Goal: Task Accomplishment & Management: Manage account settings

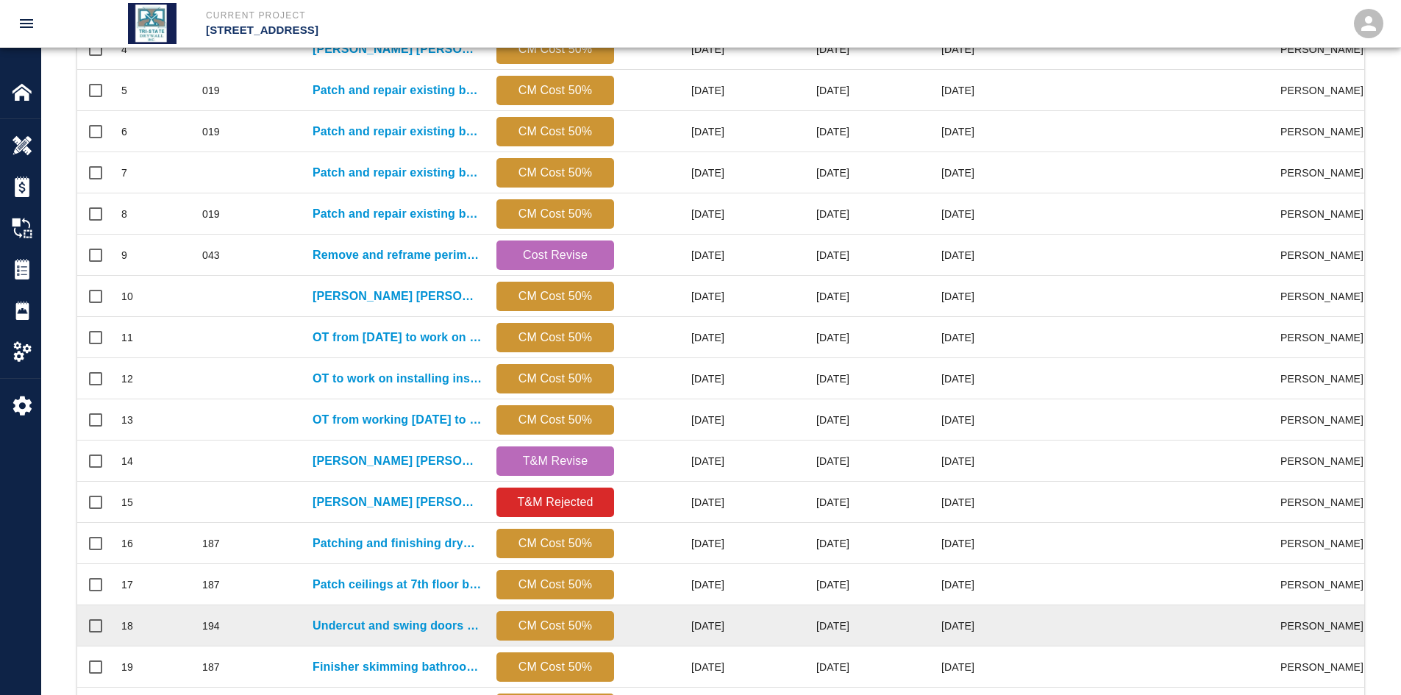
scroll to position [615, 0]
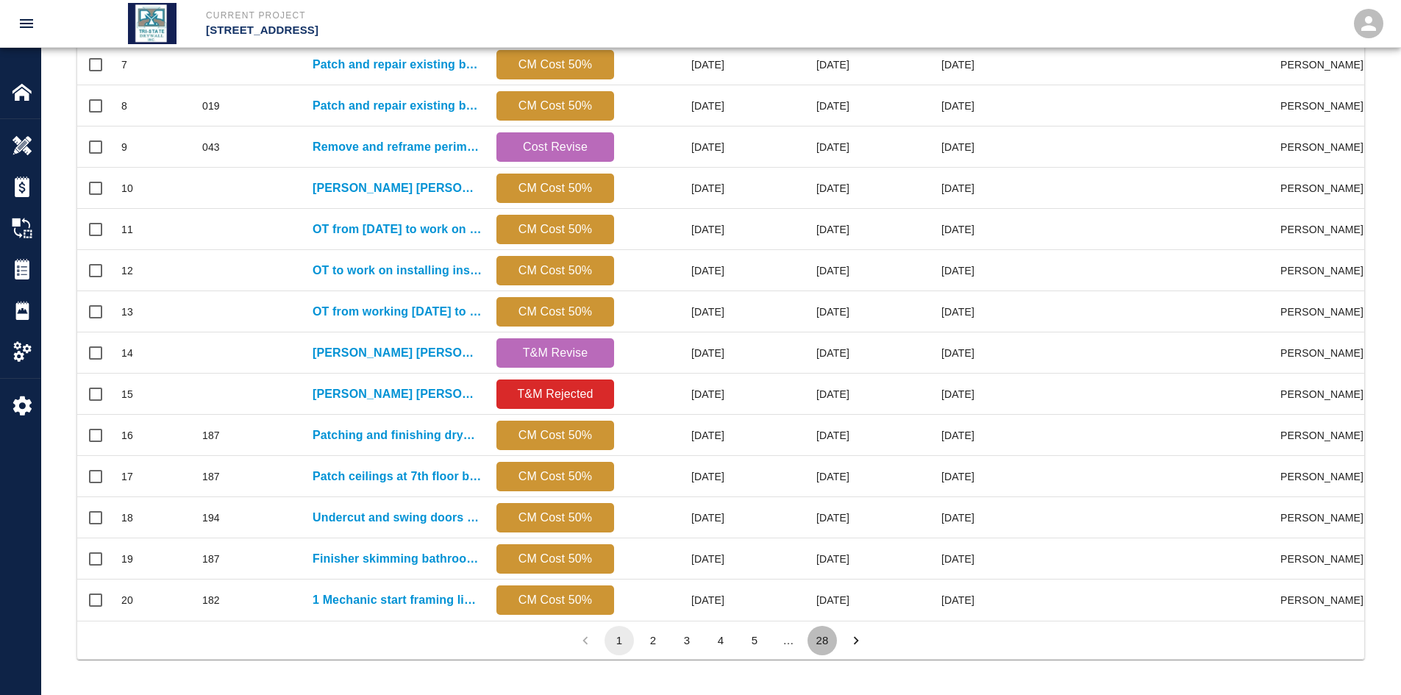
click at [825, 536] on button "28" at bounding box center [821, 640] width 29 height 29
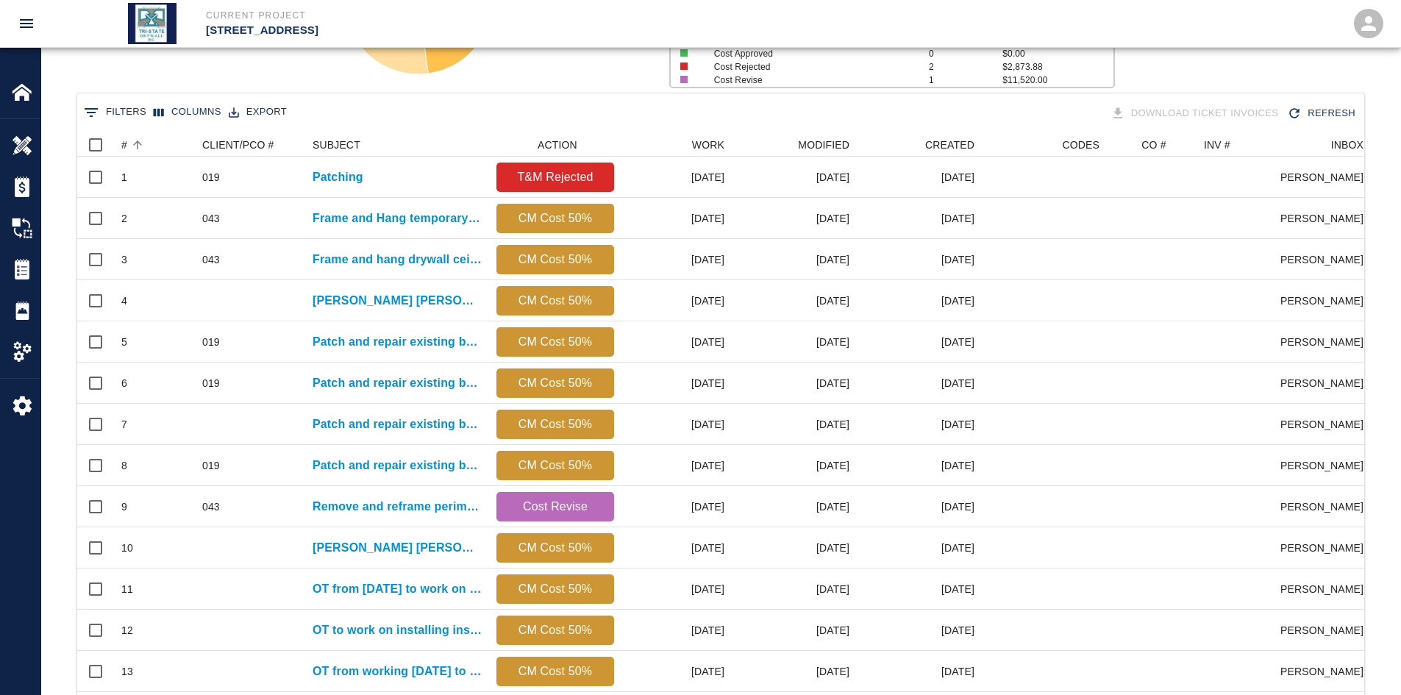
scroll to position [477, 1276]
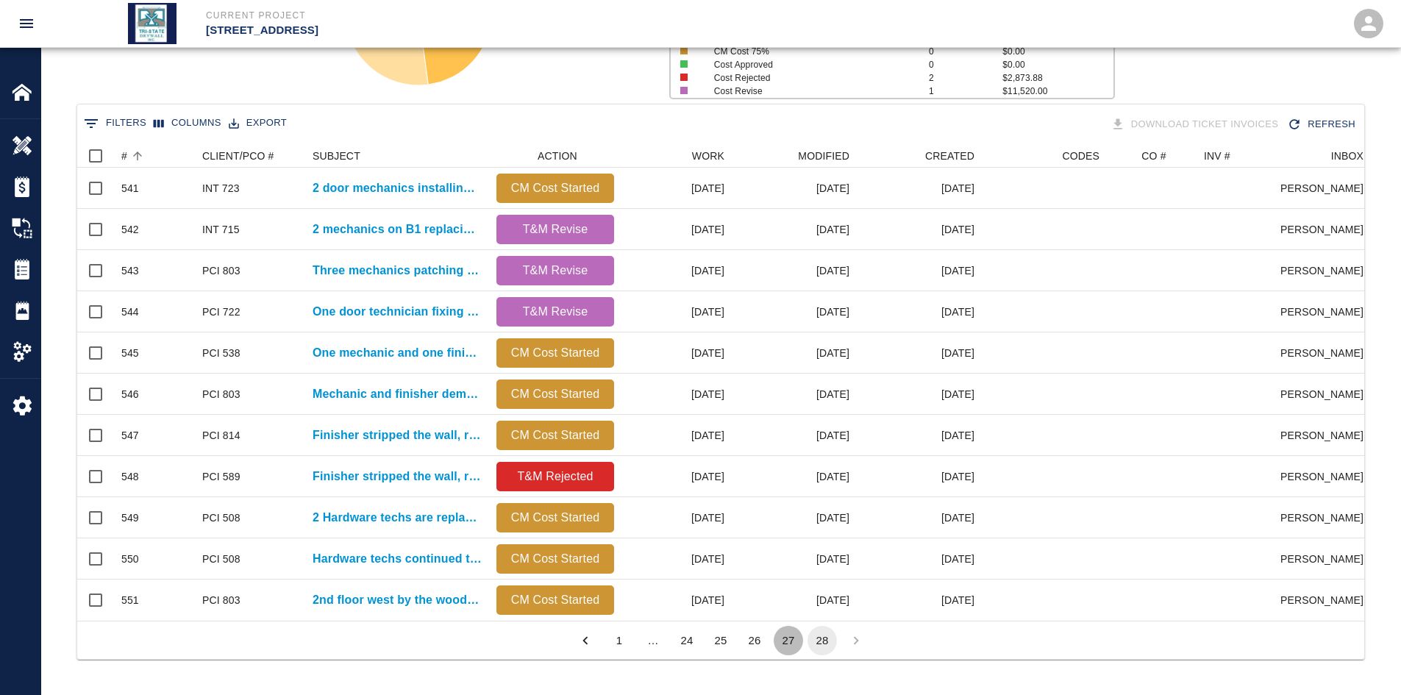
click at [788, 536] on button "27" at bounding box center [788, 640] width 29 height 29
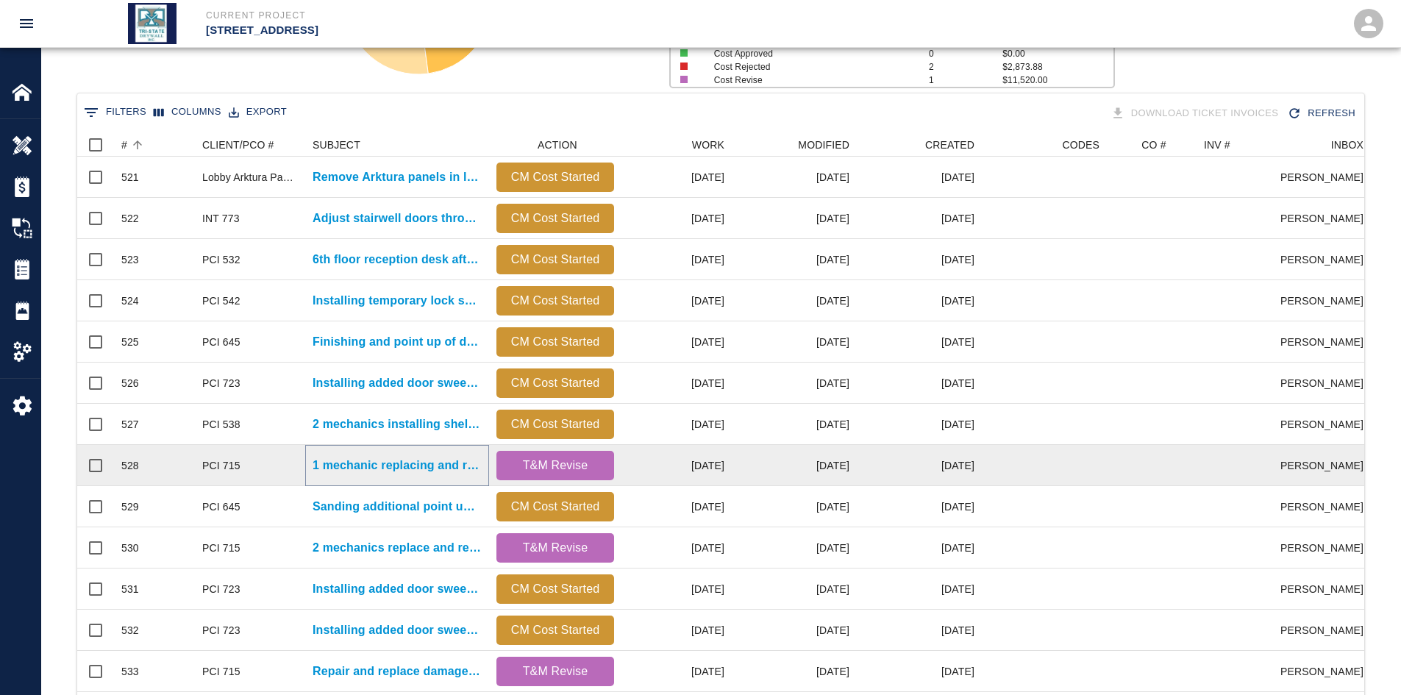
click at [371, 464] on p "1 mechanic replacing and repairing damaged ceiling tiles again on..." at bounding box center [397, 466] width 169 height 18
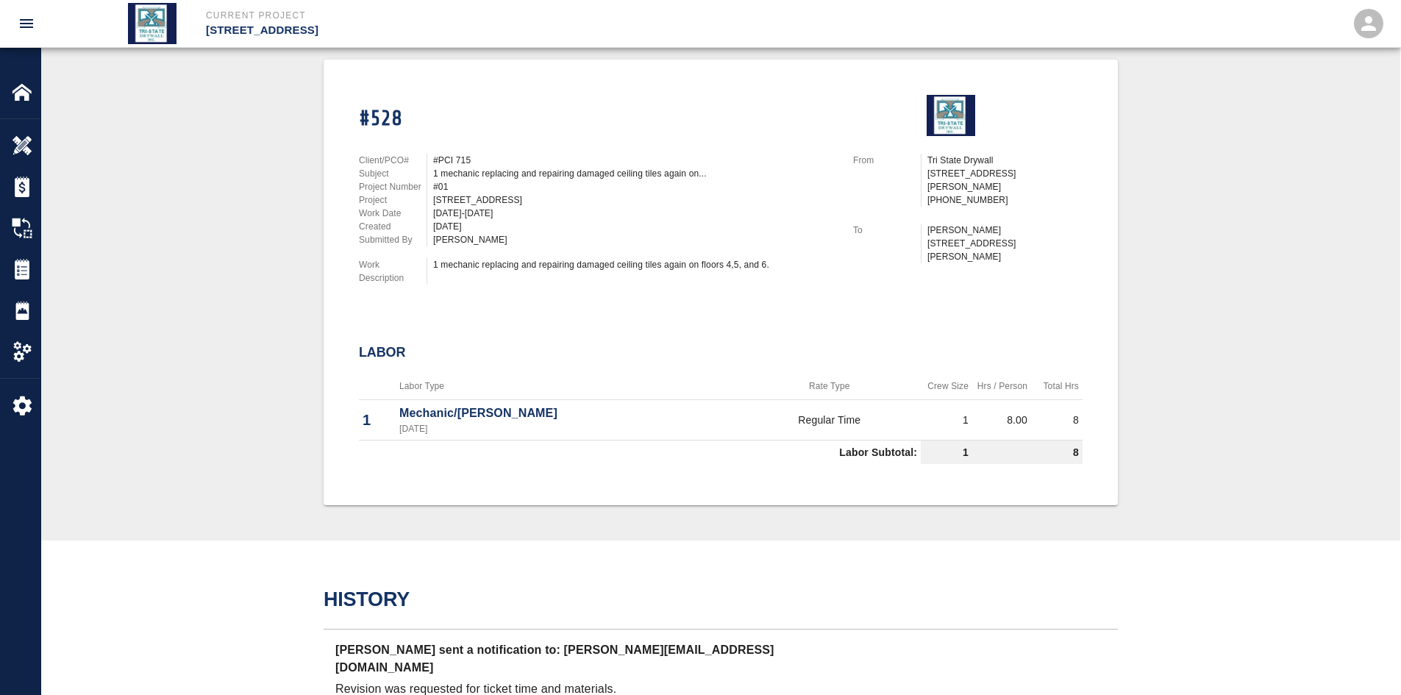
scroll to position [441, 0]
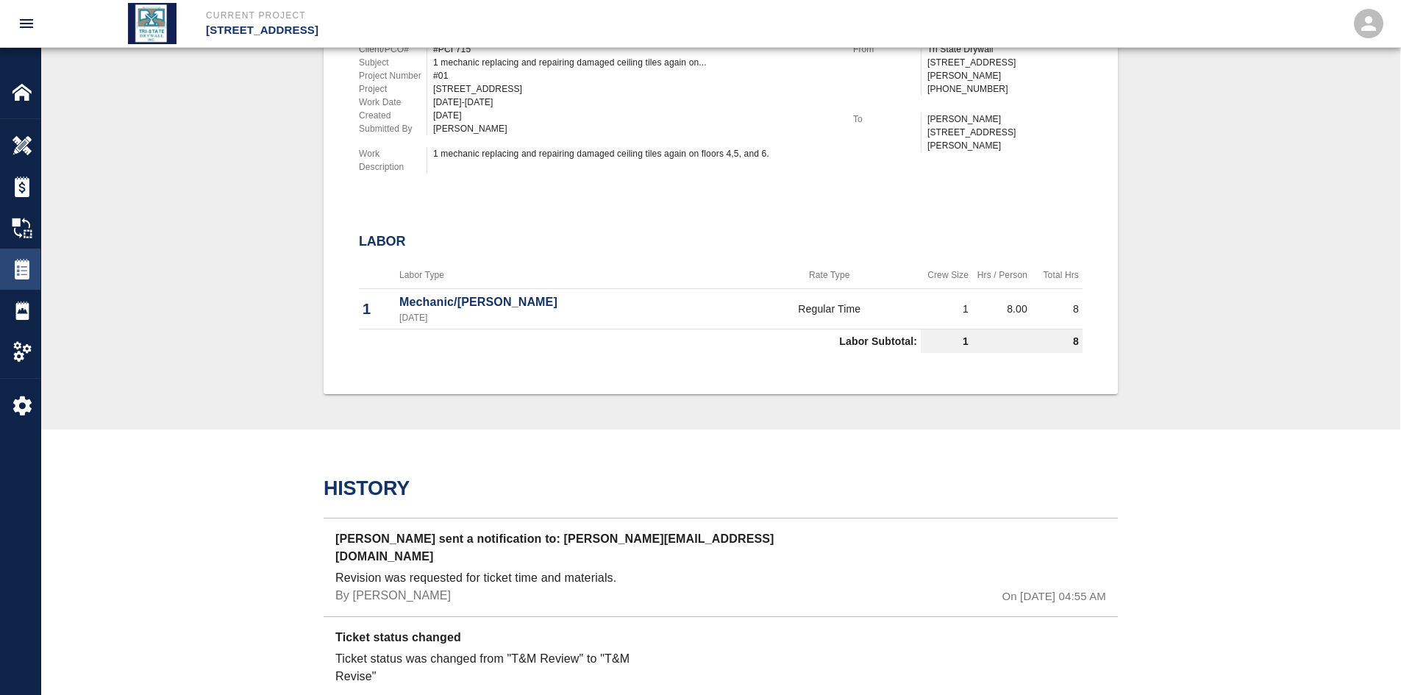
click at [32, 273] on img at bounding box center [22, 269] width 21 height 21
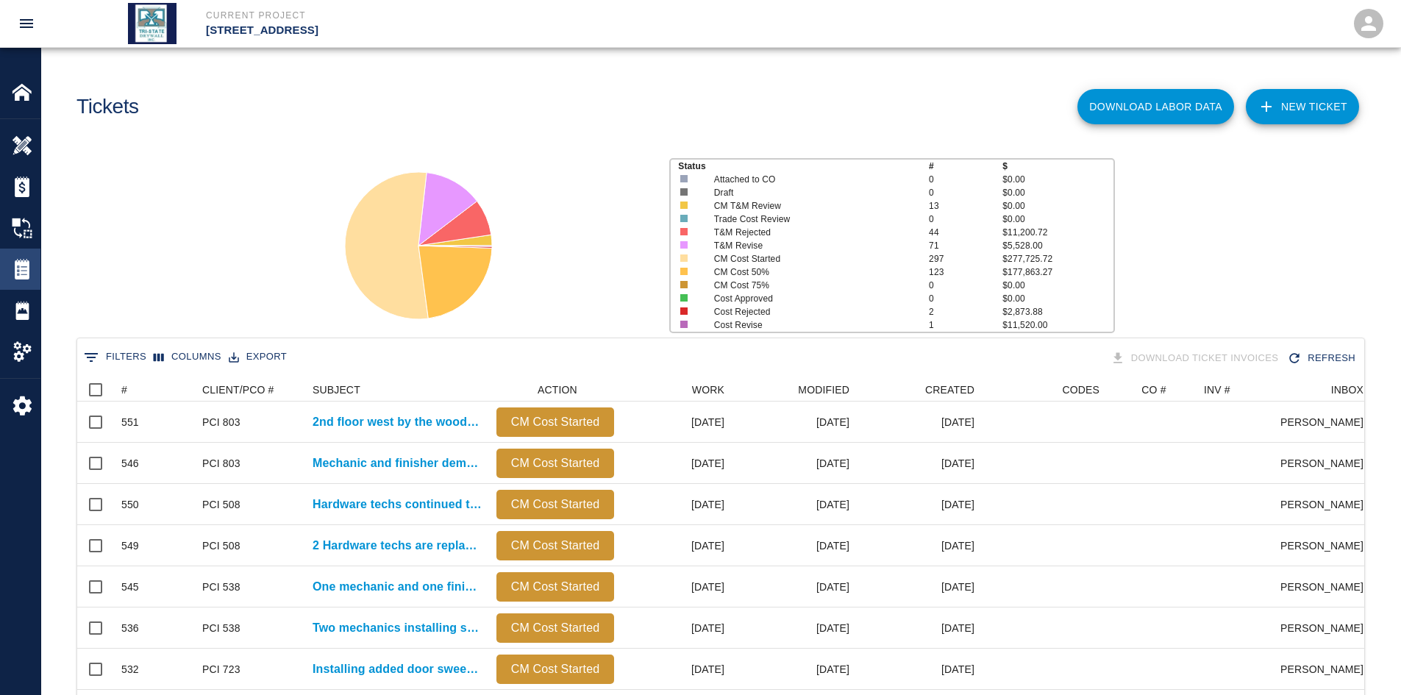
scroll to position [847, 1276]
click at [134, 388] on icon "Sort" at bounding box center [137, 389] width 13 height 13
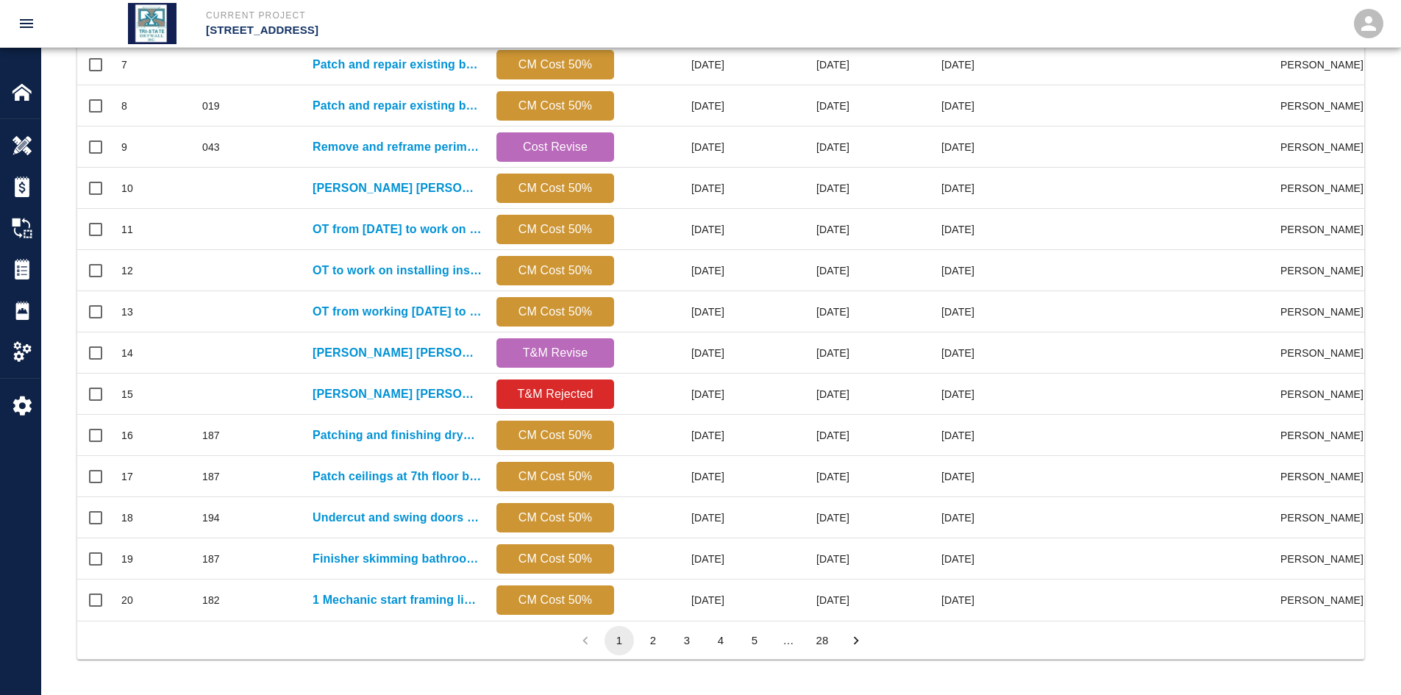
click at [810, 536] on button "28" at bounding box center [821, 640] width 29 height 29
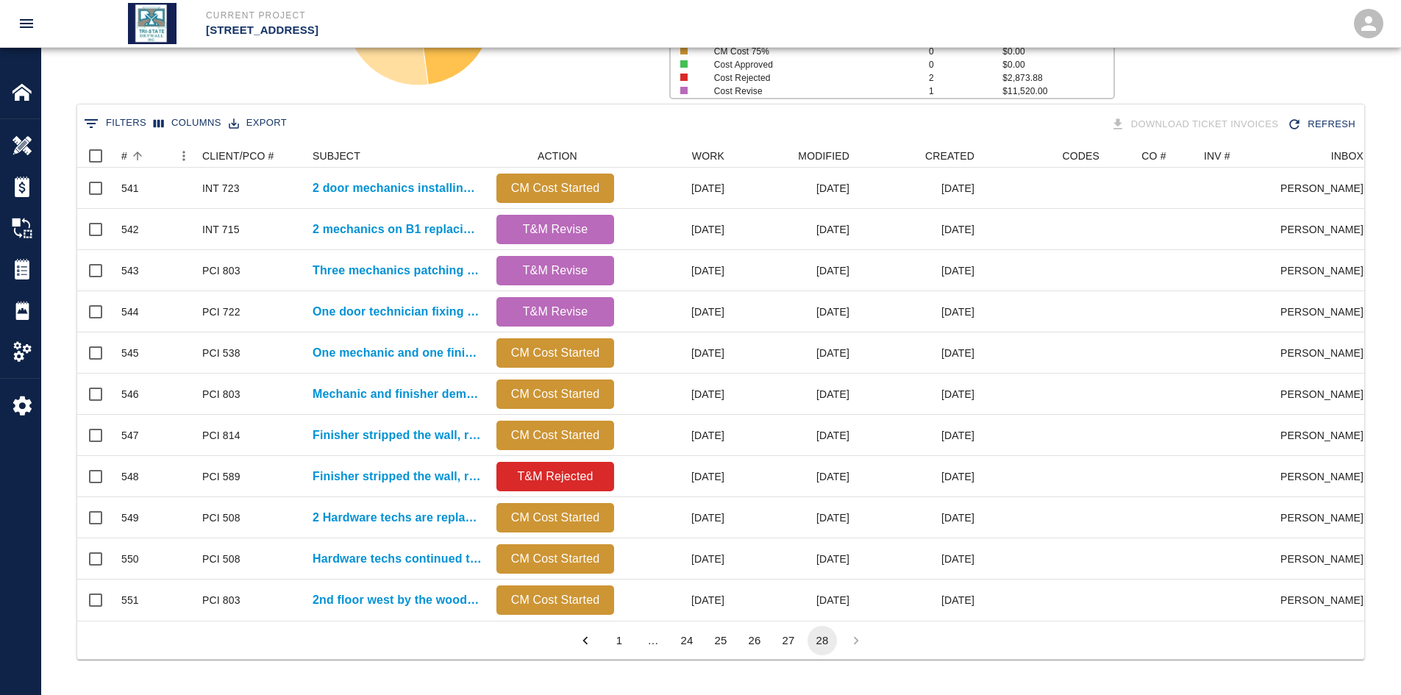
scroll to position [477, 1276]
click at [782, 536] on button "27" at bounding box center [788, 640] width 29 height 29
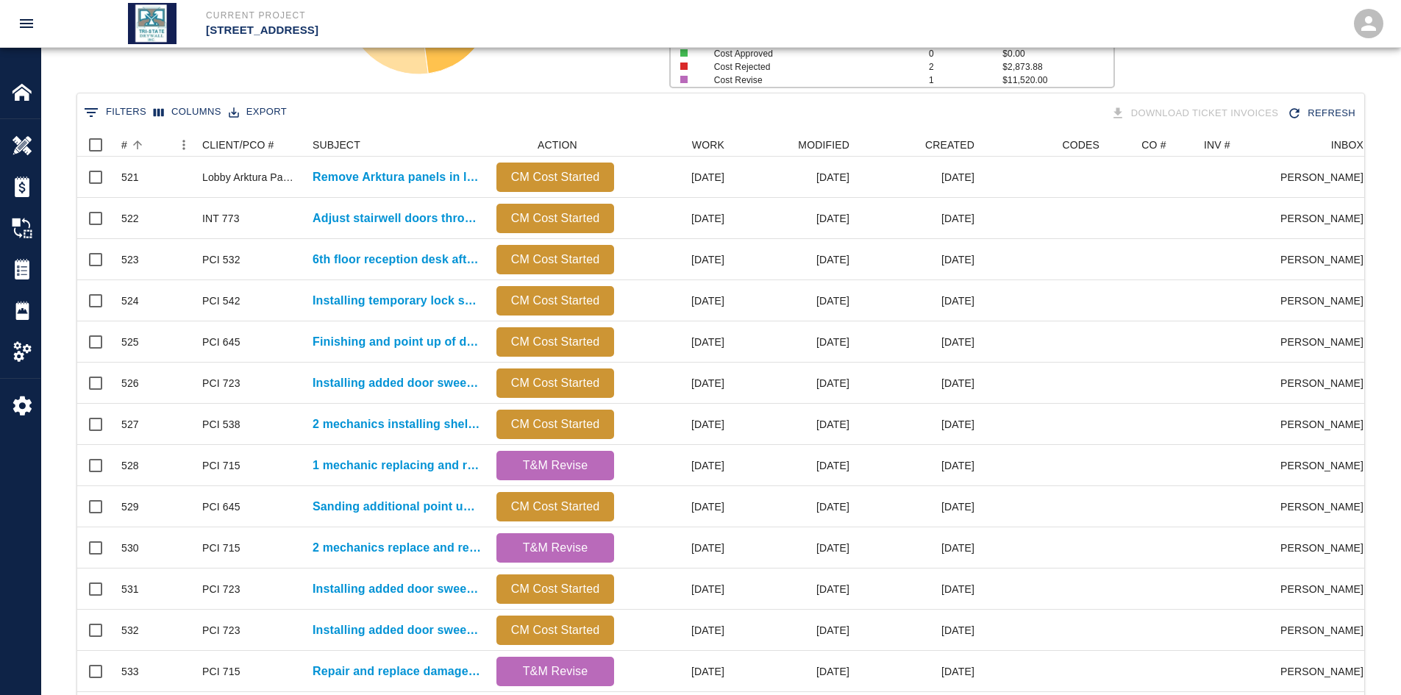
scroll to position [847, 1276]
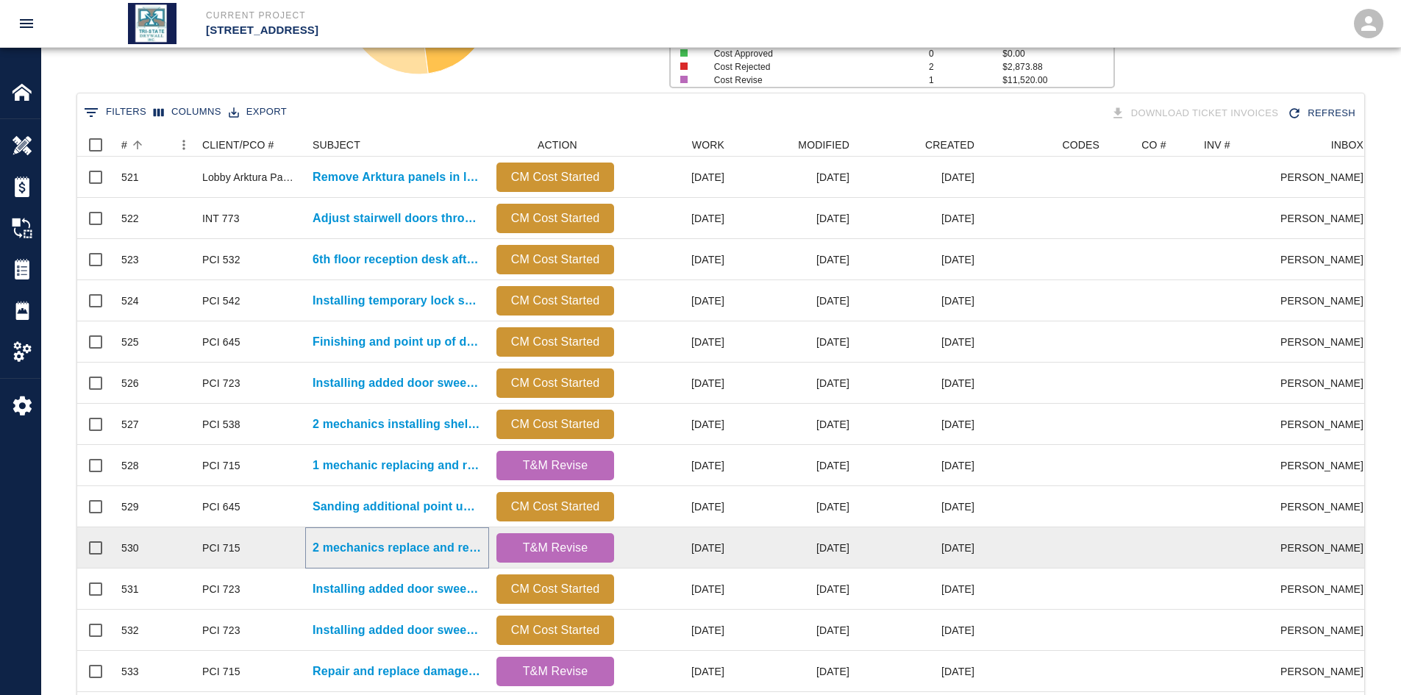
click at [449, 536] on p "2 mechanics replace and repair damaged ceiling tiles again on..." at bounding box center [397, 548] width 169 height 18
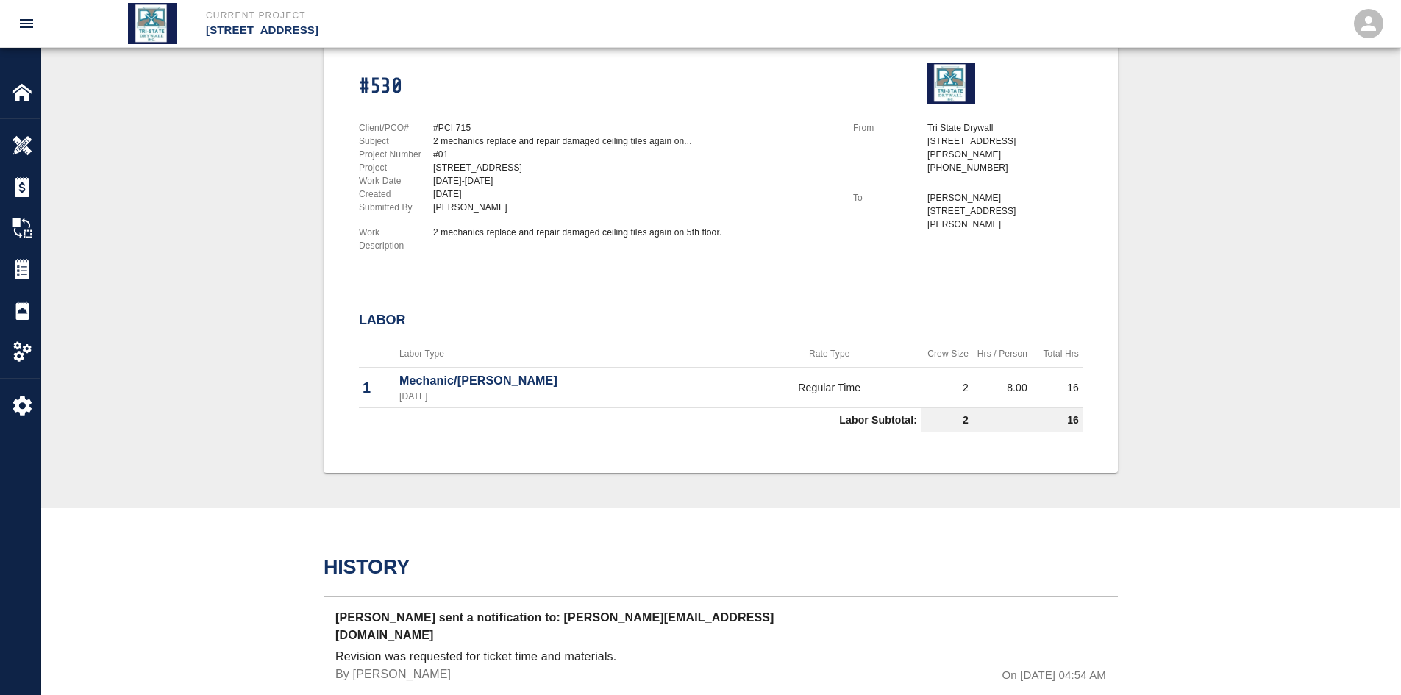
scroll to position [392, 0]
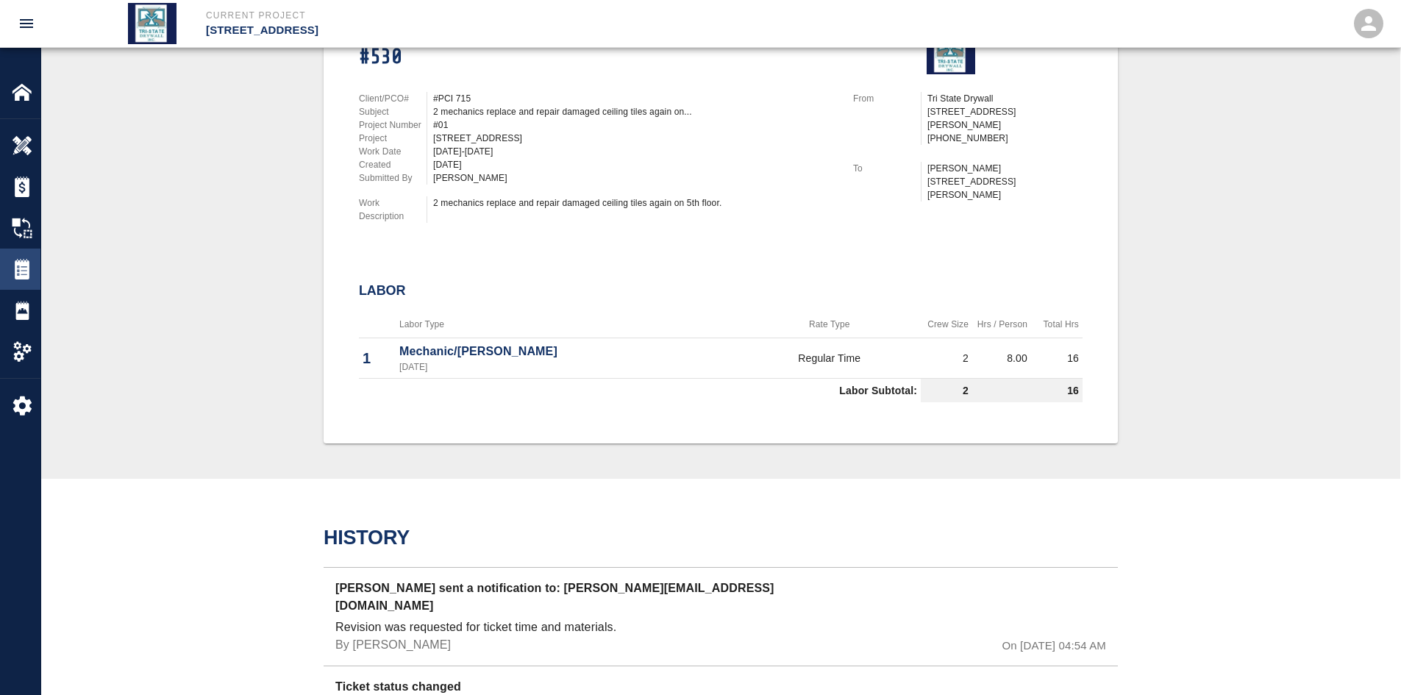
click at [13, 273] on img at bounding box center [22, 269] width 21 height 21
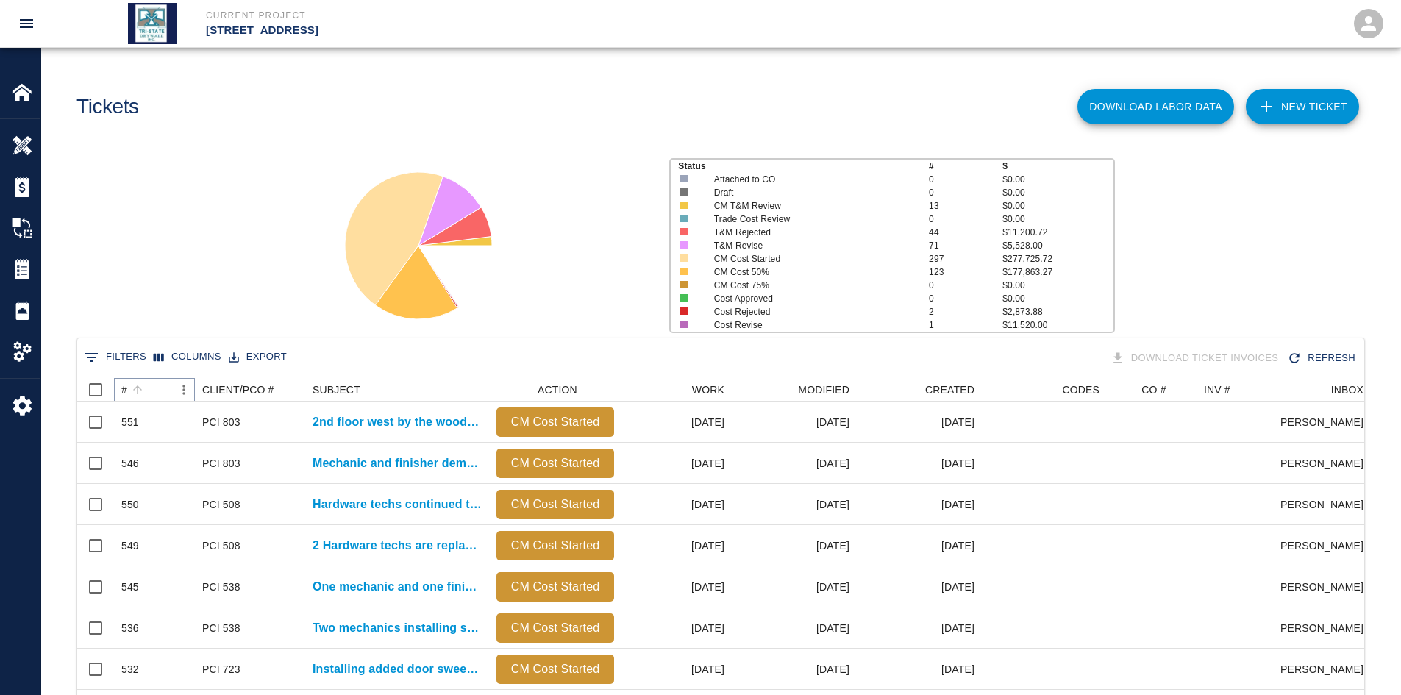
click at [140, 388] on icon "Sort" at bounding box center [137, 389] width 9 height 9
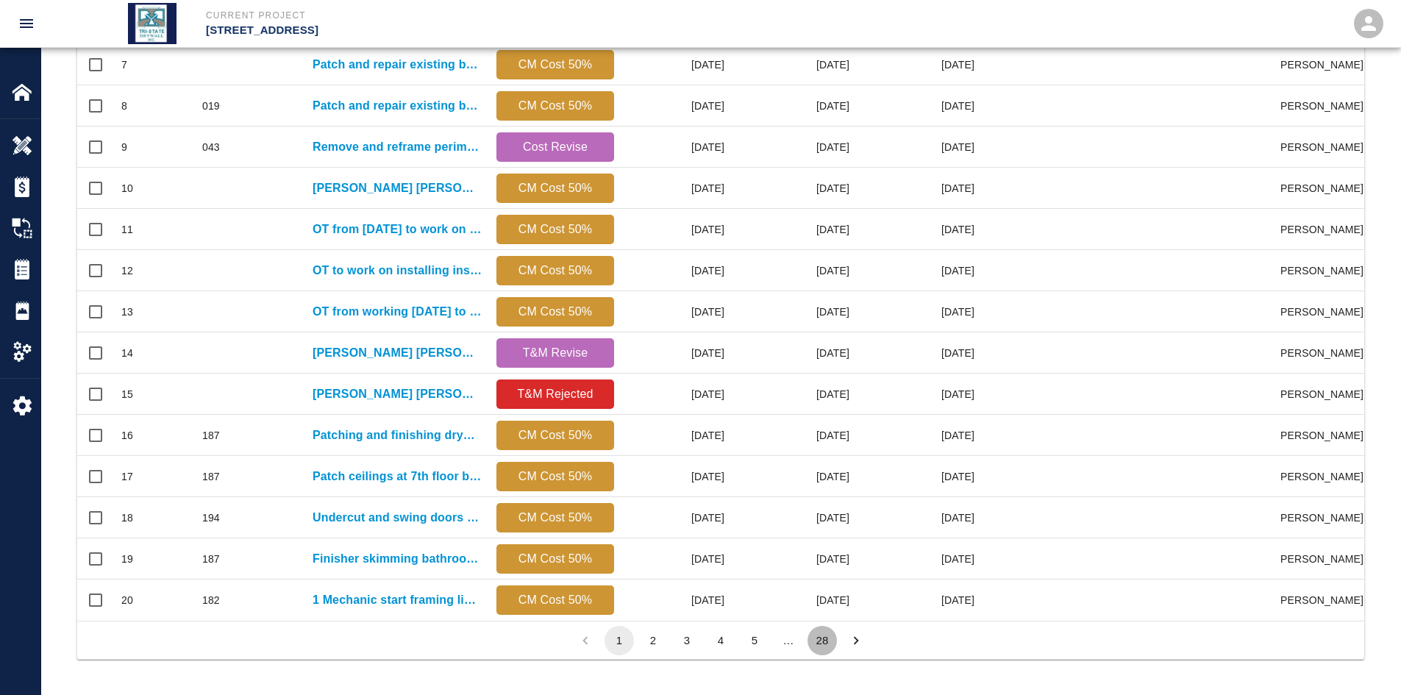
click at [816, 536] on button "28" at bounding box center [821, 640] width 29 height 29
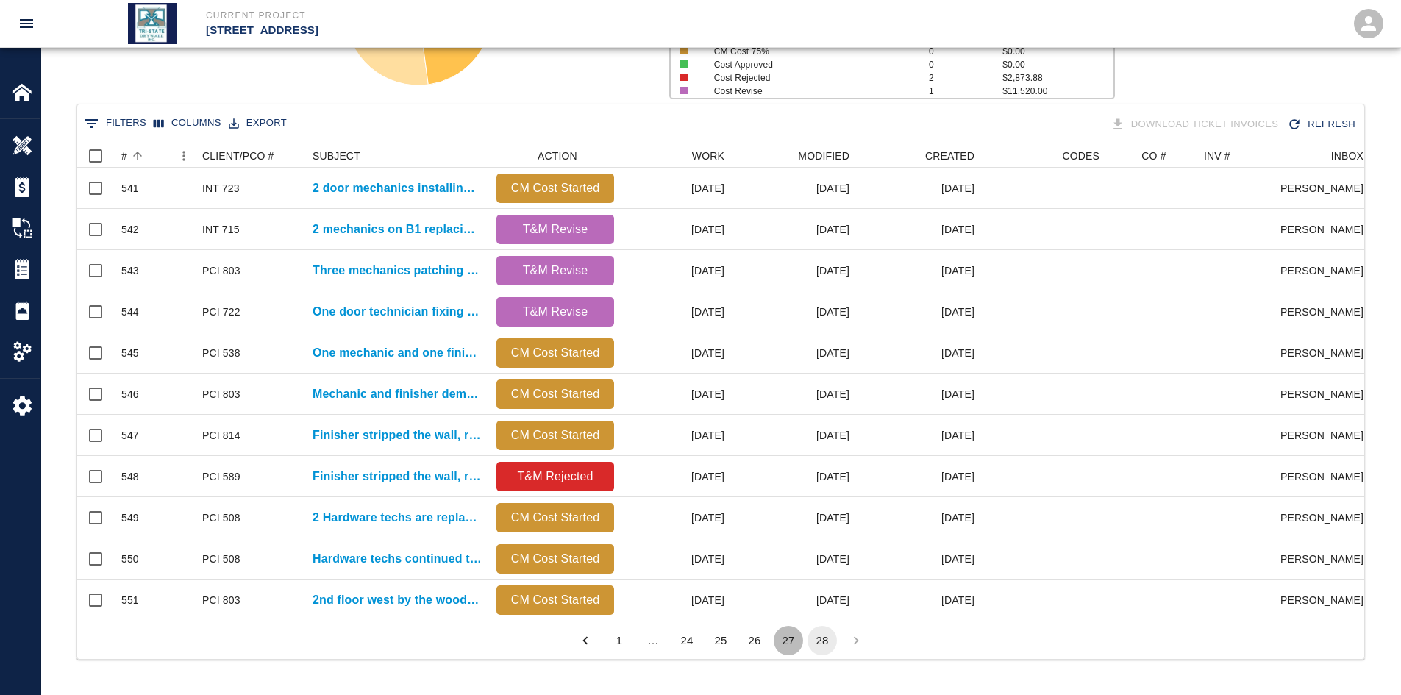
click at [778, 536] on button "27" at bounding box center [788, 640] width 29 height 29
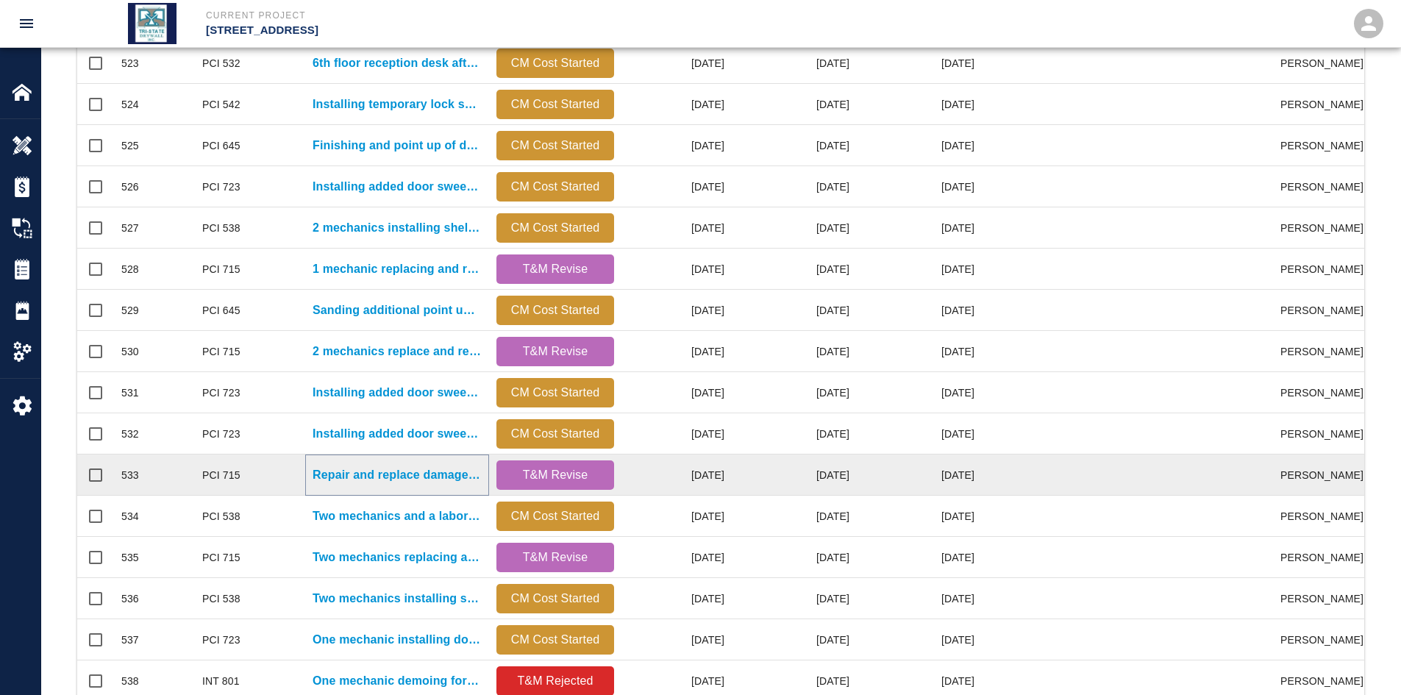
click at [463, 480] on p "Repair and replace damaged ceiling tiles again on 4th and..." at bounding box center [397, 475] width 169 height 18
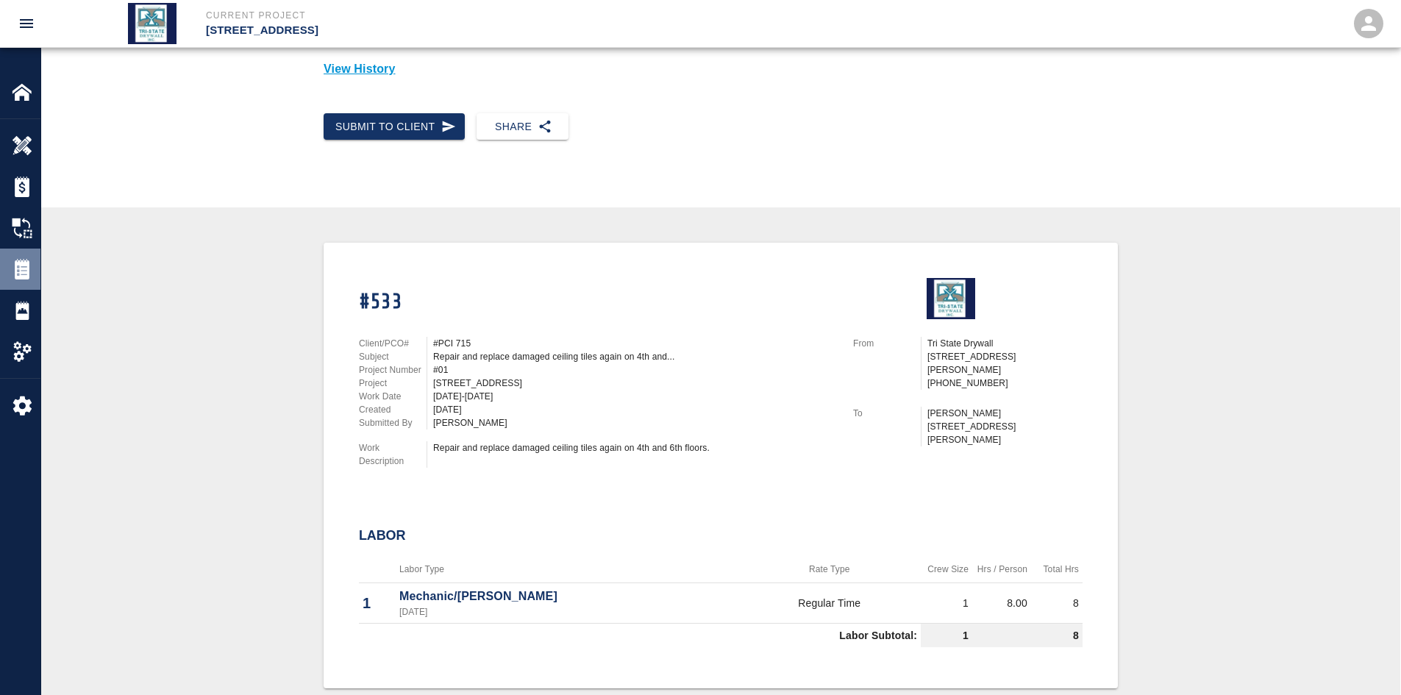
click at [35, 284] on div "Tickets" at bounding box center [20, 269] width 40 height 41
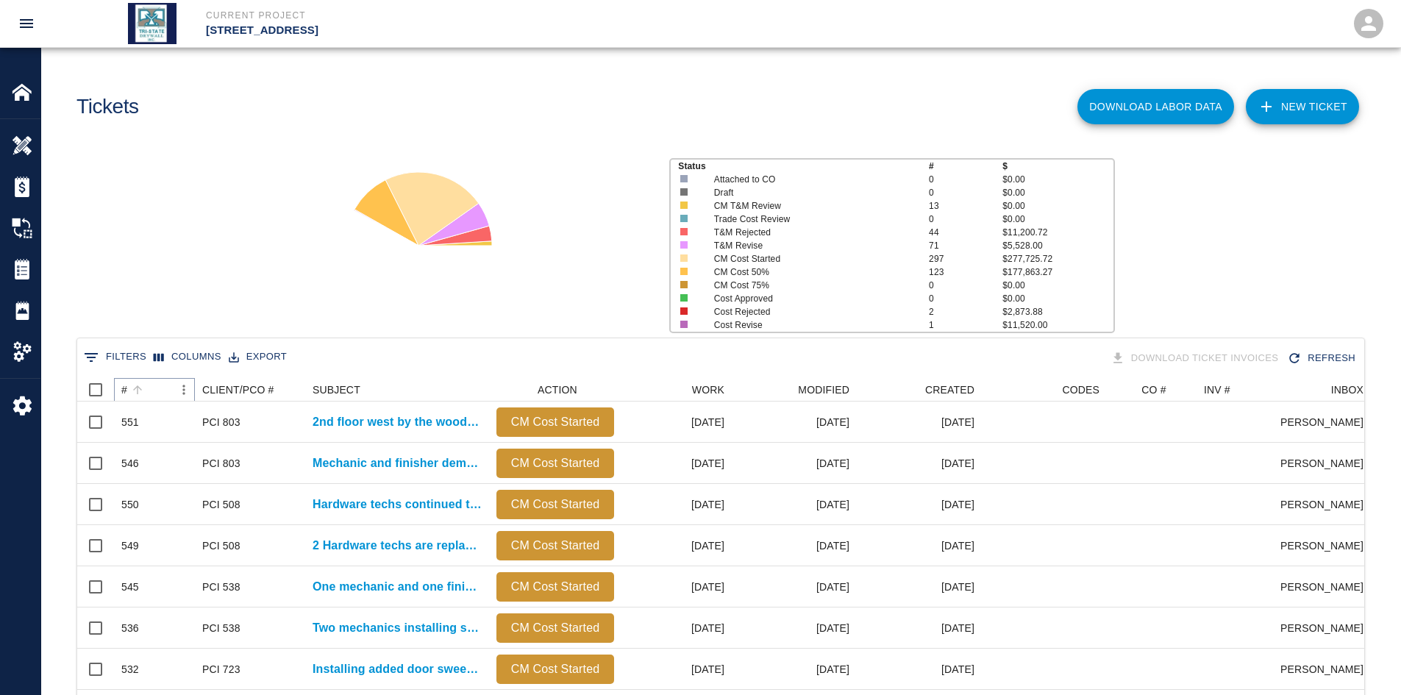
click at [132, 386] on icon "Sort" at bounding box center [137, 389] width 13 height 13
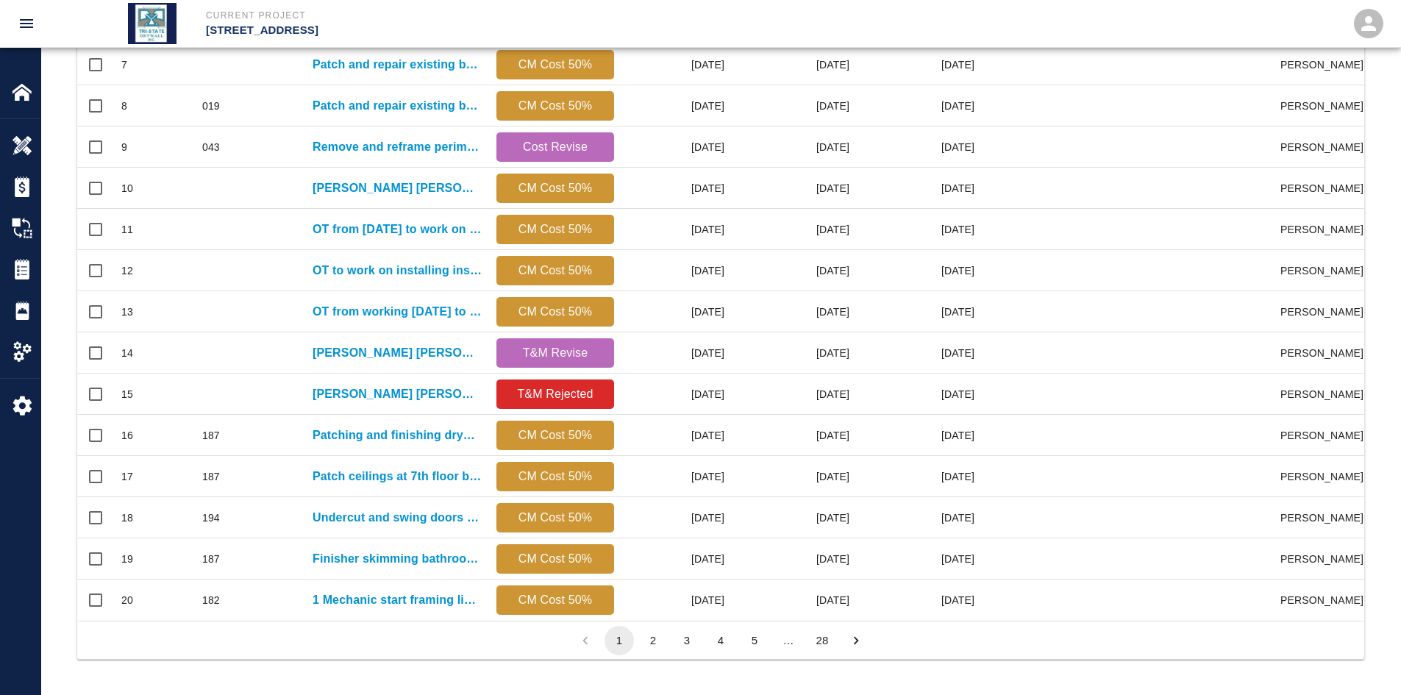
click at [824, 536] on button "28" at bounding box center [821, 640] width 29 height 29
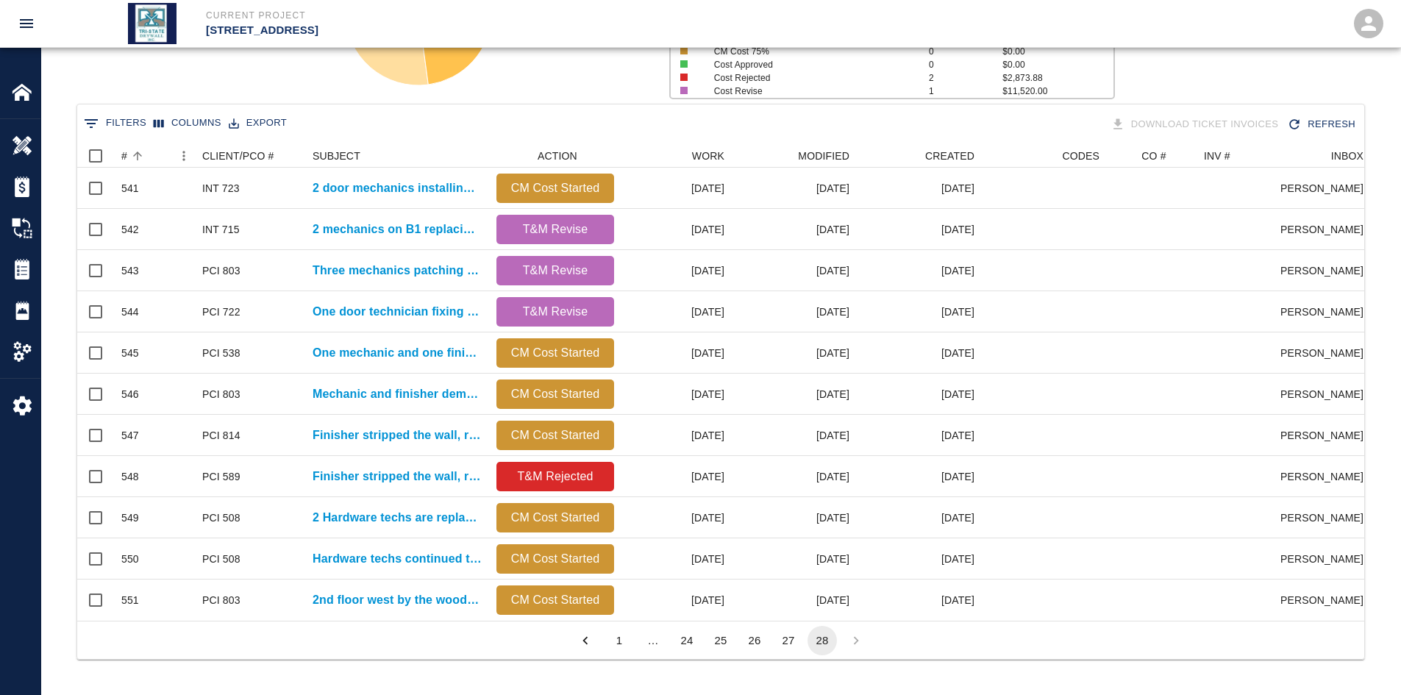
click at [799, 536] on button "27" at bounding box center [788, 640] width 29 height 29
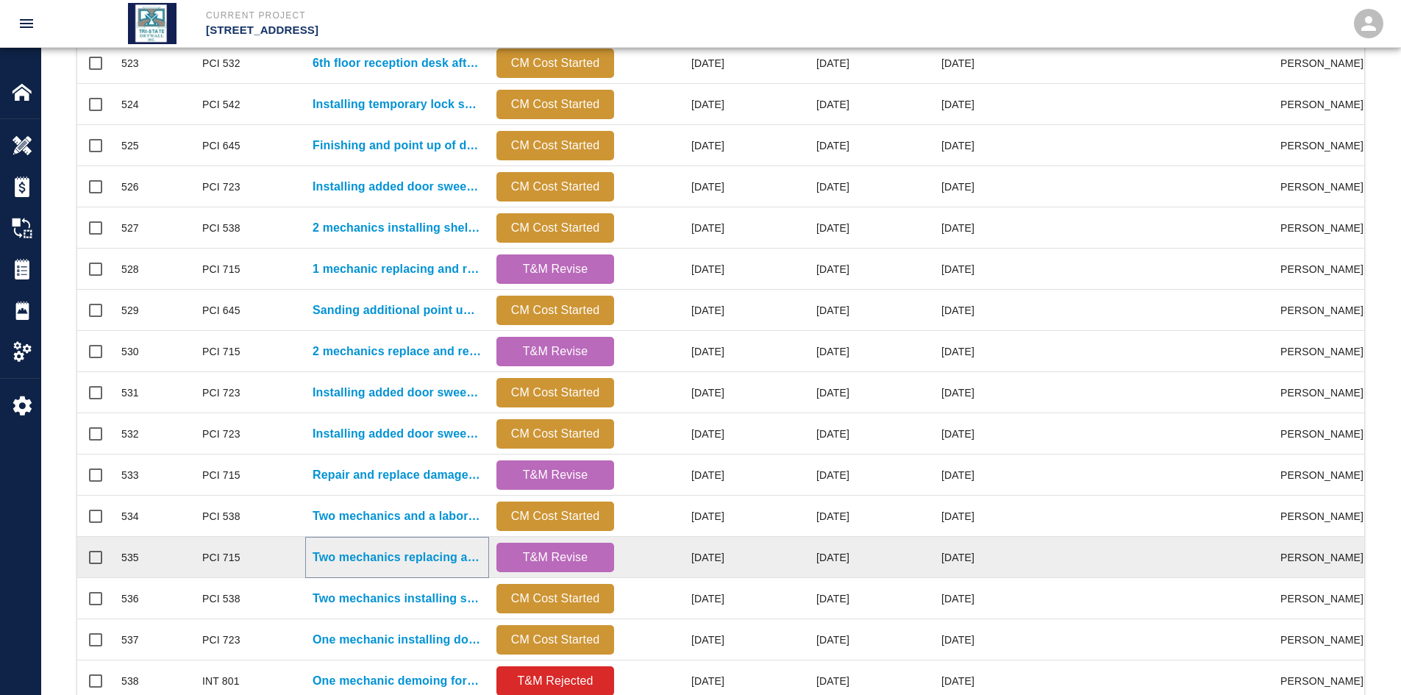
click at [424, 536] on p "Two mechanics replacing and repairing damaged ceiling tiles again on..." at bounding box center [397, 558] width 169 height 18
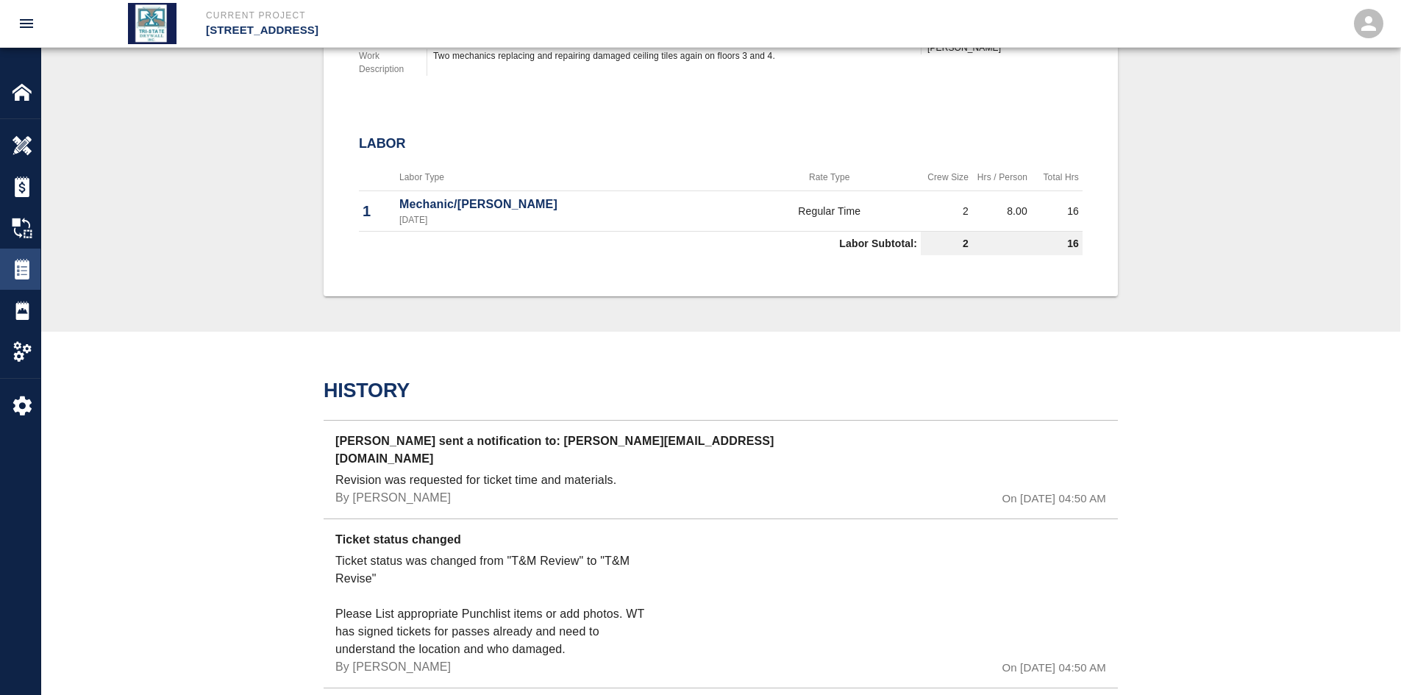
click at [19, 283] on div "Tickets" at bounding box center [20, 269] width 40 height 41
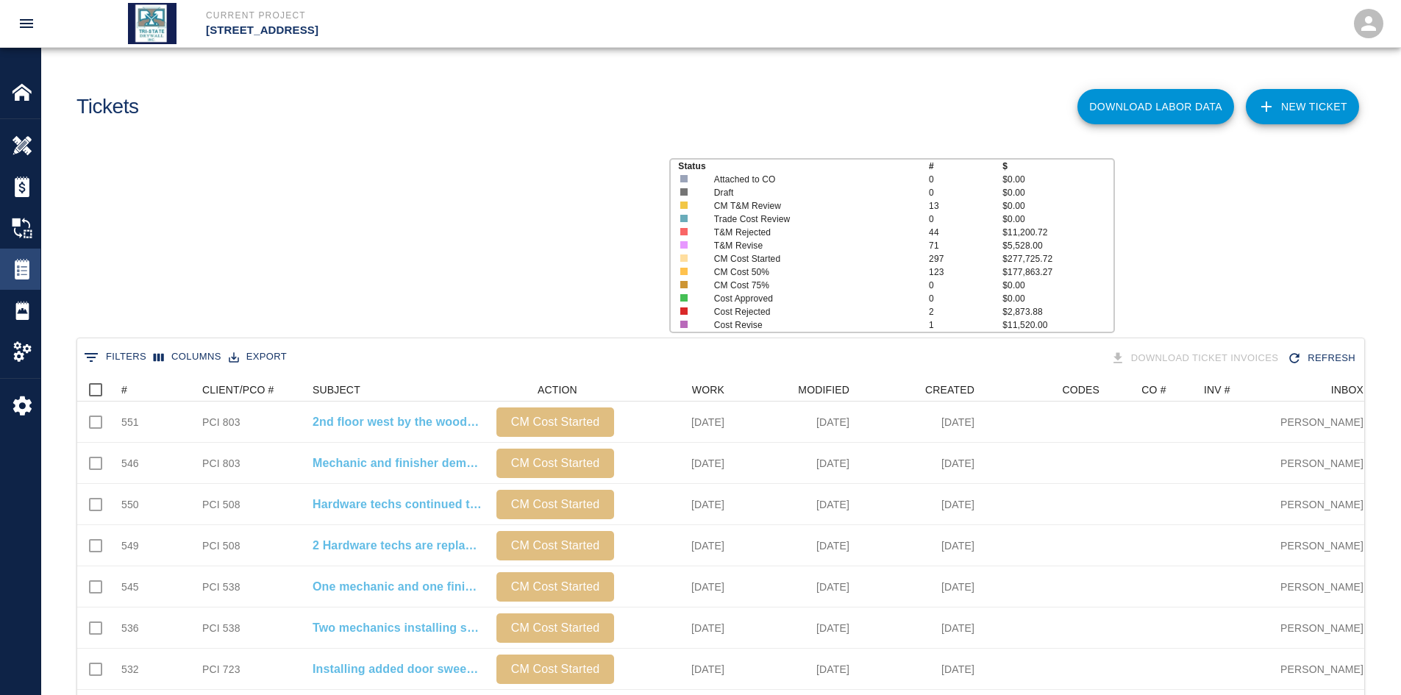
scroll to position [847, 1276]
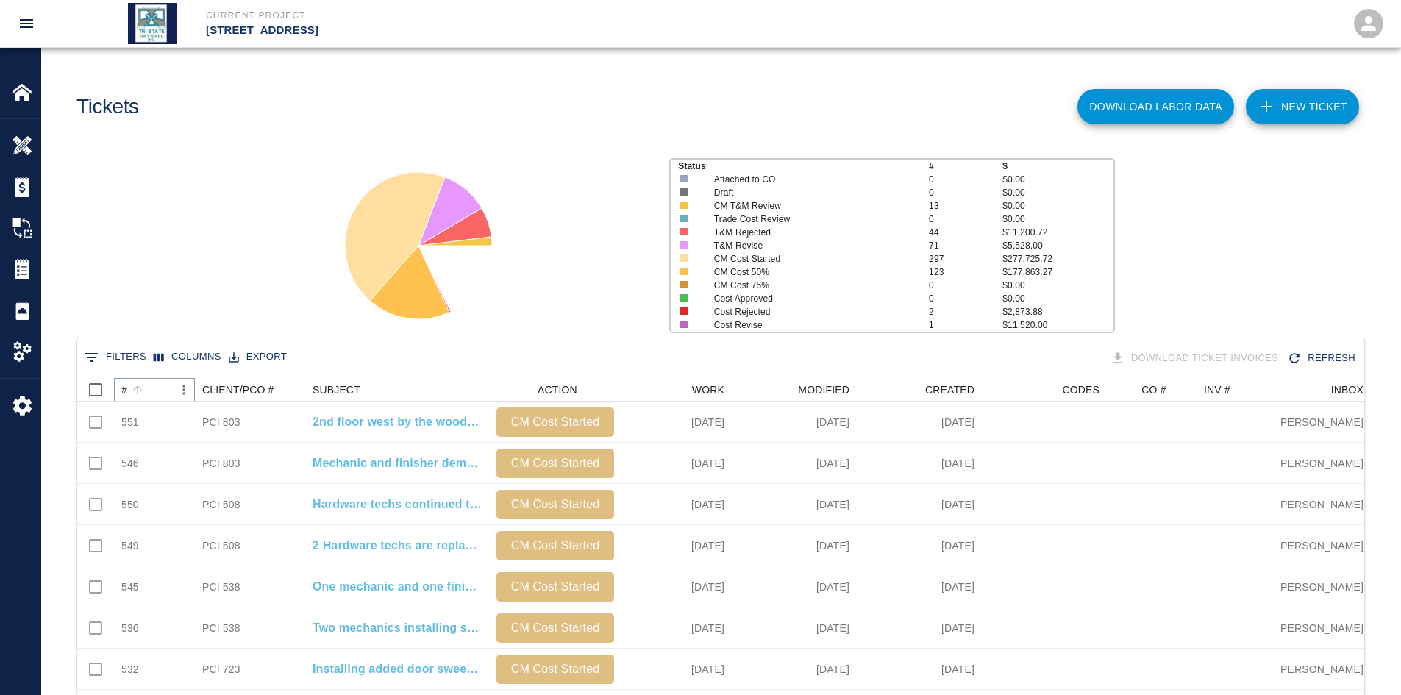
click at [130, 386] on button "Sort" at bounding box center [137, 389] width 21 height 21
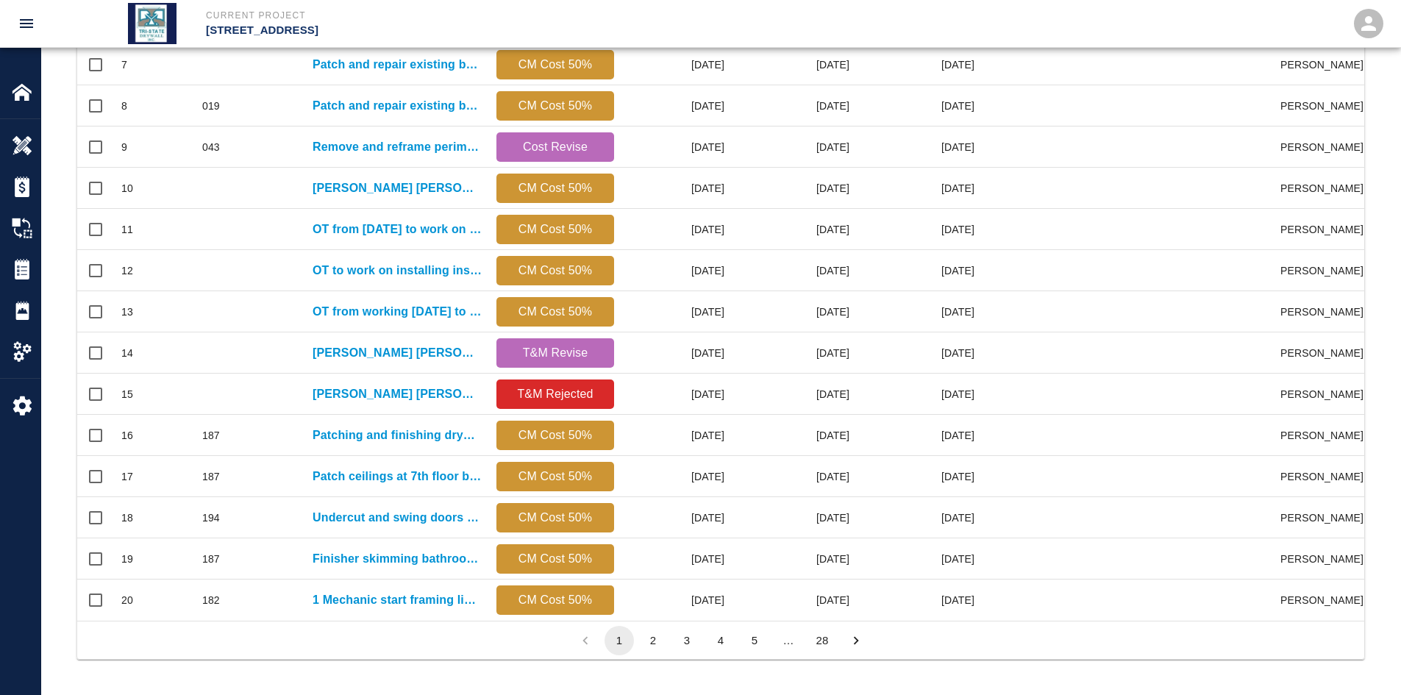
click at [824, 536] on button "28" at bounding box center [821, 640] width 29 height 29
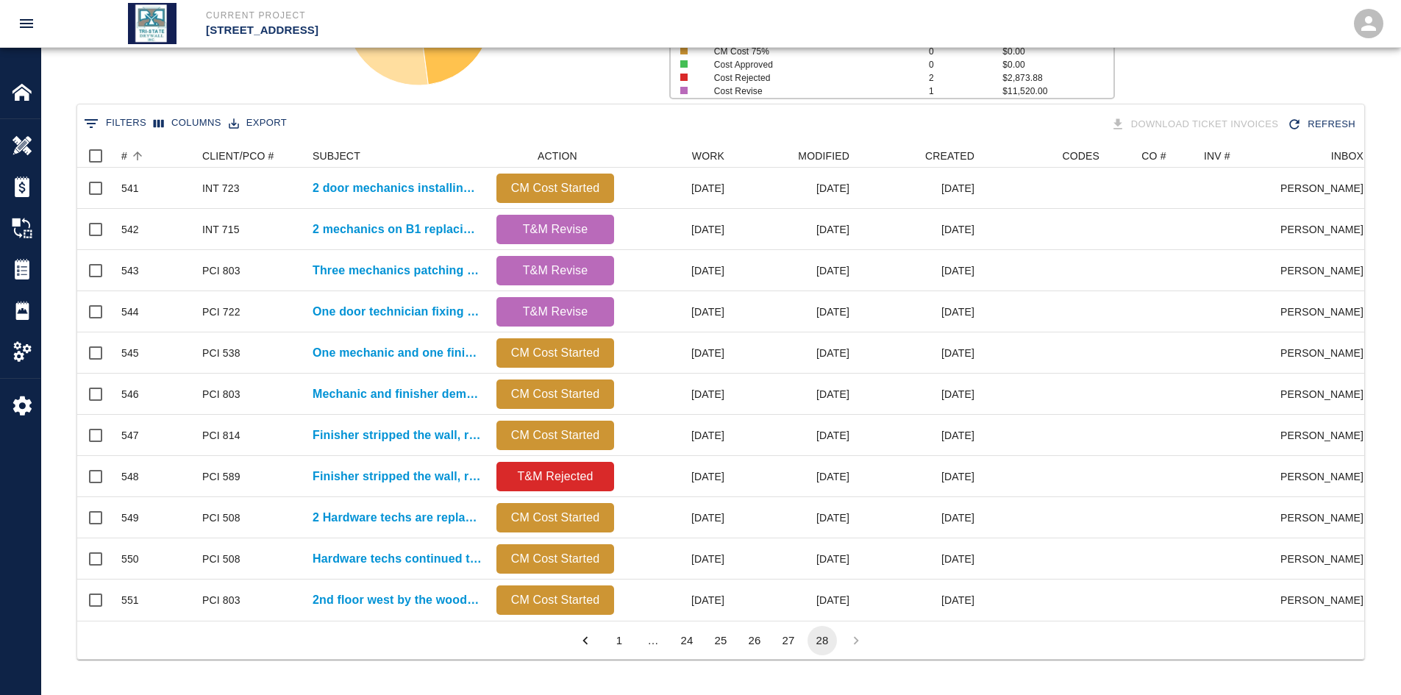
scroll to position [477, 1276]
click at [791, 536] on button "27" at bounding box center [788, 640] width 29 height 29
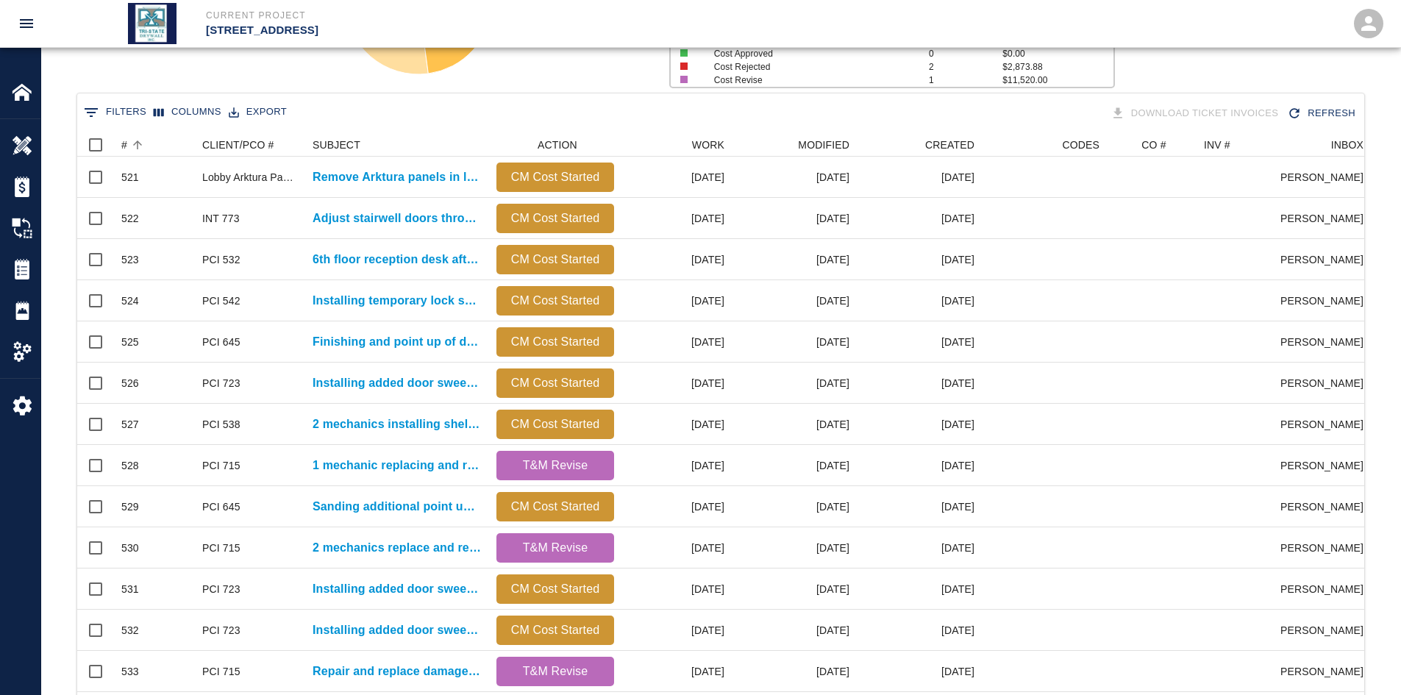
scroll to position [847, 1276]
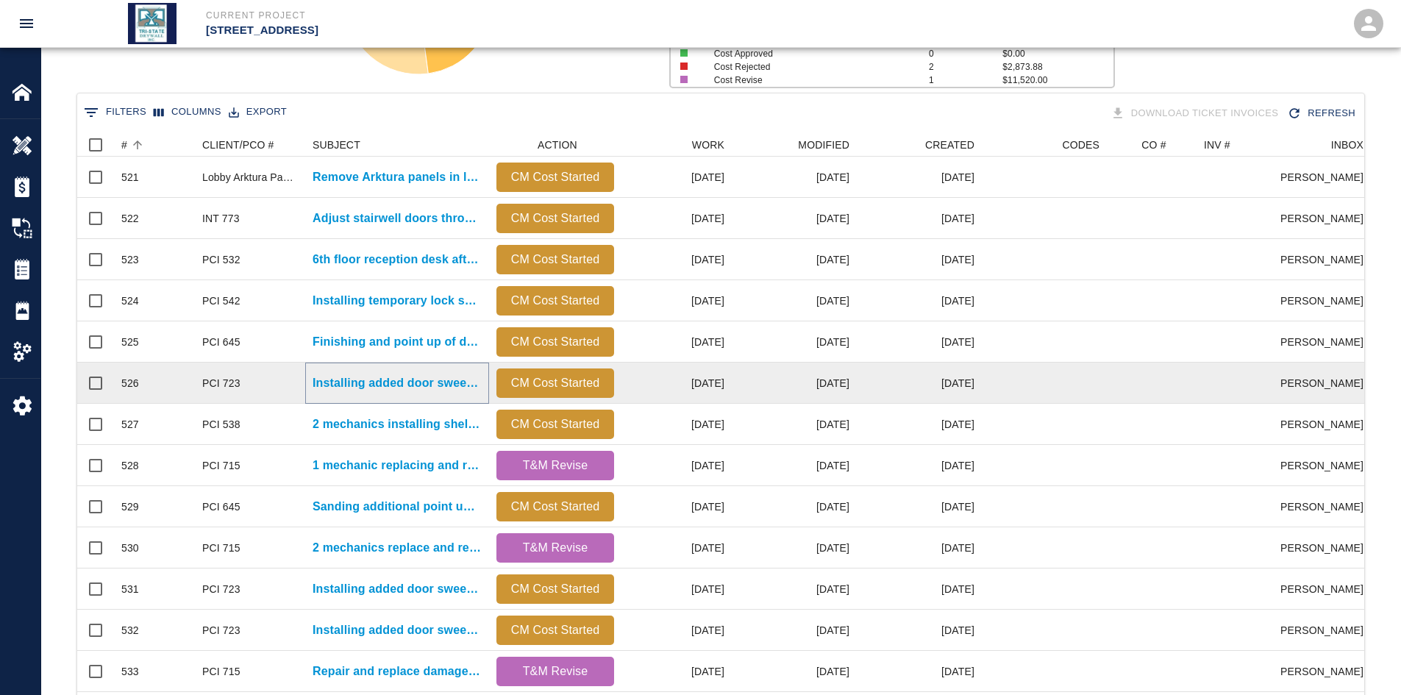
click at [437, 389] on p "Installing added door sweeps on 8th floor." at bounding box center [397, 383] width 169 height 18
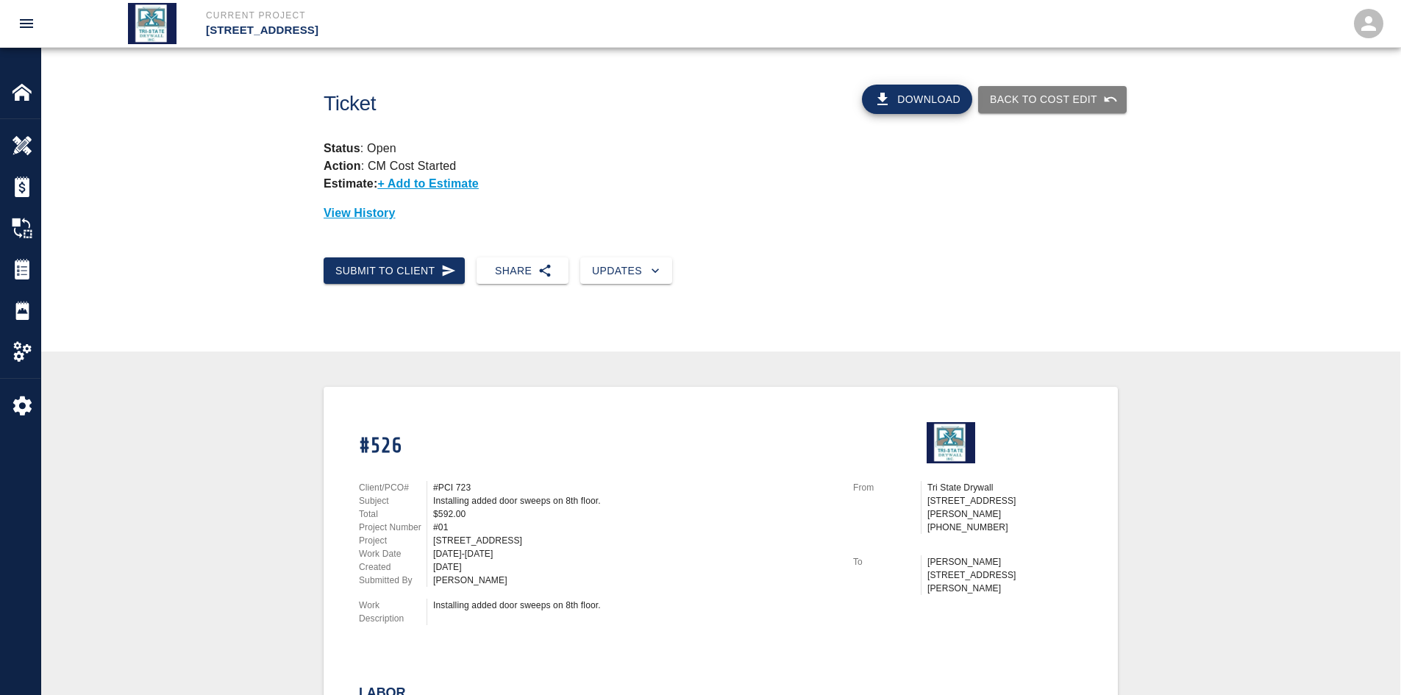
scroll to position [245, 0]
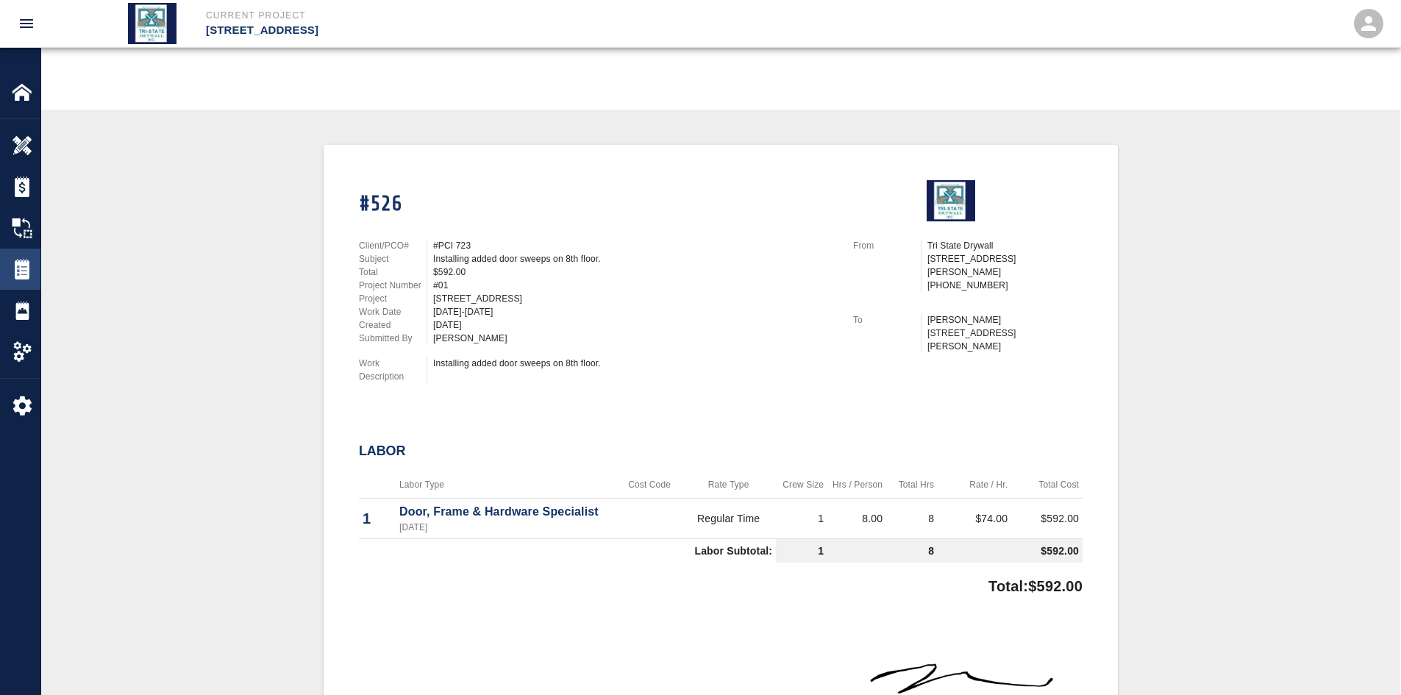
click at [35, 270] on div at bounding box center [32, 269] width 41 height 21
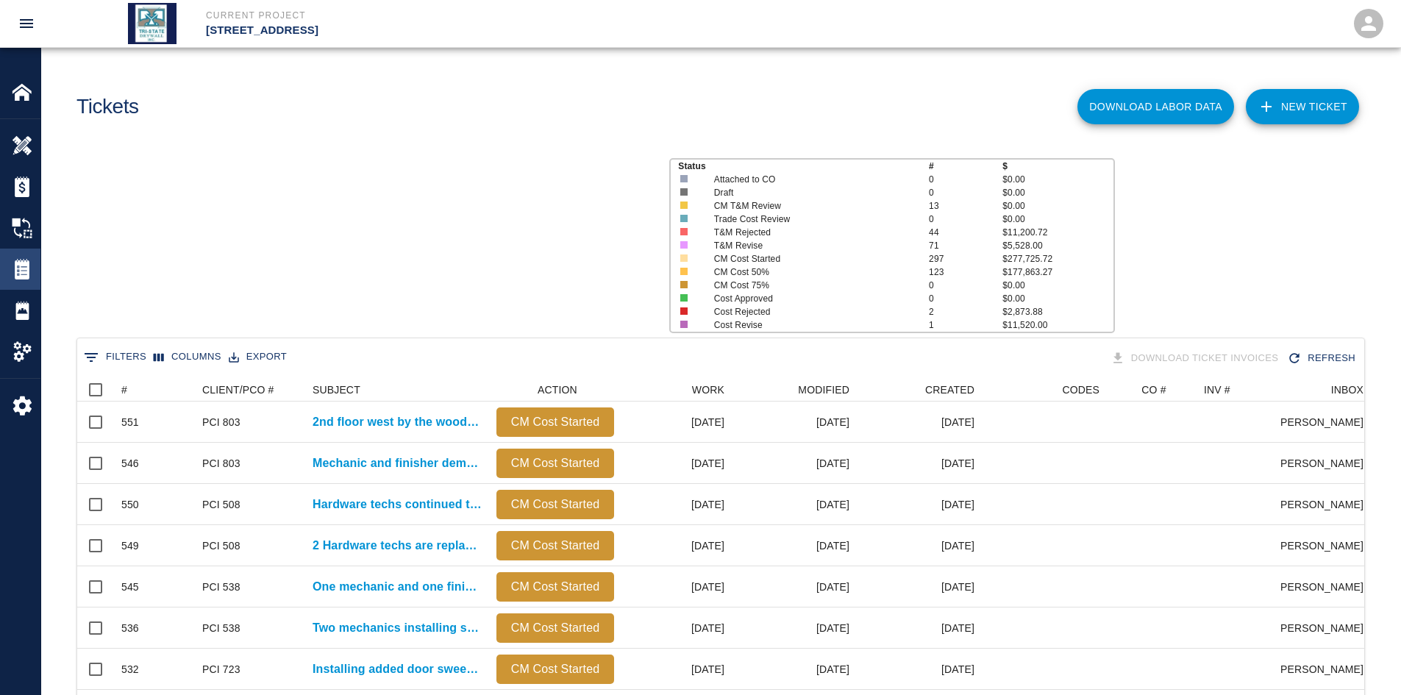
scroll to position [847, 1276]
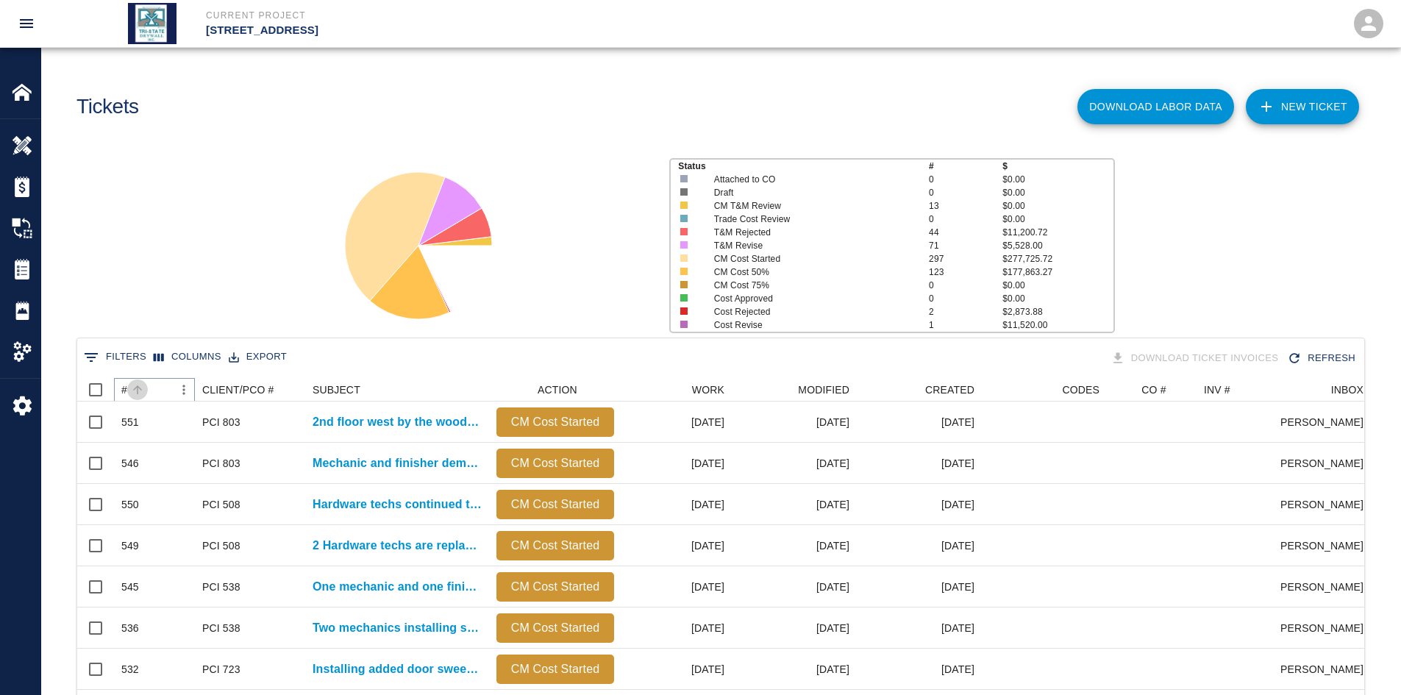
click at [146, 390] on button "Sort" at bounding box center [137, 389] width 21 height 21
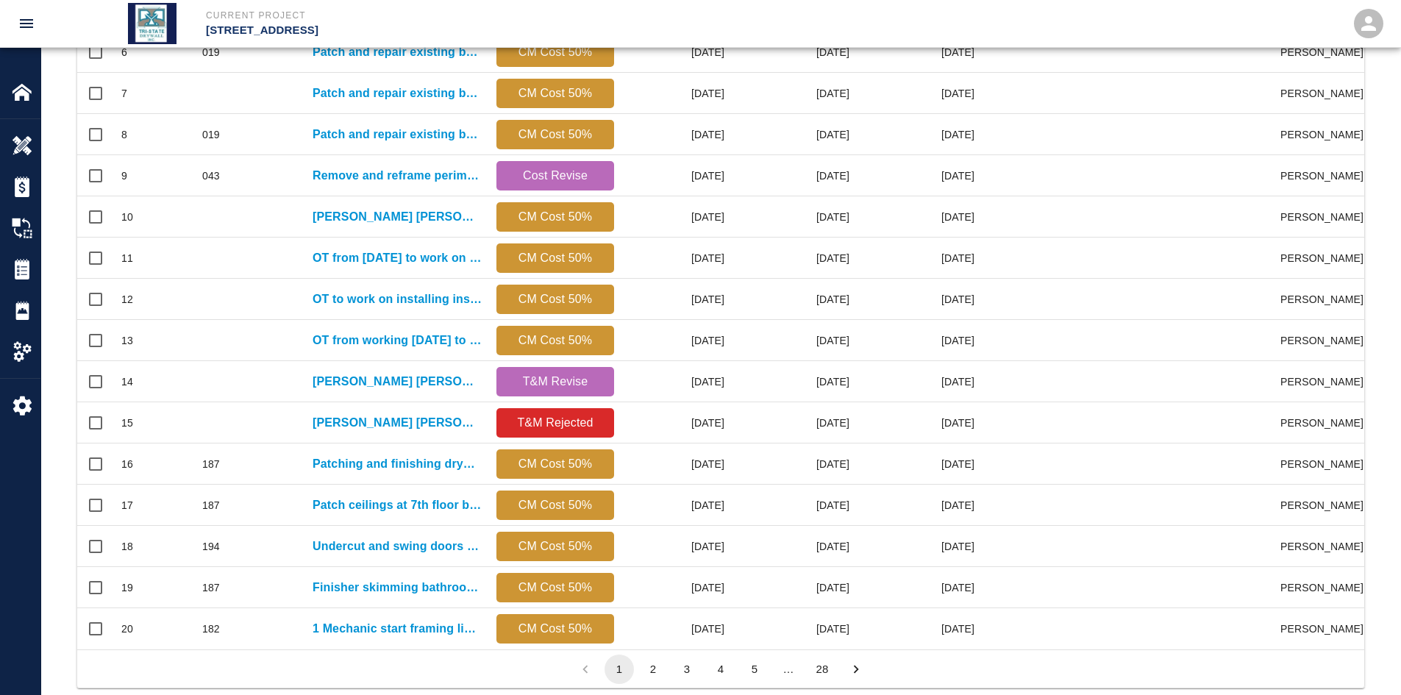
scroll to position [615, 0]
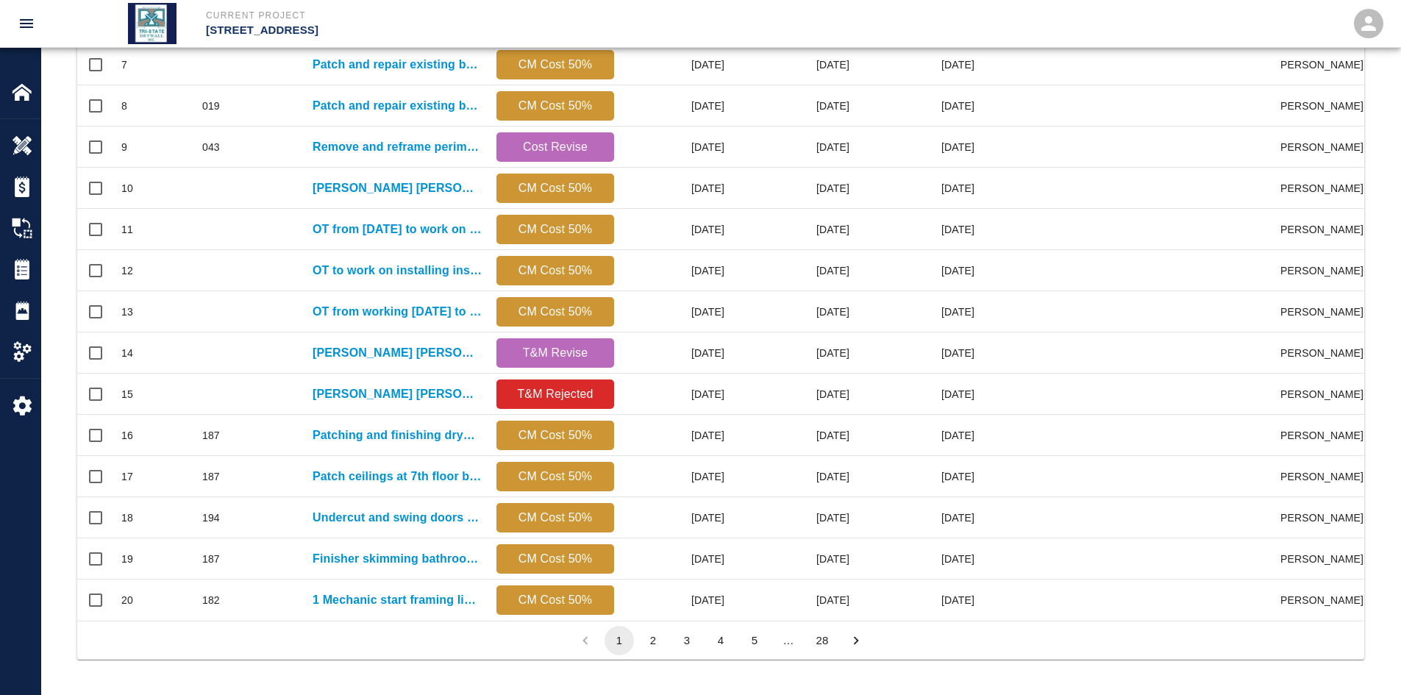
click at [831, 536] on button "28" at bounding box center [821, 640] width 29 height 29
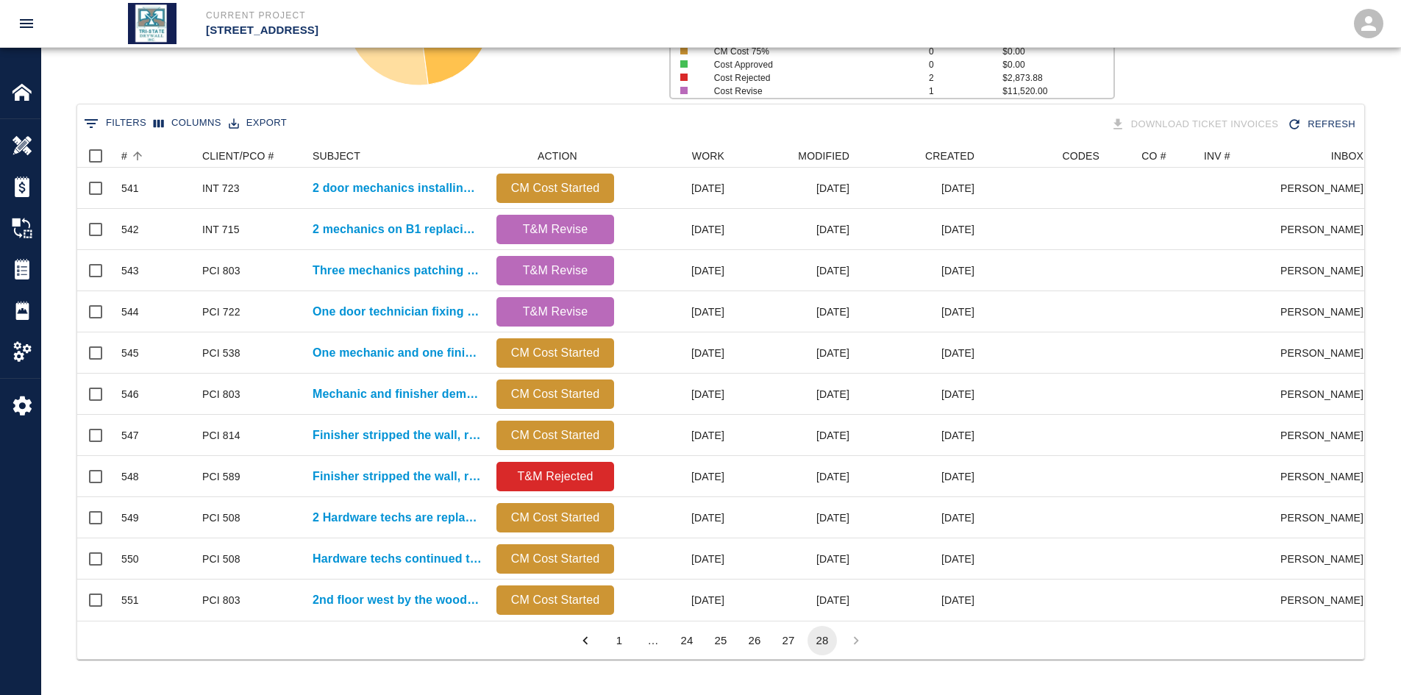
click at [787, 536] on button "27" at bounding box center [788, 640] width 29 height 29
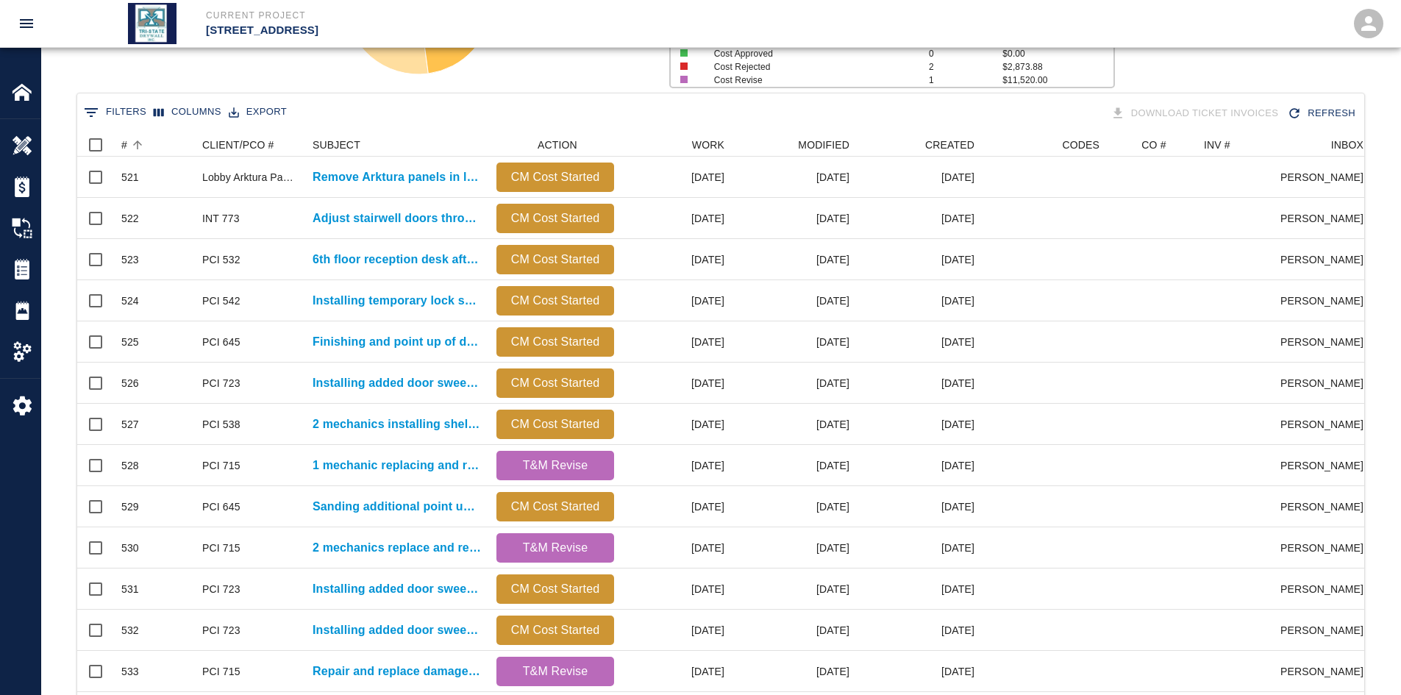
scroll to position [847, 1276]
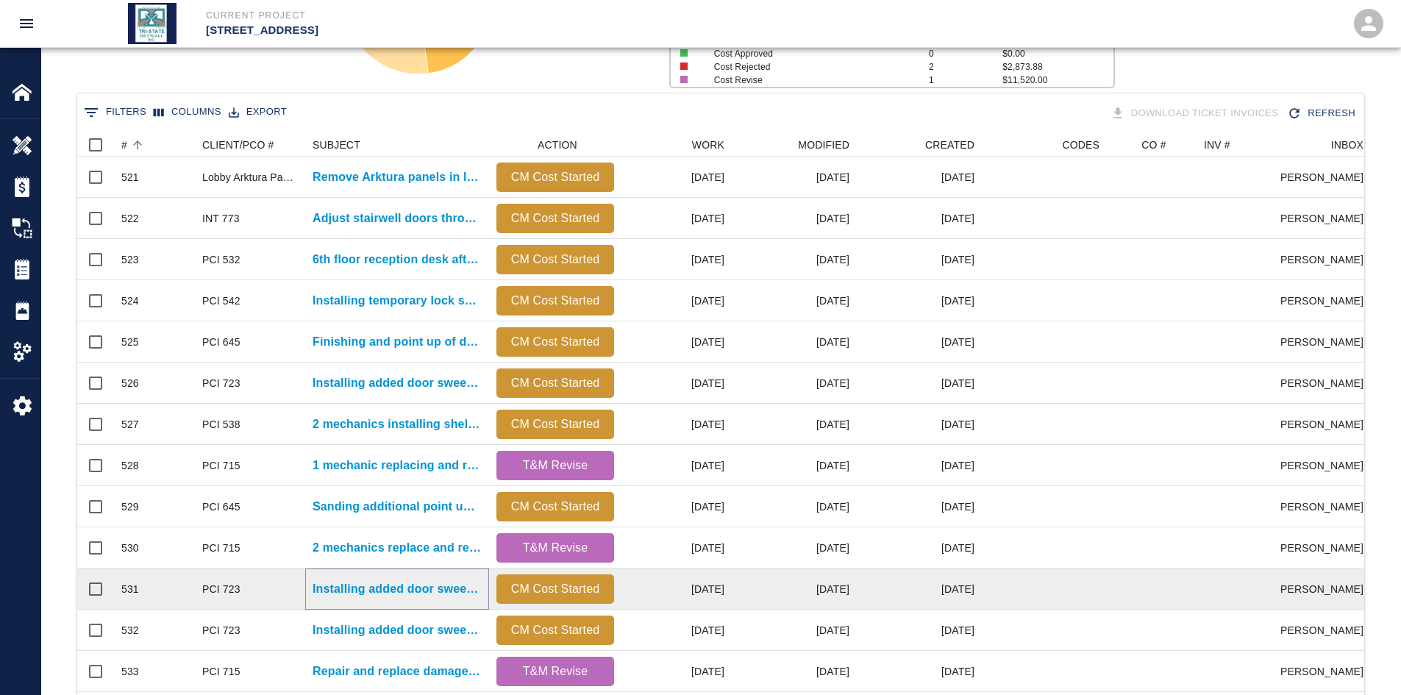
click at [357, 536] on p "Installing added door sweeps and gaskets to bathroom doors on..." at bounding box center [397, 589] width 169 height 18
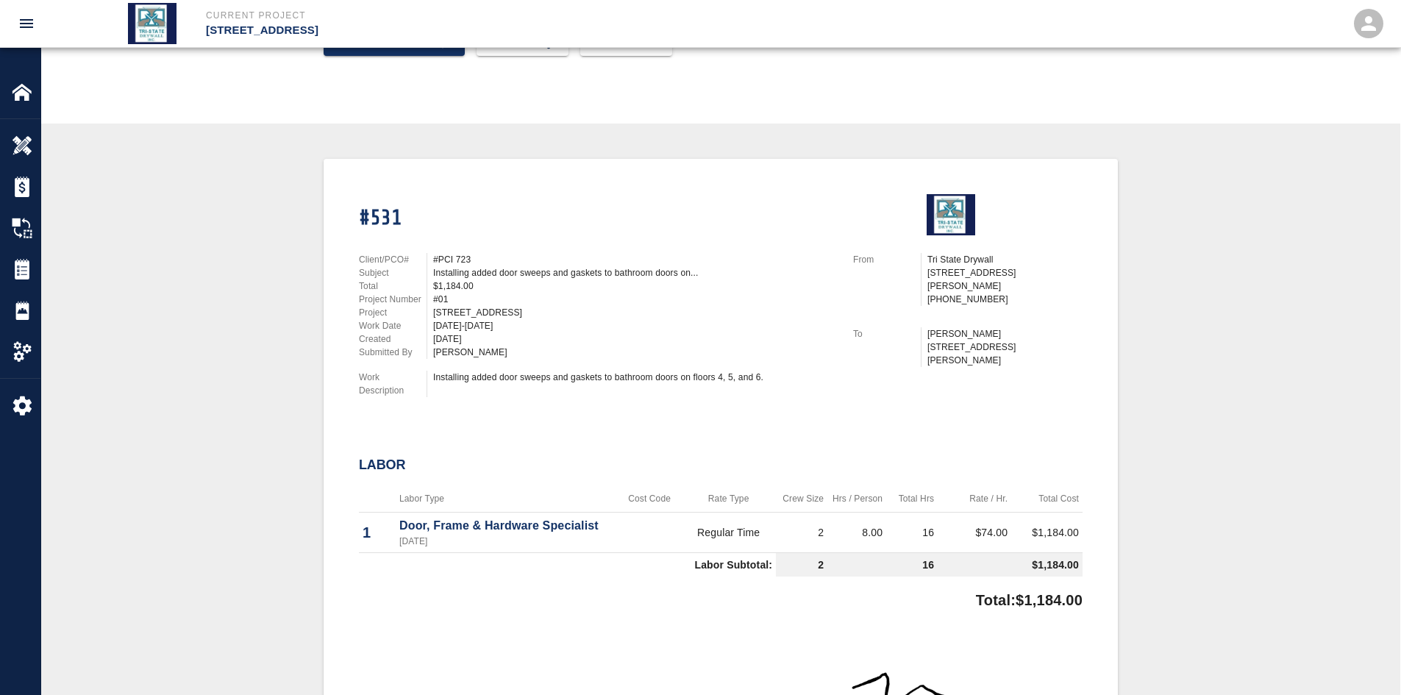
scroll to position [245, 0]
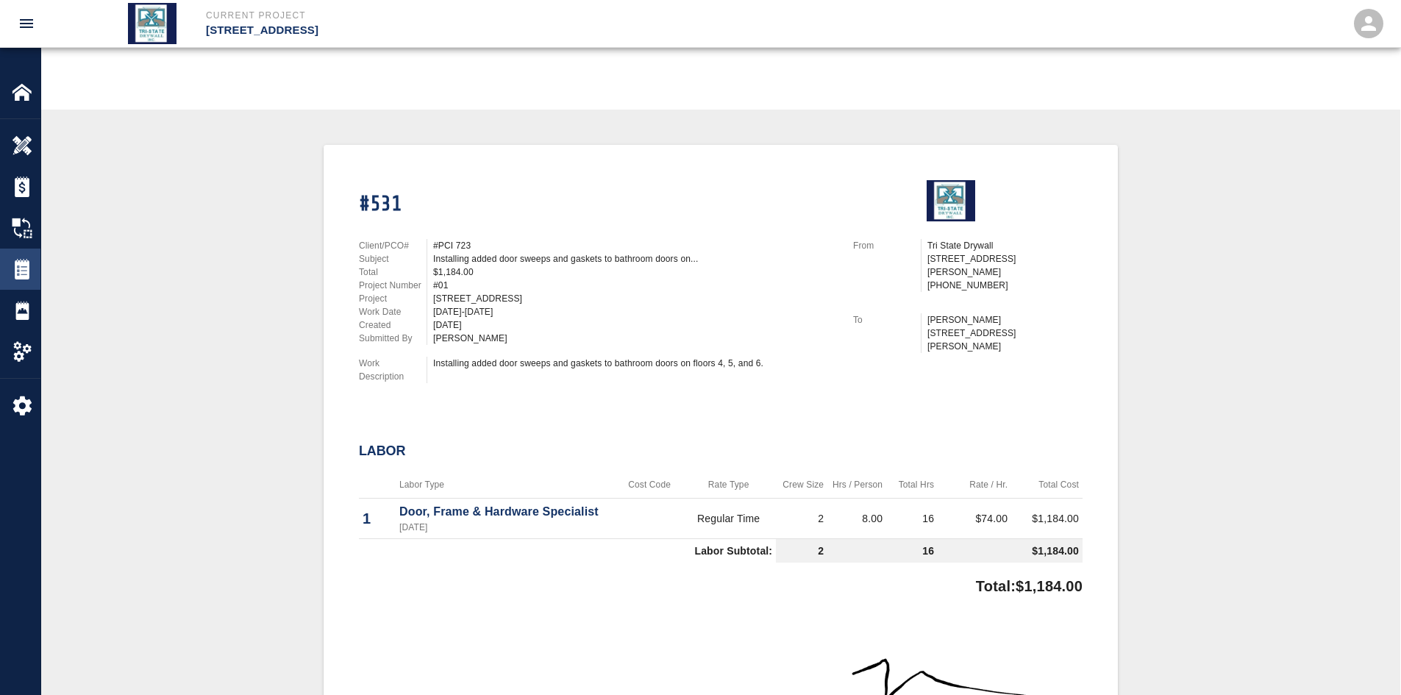
click at [31, 268] on img at bounding box center [22, 269] width 21 height 21
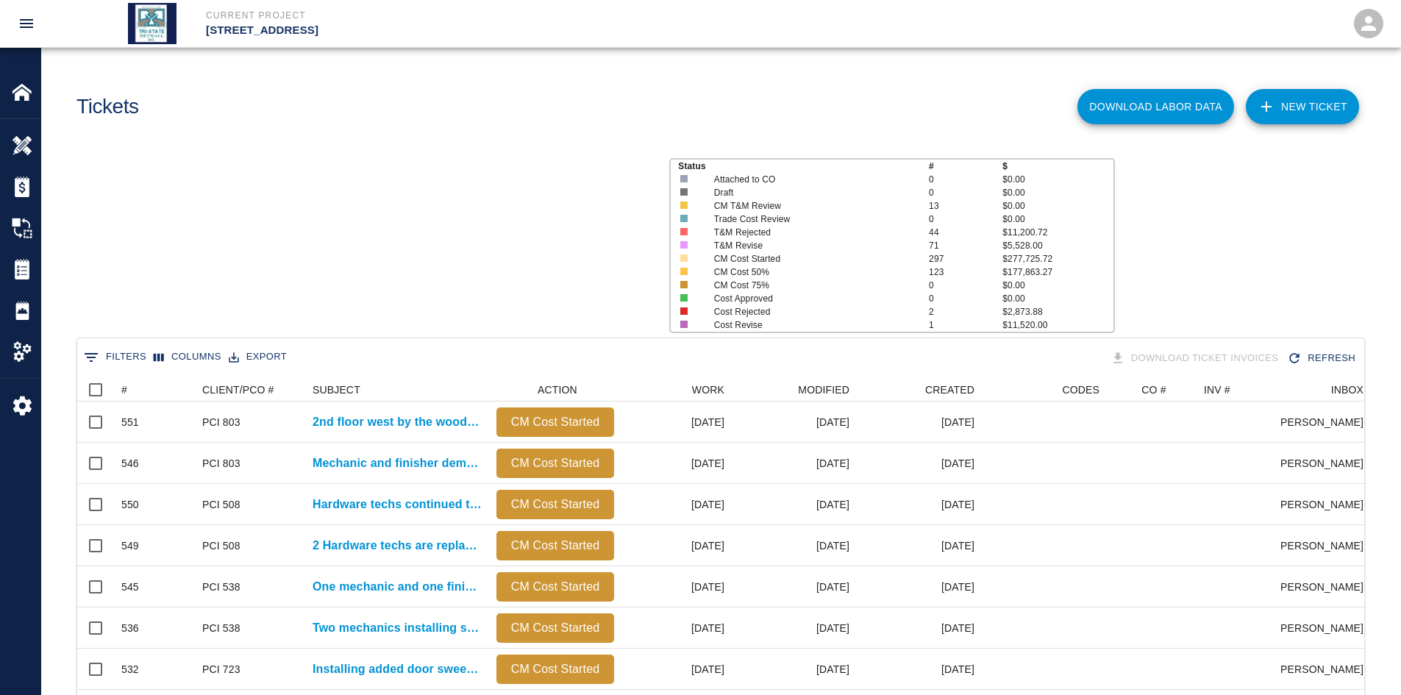
scroll to position [847, 1276]
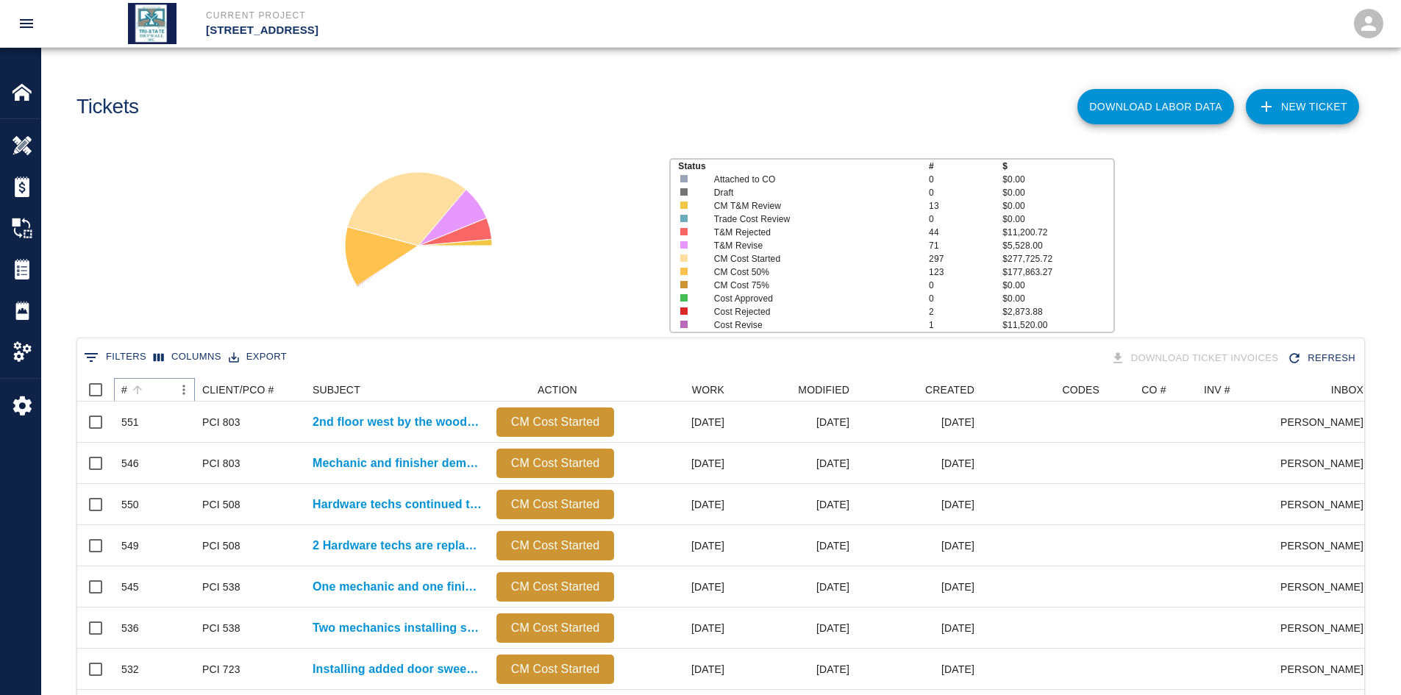
click at [139, 390] on icon "Sort" at bounding box center [137, 389] width 13 height 13
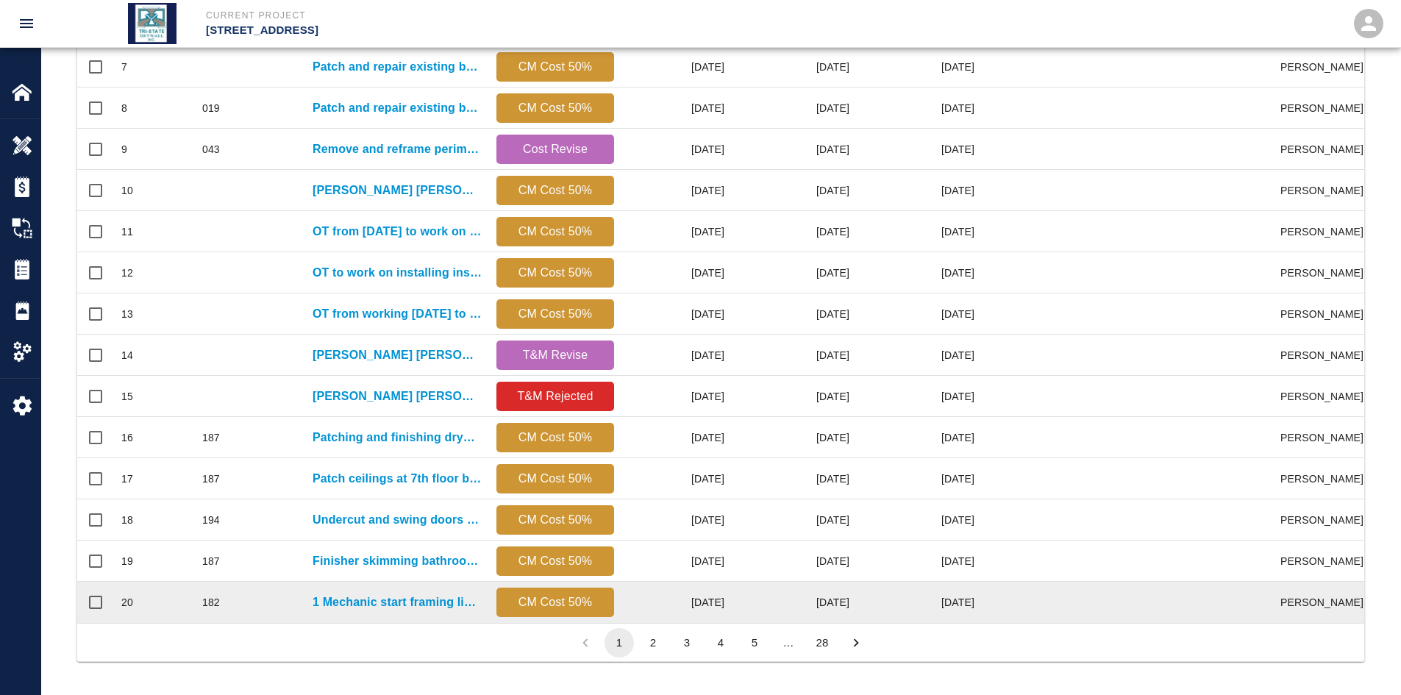
scroll to position [615, 0]
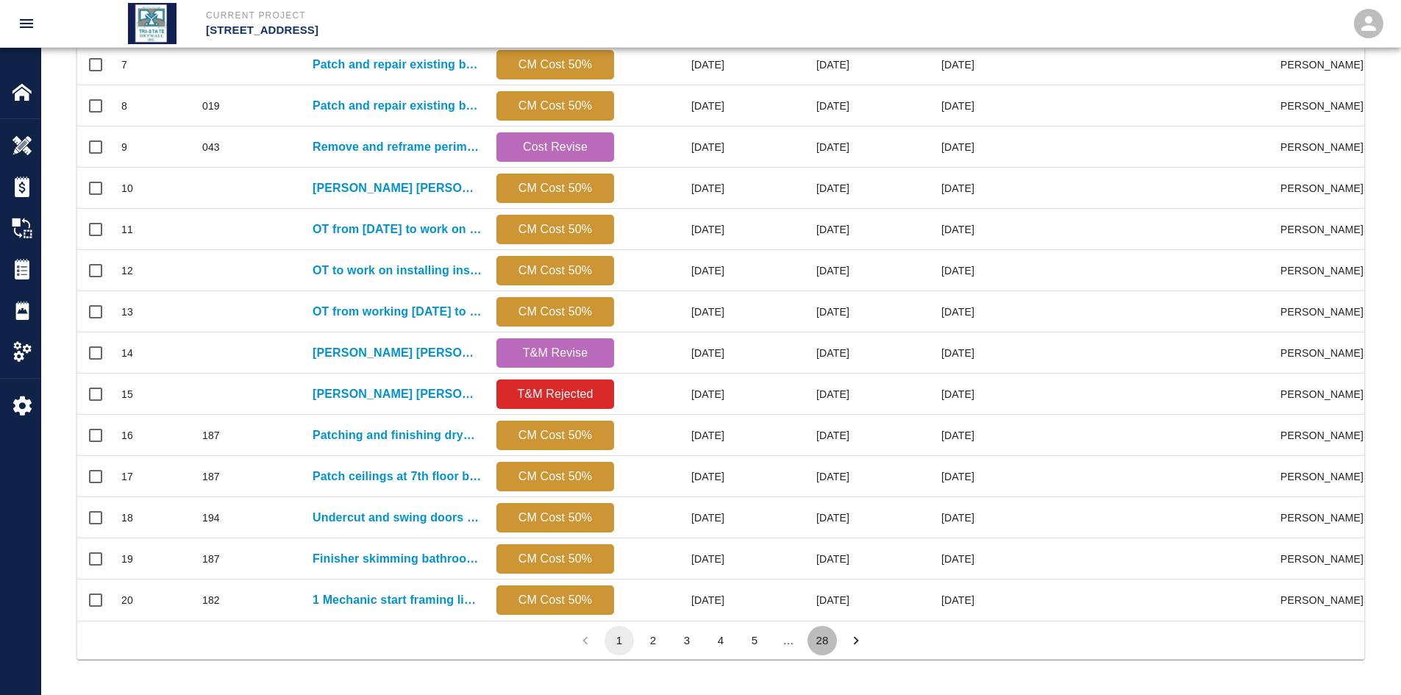
click at [813, 536] on button "28" at bounding box center [821, 640] width 29 height 29
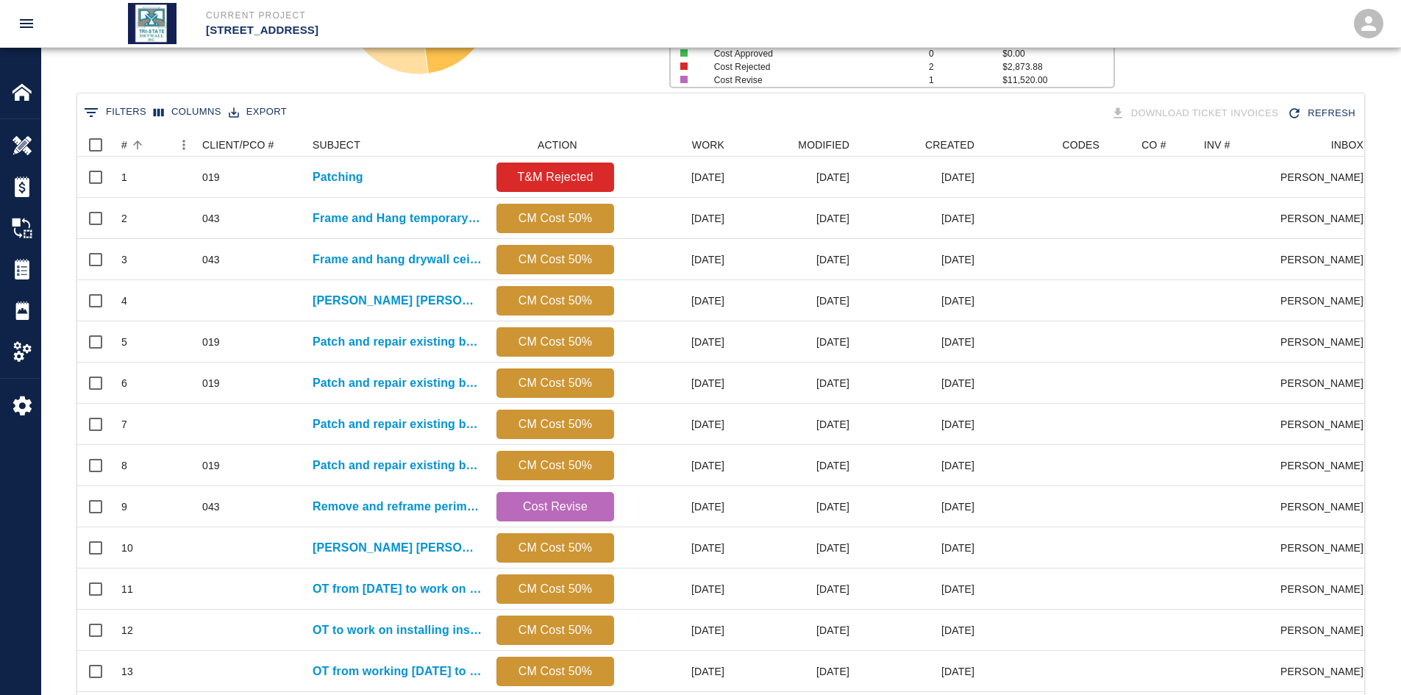
scroll to position [477, 1276]
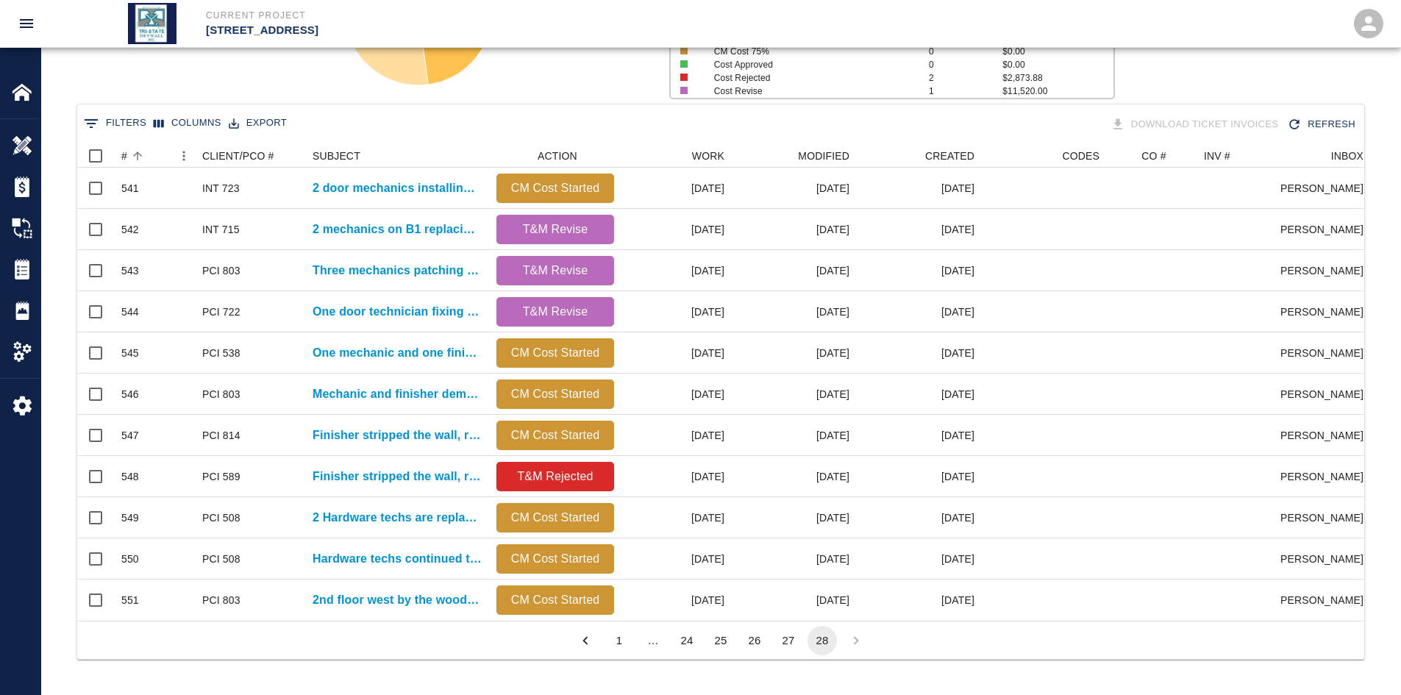
click at [789, 536] on button "27" at bounding box center [788, 640] width 29 height 29
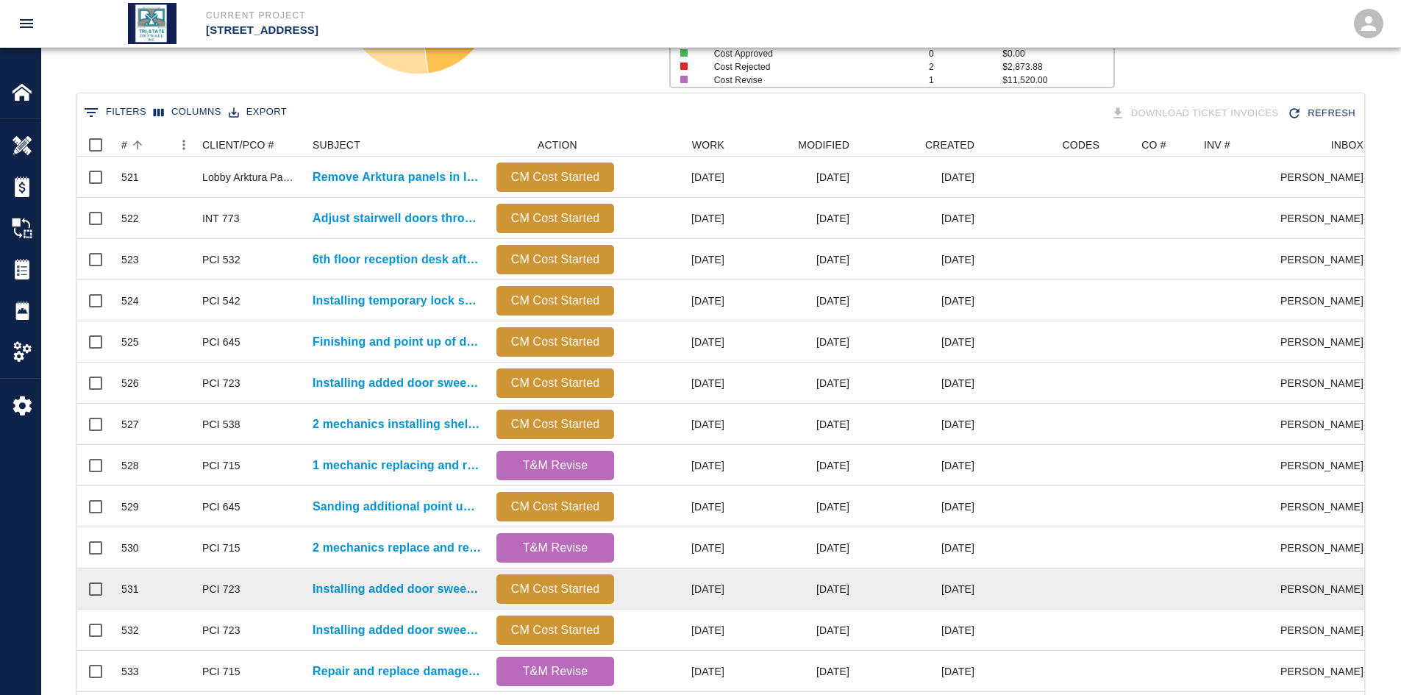
scroll to position [294, 0]
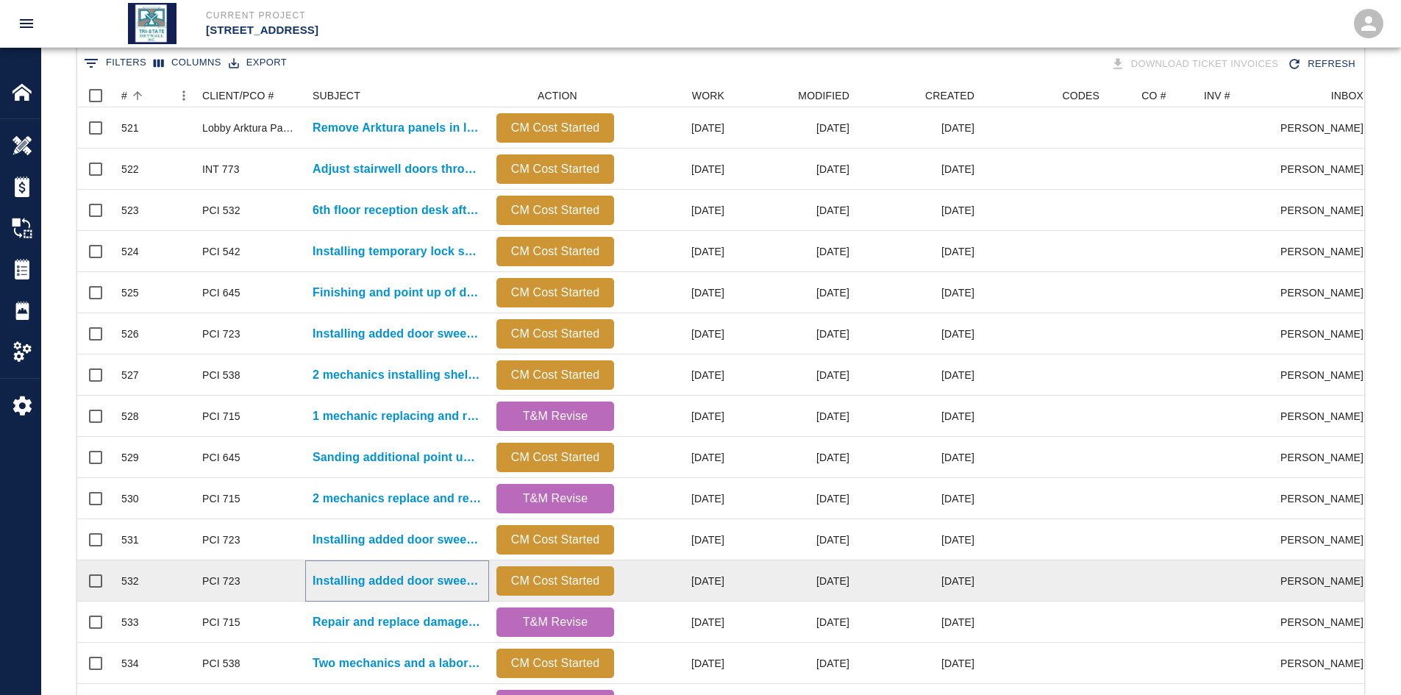
click at [374, 536] on p "Installing added door sweeps single bathrooms 8th floor down. Remove..." at bounding box center [397, 581] width 169 height 18
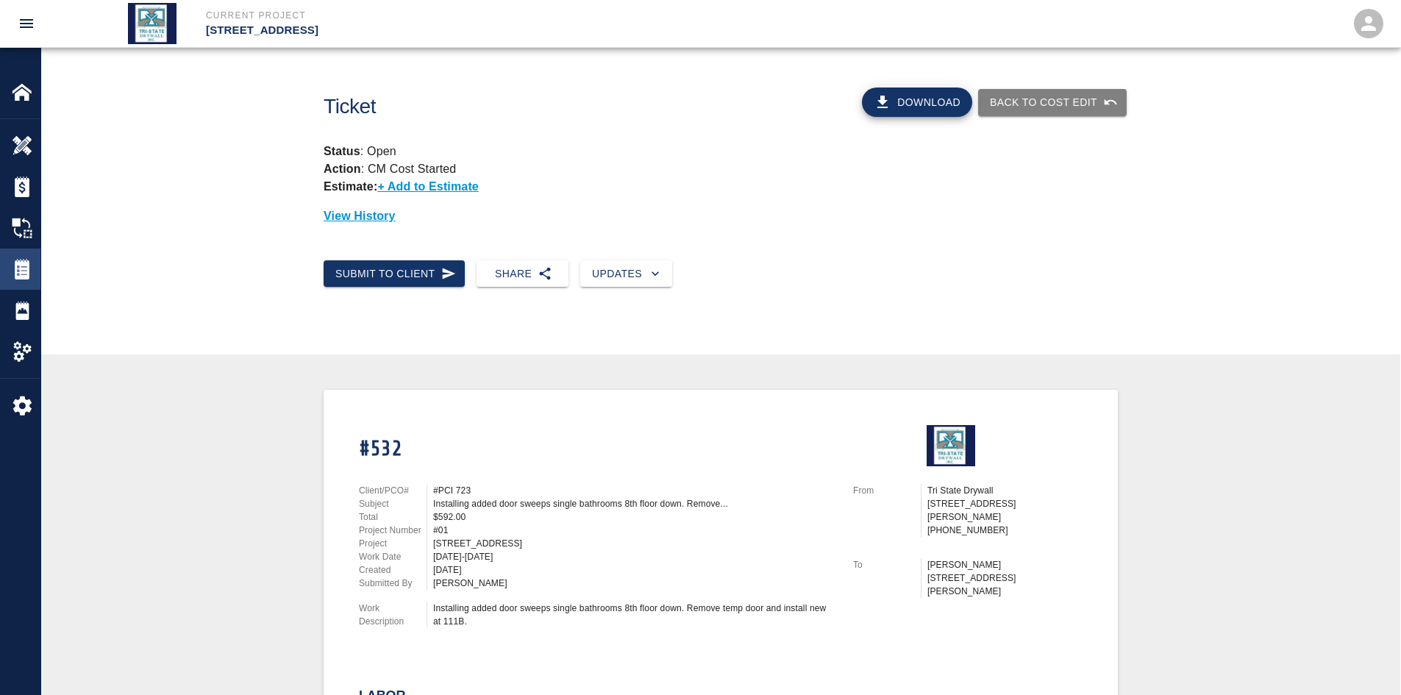
click at [22, 265] on img at bounding box center [22, 269] width 21 height 21
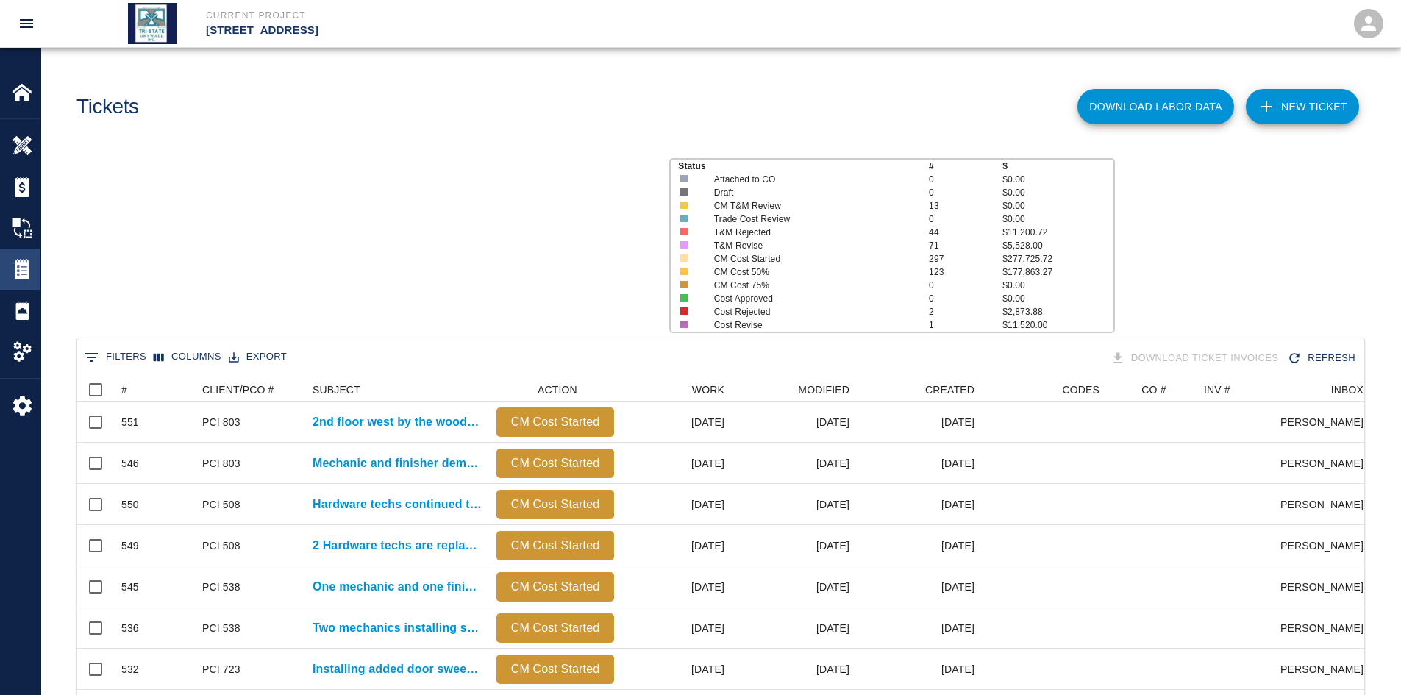
scroll to position [847, 1276]
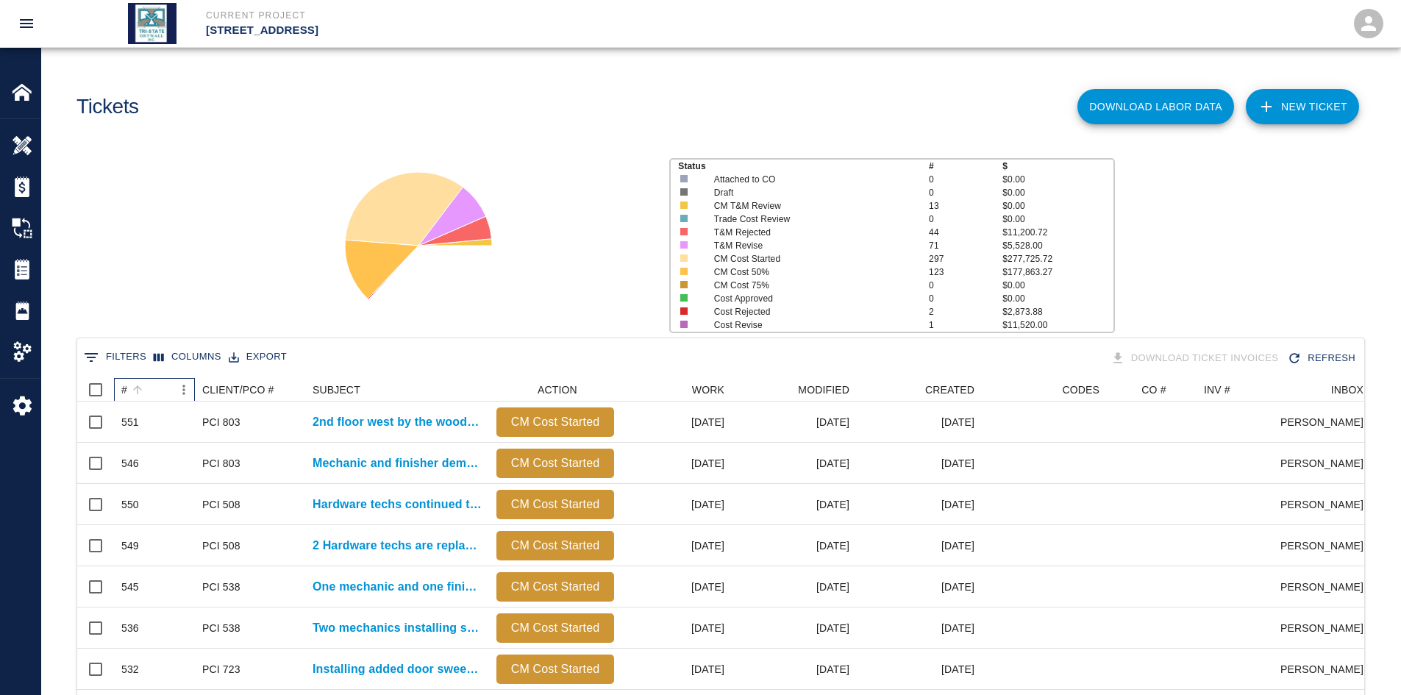
click at [149, 388] on div "#" at bounding box center [146, 390] width 51 height 24
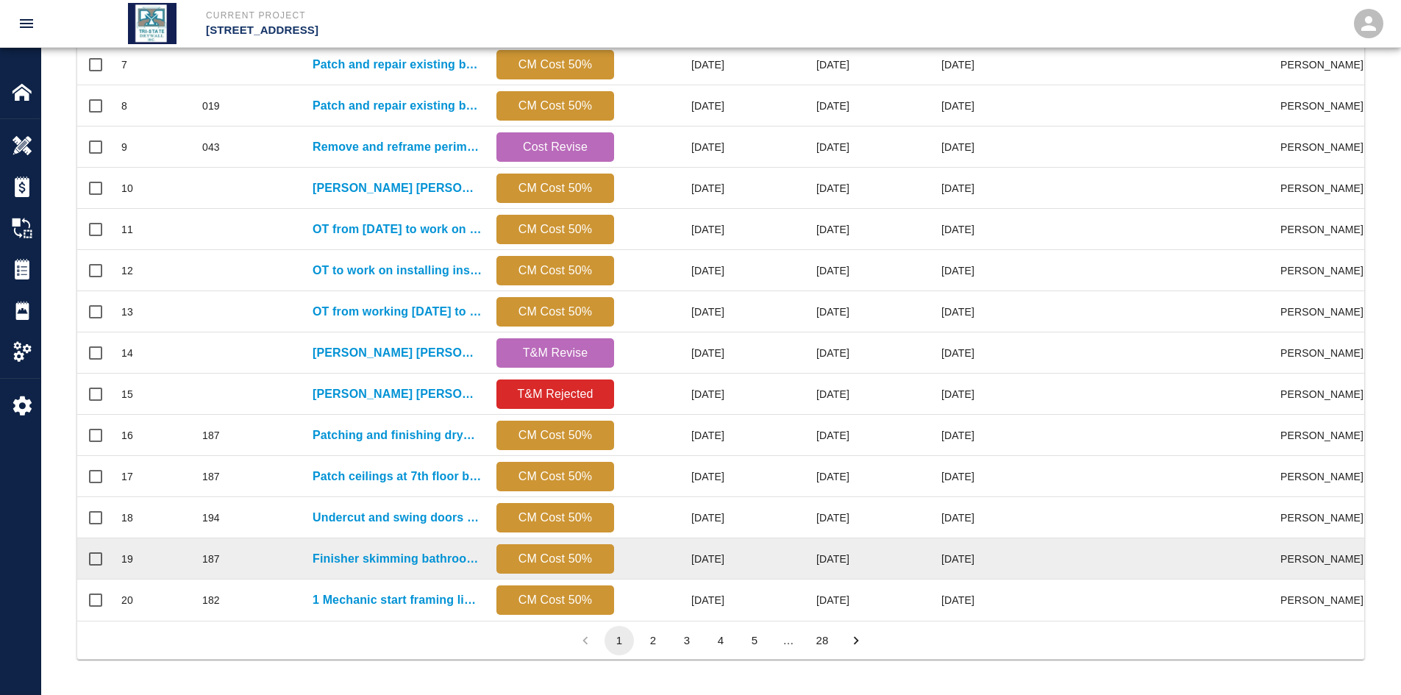
scroll to position [615, 0]
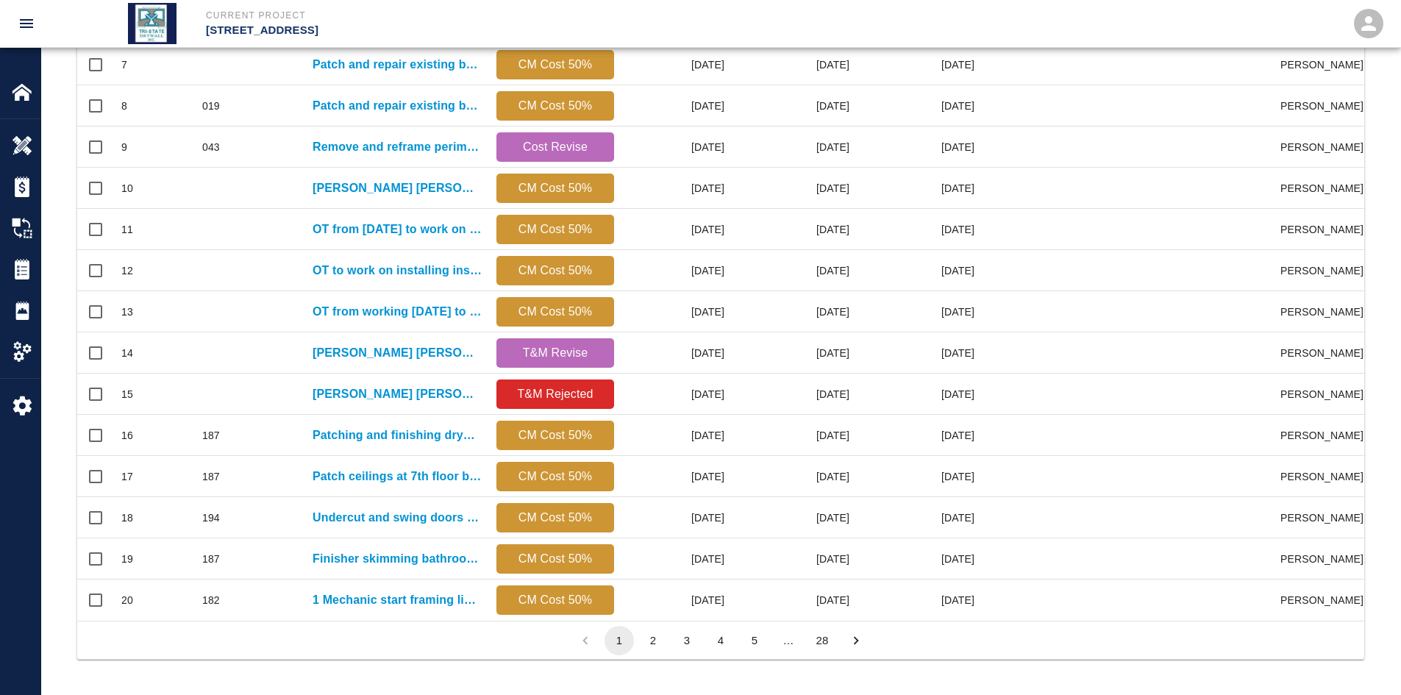
click at [824, 536] on button "28" at bounding box center [821, 640] width 29 height 29
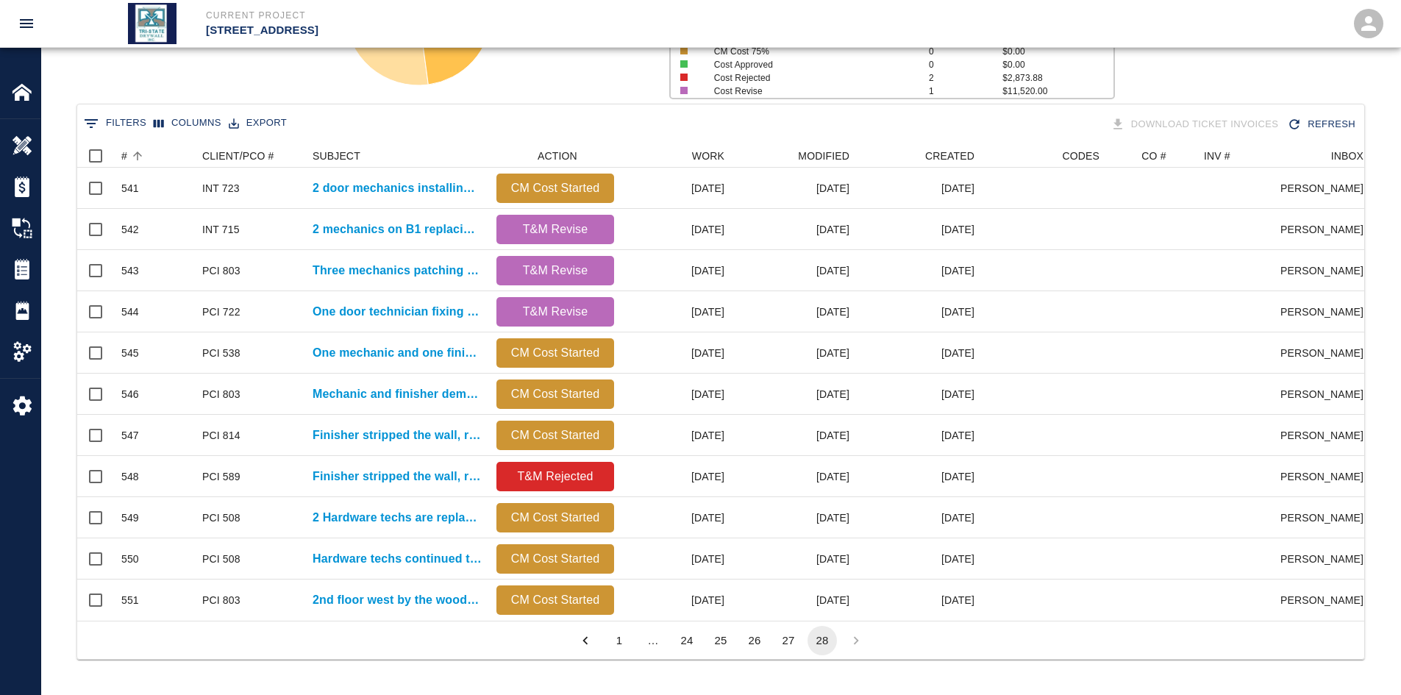
scroll to position [245, 0]
click at [791, 536] on button "27" at bounding box center [788, 640] width 29 height 29
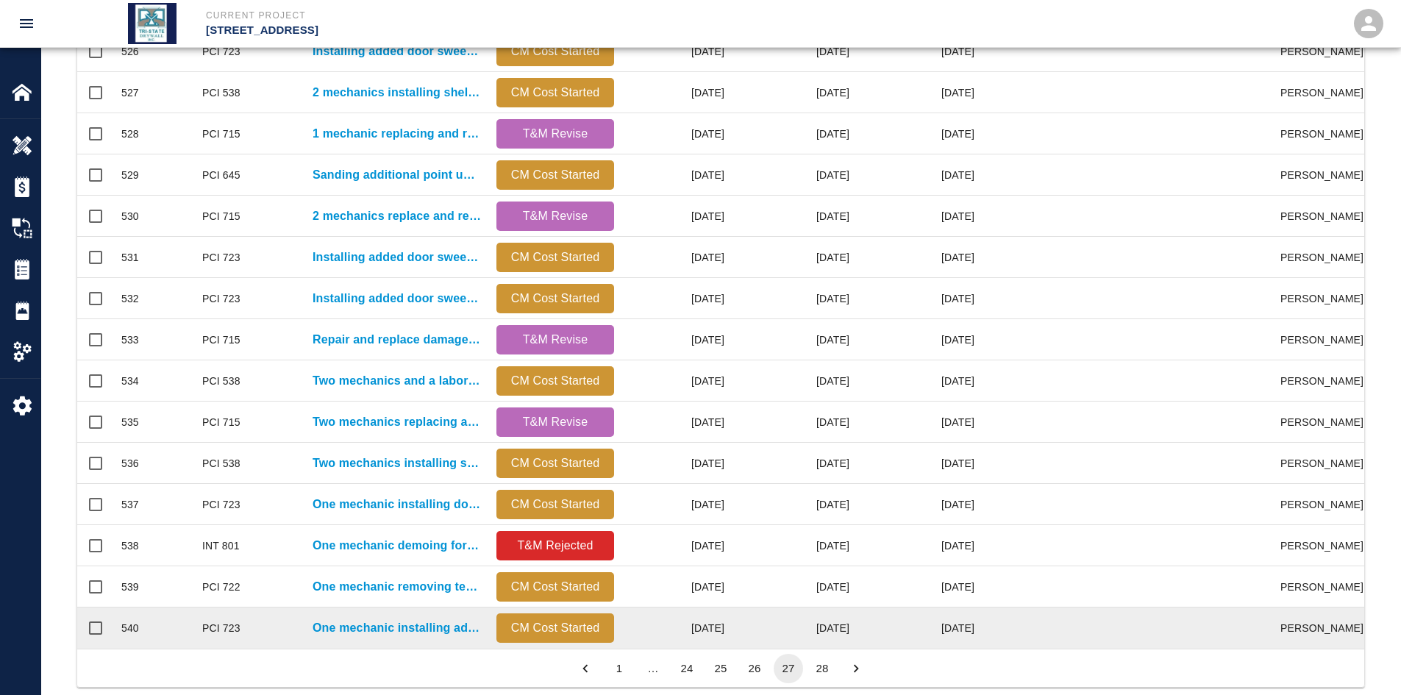
scroll to position [615, 0]
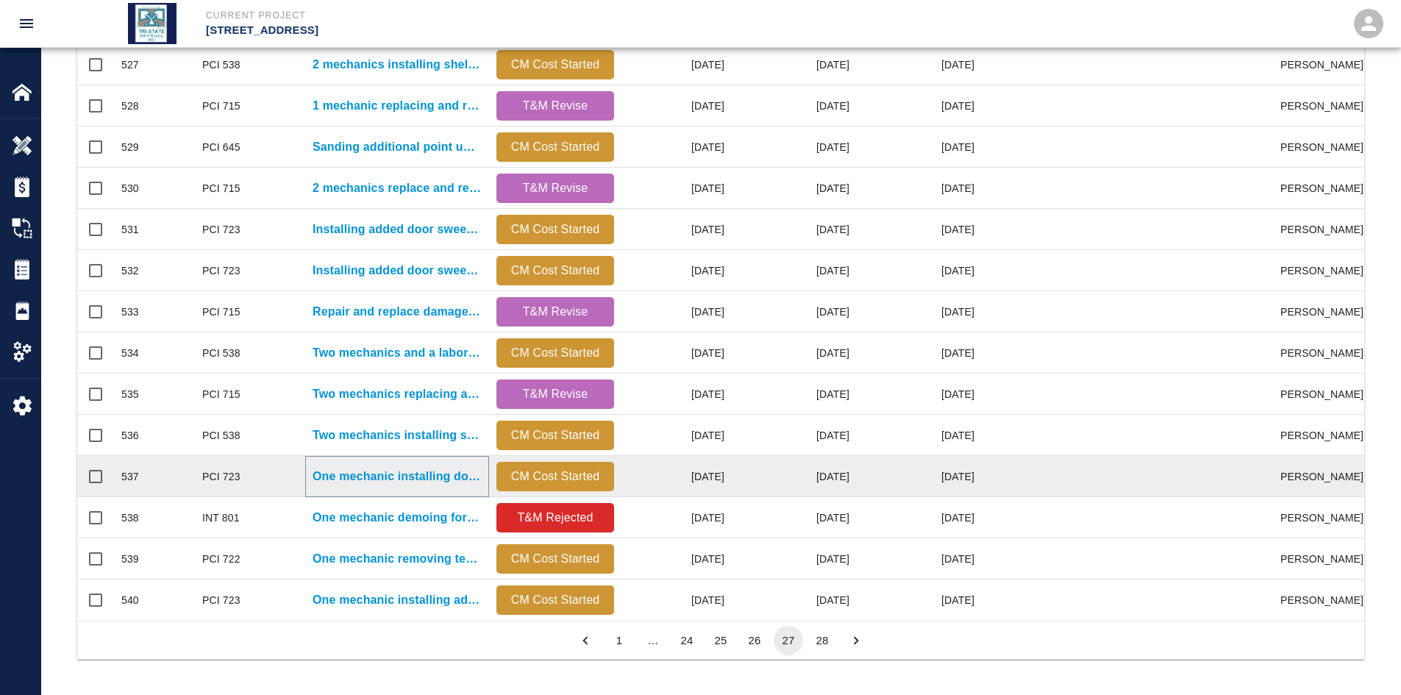
click at [402, 471] on p "One mechanic installing door sweeps and gaskets added in single..." at bounding box center [397, 477] width 169 height 18
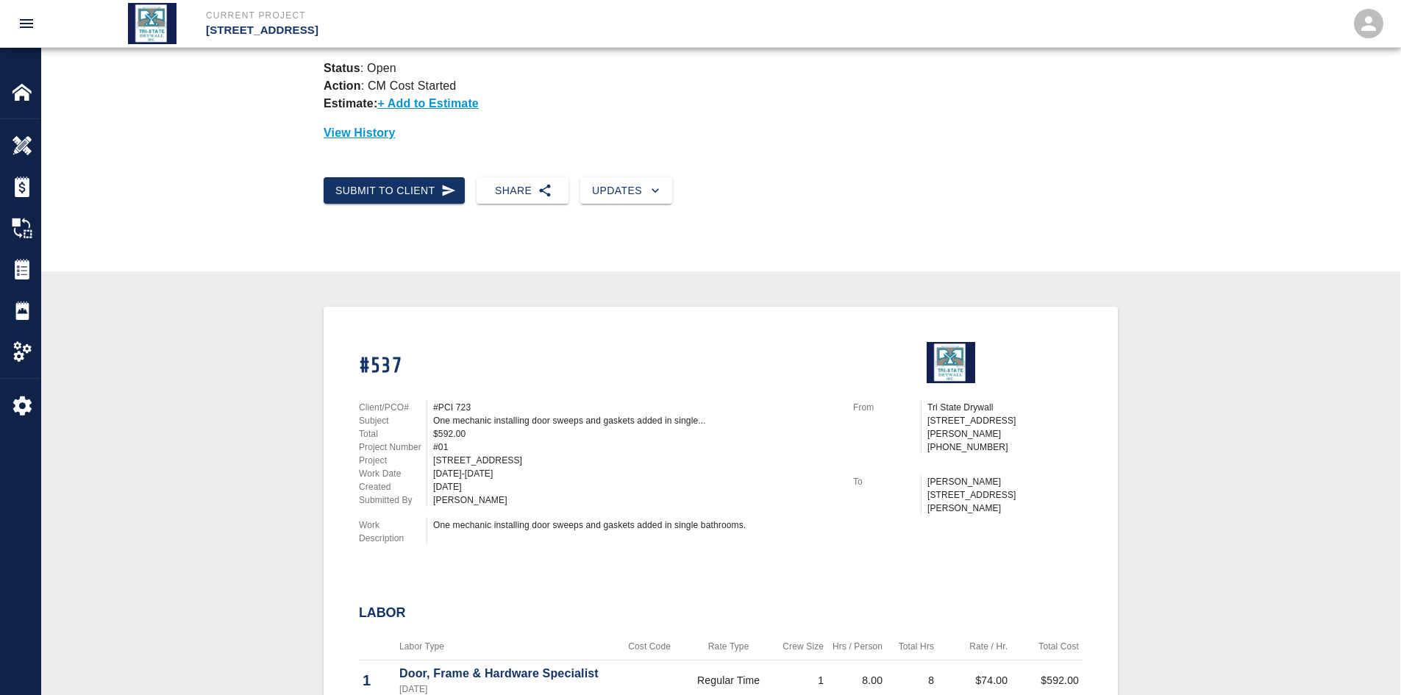
scroll to position [196, 0]
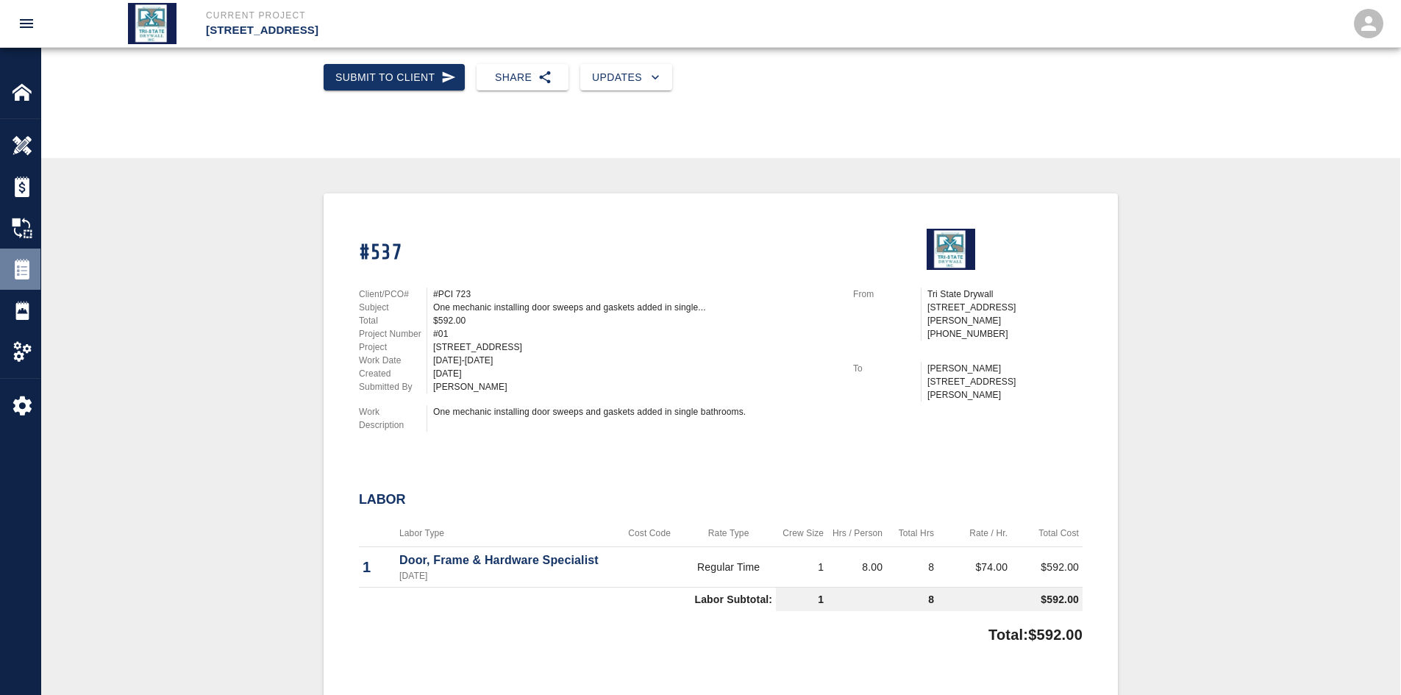
click at [25, 282] on div "Tickets" at bounding box center [20, 269] width 40 height 41
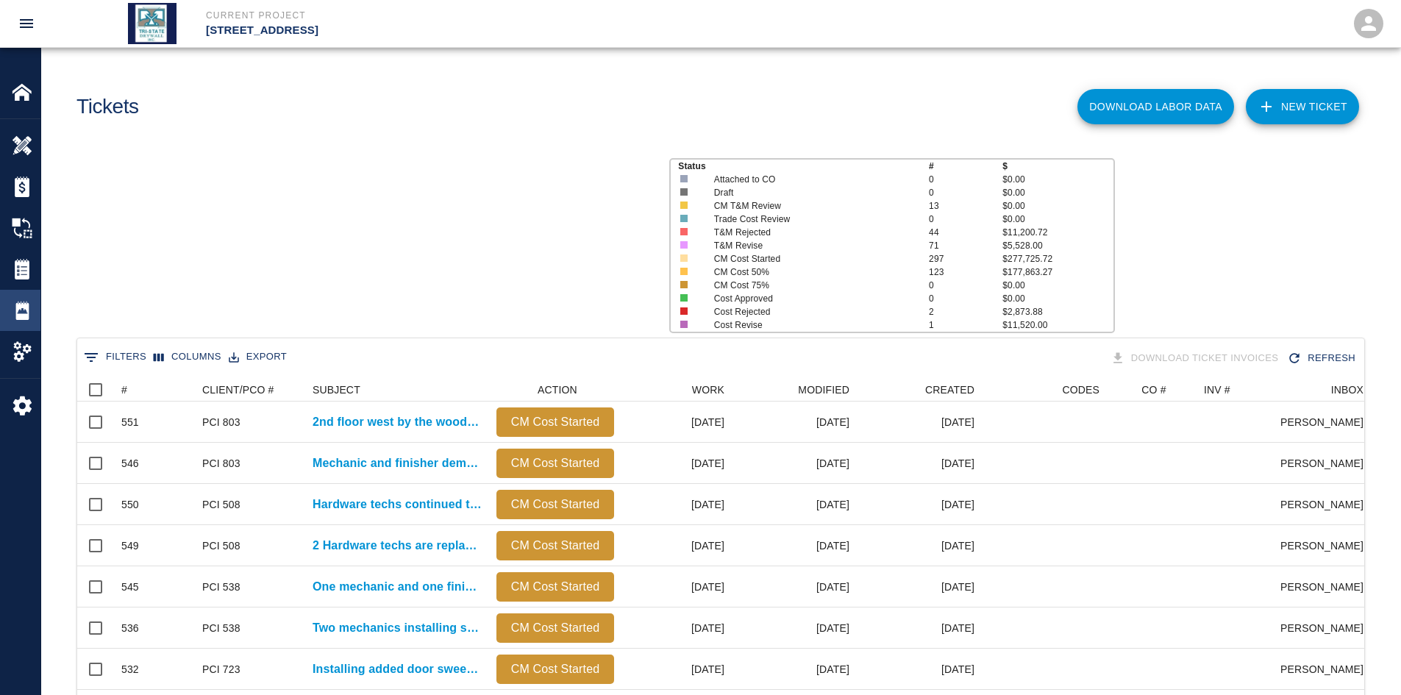
scroll to position [847, 1276]
click at [149, 392] on div "#" at bounding box center [146, 390] width 51 height 24
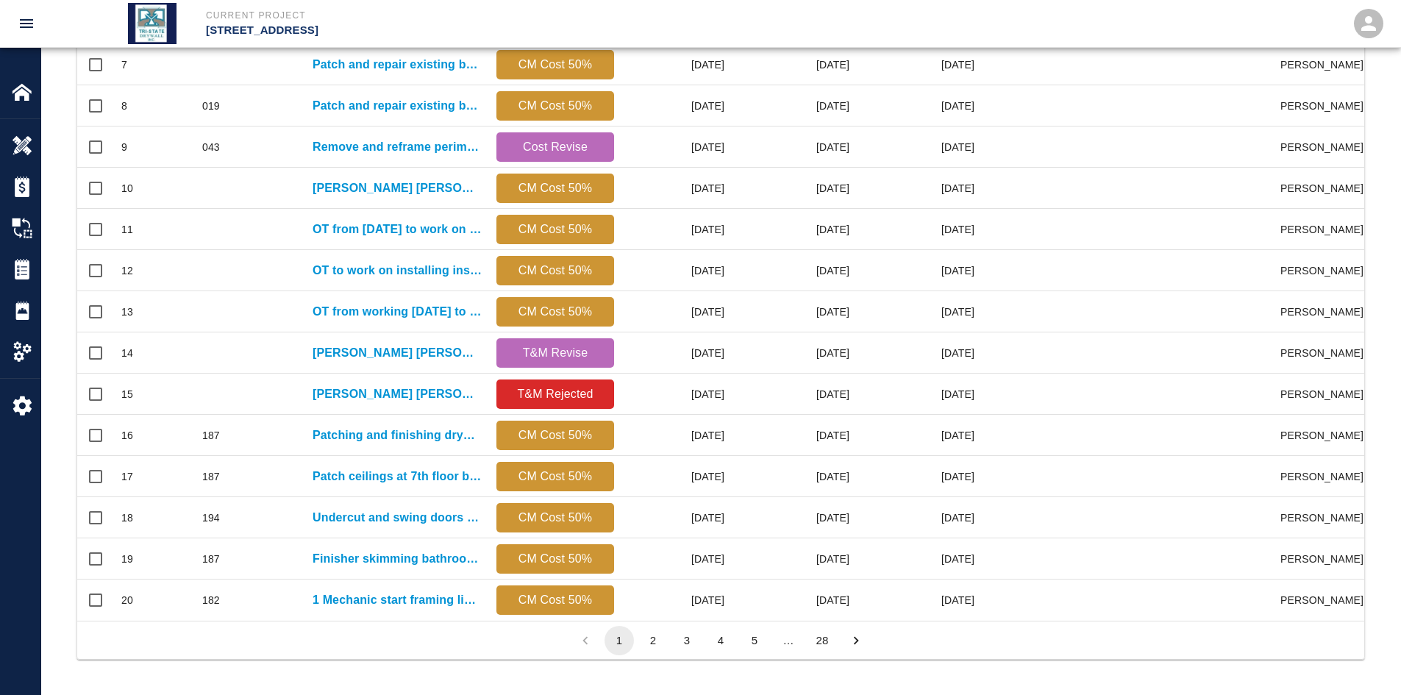
scroll to position [615, 0]
click at [833, 536] on button "28" at bounding box center [821, 640] width 29 height 29
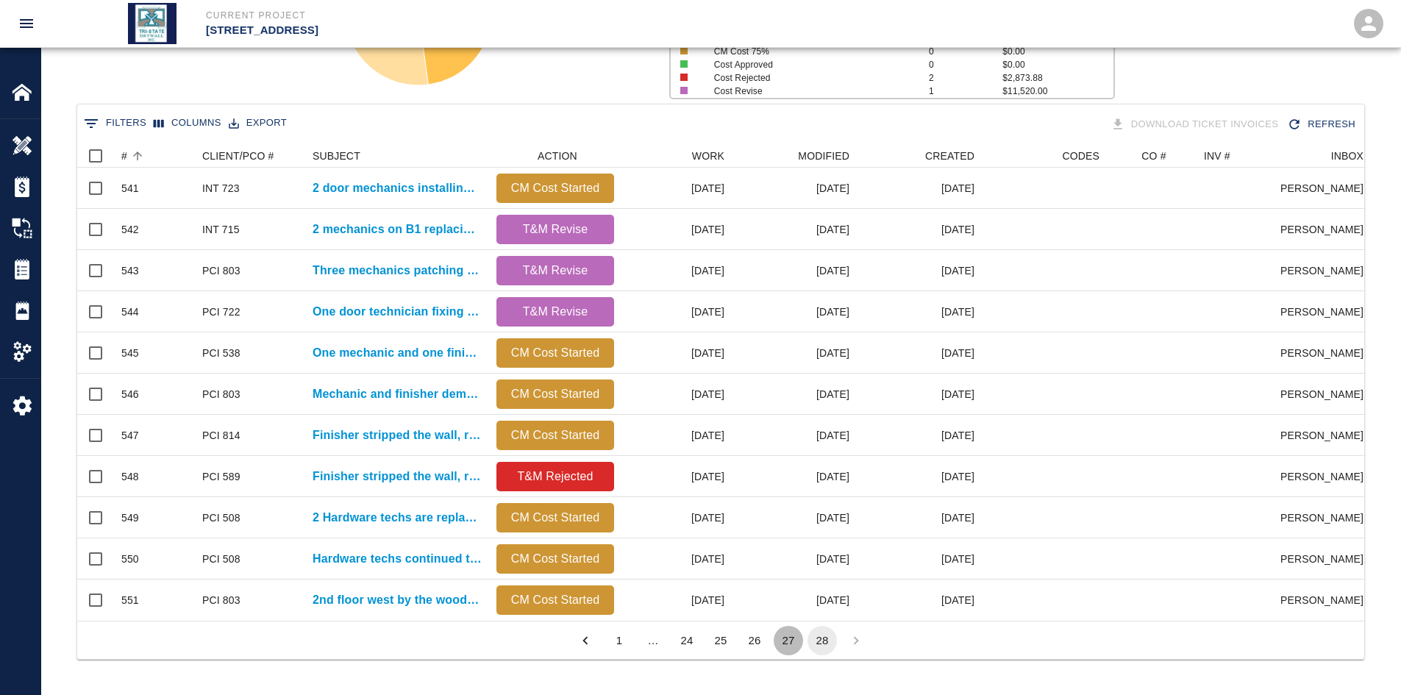
click at [788, 536] on button "27" at bounding box center [788, 640] width 29 height 29
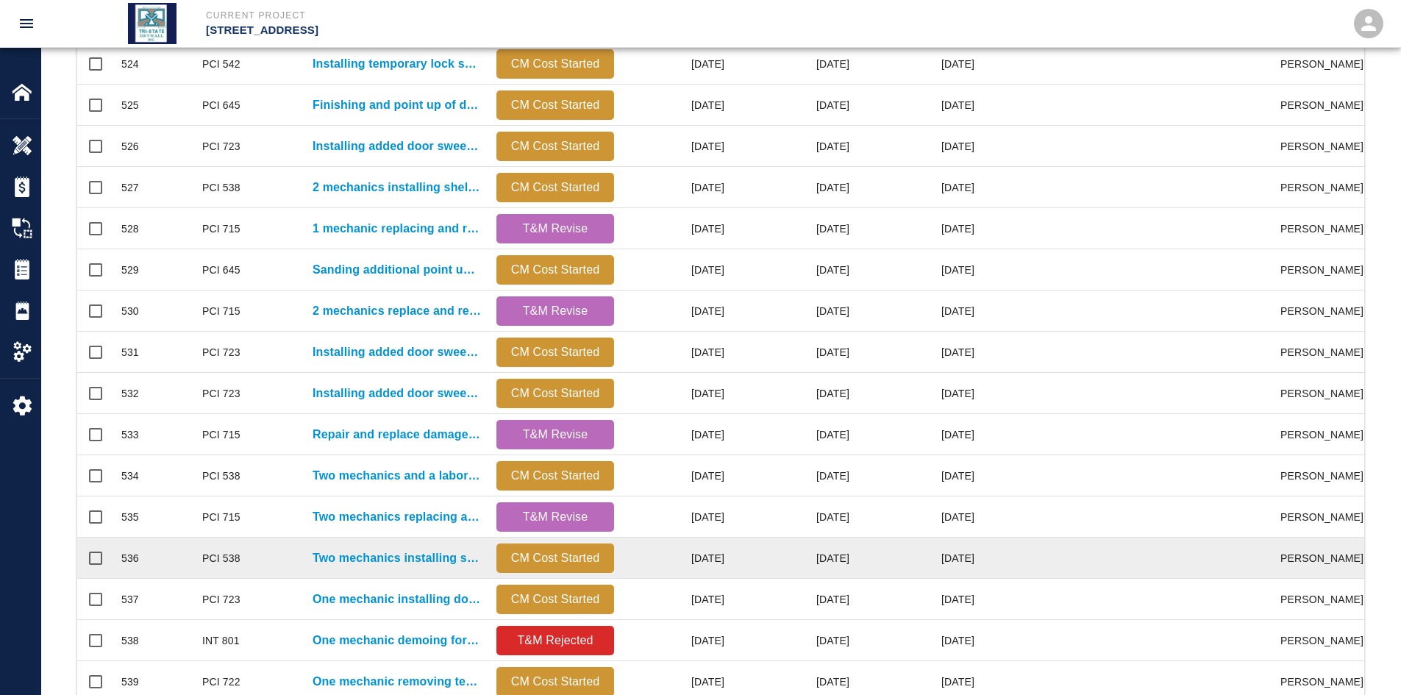
scroll to position [539, 0]
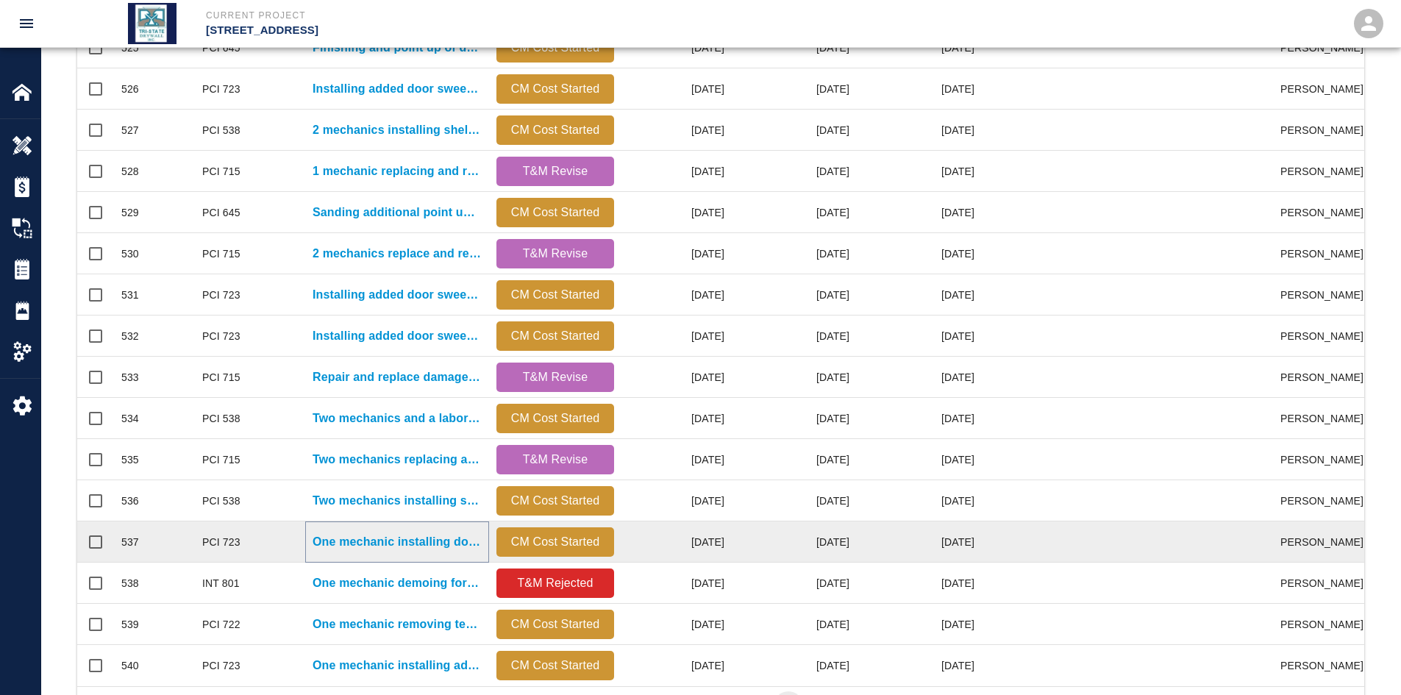
click at [418, 536] on p "One mechanic installing door sweeps and gaskets added in single..." at bounding box center [397, 542] width 169 height 18
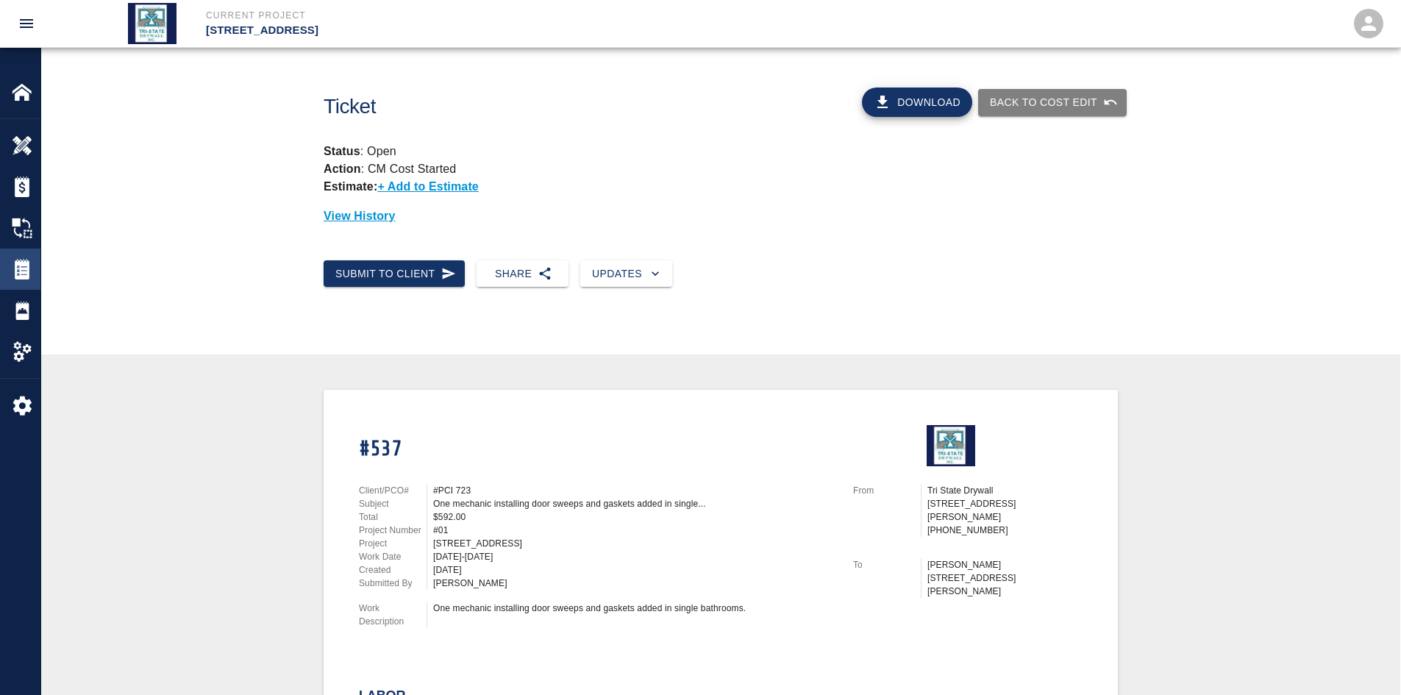
click at [33, 271] on div at bounding box center [32, 269] width 41 height 21
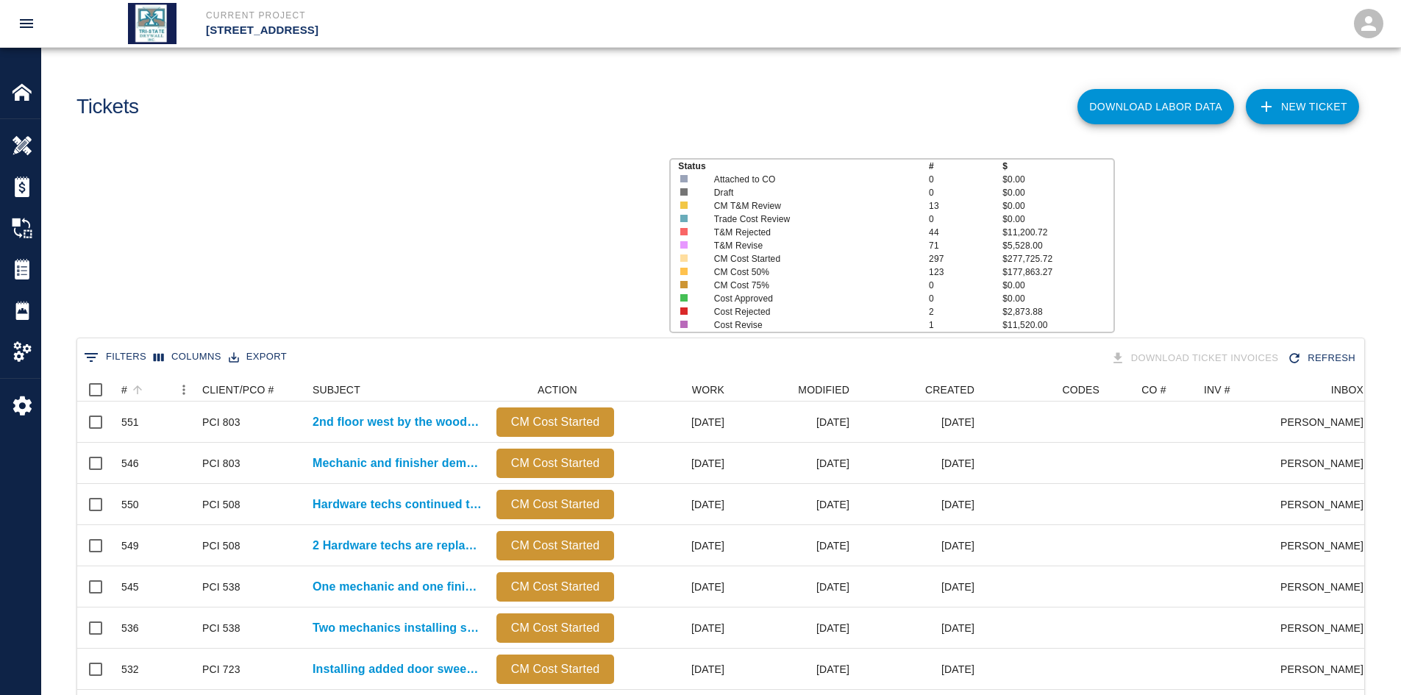
scroll to position [847, 1276]
click at [154, 388] on div "#" at bounding box center [146, 390] width 51 height 24
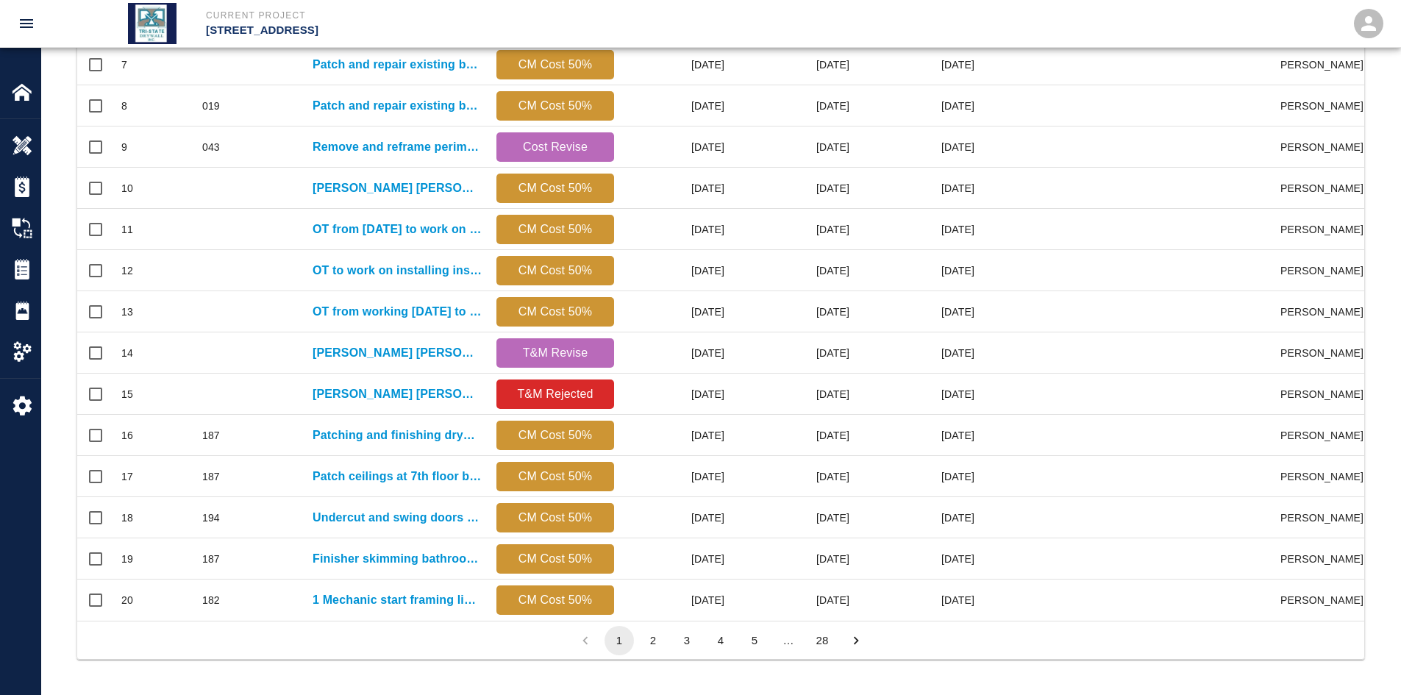
click at [823, 536] on button "28" at bounding box center [821, 640] width 29 height 29
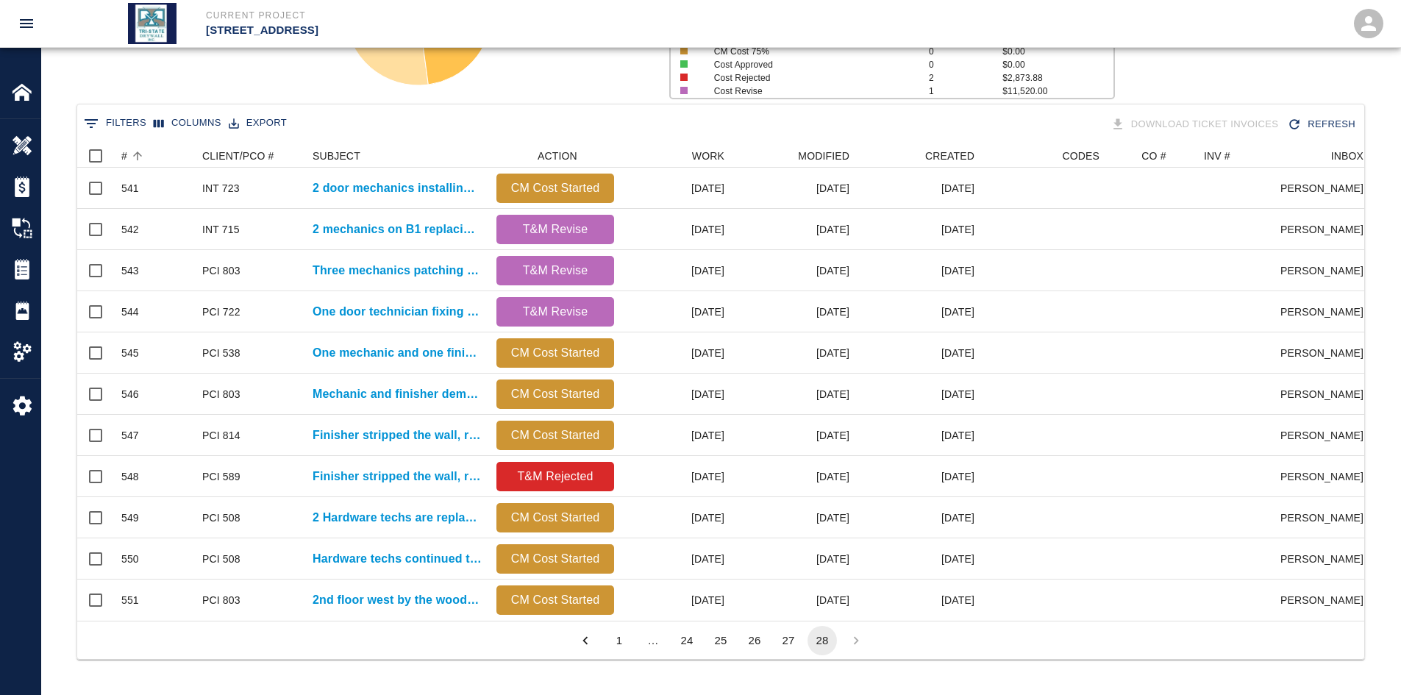
scroll to position [477, 1276]
click at [789, 536] on button "27" at bounding box center [788, 640] width 29 height 29
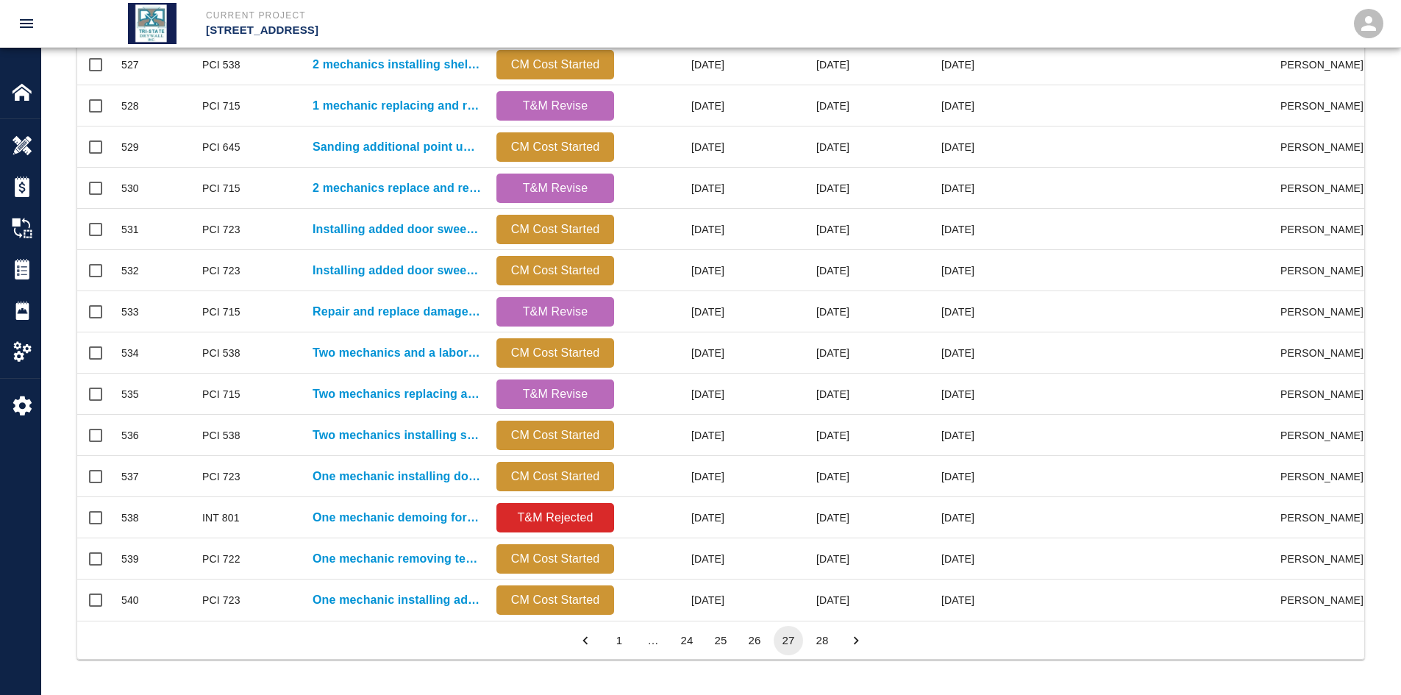
scroll to position [615, 0]
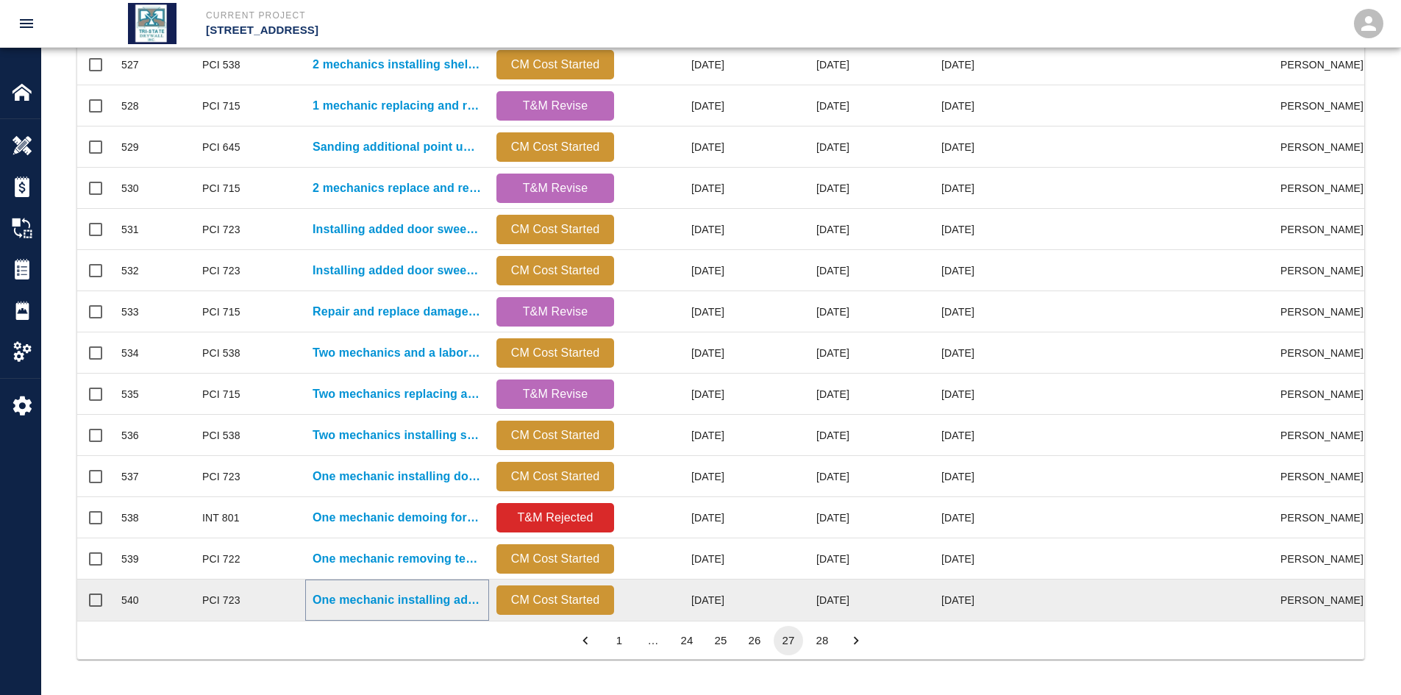
click at [454, 536] on p "One mechanic installing added door sweeps and gaskets on single..." at bounding box center [397, 600] width 169 height 18
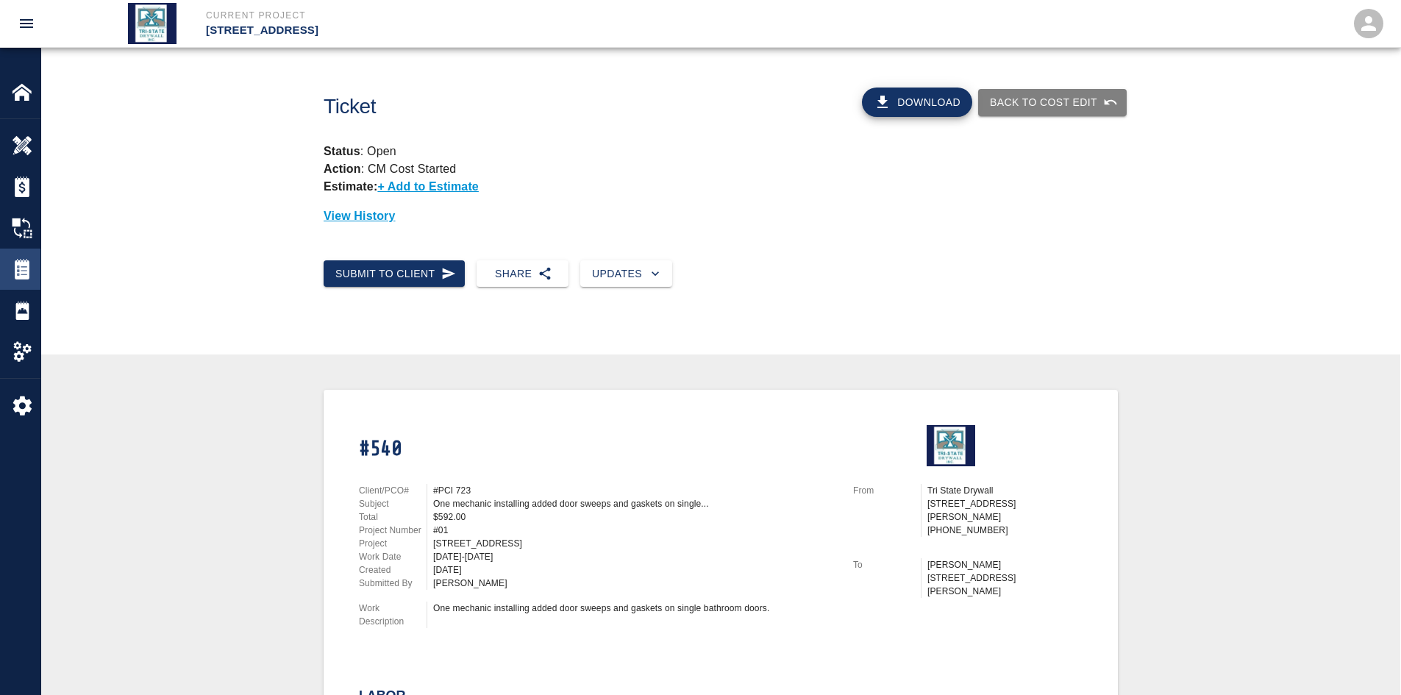
click at [25, 266] on img at bounding box center [22, 269] width 21 height 21
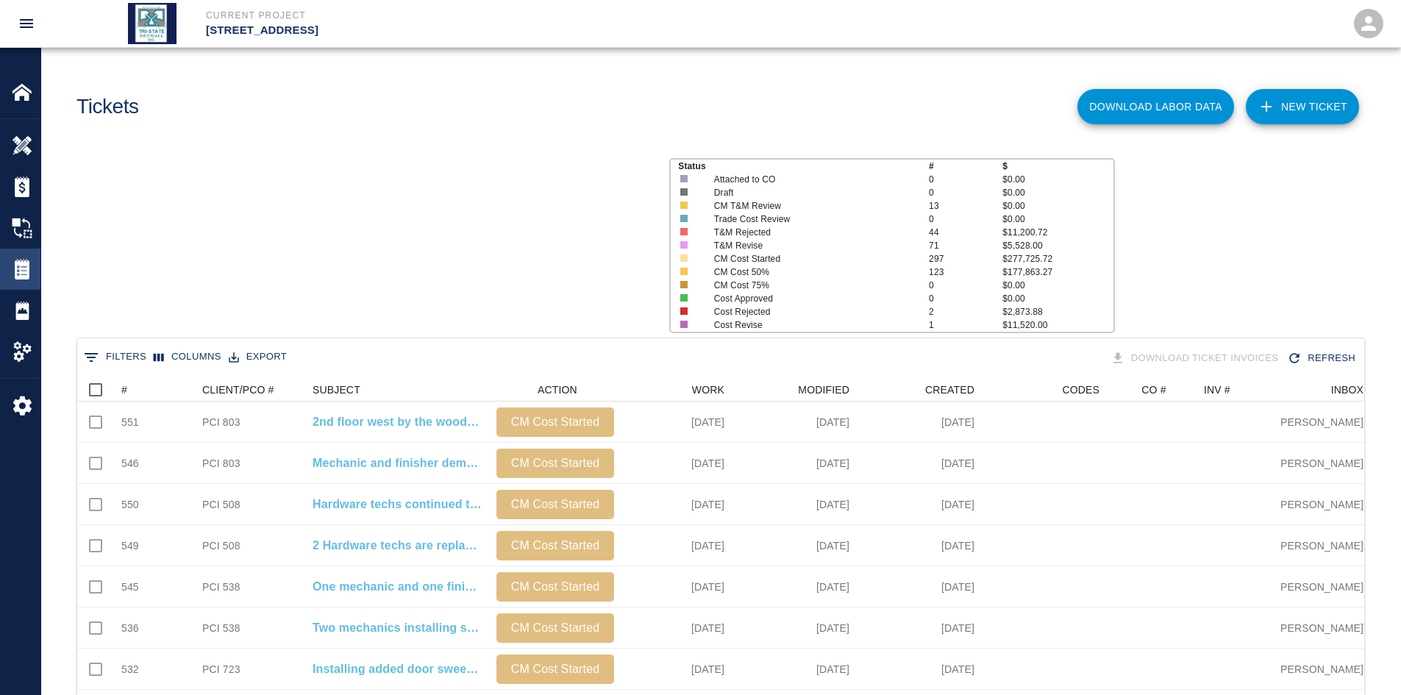
scroll to position [847, 1276]
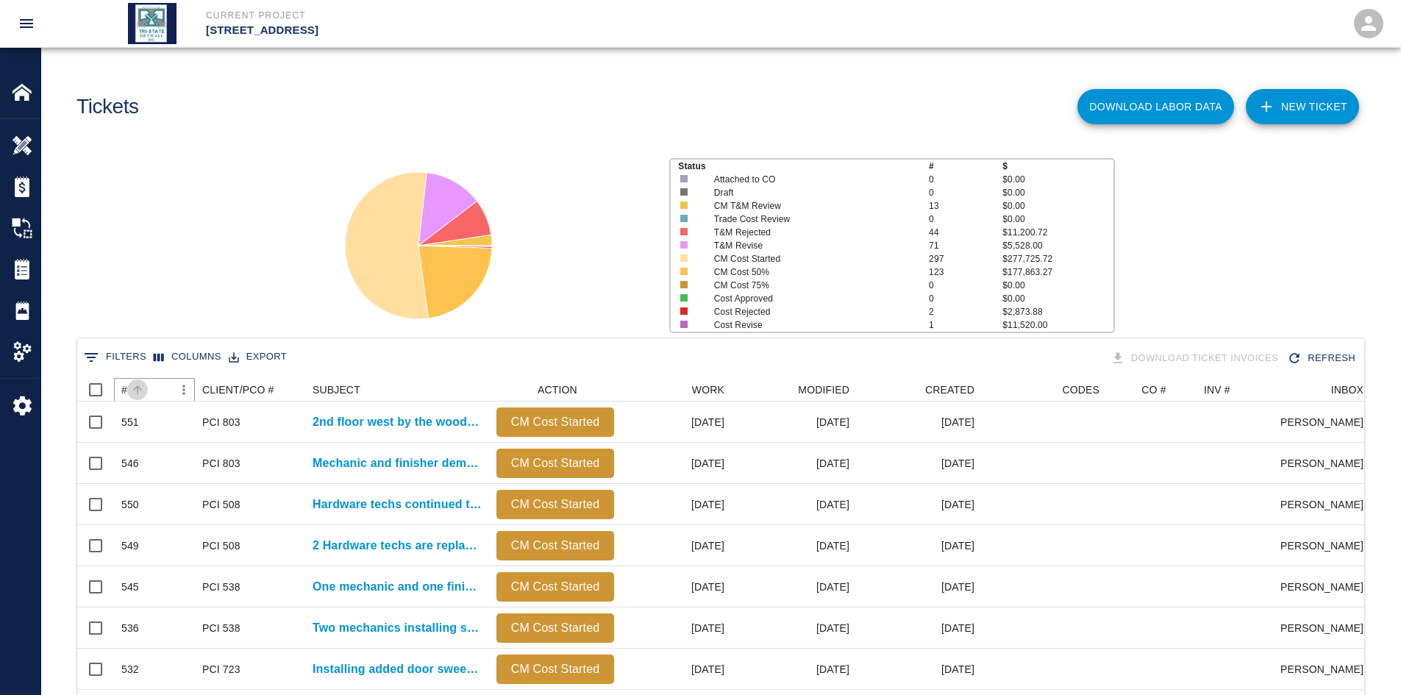
click at [142, 386] on icon "Sort" at bounding box center [137, 389] width 13 height 13
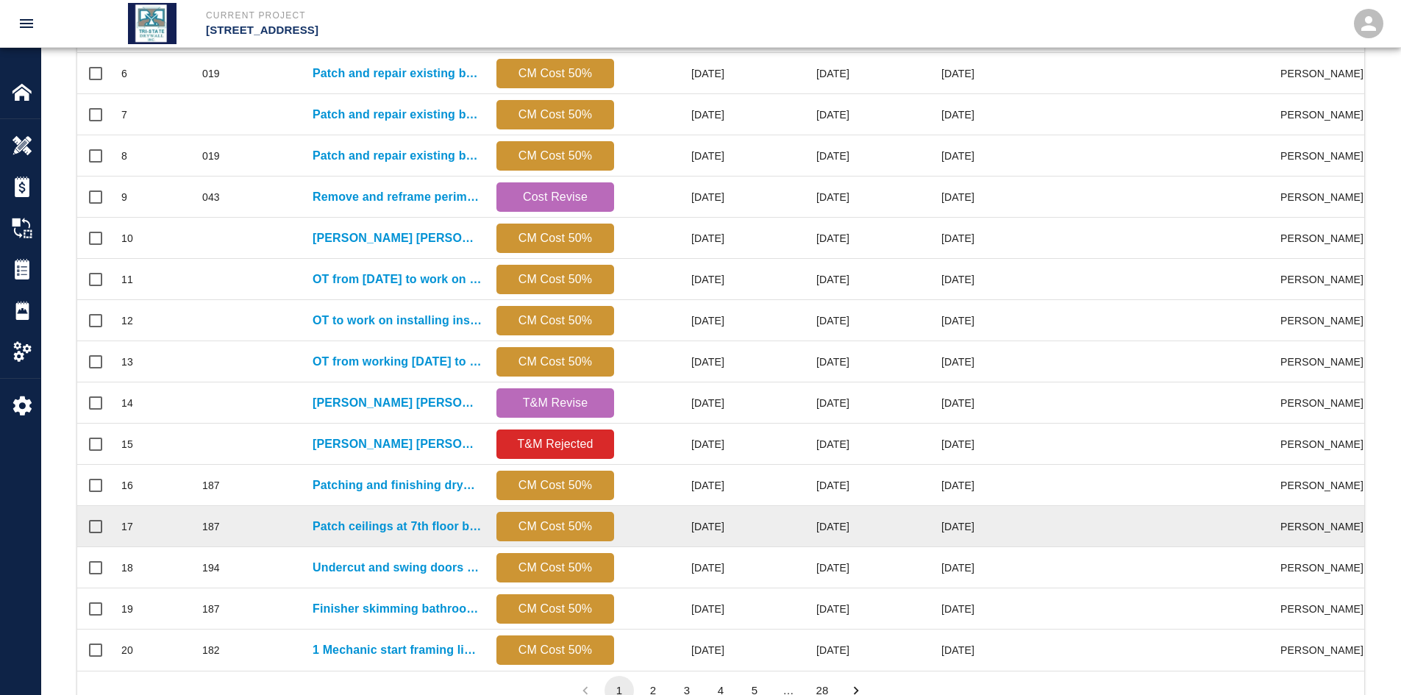
scroll to position [615, 0]
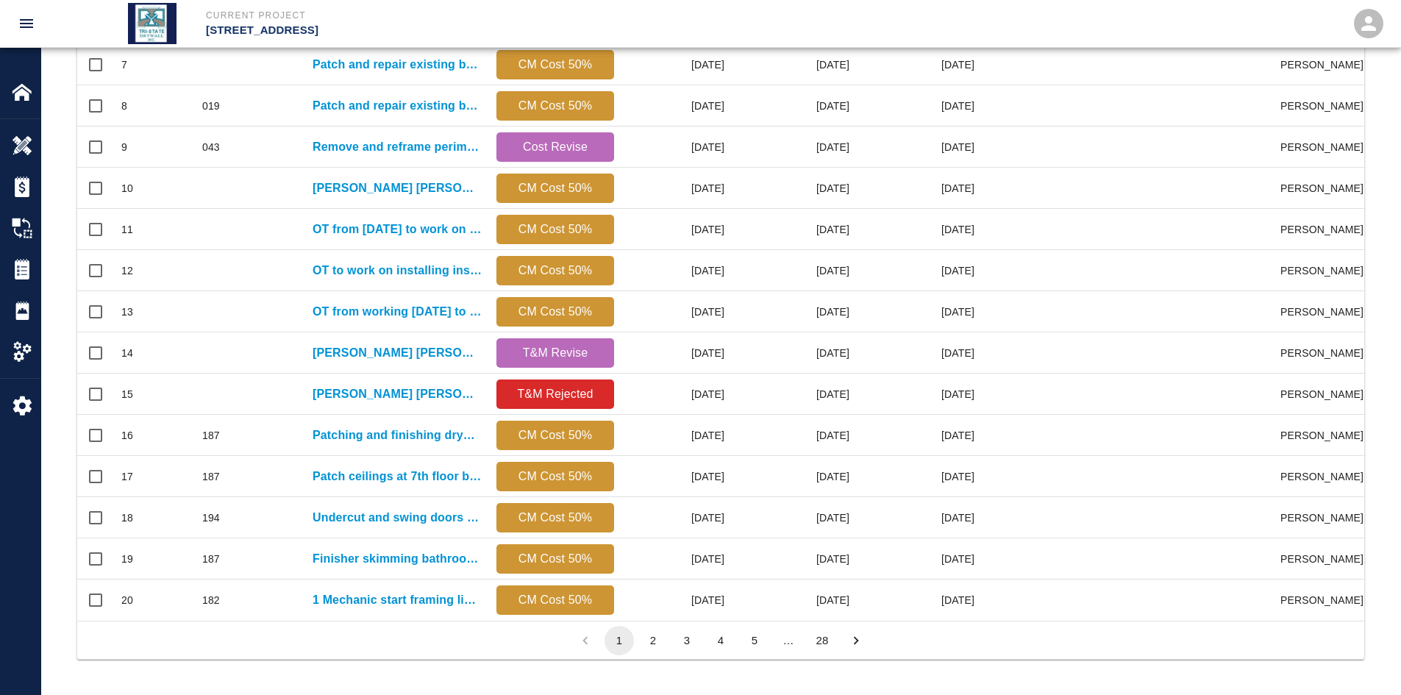
click at [827, 536] on button "28" at bounding box center [821, 640] width 29 height 29
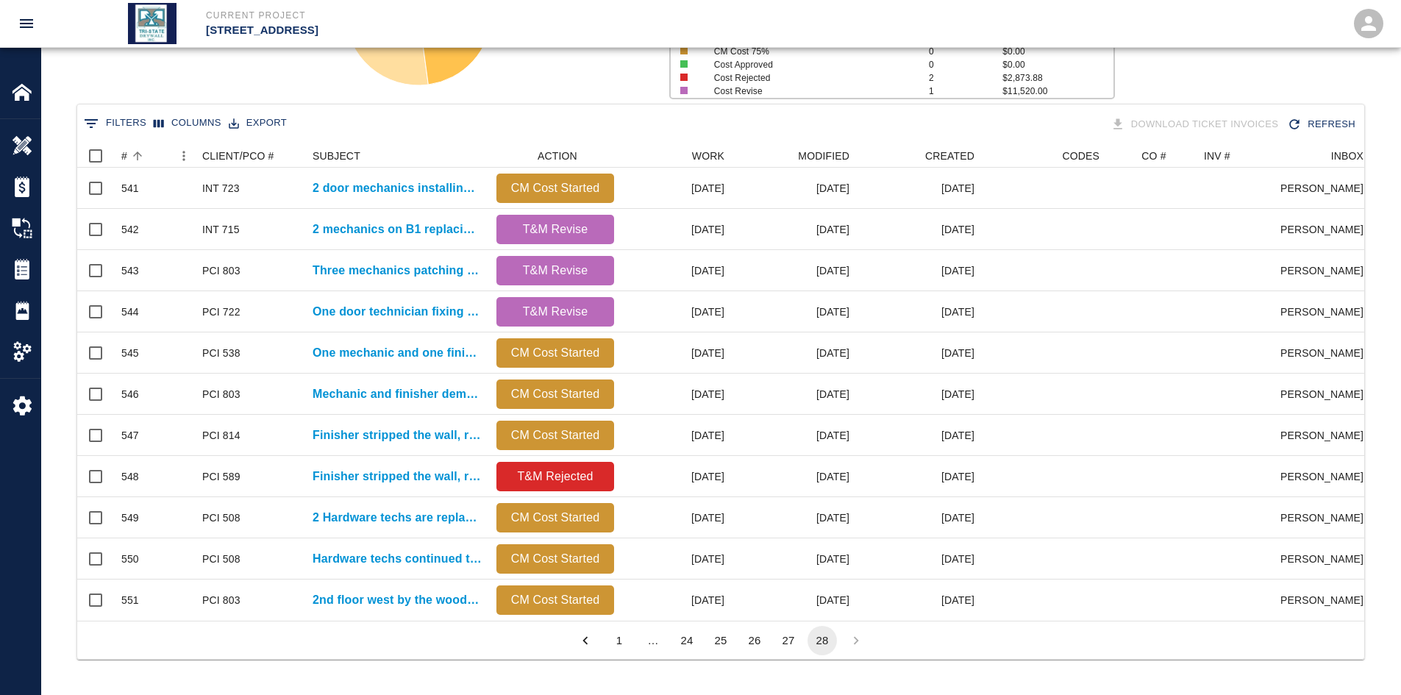
scroll to position [477, 1276]
click at [792, 536] on button "27" at bounding box center [788, 640] width 29 height 29
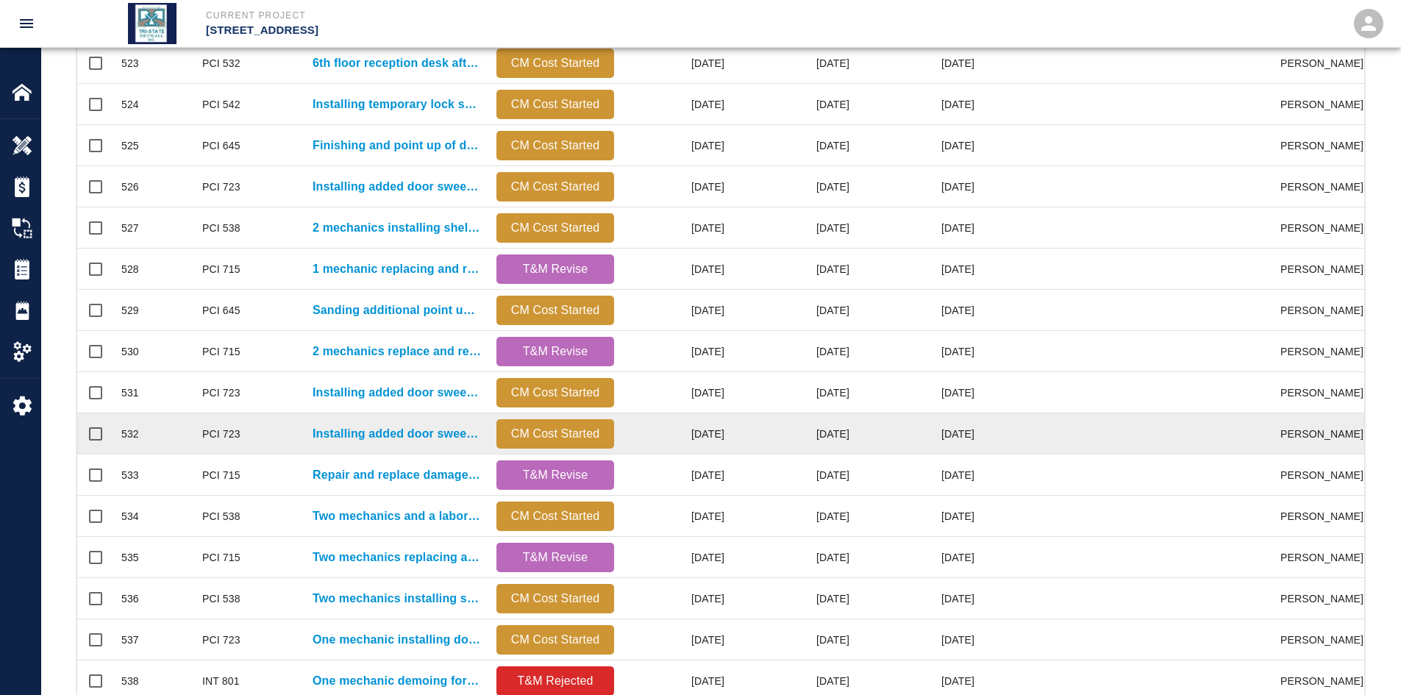
scroll to position [615, 0]
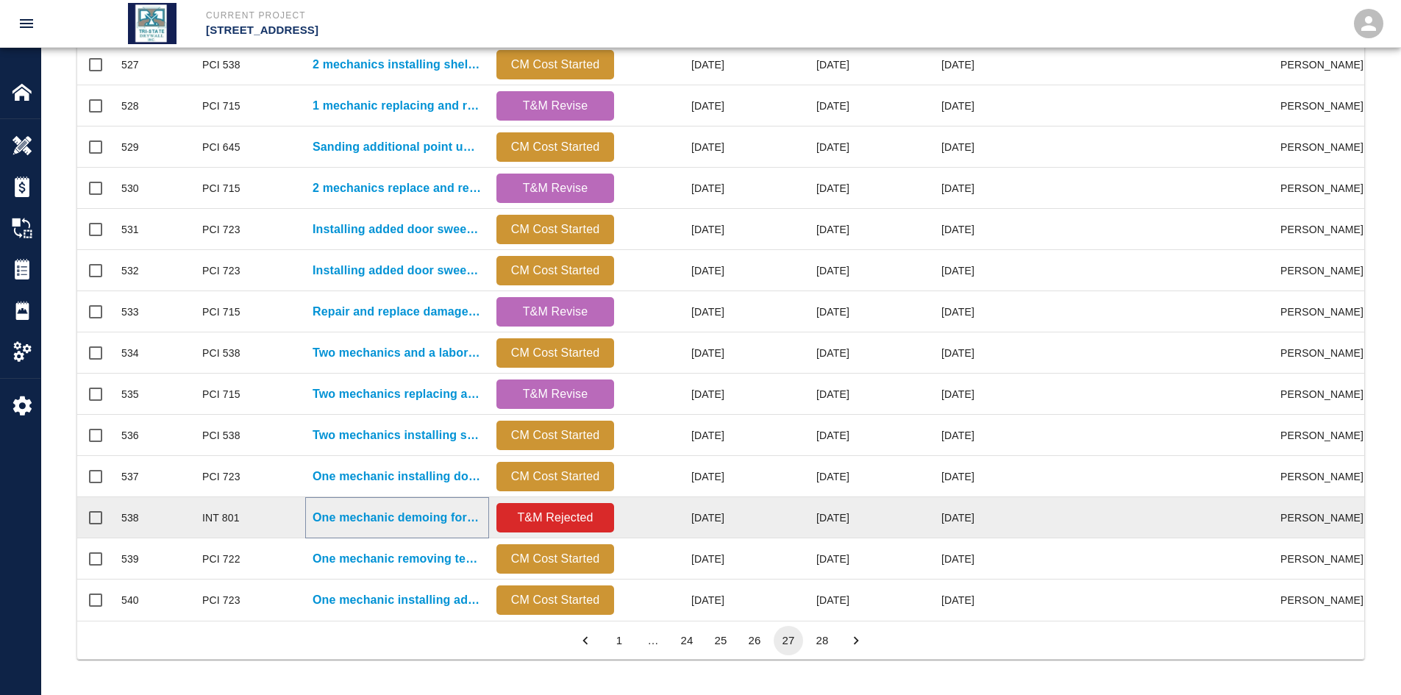
click at [315, 509] on p "One mechanic demoing for install of new shade pocket and..." at bounding box center [397, 518] width 169 height 18
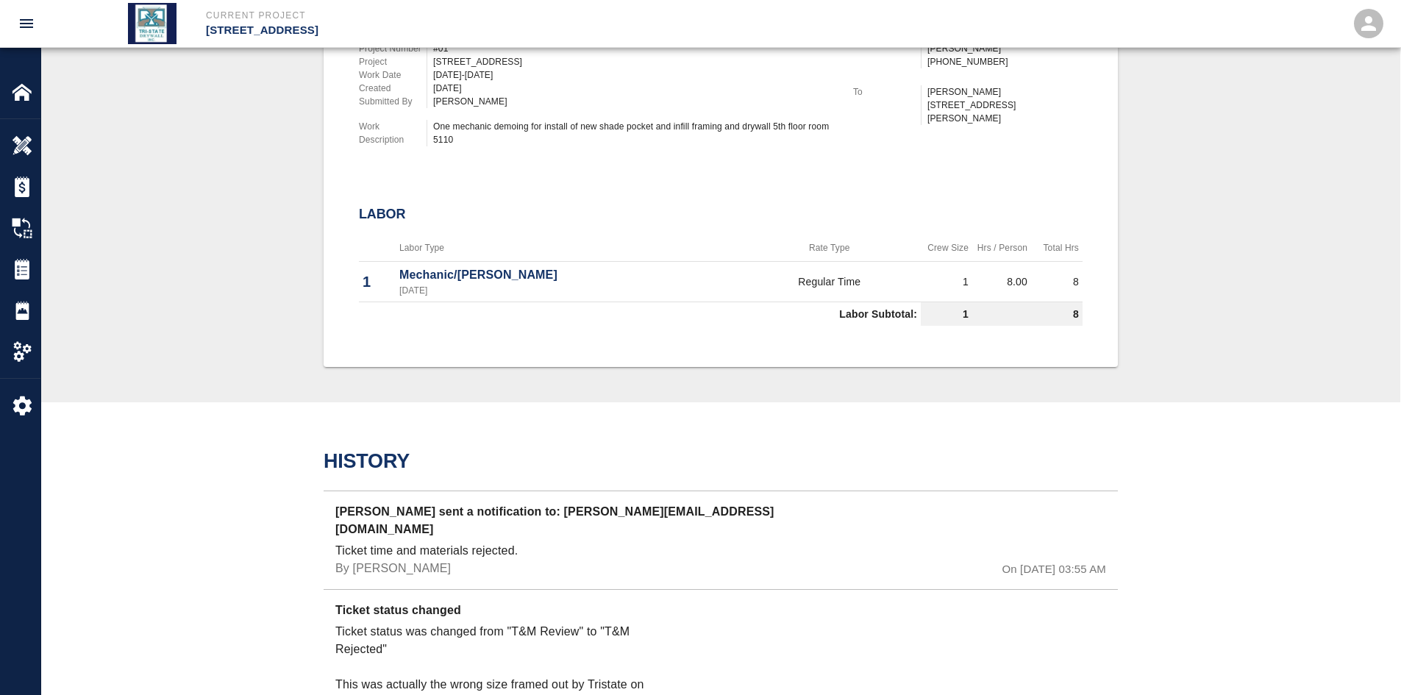
scroll to position [638, 0]
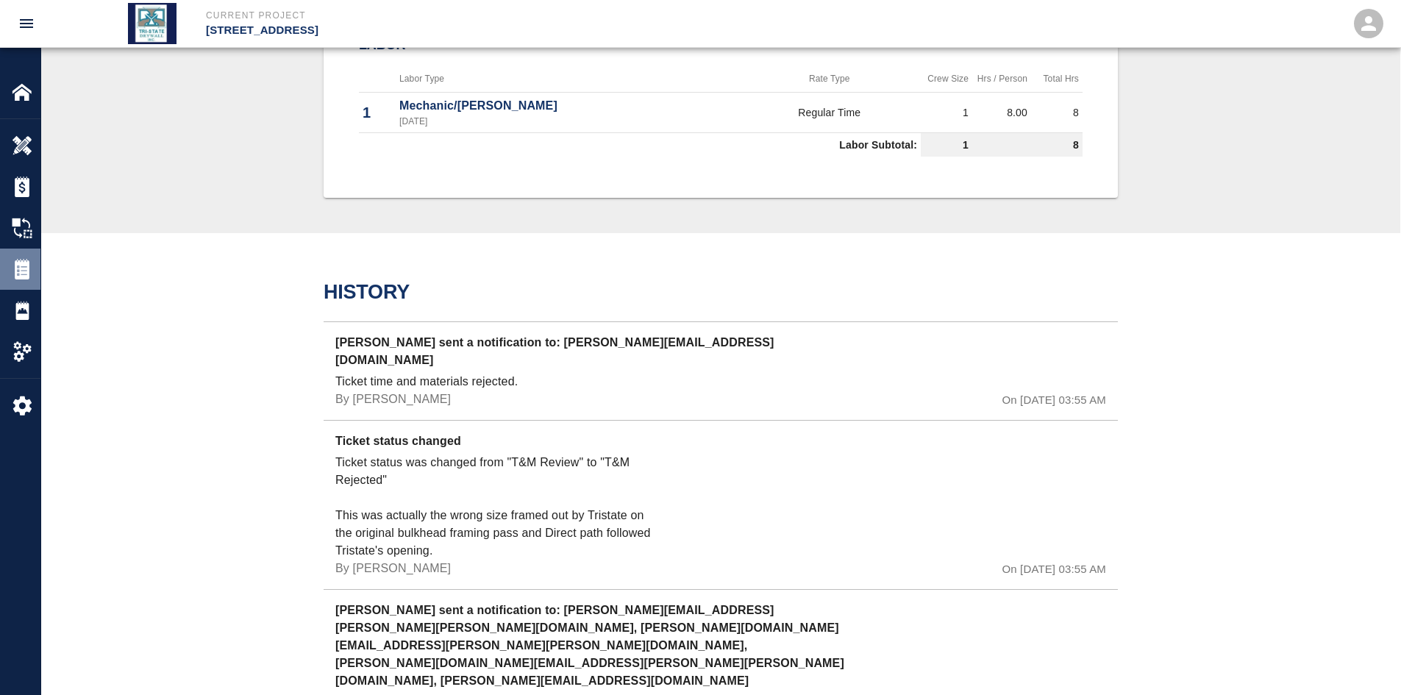
click at [27, 276] on img at bounding box center [22, 269] width 21 height 21
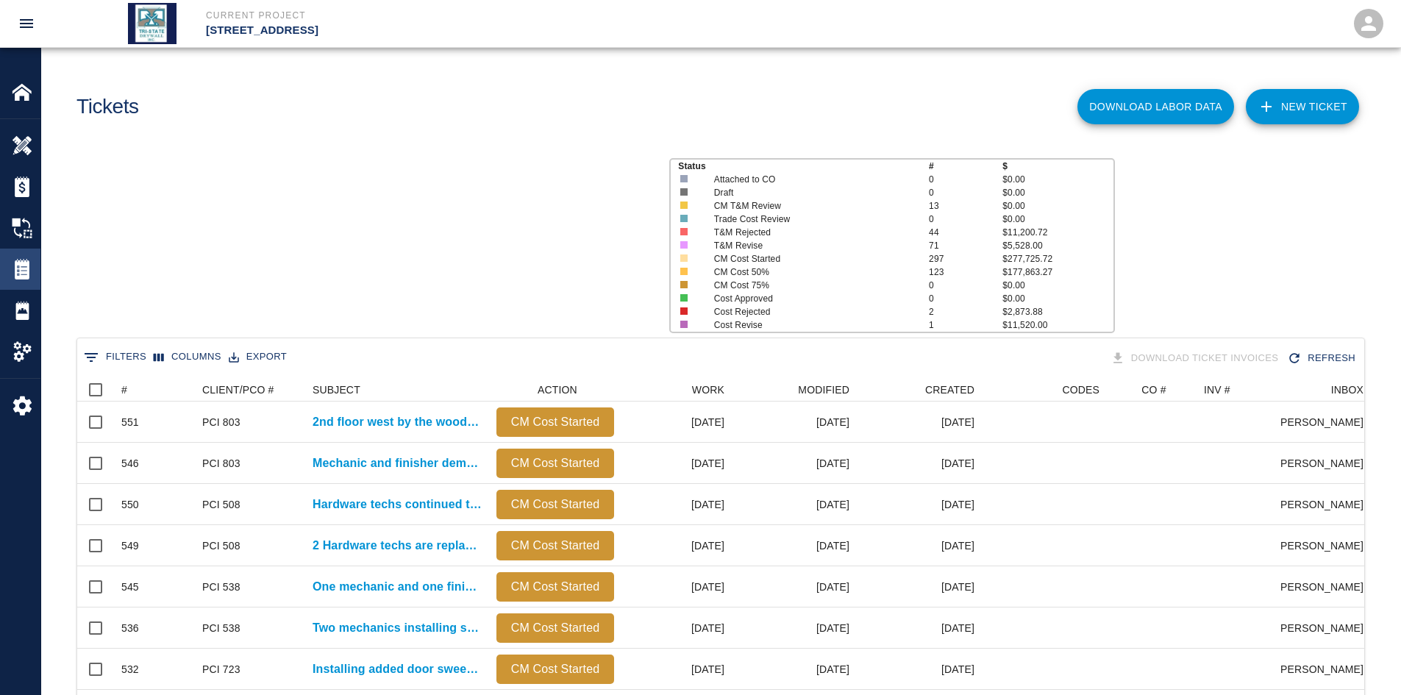
scroll to position [847, 1276]
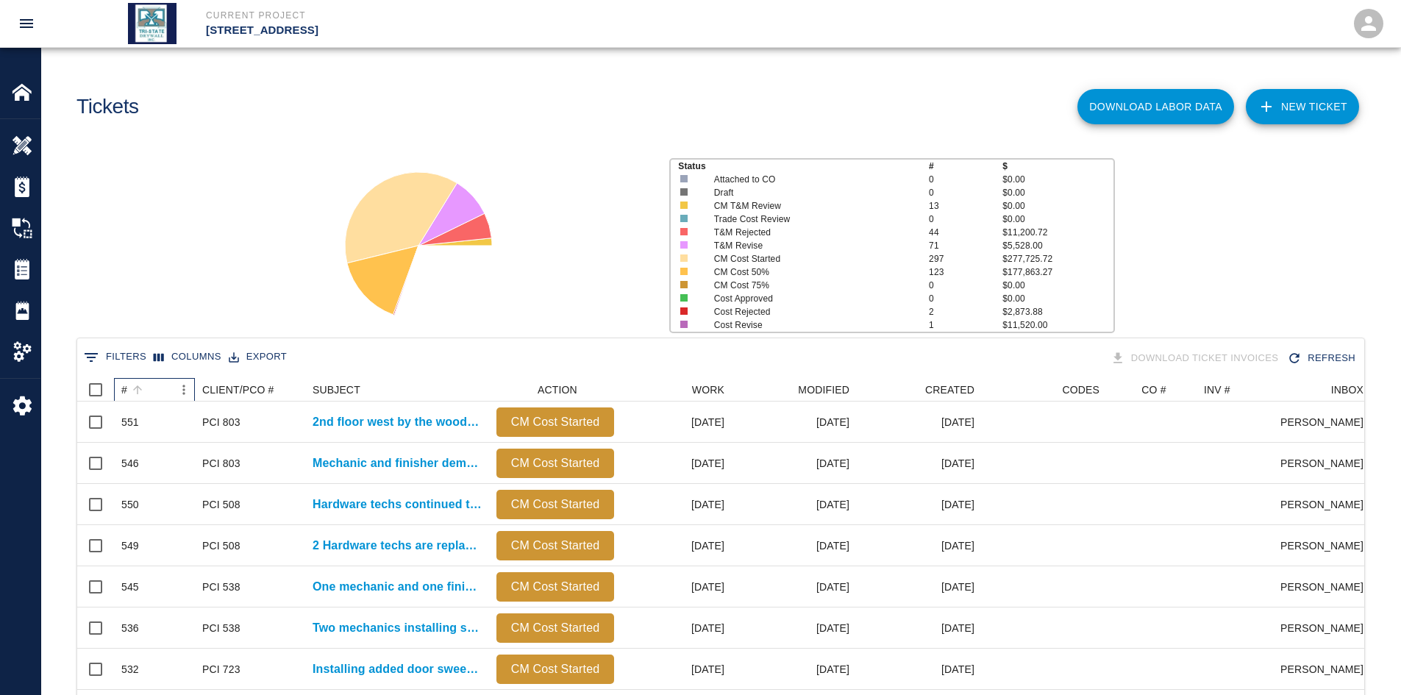
click at [124, 382] on div "#" at bounding box center [124, 390] width 6 height 24
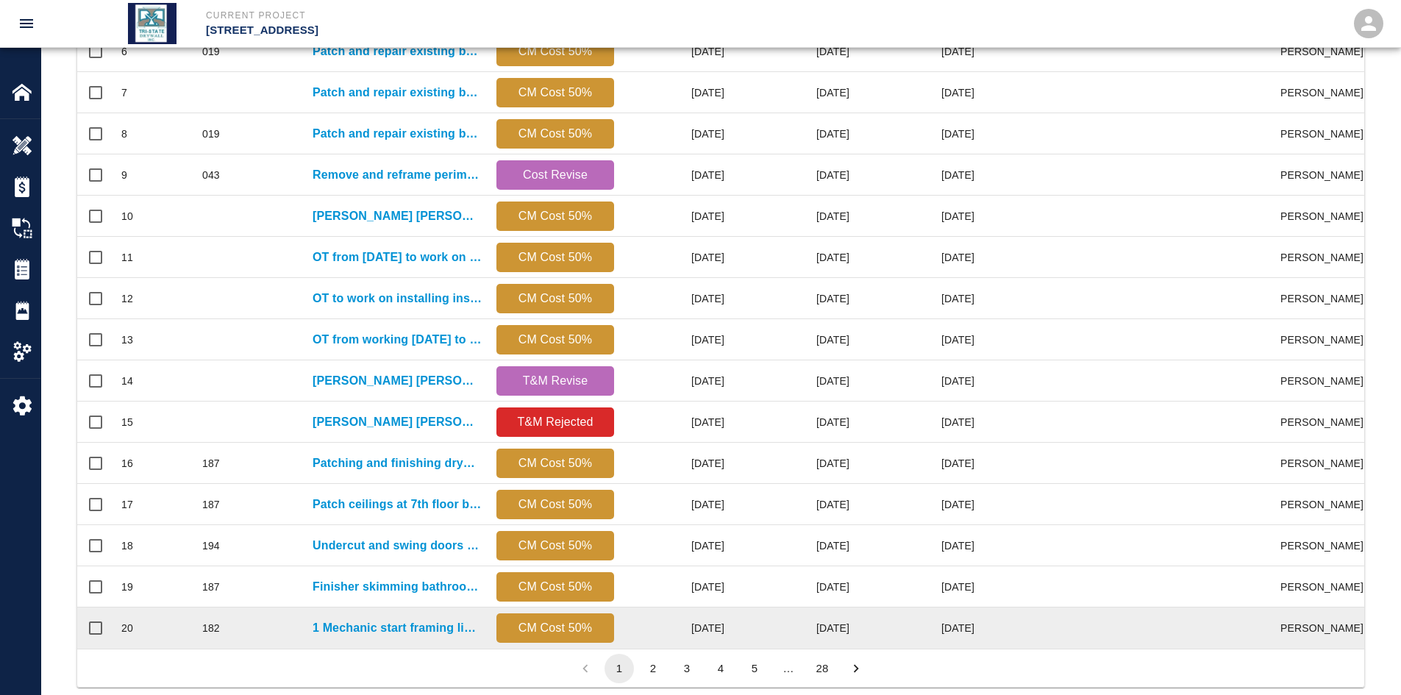
scroll to position [615, 0]
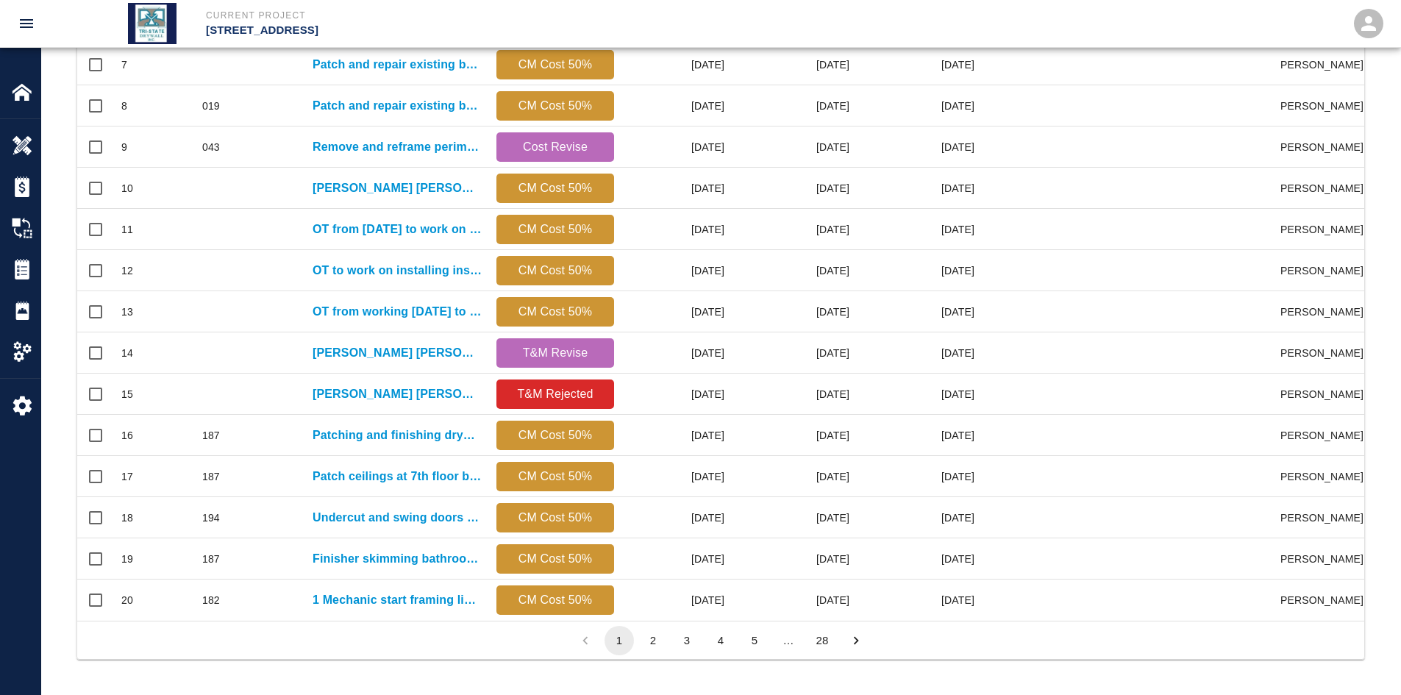
click at [821, 536] on button "28" at bounding box center [821, 640] width 29 height 29
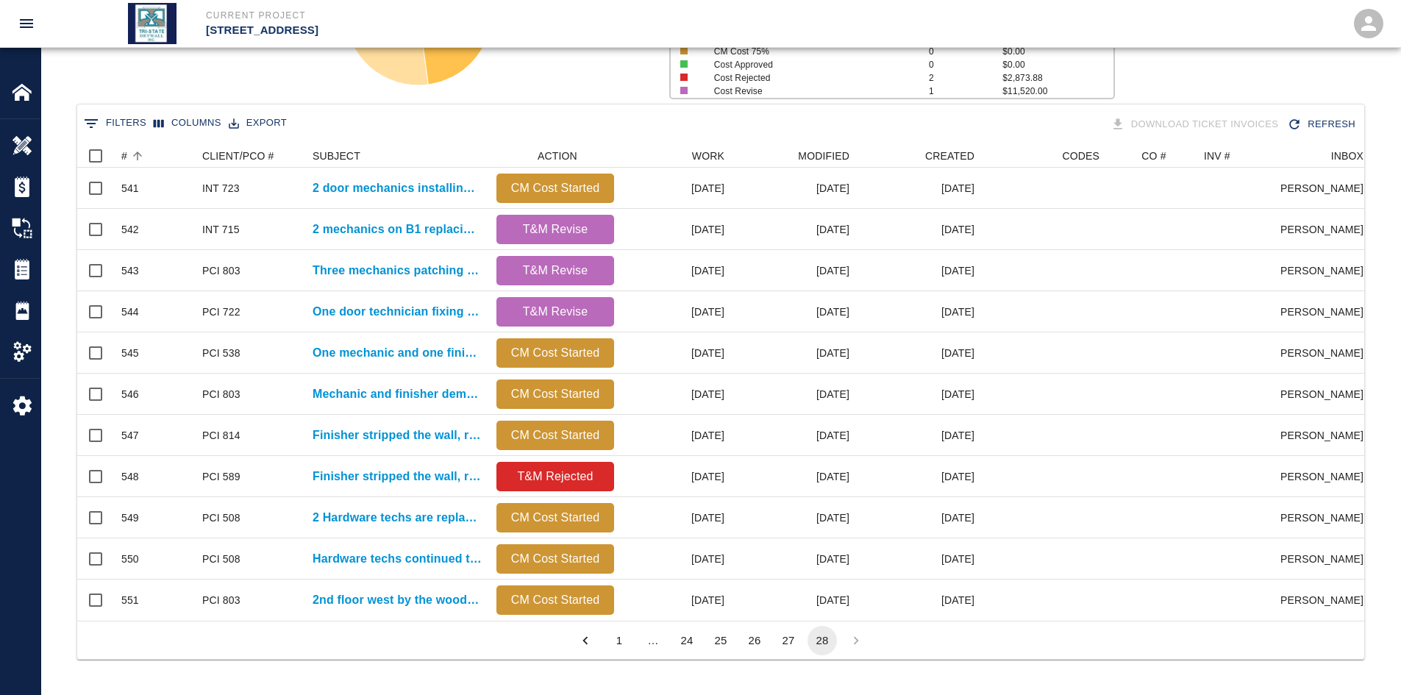
click at [793, 536] on button "27" at bounding box center [788, 640] width 29 height 29
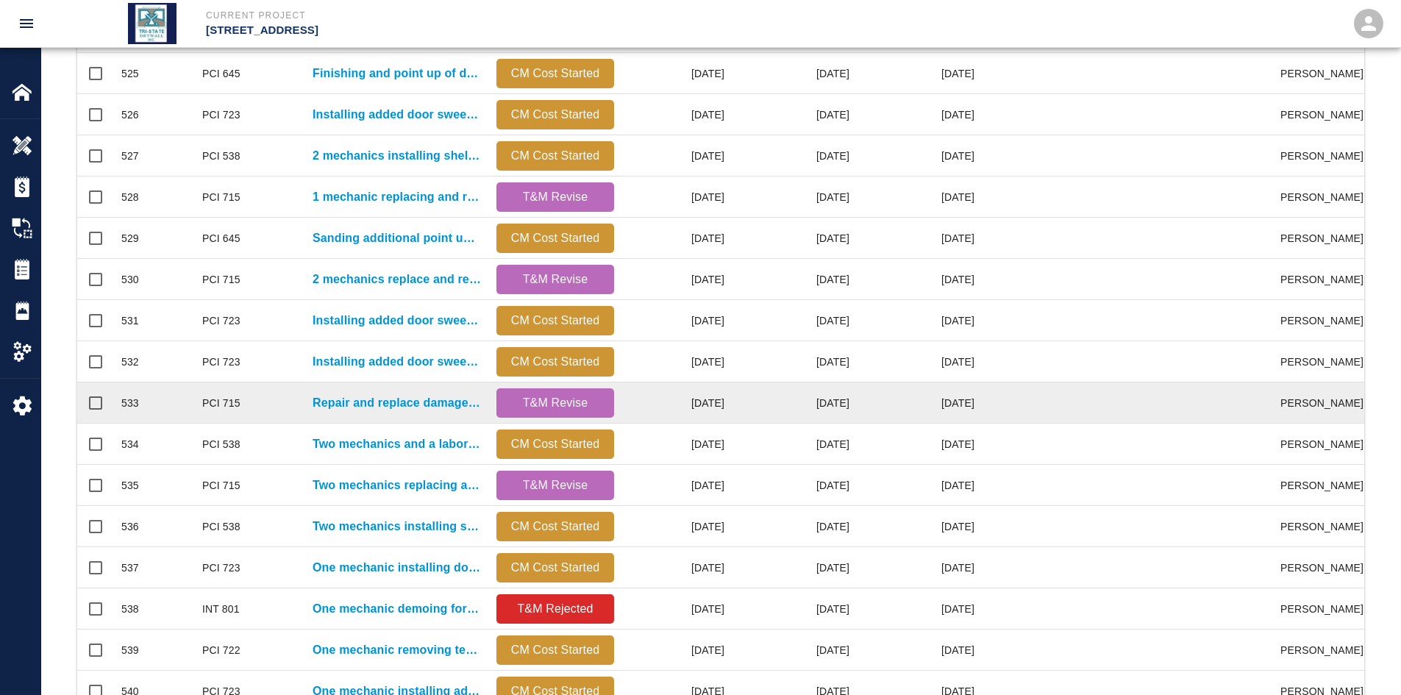
scroll to position [490, 0]
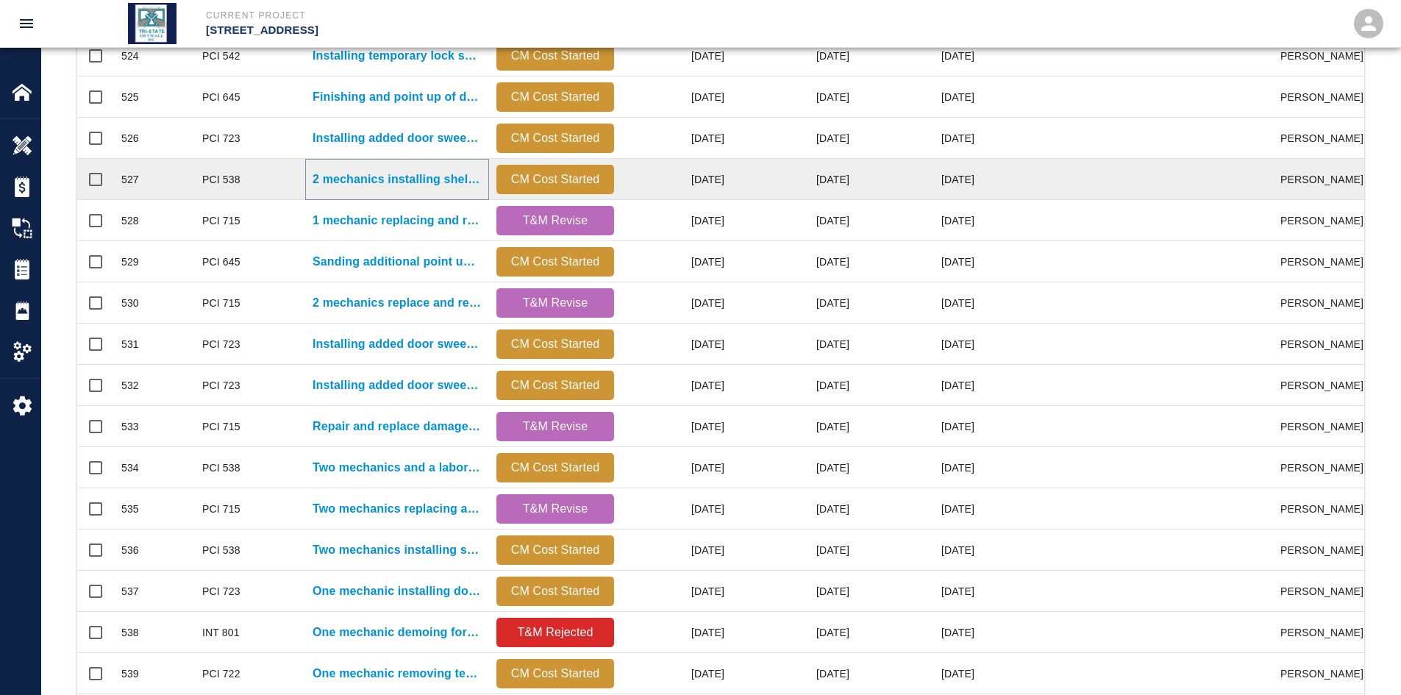
click at [343, 177] on p "2 mechanics installing shelves inside cages at B1 level." at bounding box center [397, 180] width 169 height 18
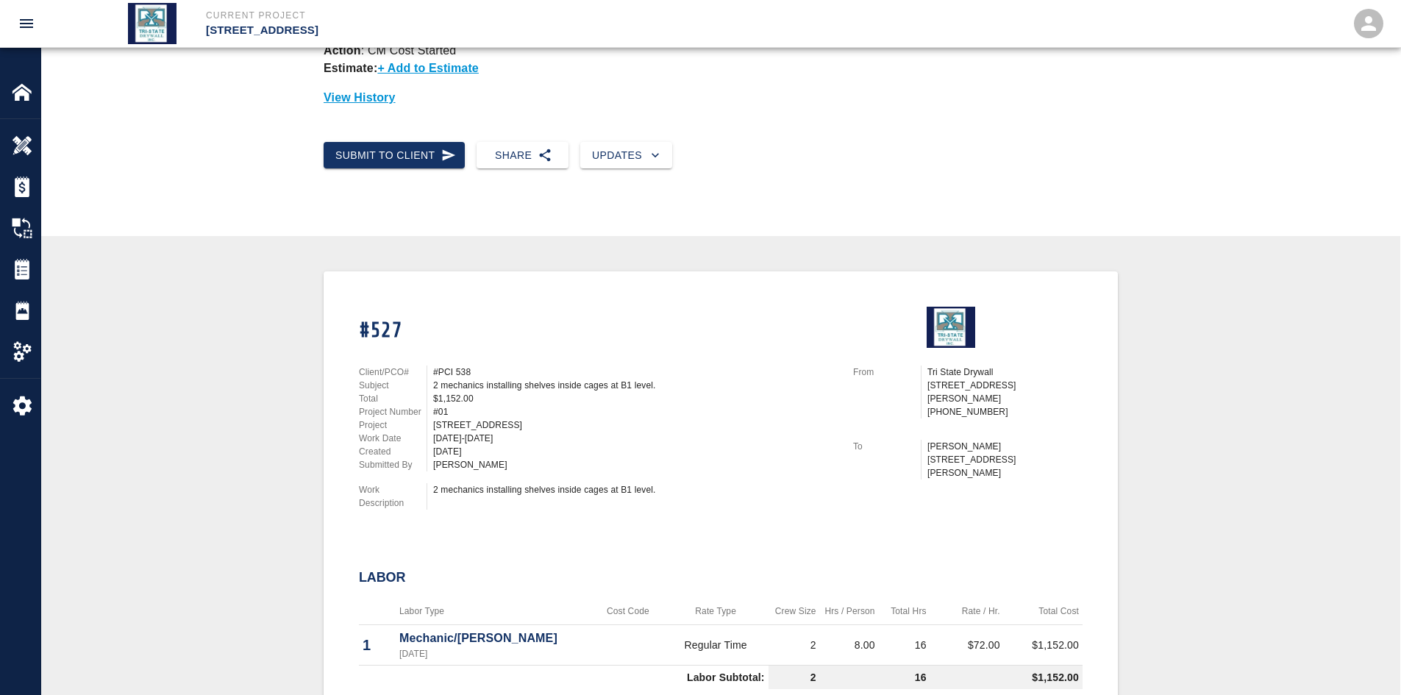
scroll to position [147, 0]
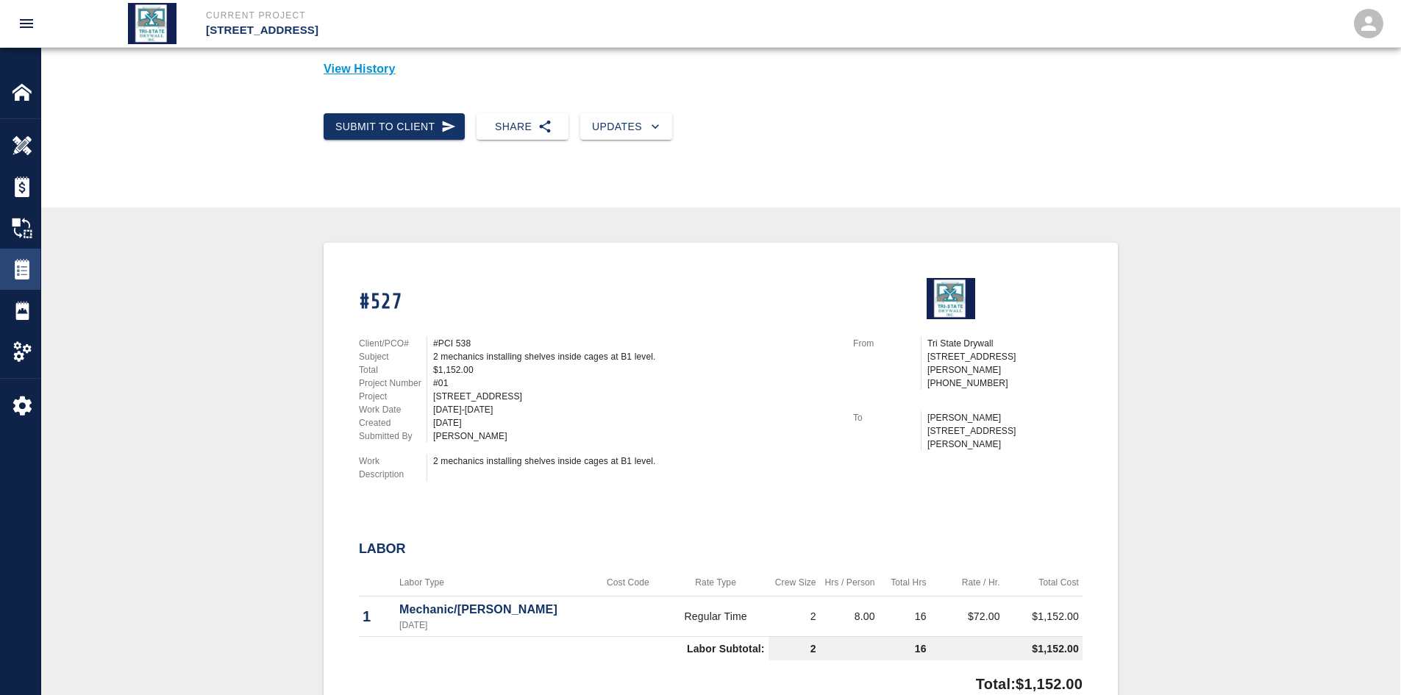
click at [26, 277] on img at bounding box center [22, 269] width 21 height 21
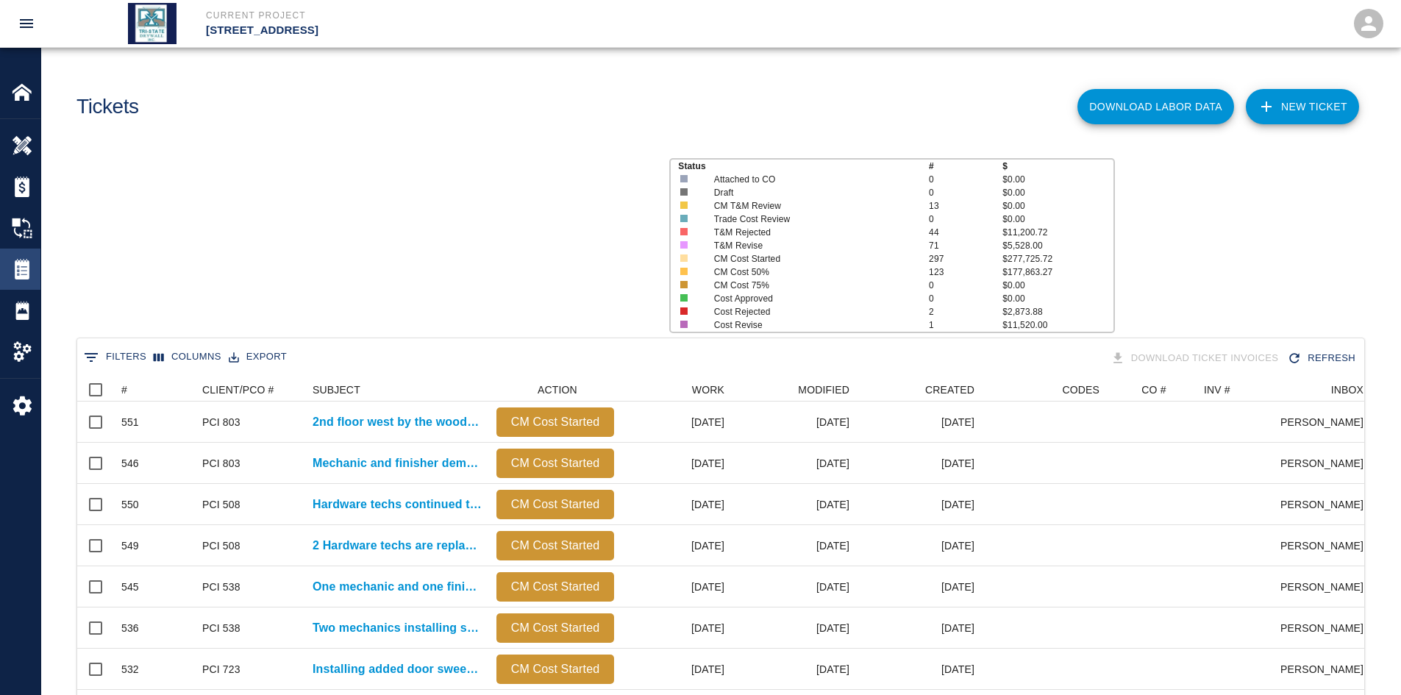
scroll to position [847, 1276]
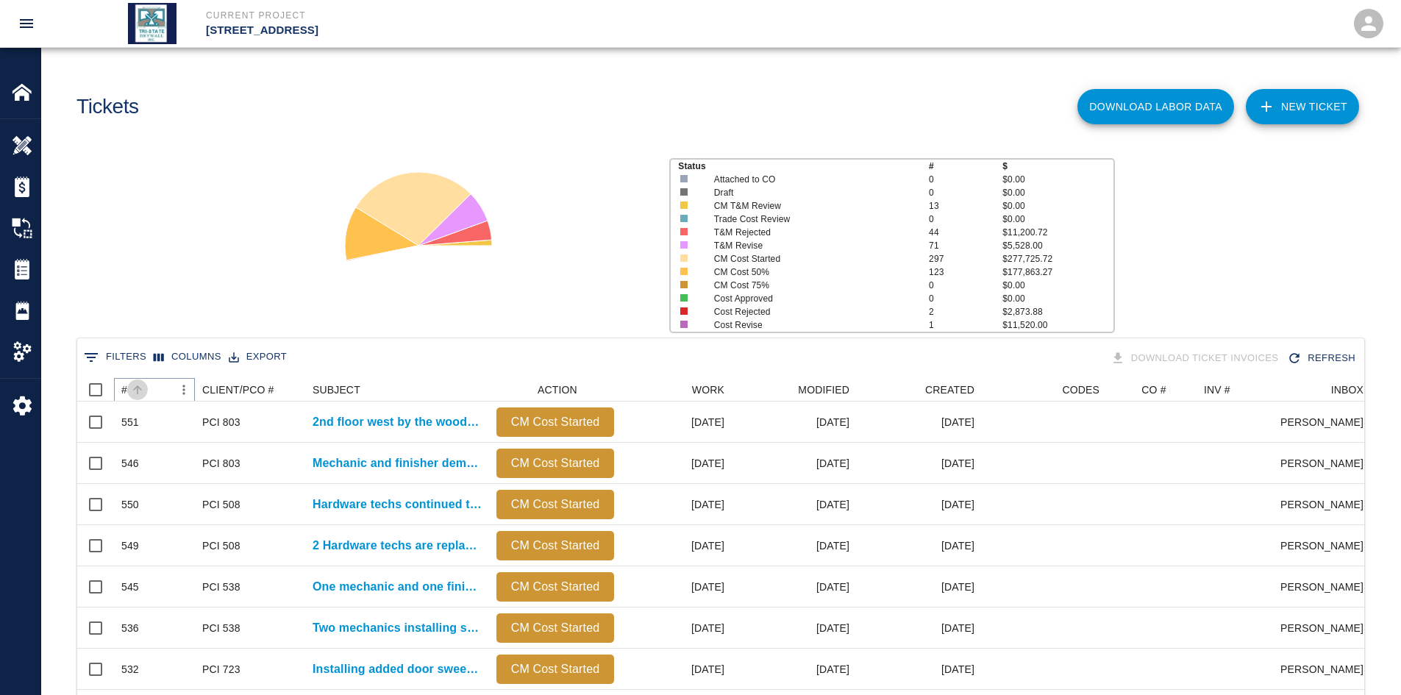
click at [132, 393] on icon "Sort" at bounding box center [137, 389] width 13 height 13
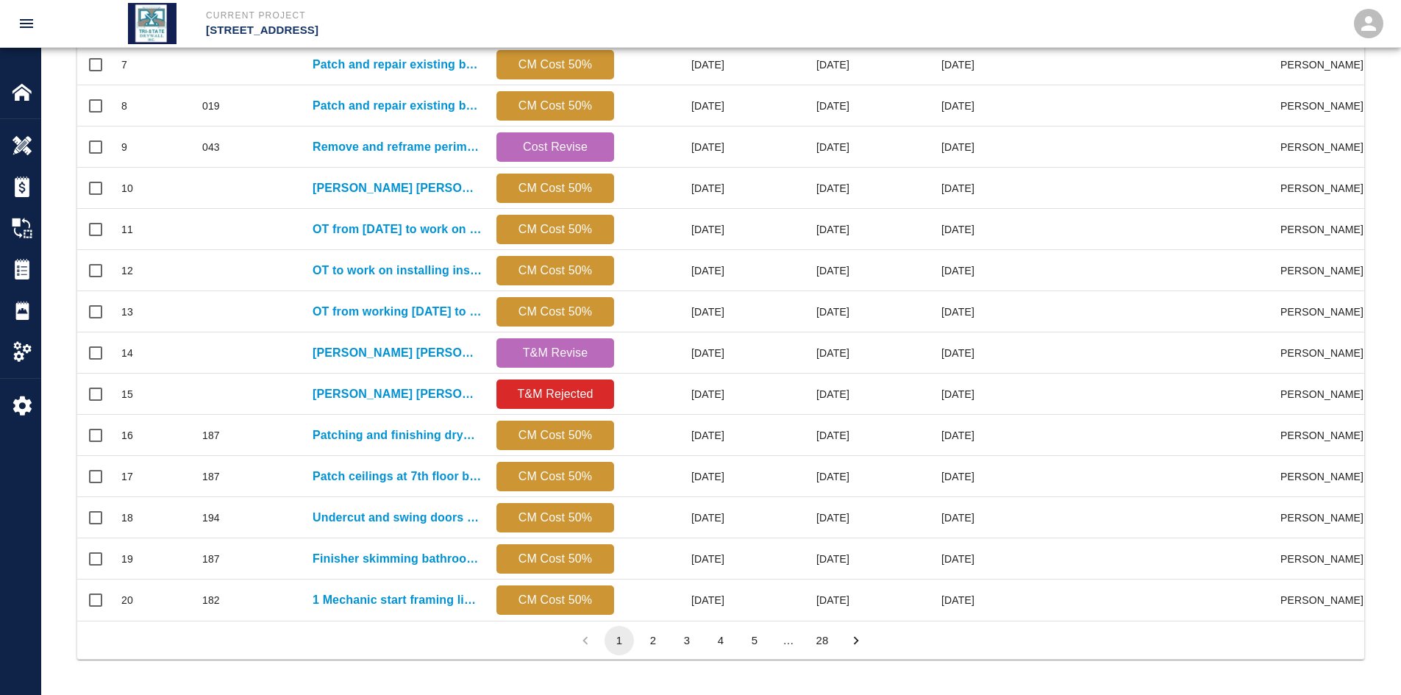
click at [815, 536] on button "28" at bounding box center [821, 640] width 29 height 29
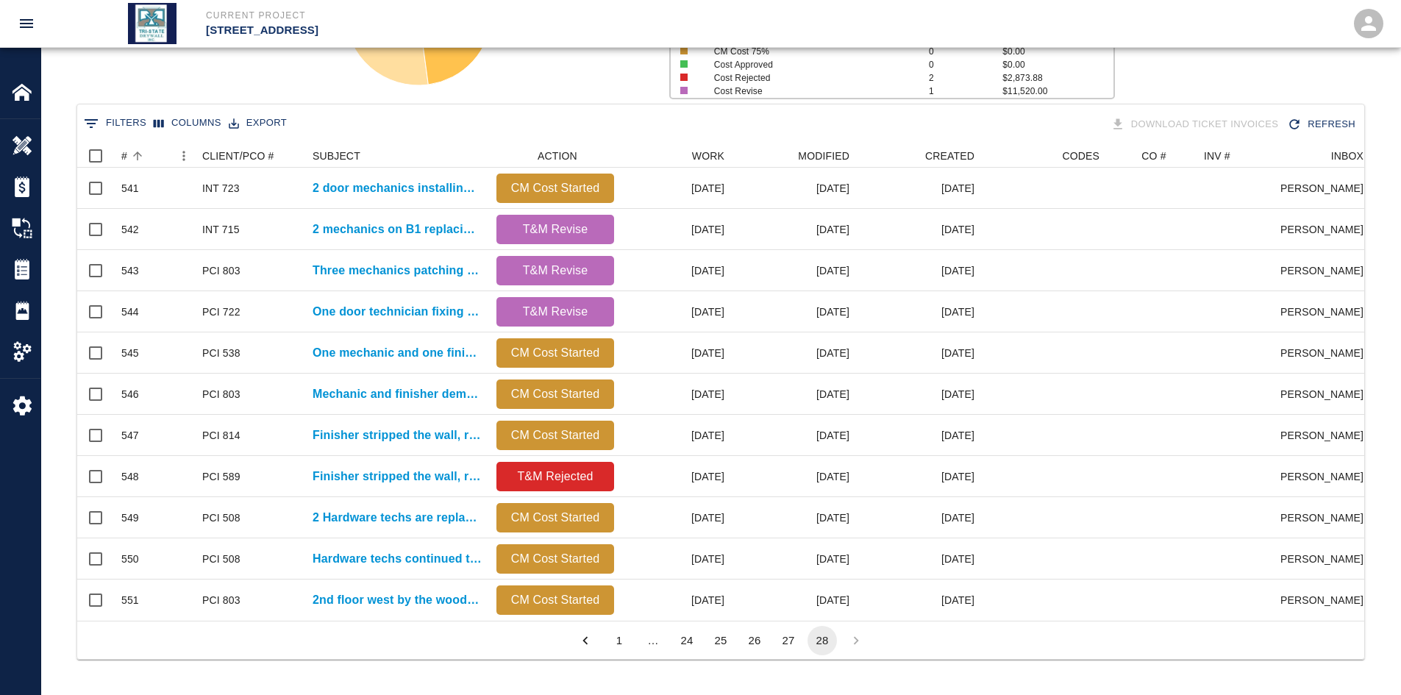
scroll to position [477, 1276]
click at [788, 536] on button "27" at bounding box center [788, 640] width 29 height 29
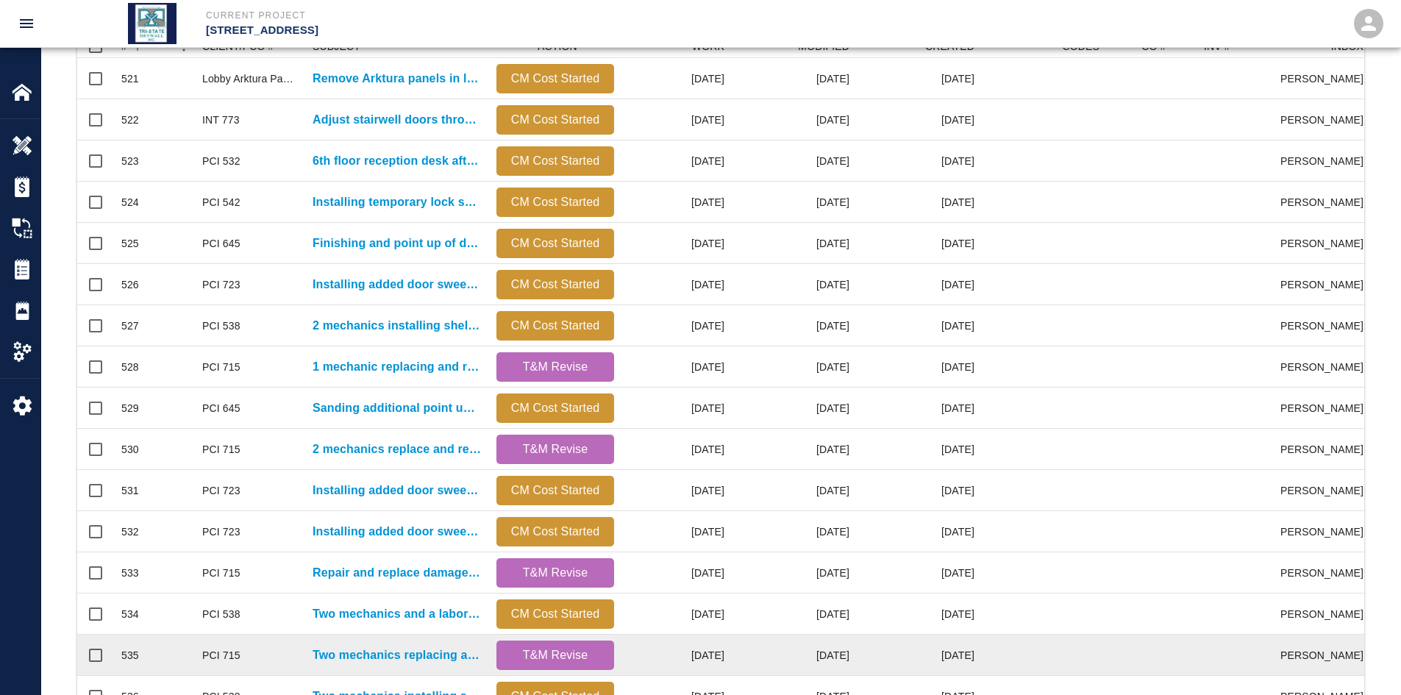
scroll to position [392, 0]
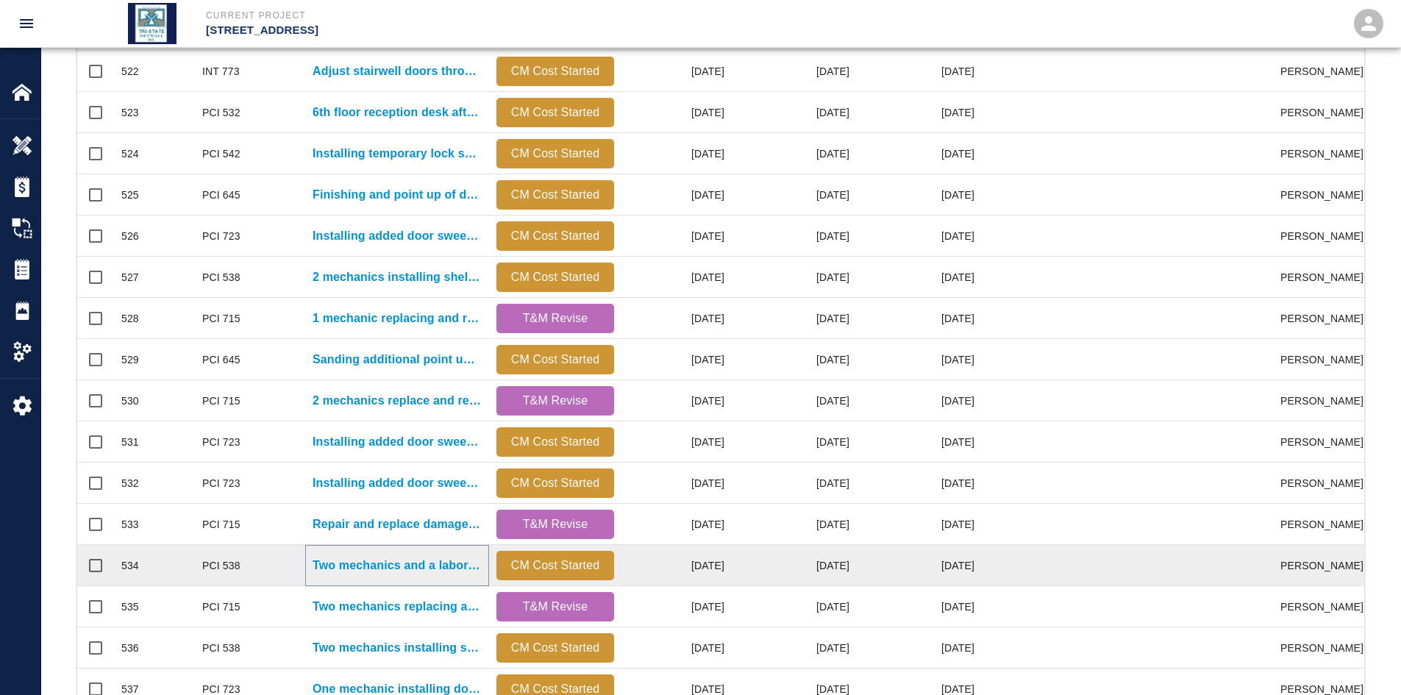
click at [393, 536] on p "Two mechanics and a laborer installing shelves in the cages..." at bounding box center [397, 566] width 169 height 18
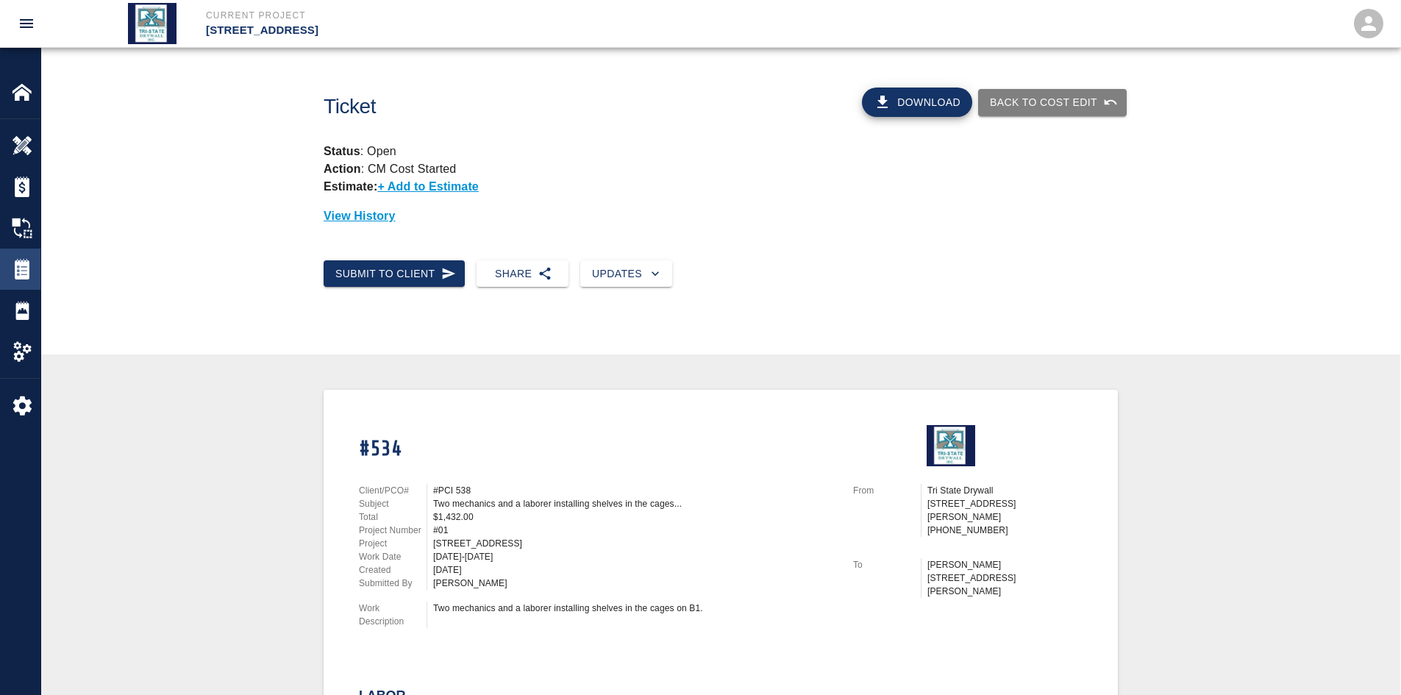
click at [29, 276] on img at bounding box center [22, 269] width 21 height 21
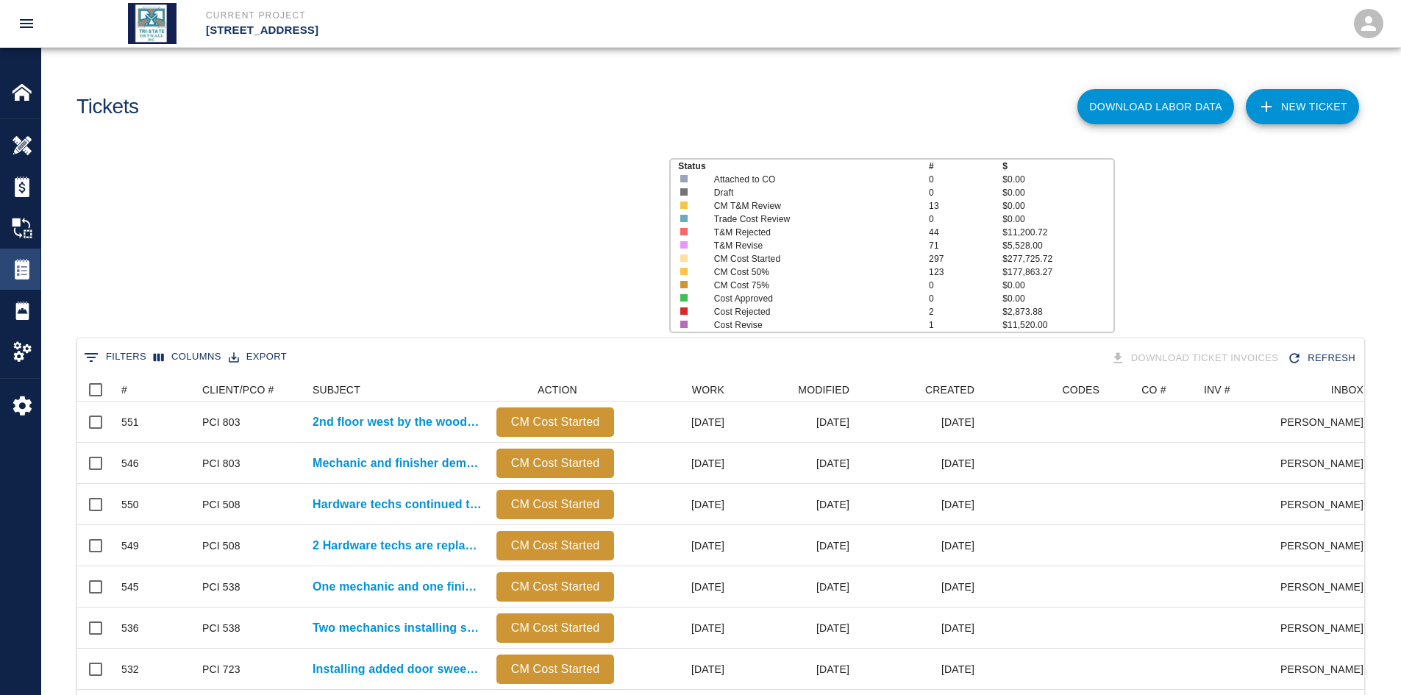
scroll to position [847, 1276]
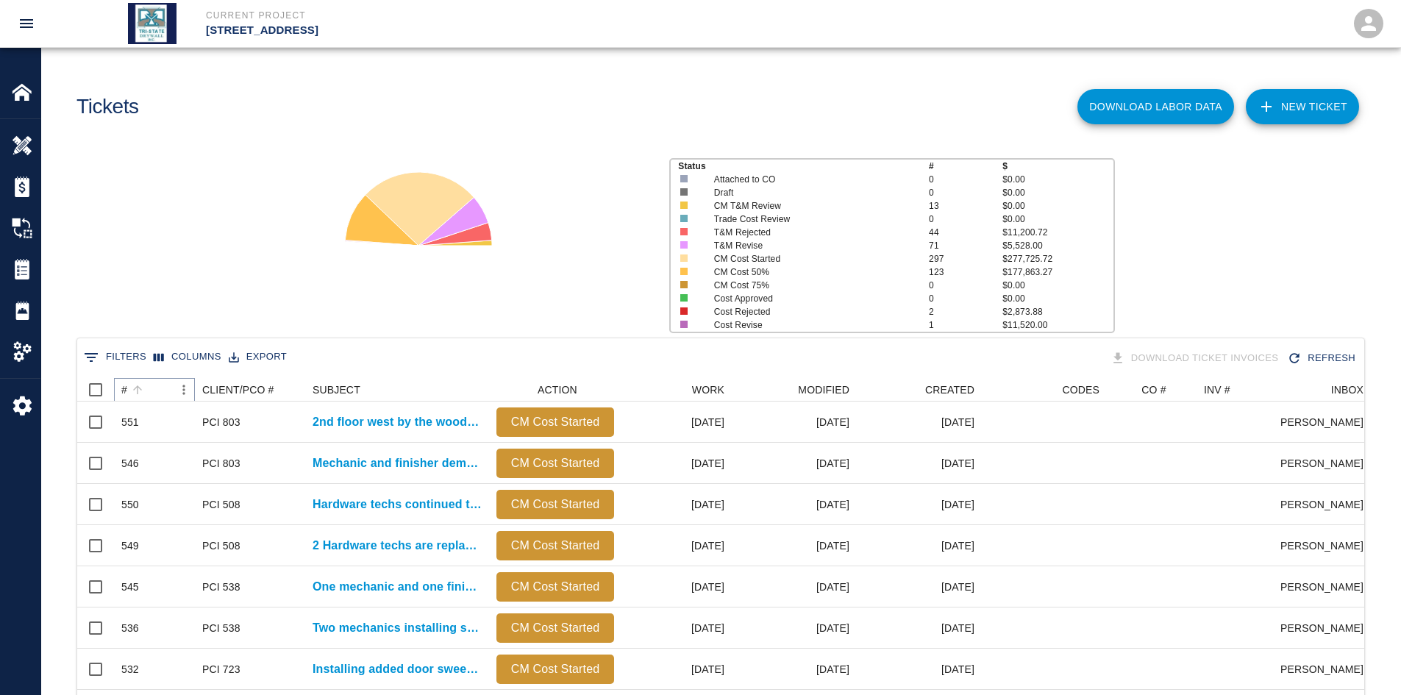
click at [141, 393] on icon "Sort" at bounding box center [137, 389] width 13 height 13
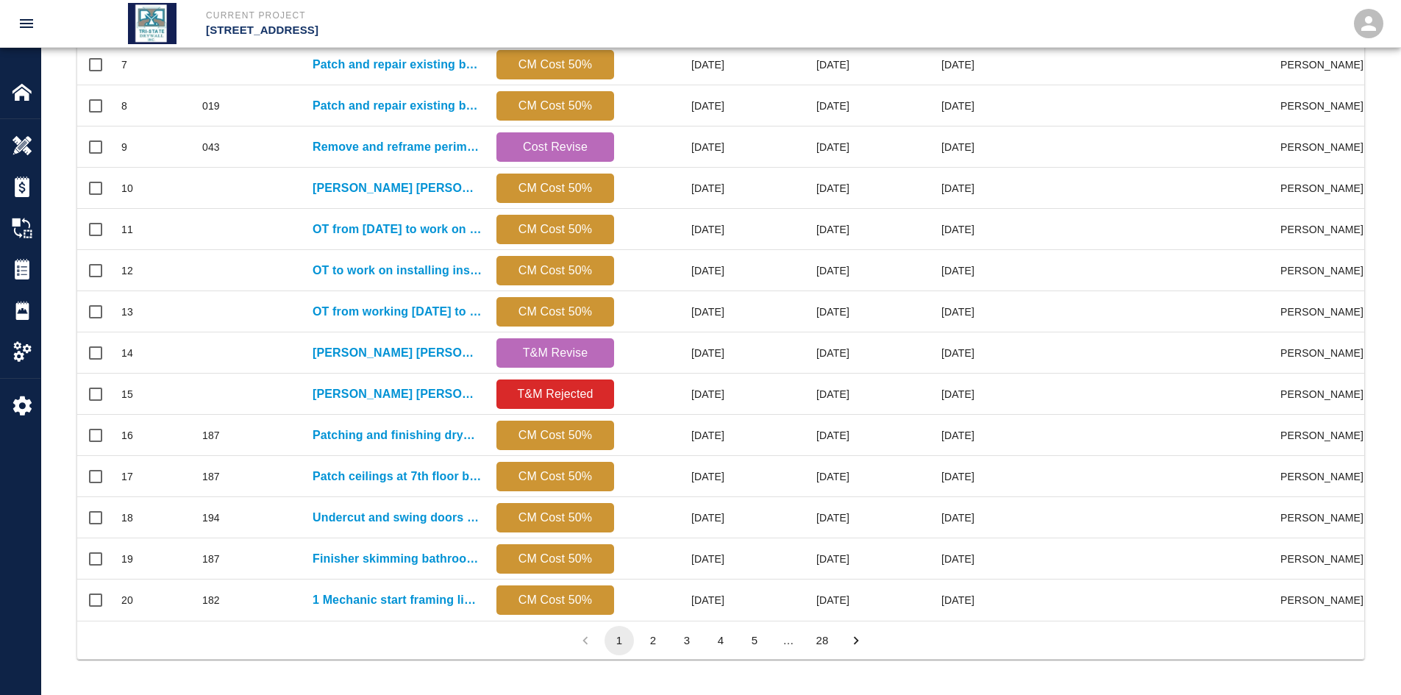
click at [821, 536] on button "28" at bounding box center [821, 640] width 29 height 29
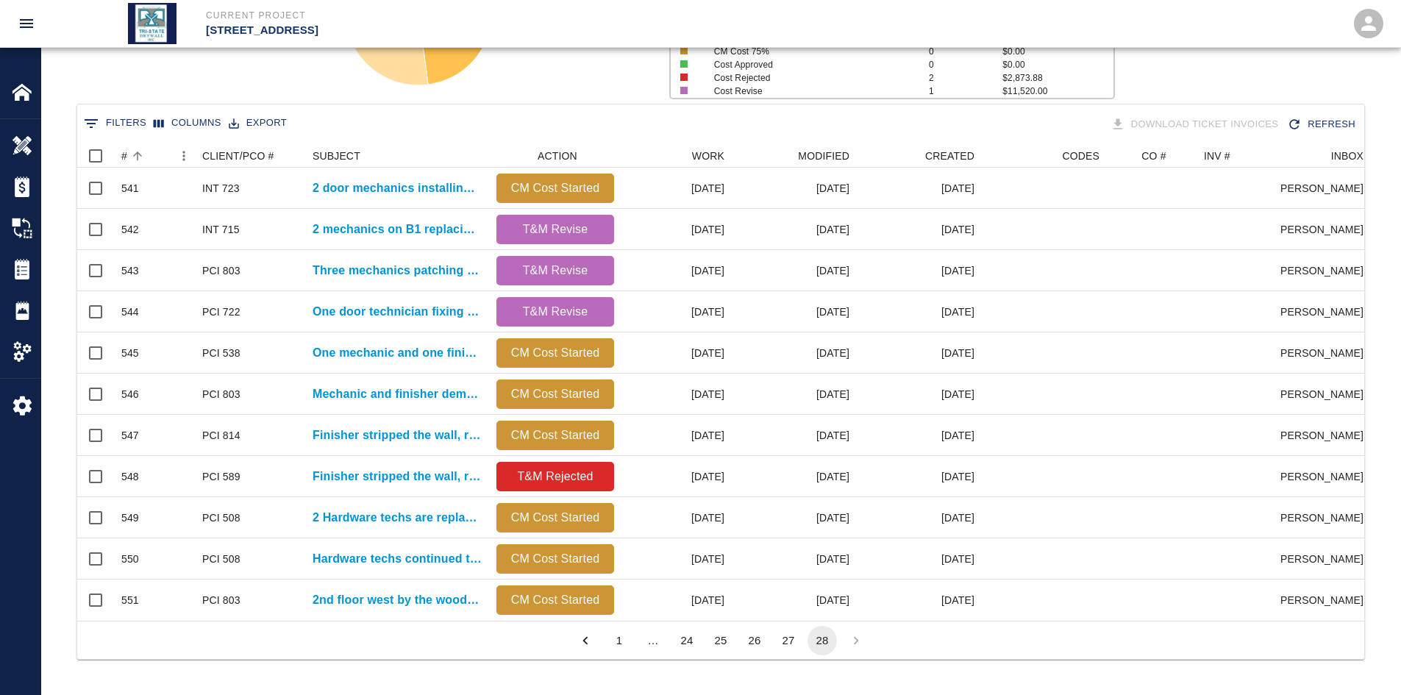
scroll to position [477, 1276]
click at [792, 536] on button "27" at bounding box center [788, 640] width 29 height 29
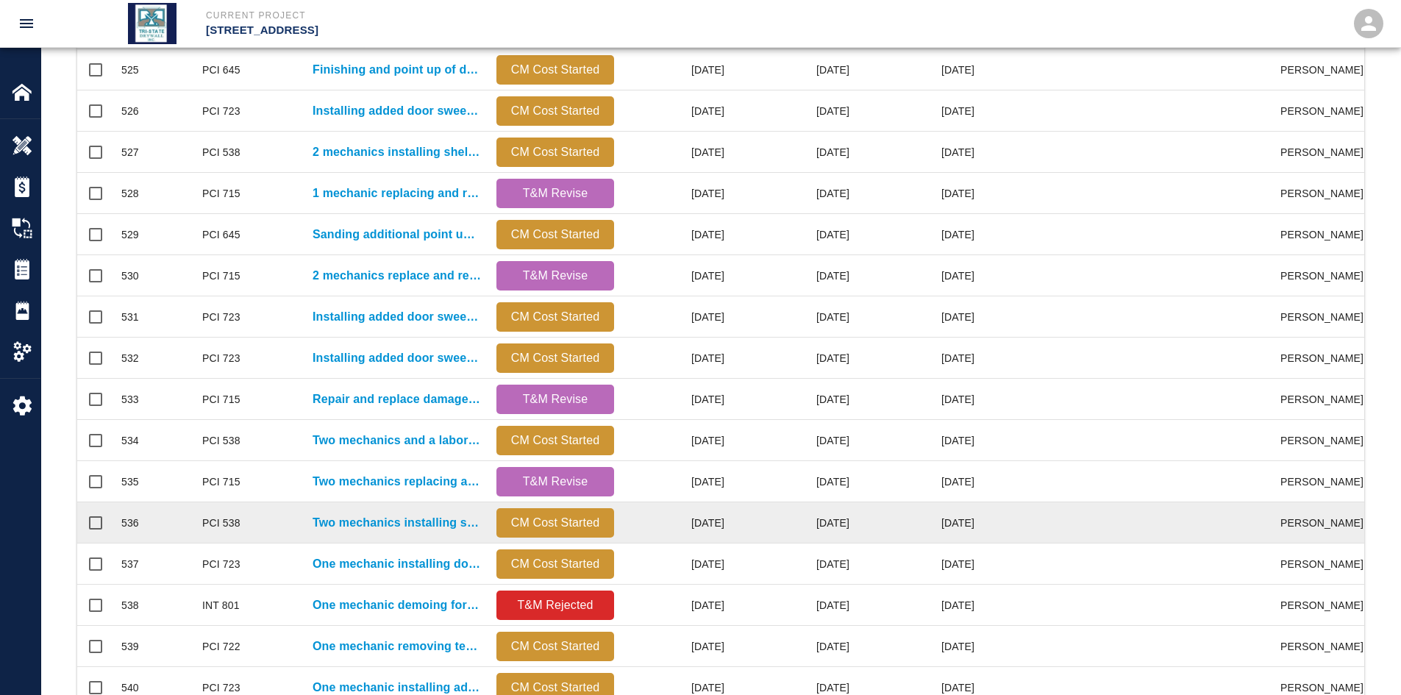
scroll to position [615, 0]
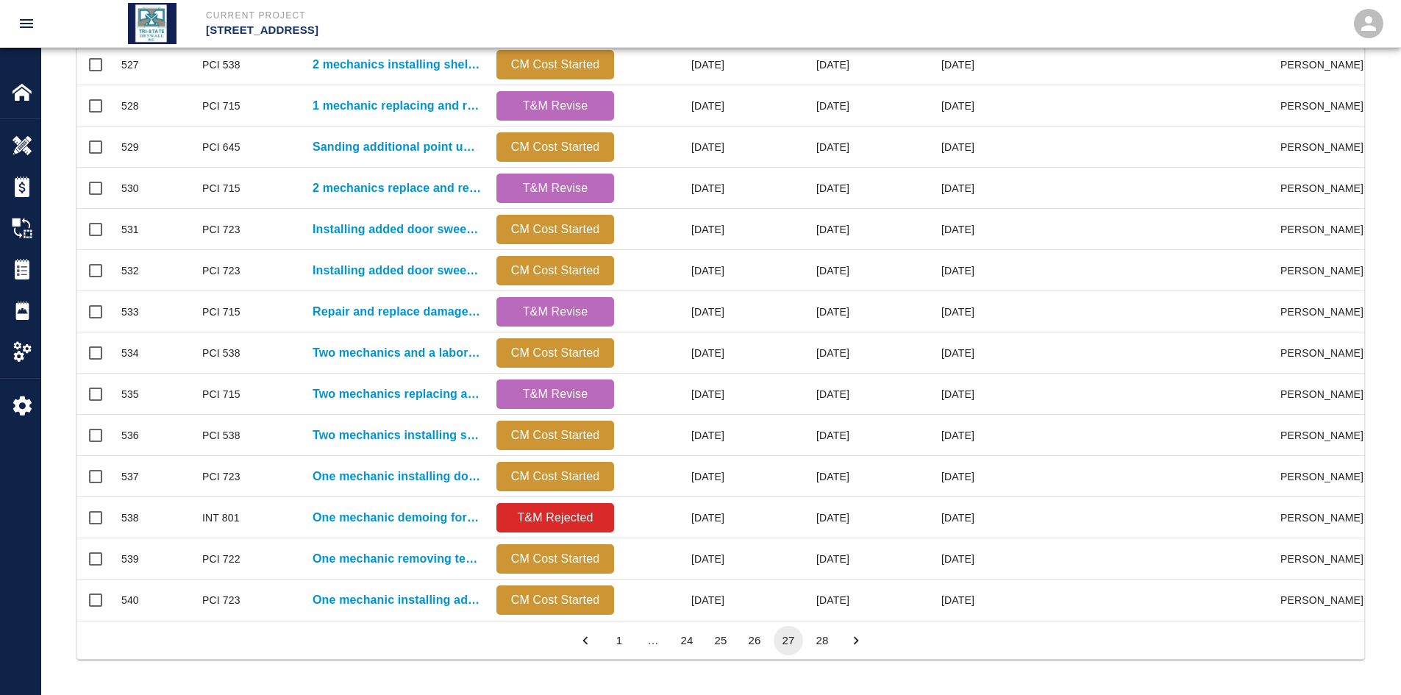
click at [824, 536] on button "28" at bounding box center [821, 640] width 29 height 29
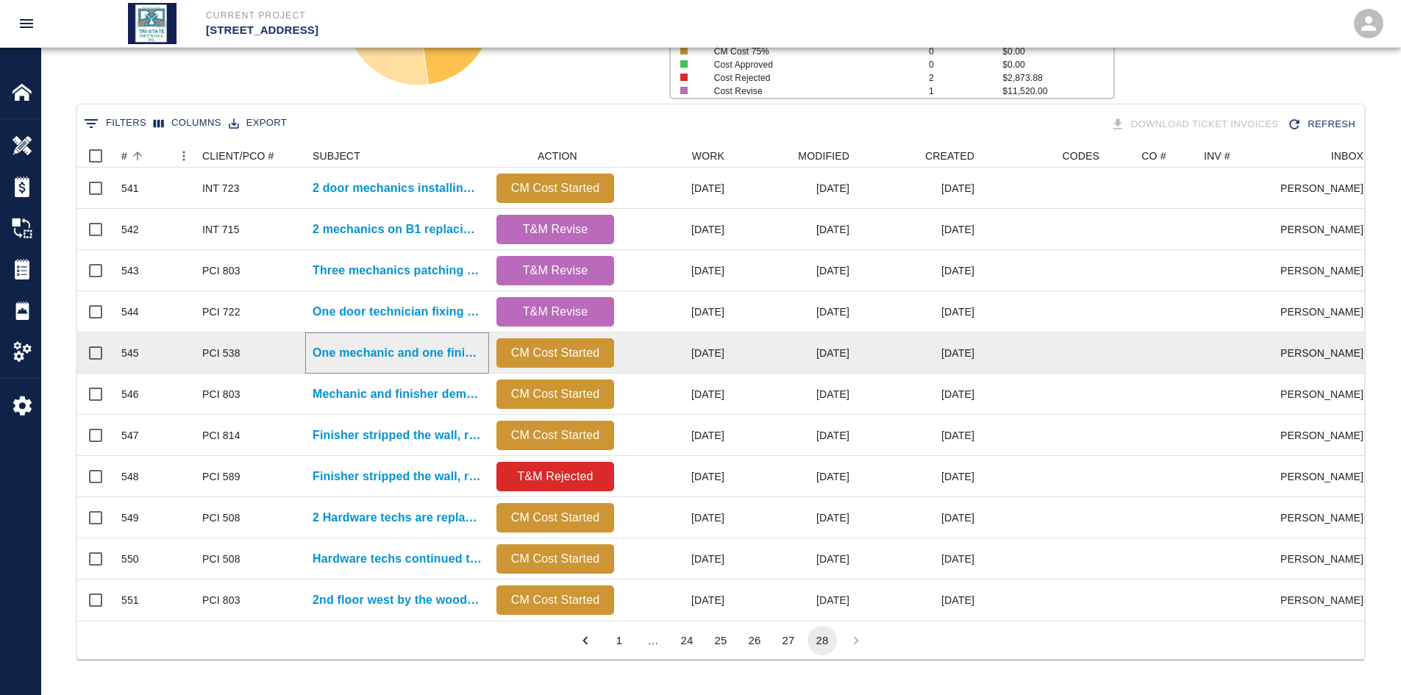
click at [380, 344] on p "One mechanic and one finisher framing and patching 5 locations..." at bounding box center [397, 353] width 169 height 18
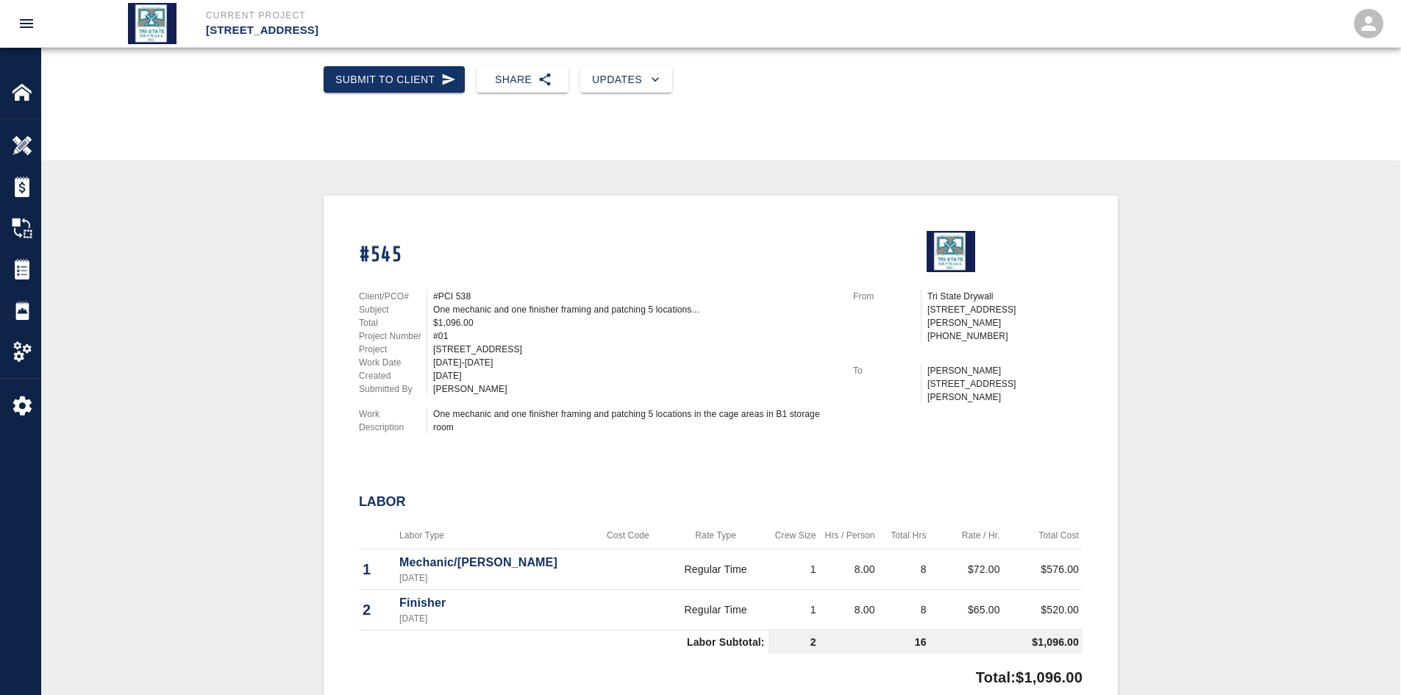
scroll to position [196, 0]
click at [12, 174] on div "Estimates" at bounding box center [20, 186] width 40 height 41
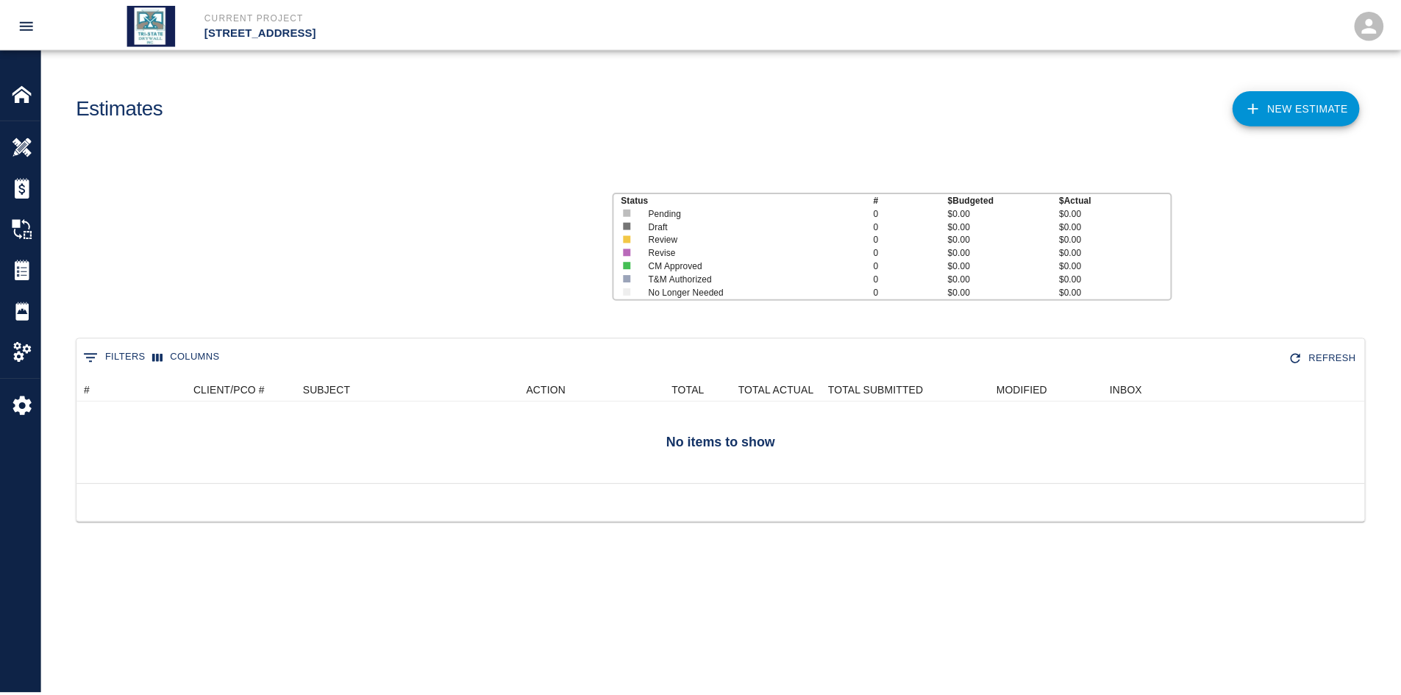
scroll to position [95, 1287]
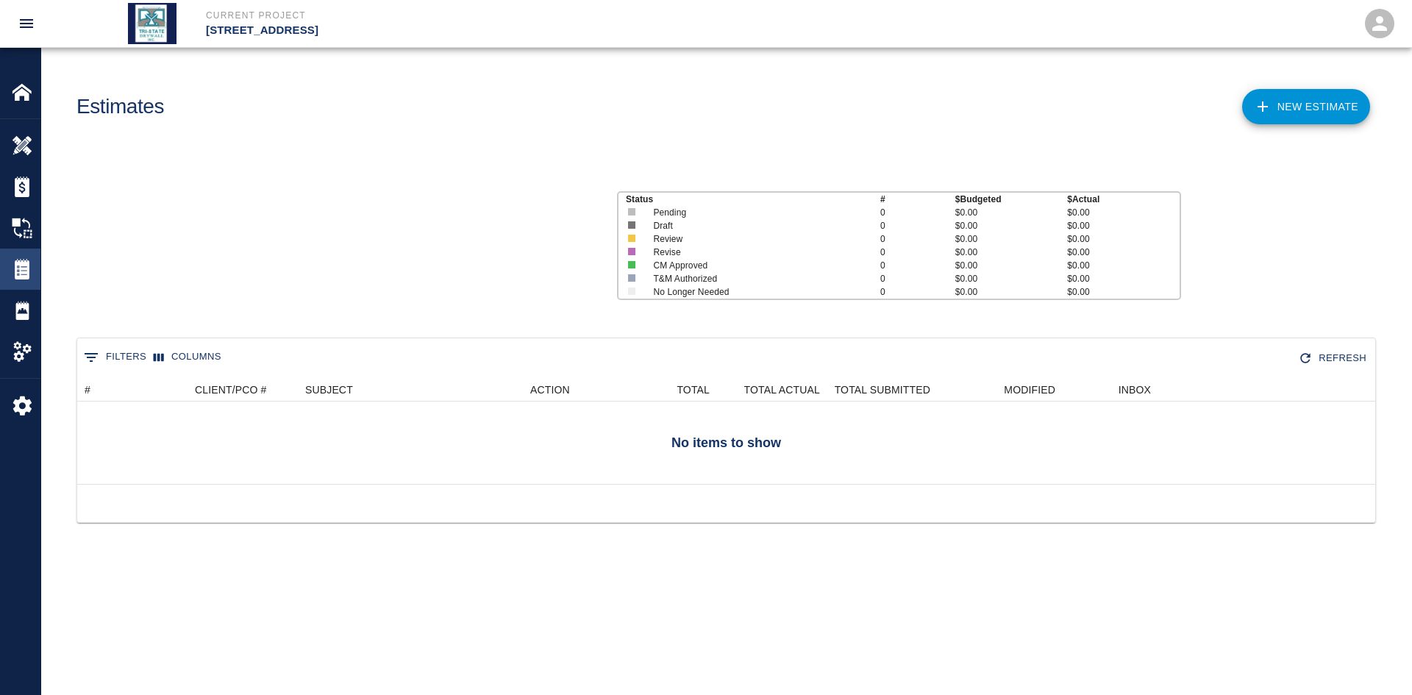
click at [29, 267] on img at bounding box center [22, 269] width 21 height 21
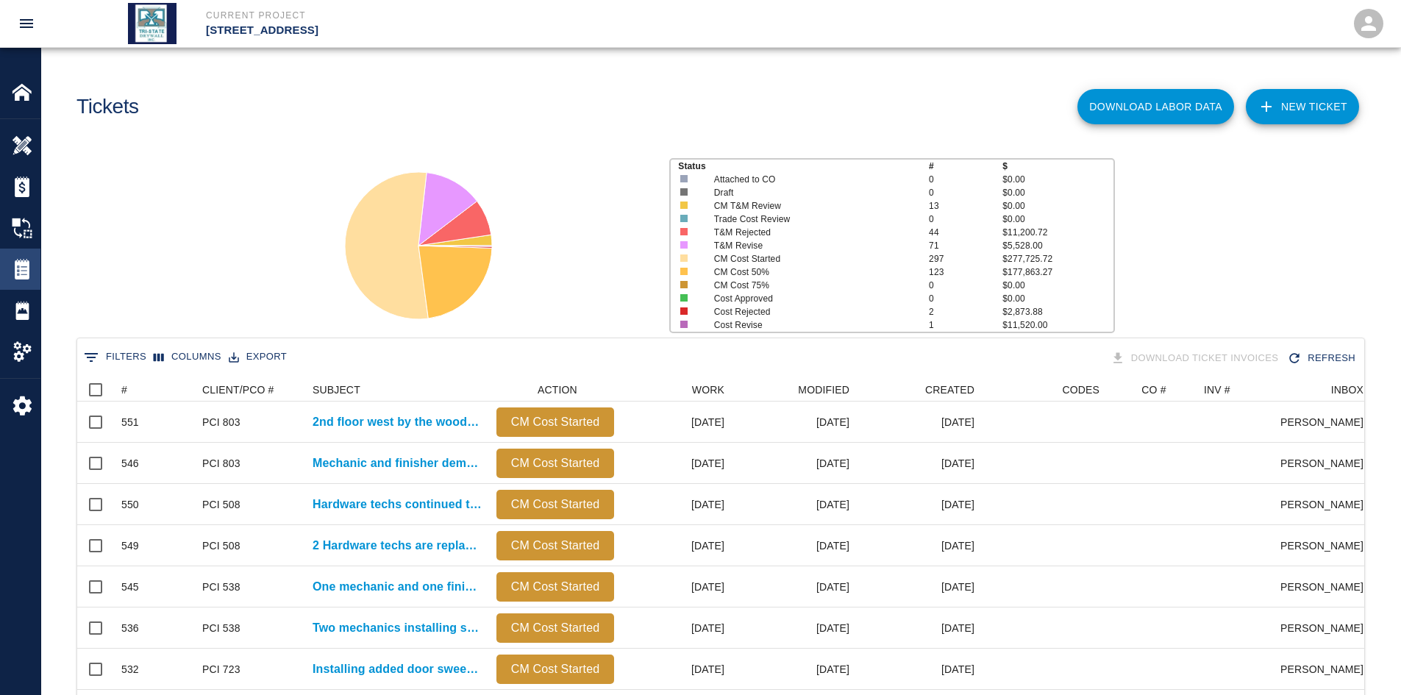
scroll to position [847, 1276]
click at [134, 384] on icon "Sort" at bounding box center [137, 389] width 13 height 13
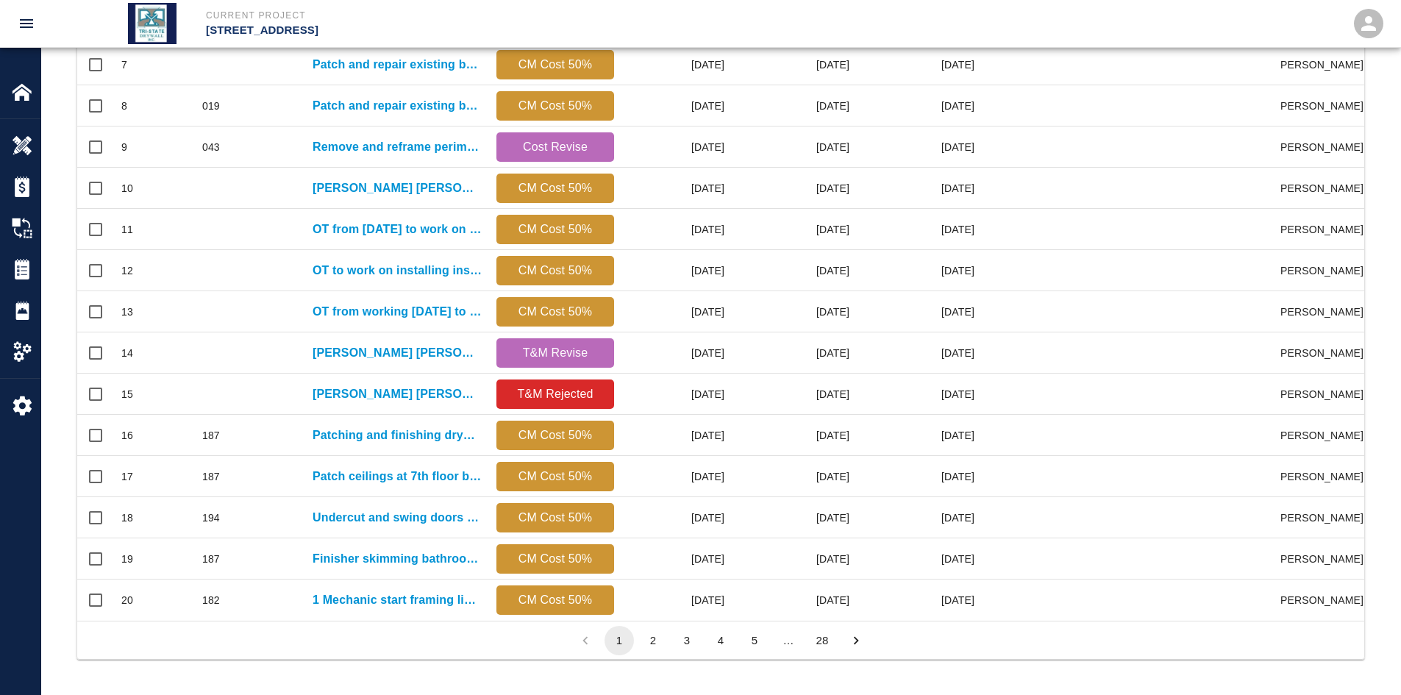
click at [816, 536] on button "28" at bounding box center [821, 640] width 29 height 29
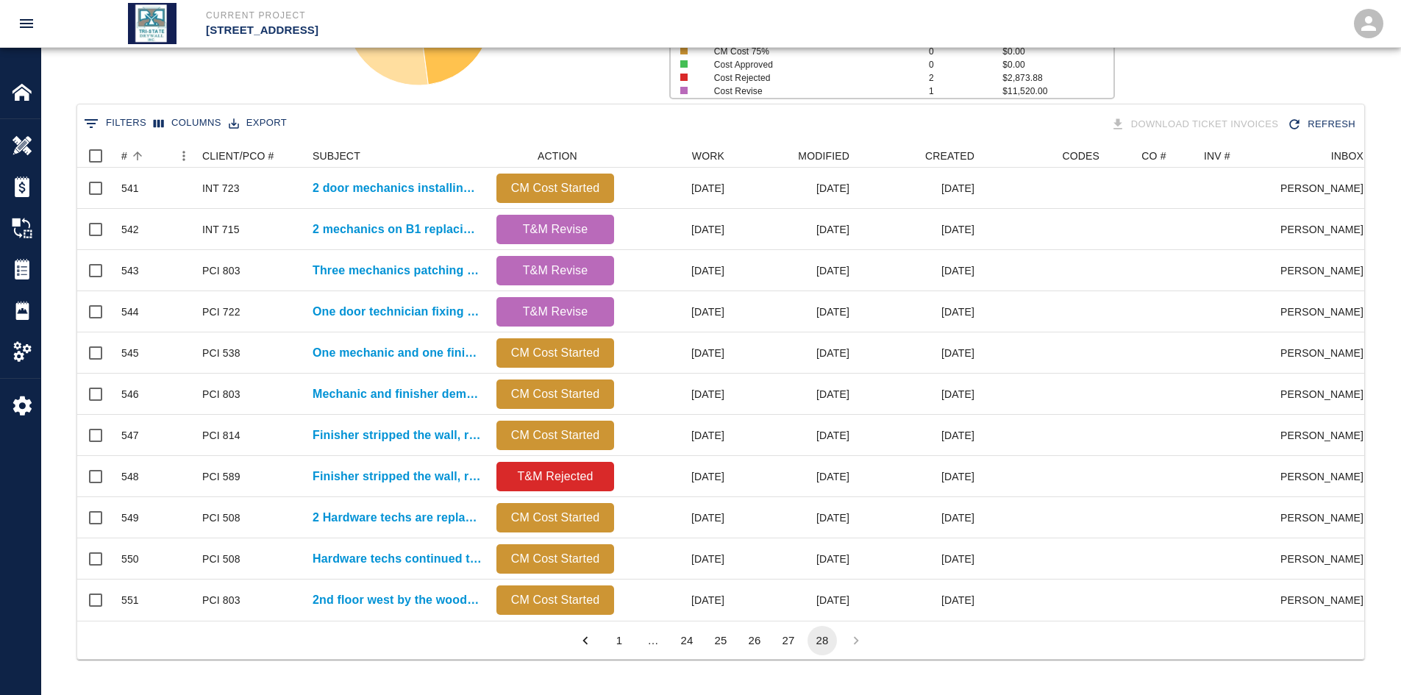
scroll to position [477, 1276]
click at [785, 536] on button "27" at bounding box center [788, 640] width 29 height 29
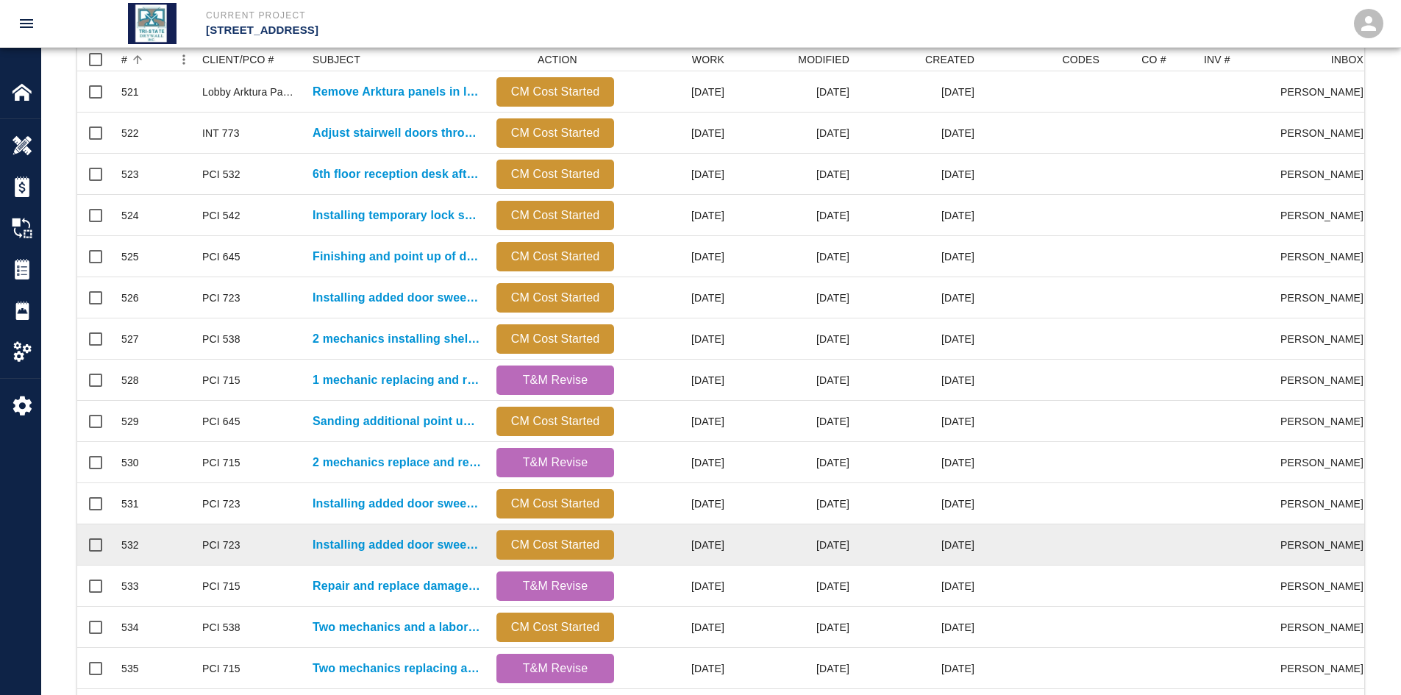
scroll to position [343, 0]
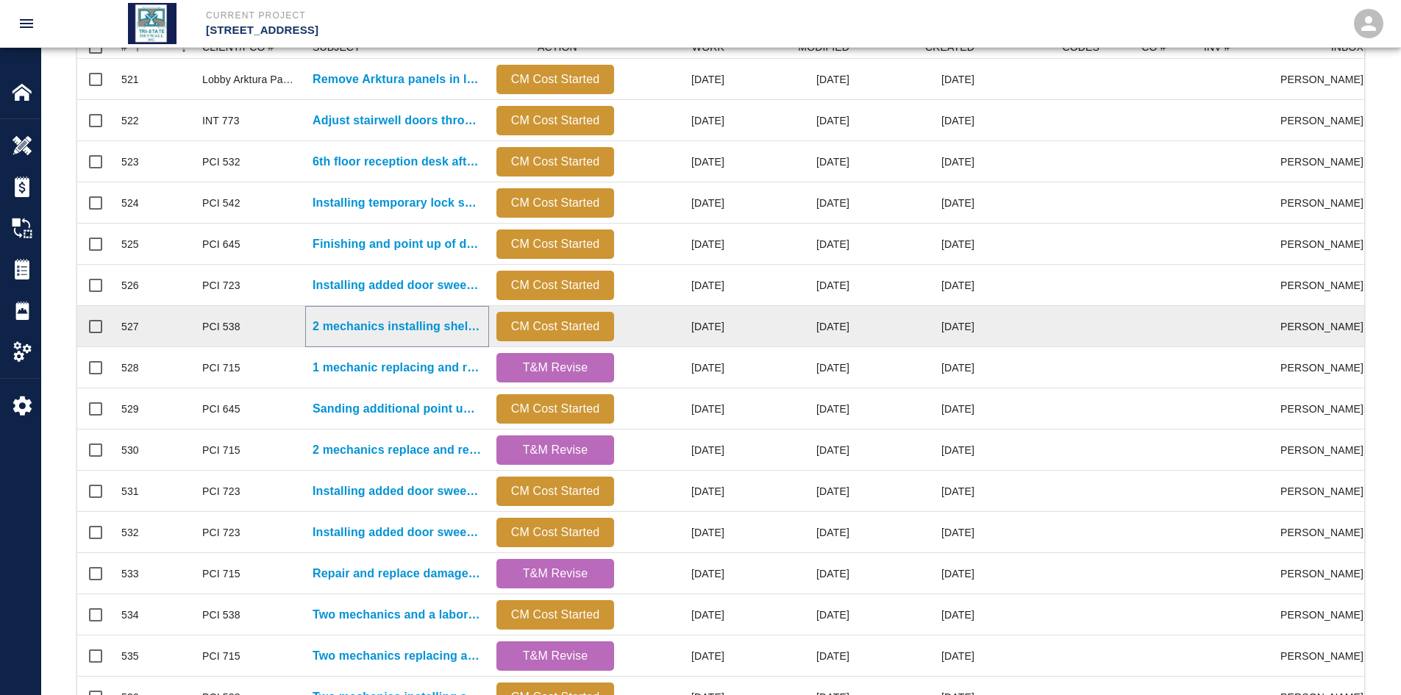
click at [314, 329] on p "2 mechanics installing shelves inside cages at B1 level." at bounding box center [397, 327] width 169 height 18
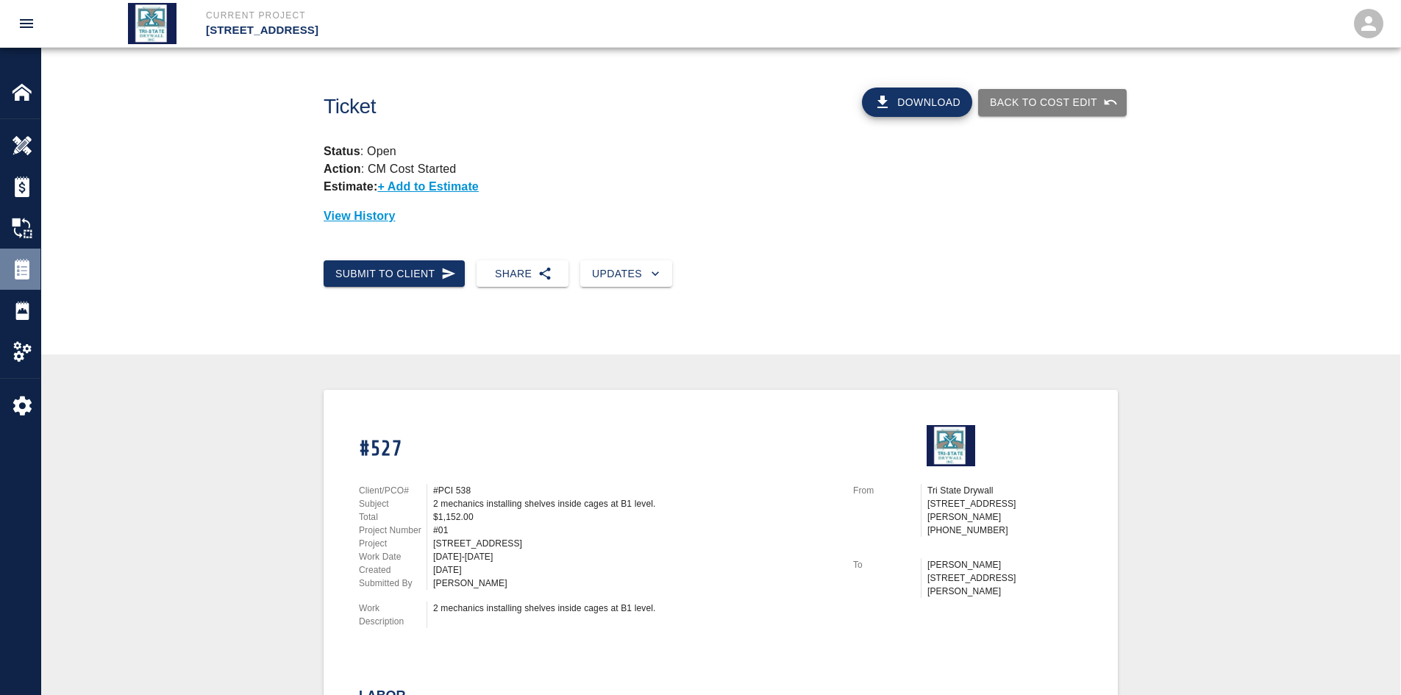
click at [30, 274] on img at bounding box center [22, 269] width 21 height 21
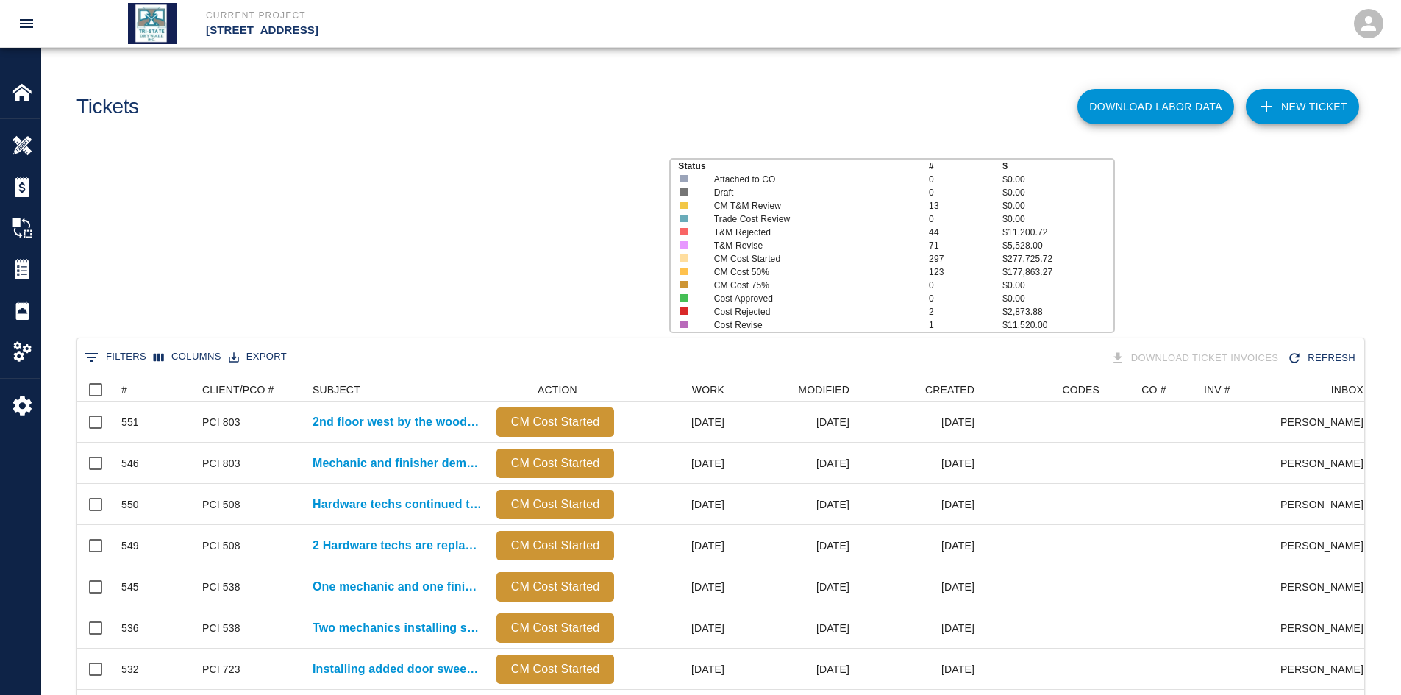
scroll to position [847, 1276]
click at [128, 383] on div "#" at bounding box center [137, 389] width 21 height 21
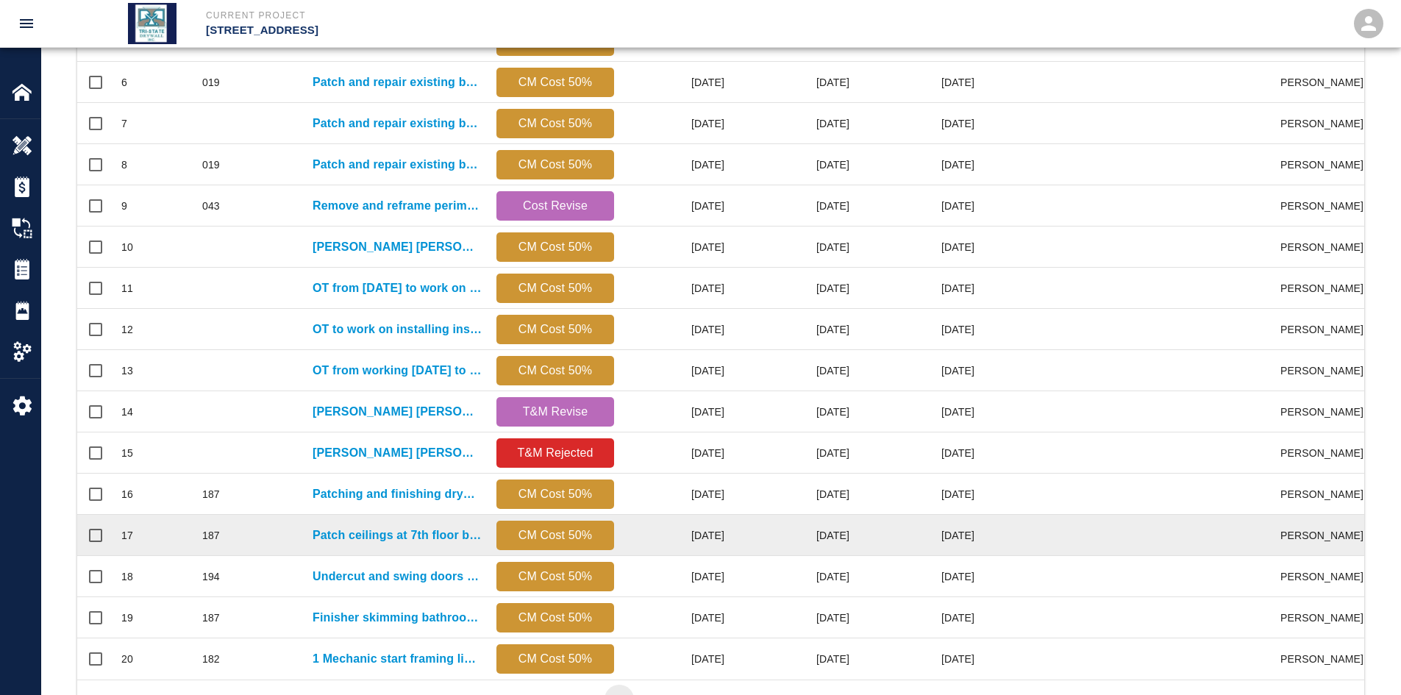
drag, startPoint x: 635, startPoint y: 495, endPoint x: 653, endPoint y: 507, distance: 21.8
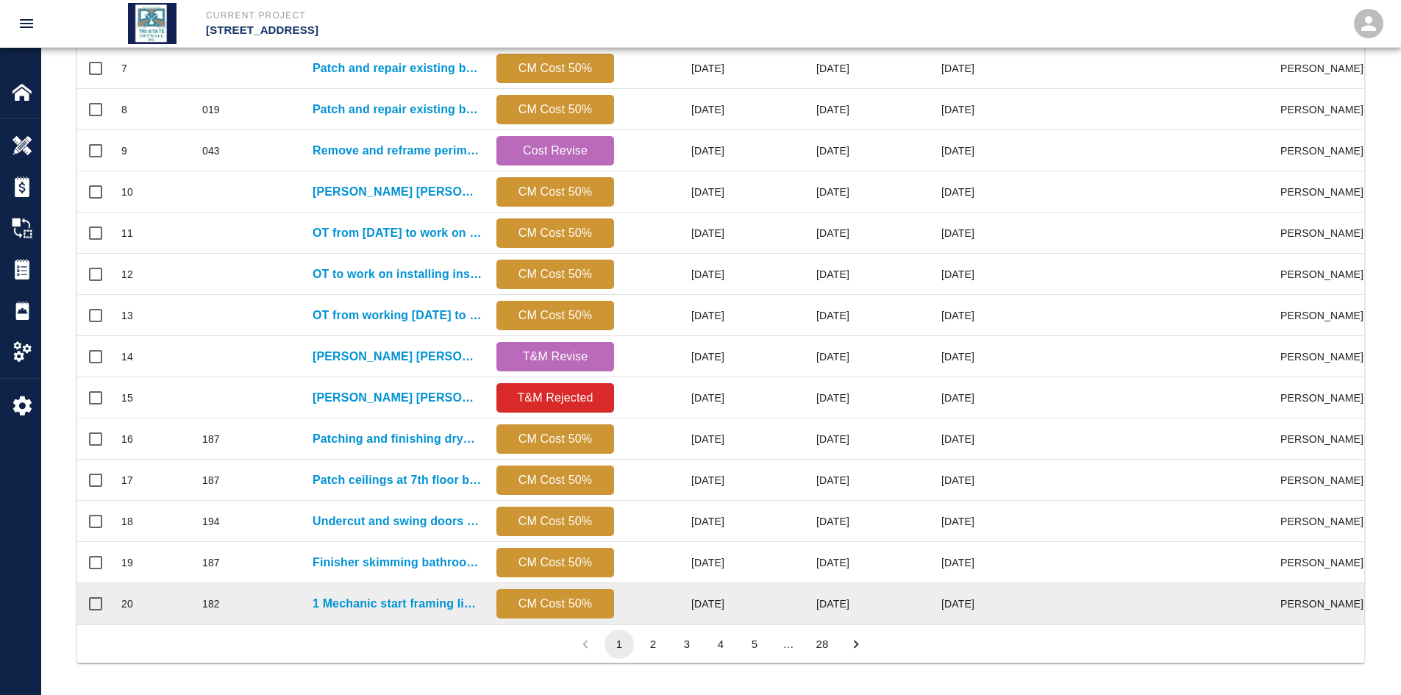
scroll to position [615, 0]
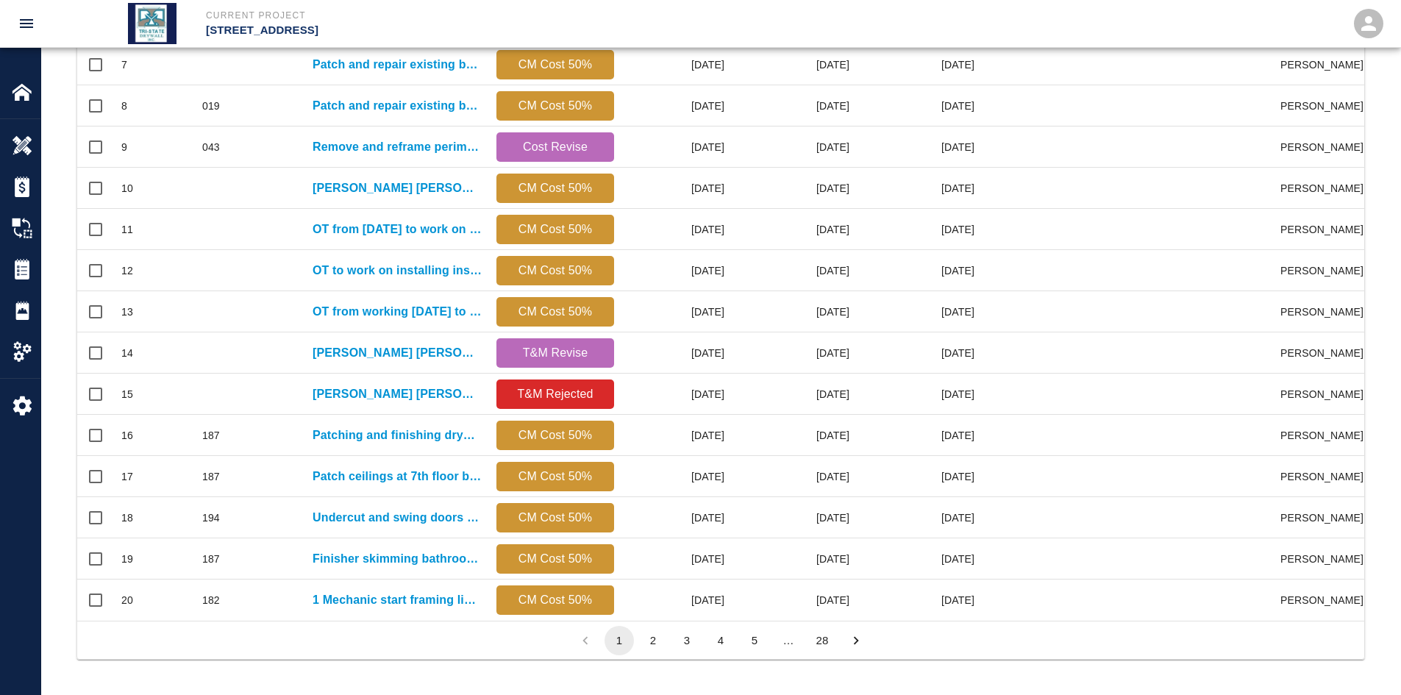
click at [812, 536] on button "28" at bounding box center [821, 640] width 29 height 29
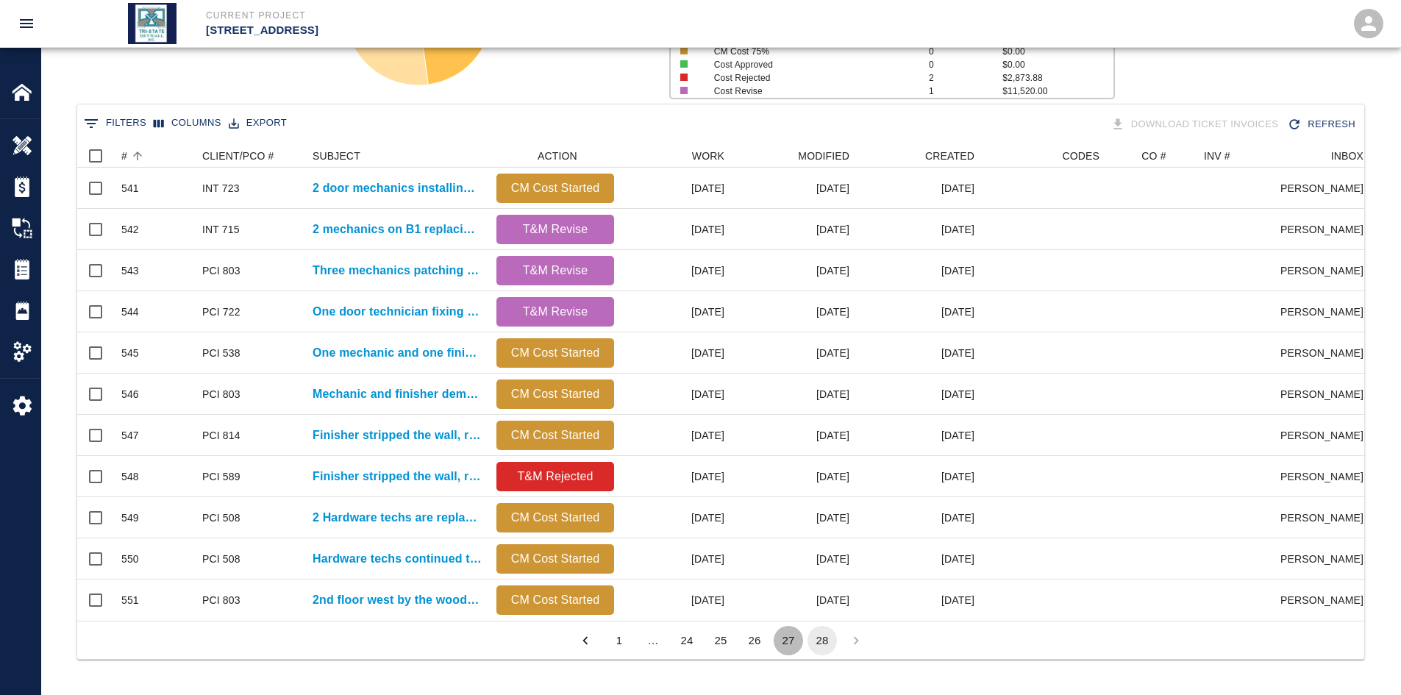
click at [796, 536] on button "27" at bounding box center [788, 640] width 29 height 29
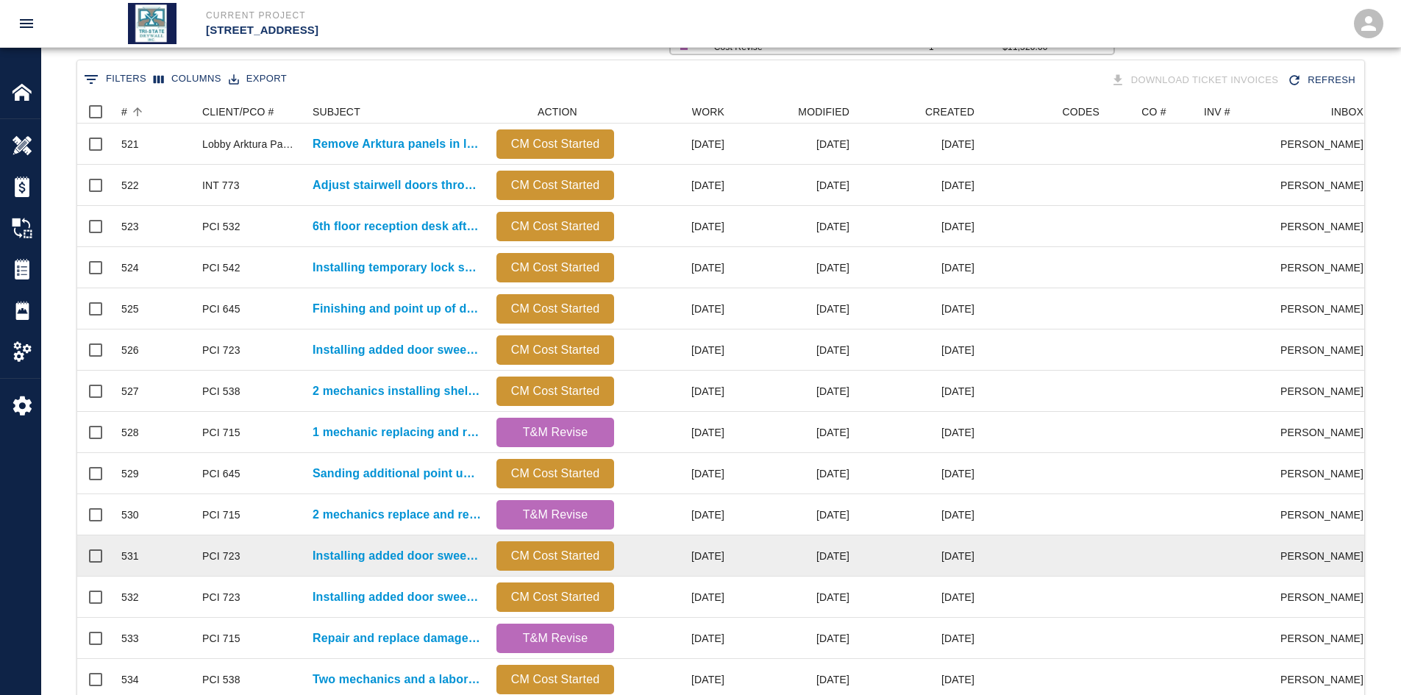
scroll to position [343, 0]
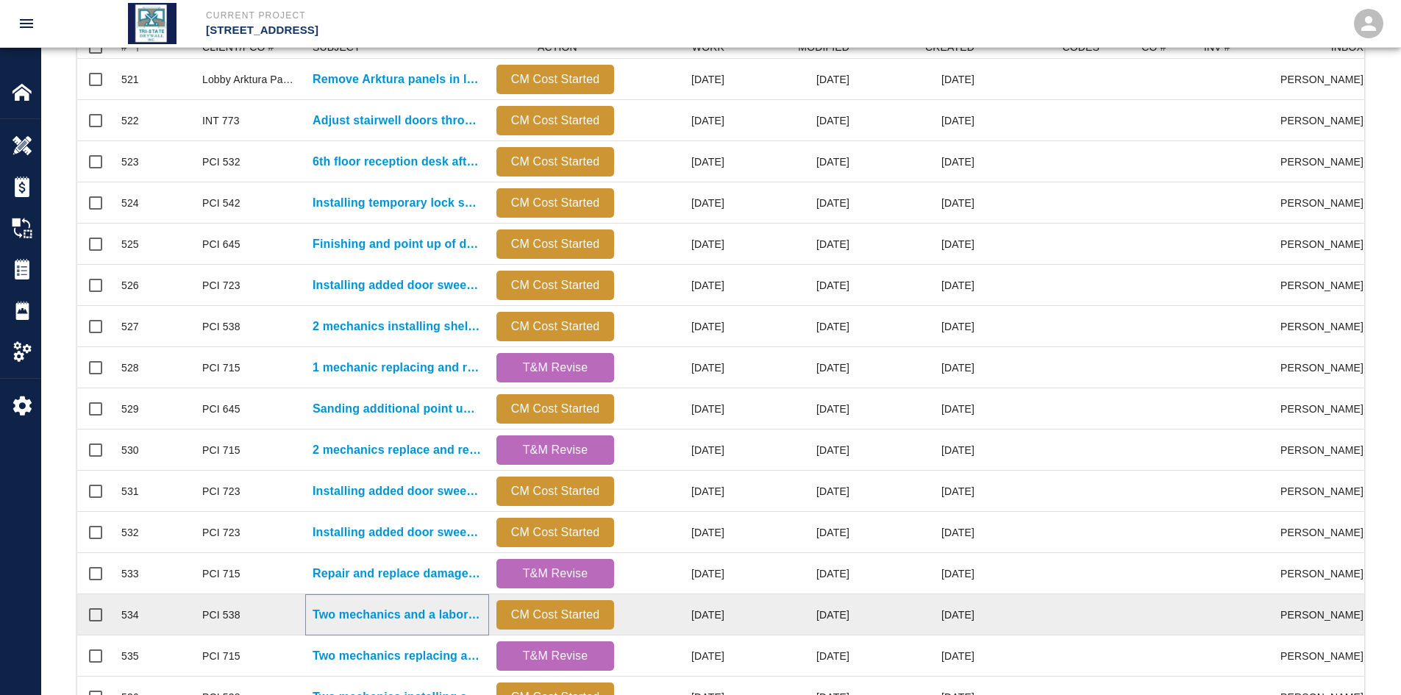
click at [435, 536] on p "Two mechanics and a laborer installing shelves in the cages..." at bounding box center [397, 615] width 169 height 18
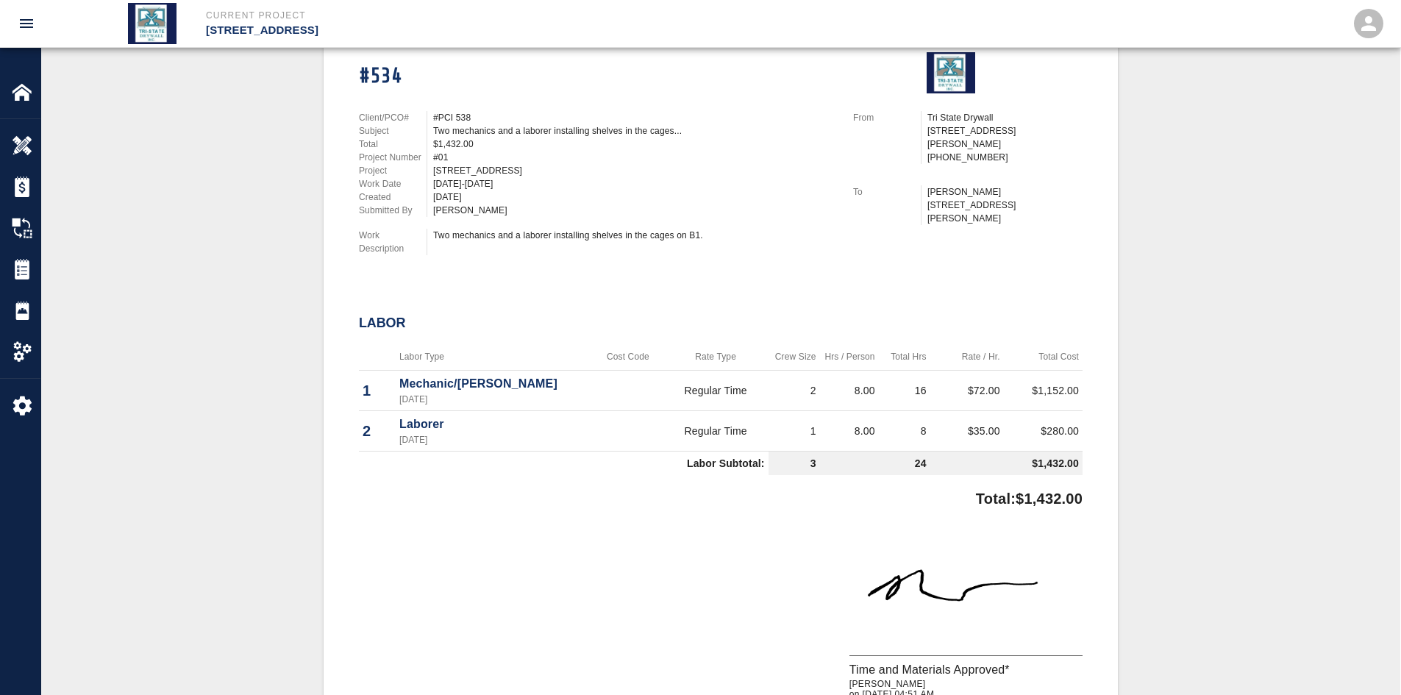
scroll to position [441, 0]
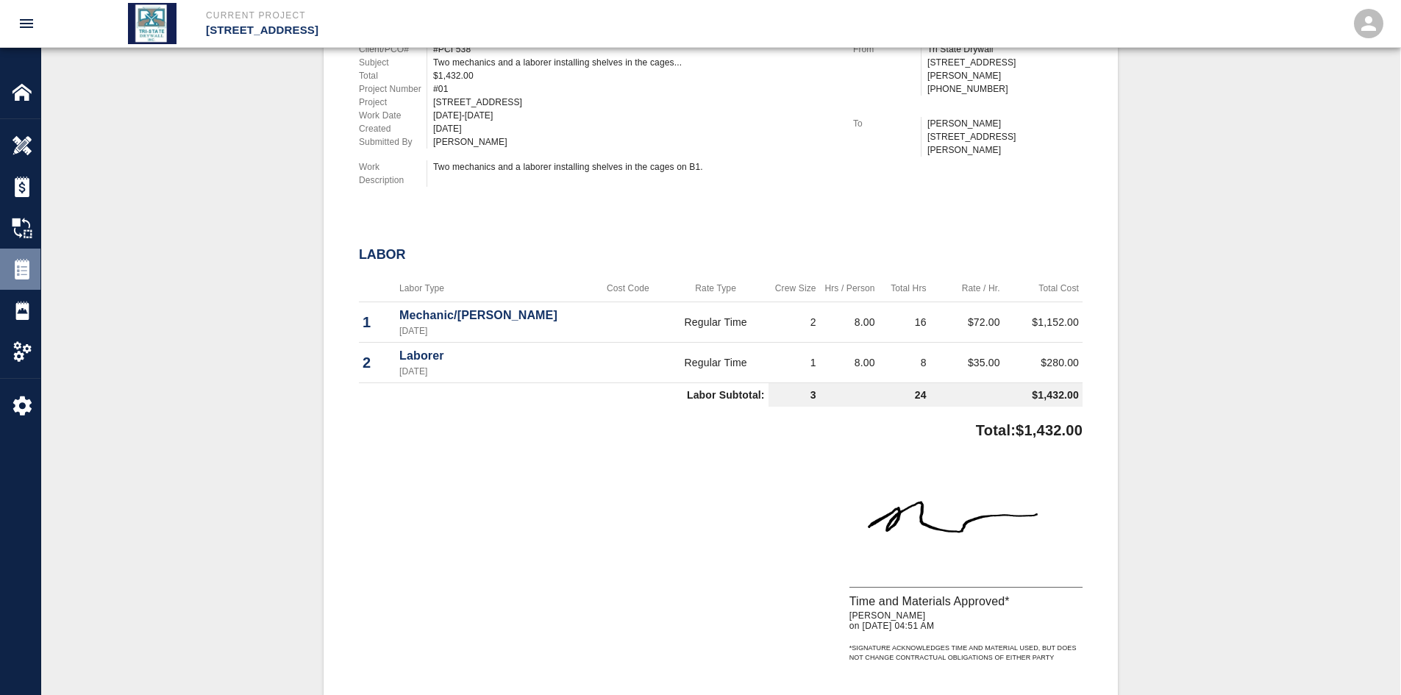
click at [18, 257] on div "Tickets" at bounding box center [20, 269] width 40 height 41
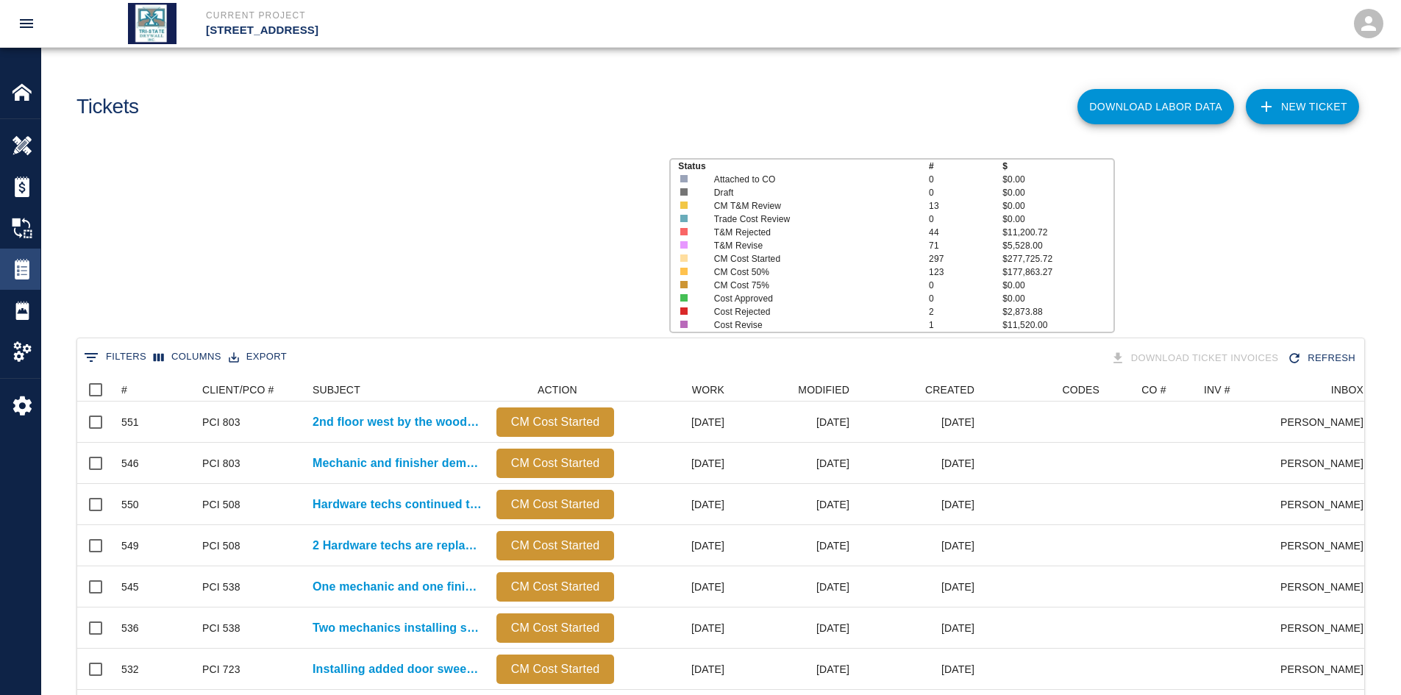
scroll to position [847, 1276]
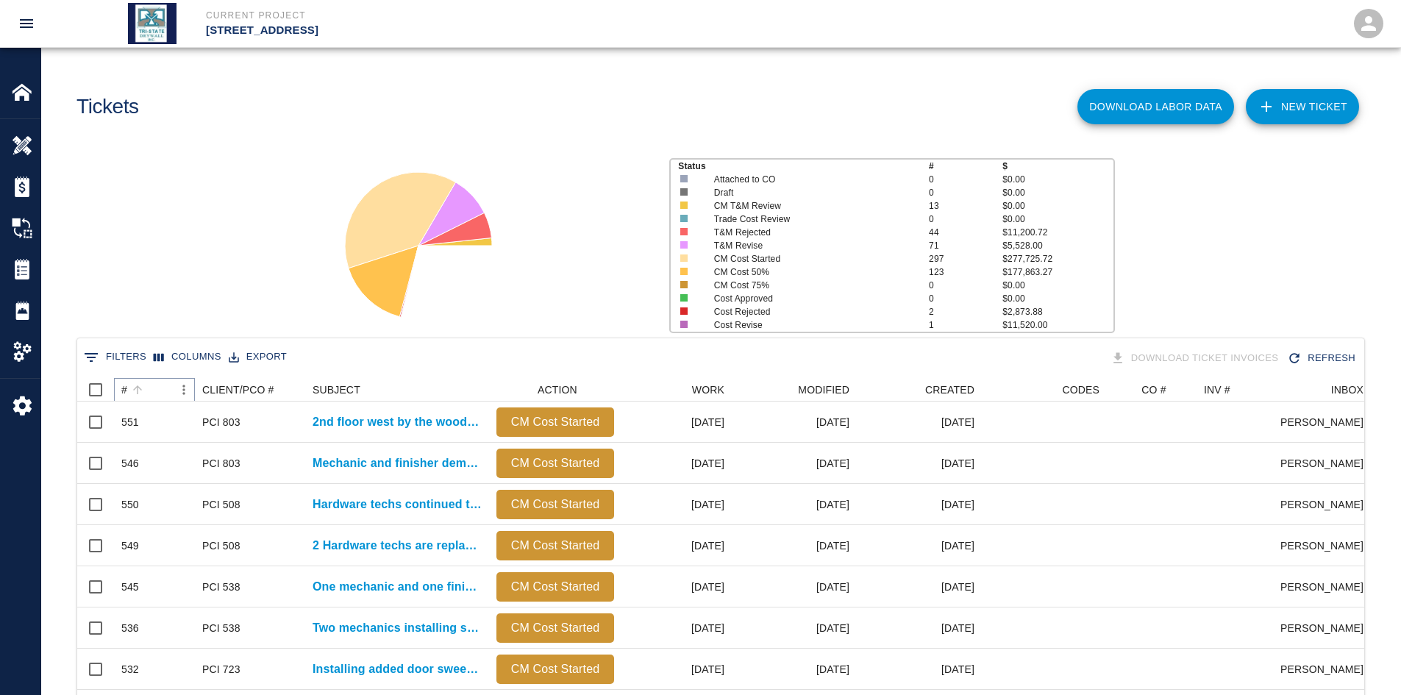
click at [146, 388] on button "Sort" at bounding box center [137, 389] width 21 height 21
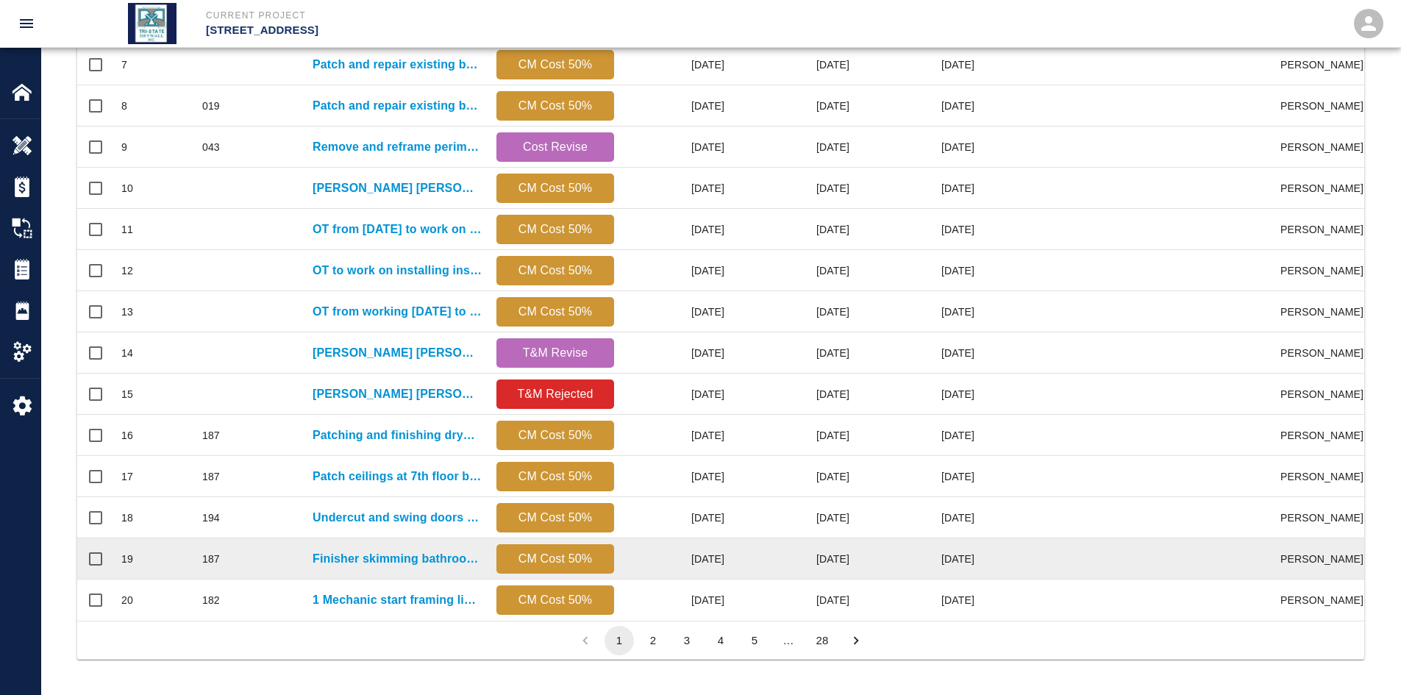
scroll to position [615, 0]
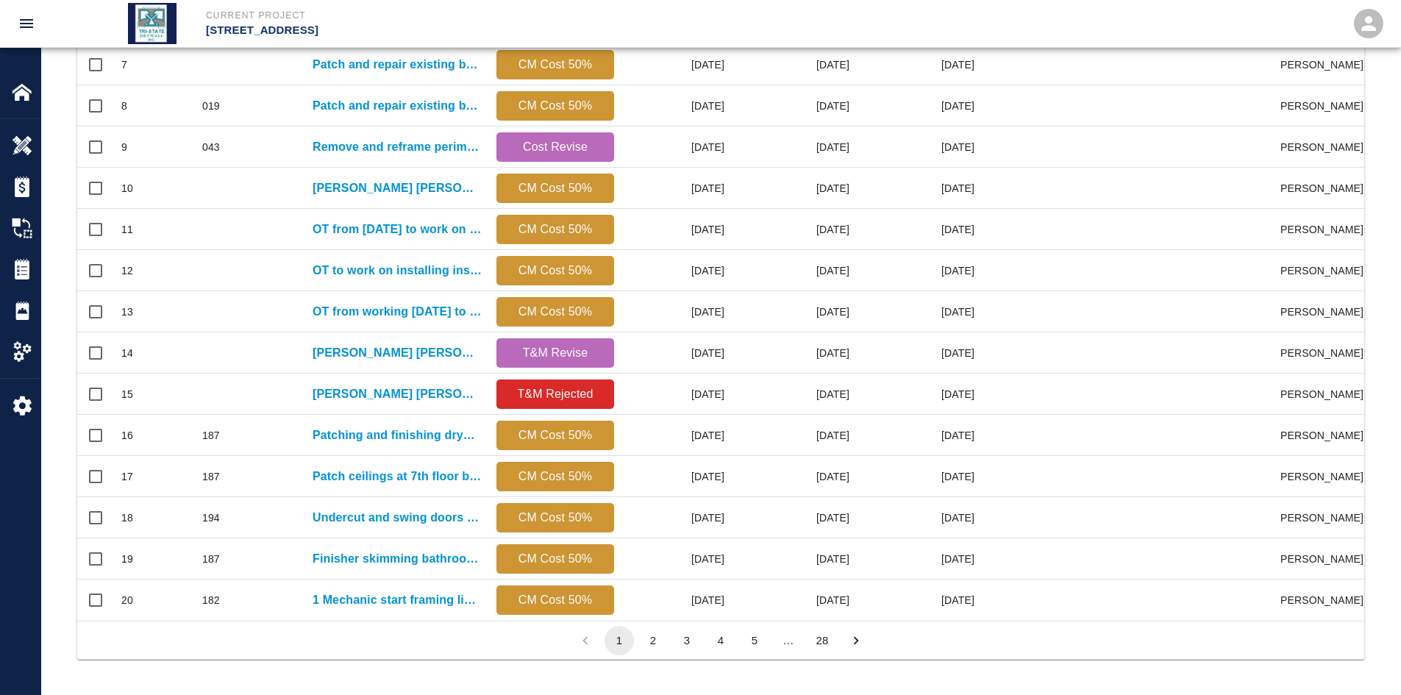
click at [824, 536] on button "28" at bounding box center [821, 640] width 29 height 29
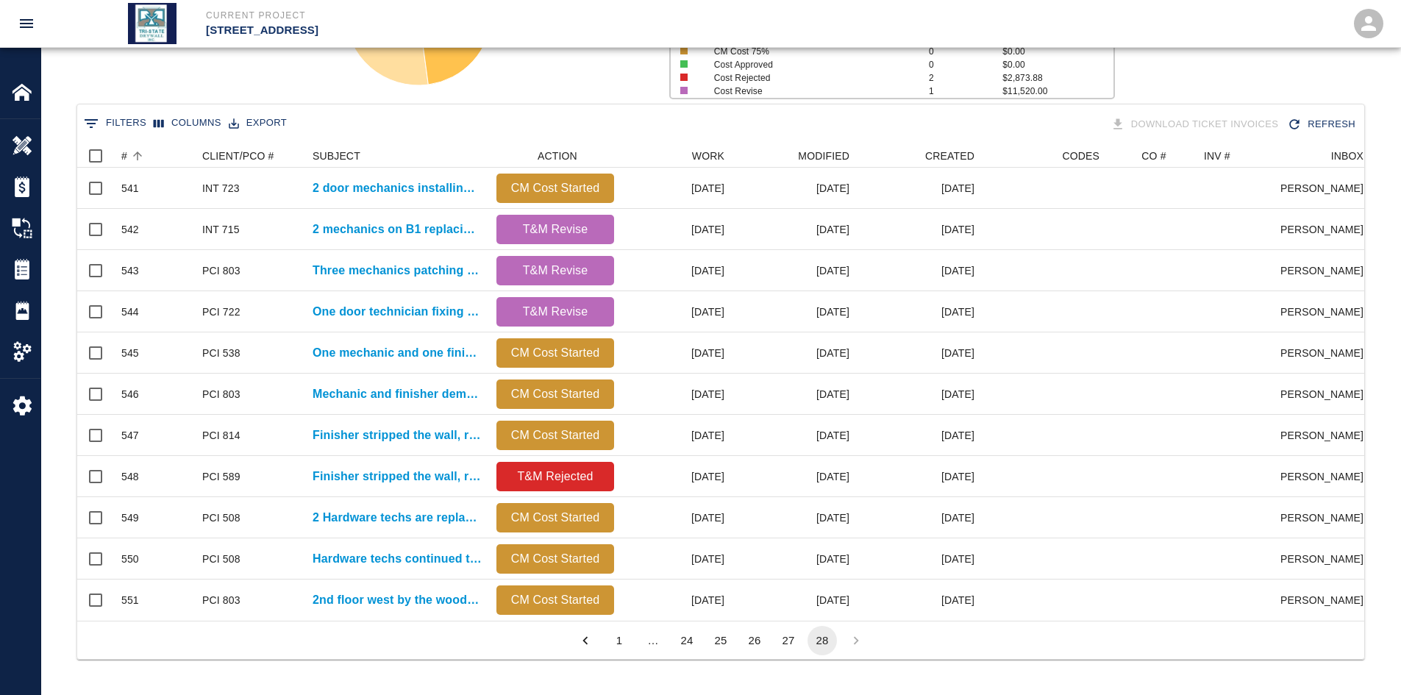
scroll to position [477, 1276]
click at [789, 536] on button "27" at bounding box center [788, 640] width 29 height 29
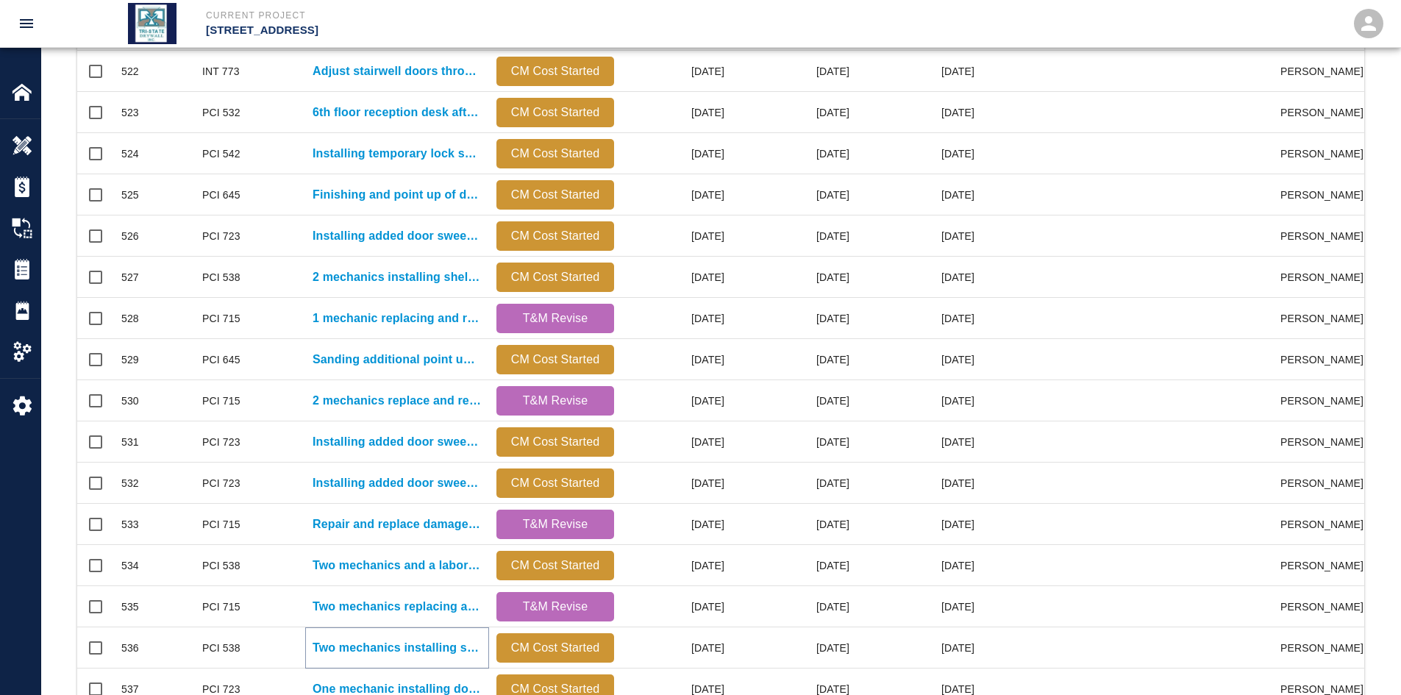
click at [417, 536] on p "Two mechanics installing shelving in cages on B1 level." at bounding box center [397, 648] width 169 height 18
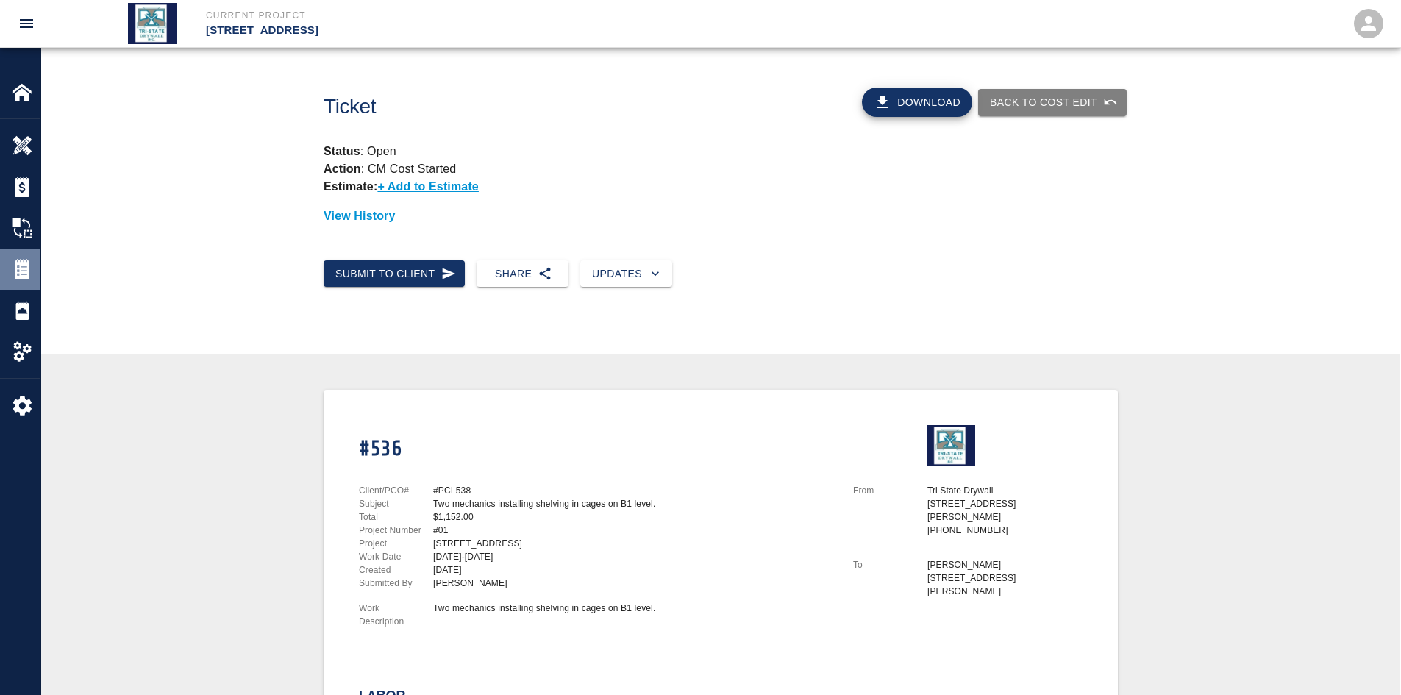
click at [17, 269] on img at bounding box center [22, 269] width 21 height 21
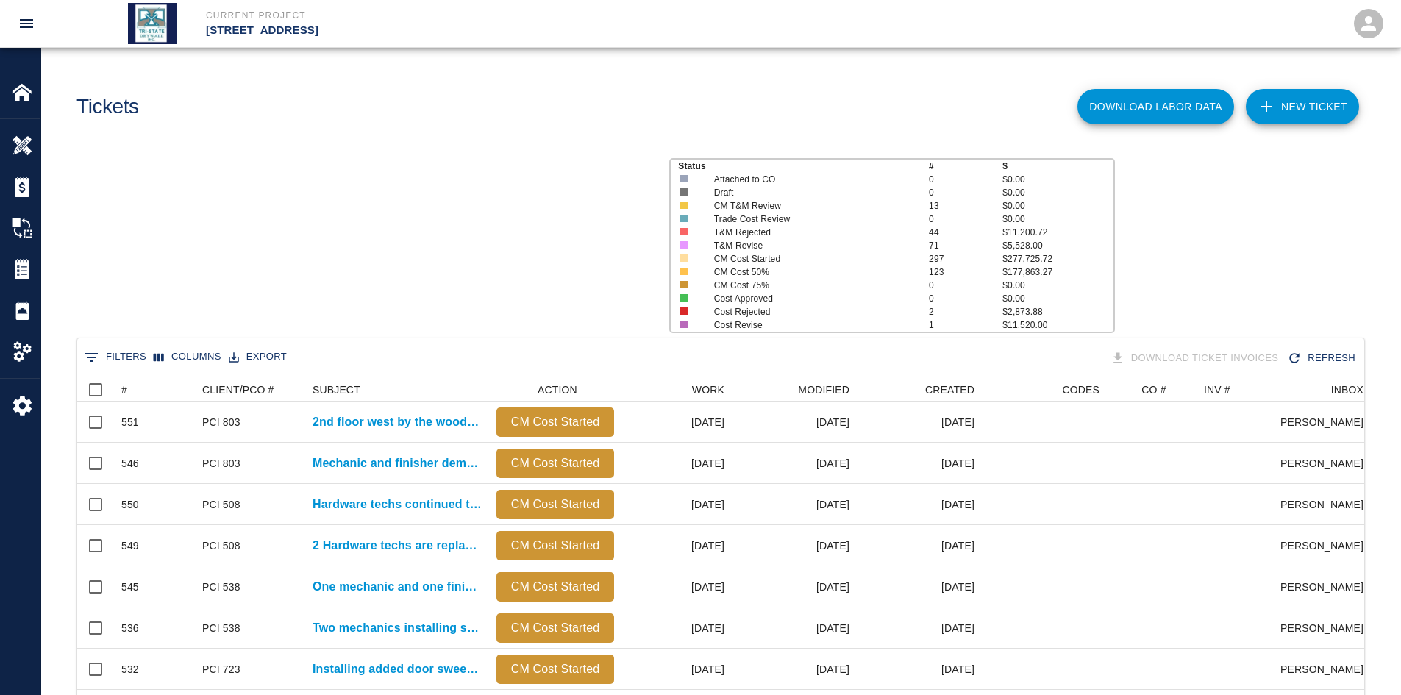
scroll to position [847, 1276]
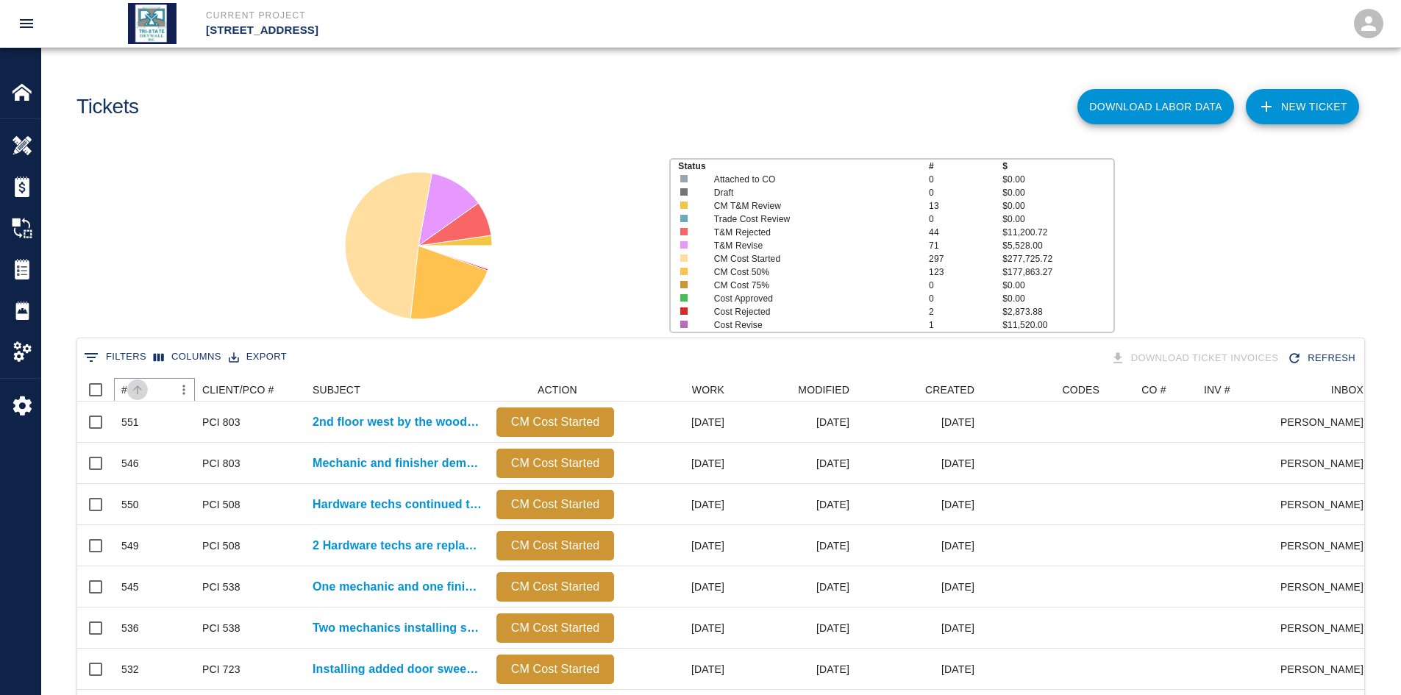
click at [146, 388] on button "Sort" at bounding box center [137, 389] width 21 height 21
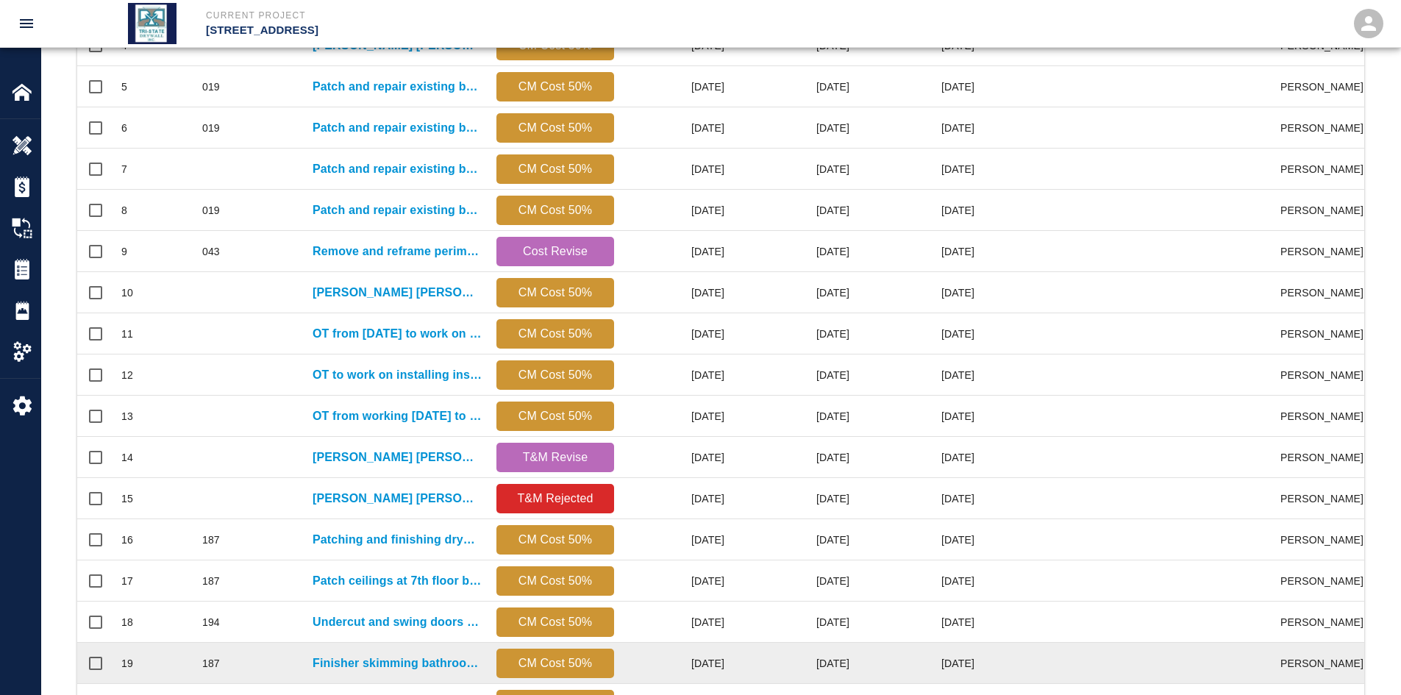
scroll to position [615, 0]
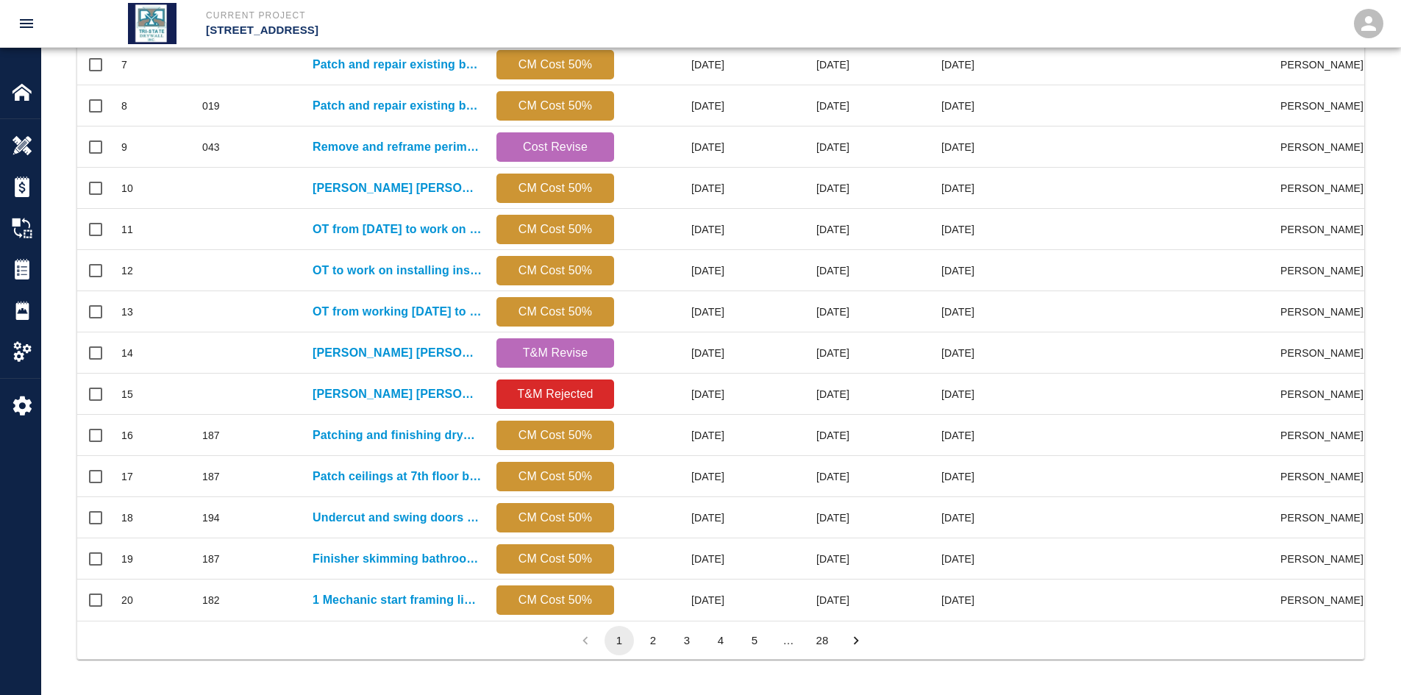
click at [830, 536] on button "28" at bounding box center [821, 640] width 29 height 29
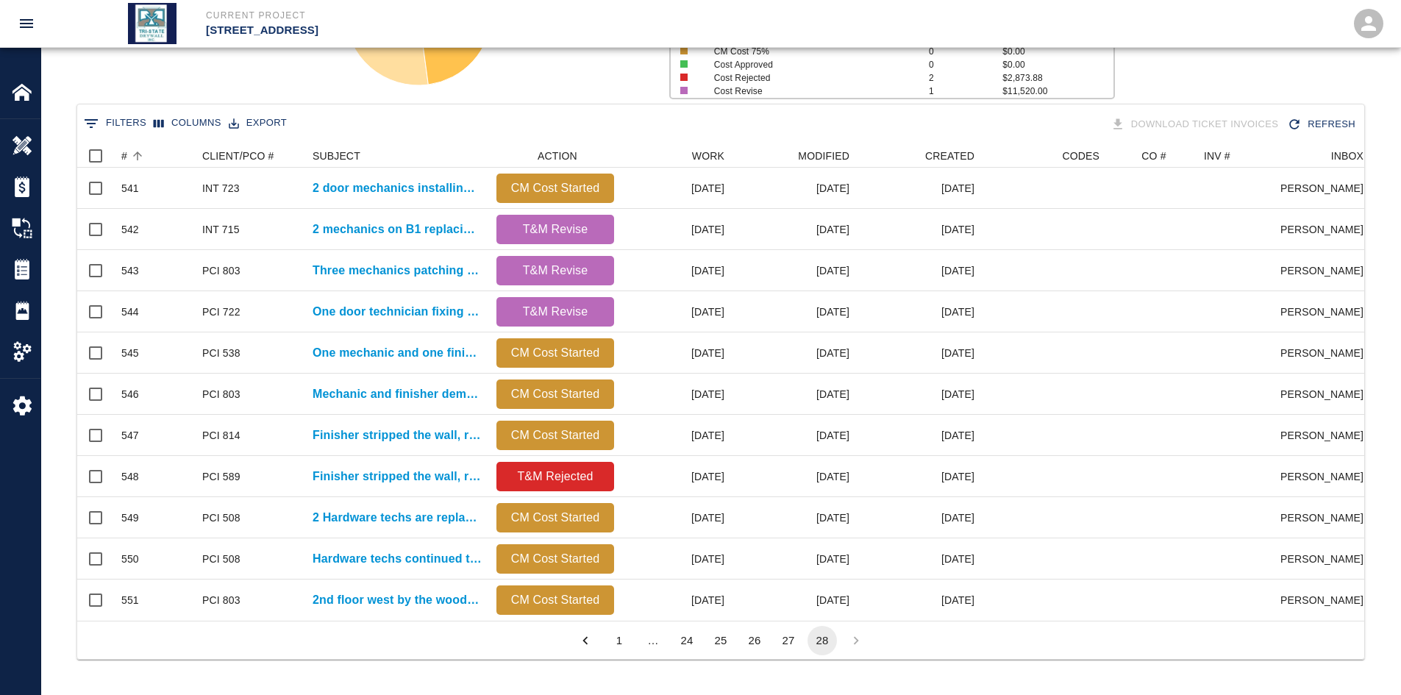
scroll to position [477, 1276]
click at [784, 536] on button "27" at bounding box center [788, 640] width 29 height 29
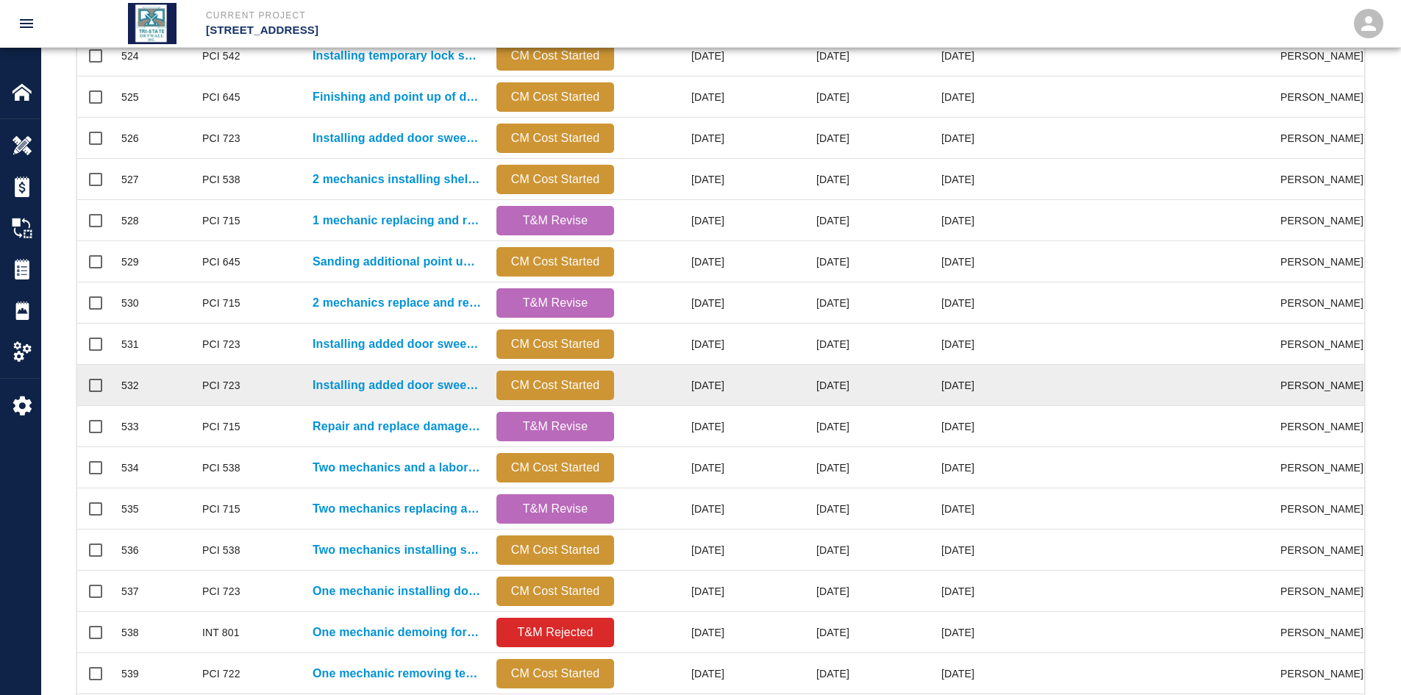
scroll to position [615, 0]
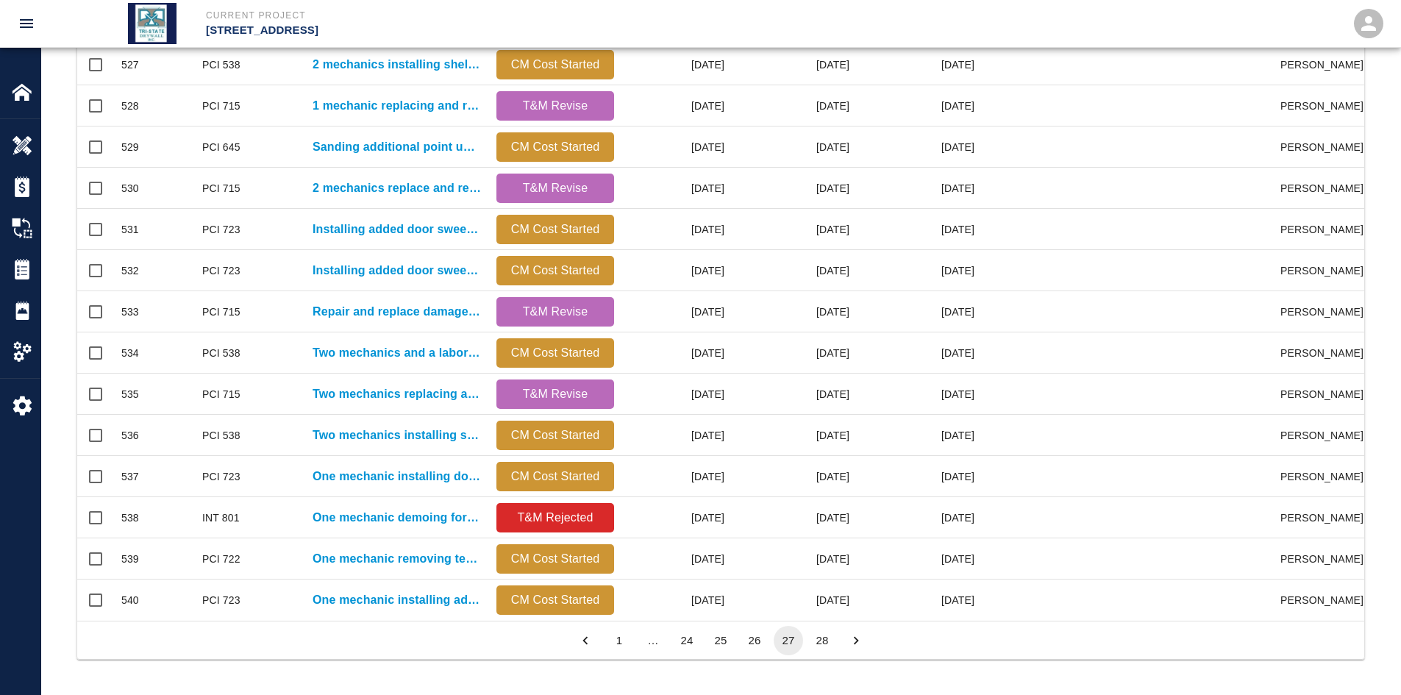
click at [822, 536] on button "28" at bounding box center [821, 640] width 29 height 29
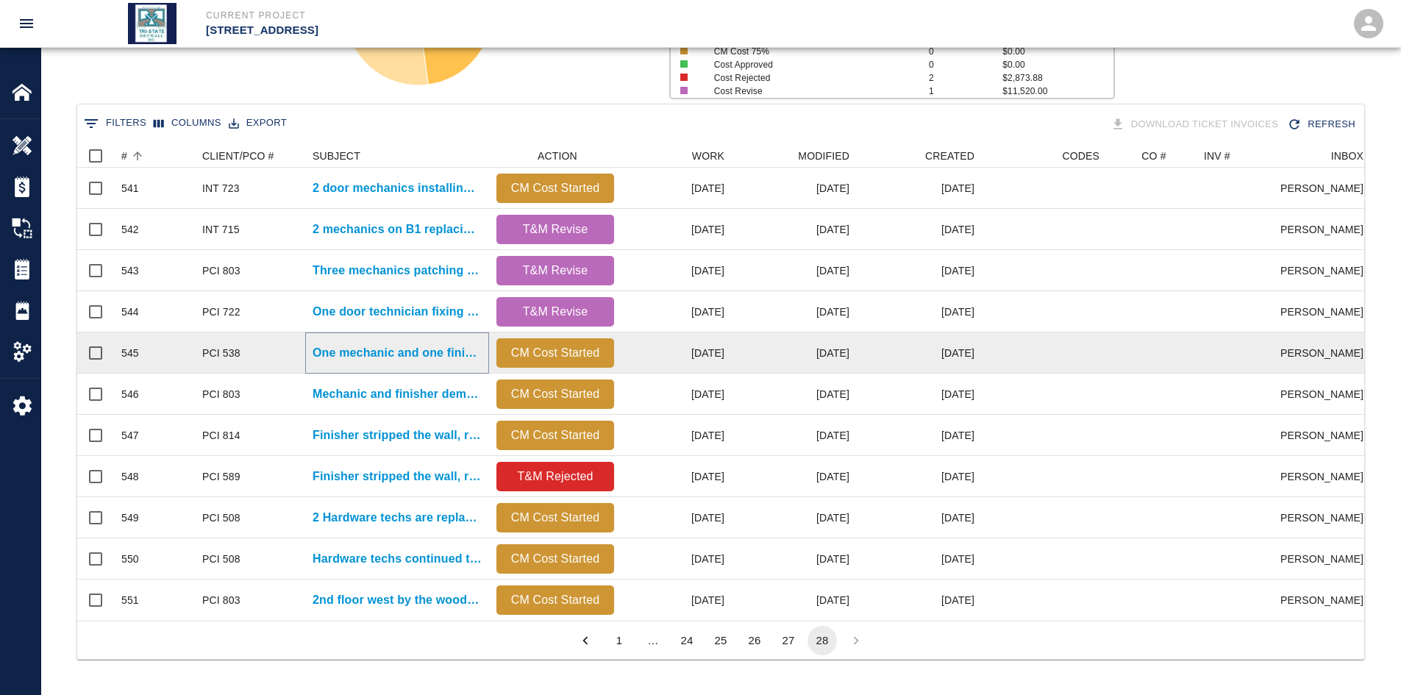
click at [367, 347] on p "One mechanic and one finisher framing and patching 5 locations..." at bounding box center [397, 353] width 169 height 18
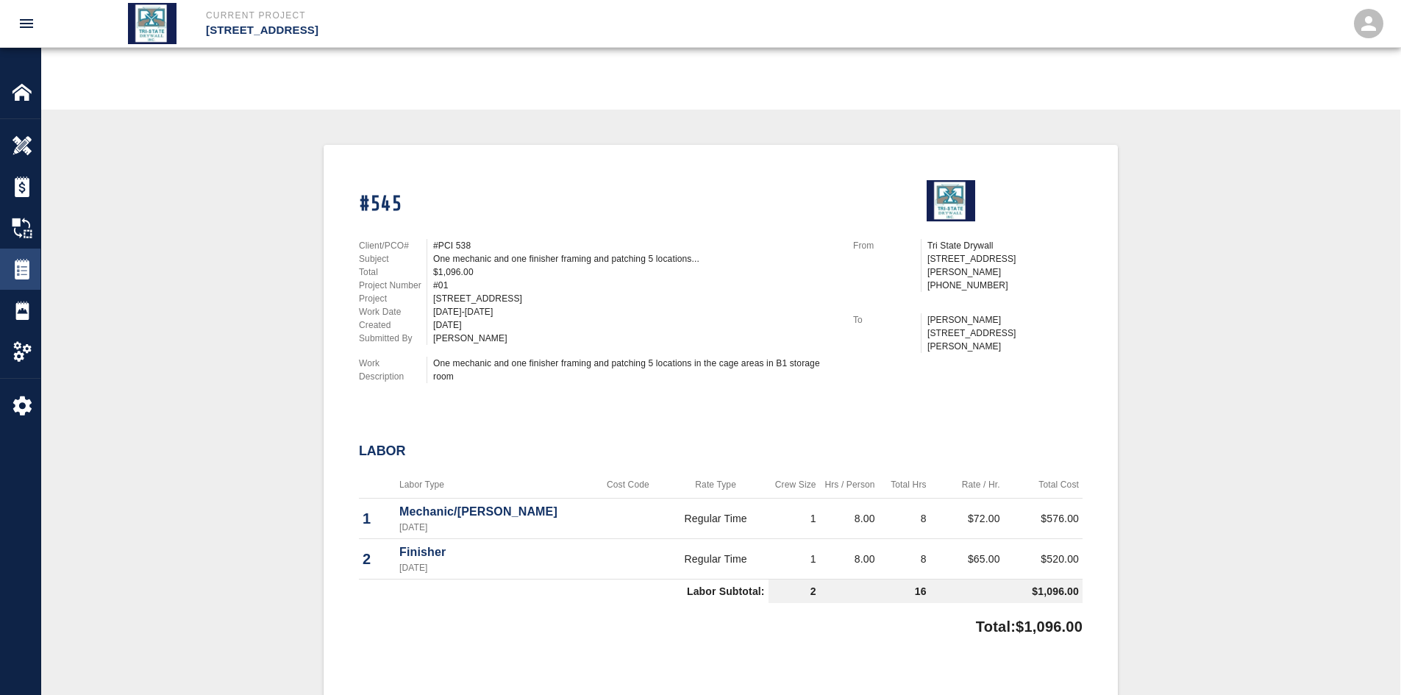
click at [26, 273] on img at bounding box center [22, 269] width 21 height 21
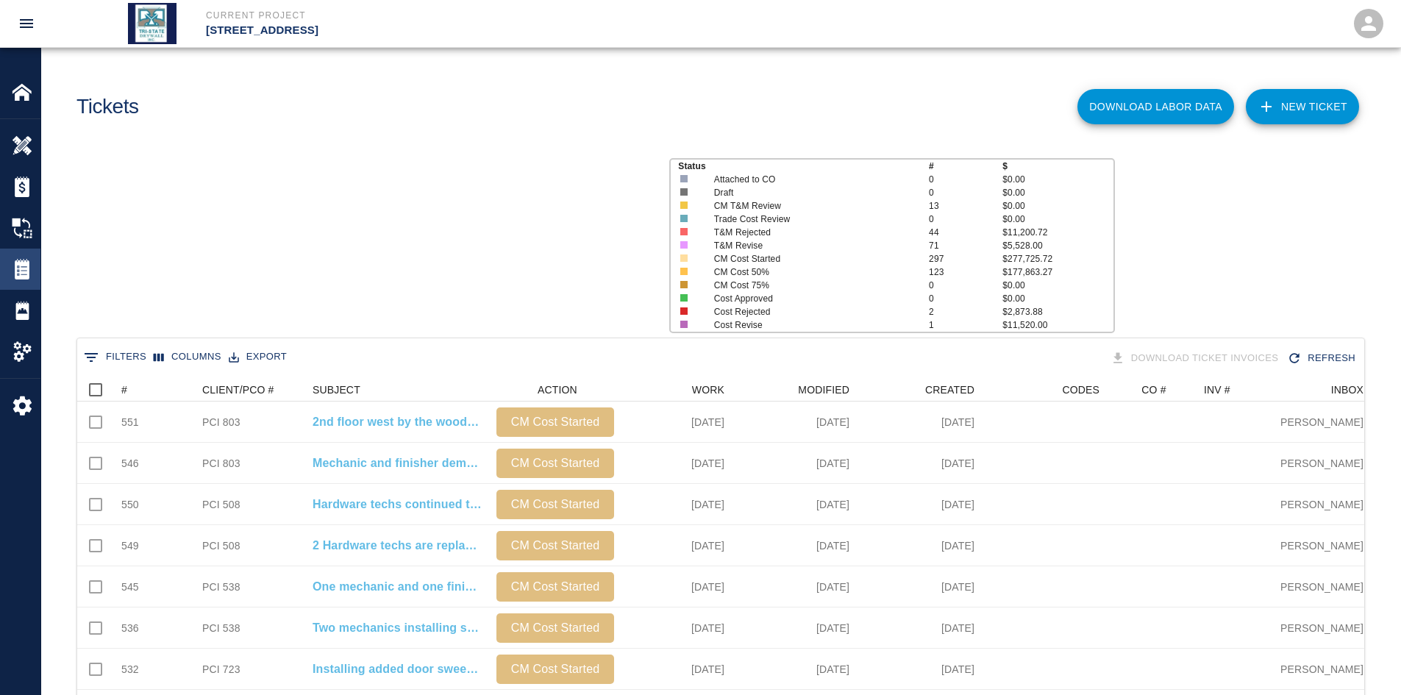
scroll to position [847, 1276]
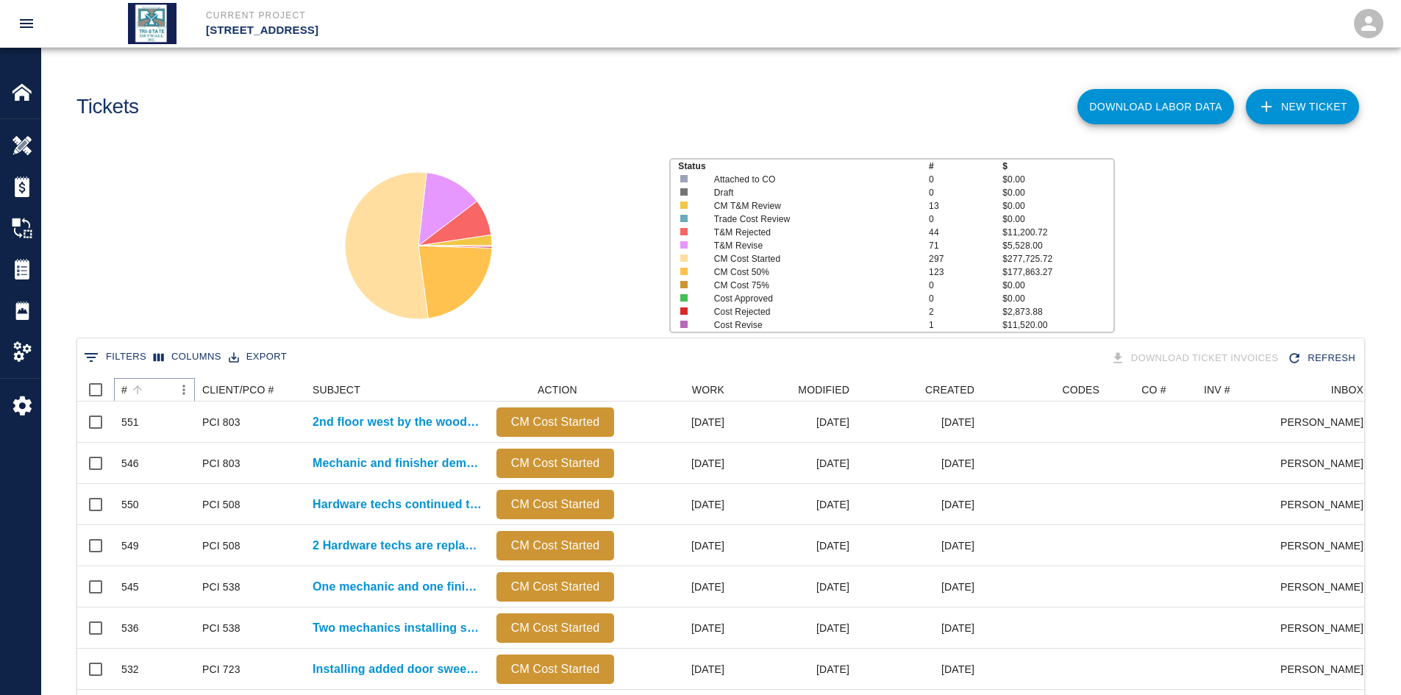
click at [140, 388] on icon "Sort" at bounding box center [137, 389] width 9 height 9
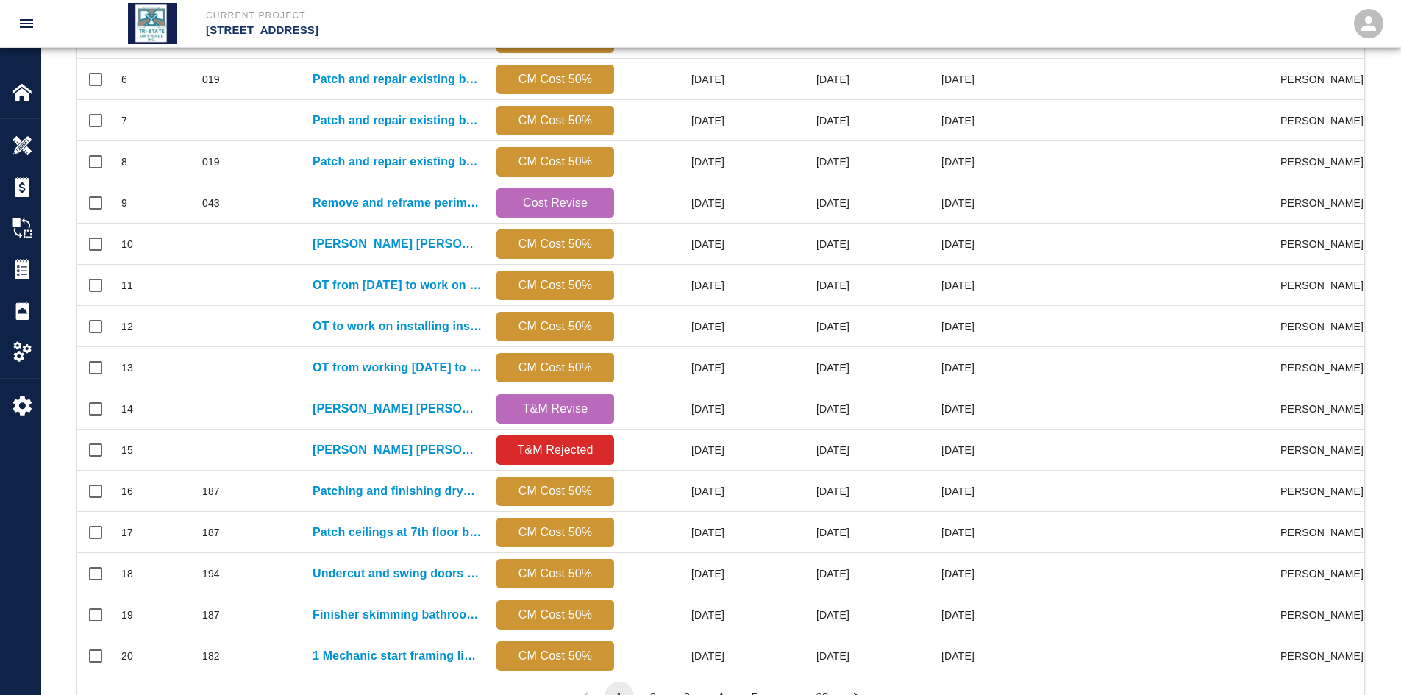
scroll to position [615, 0]
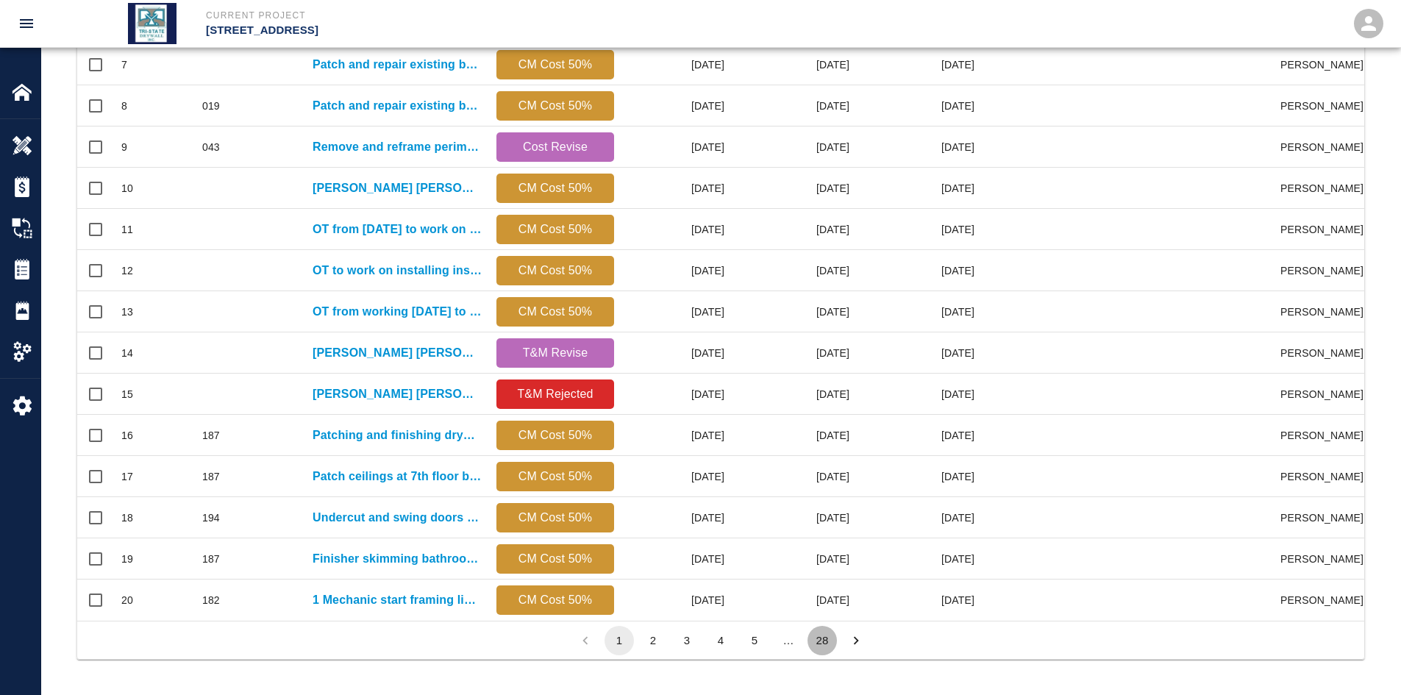
click at [835, 536] on button "28" at bounding box center [821, 640] width 29 height 29
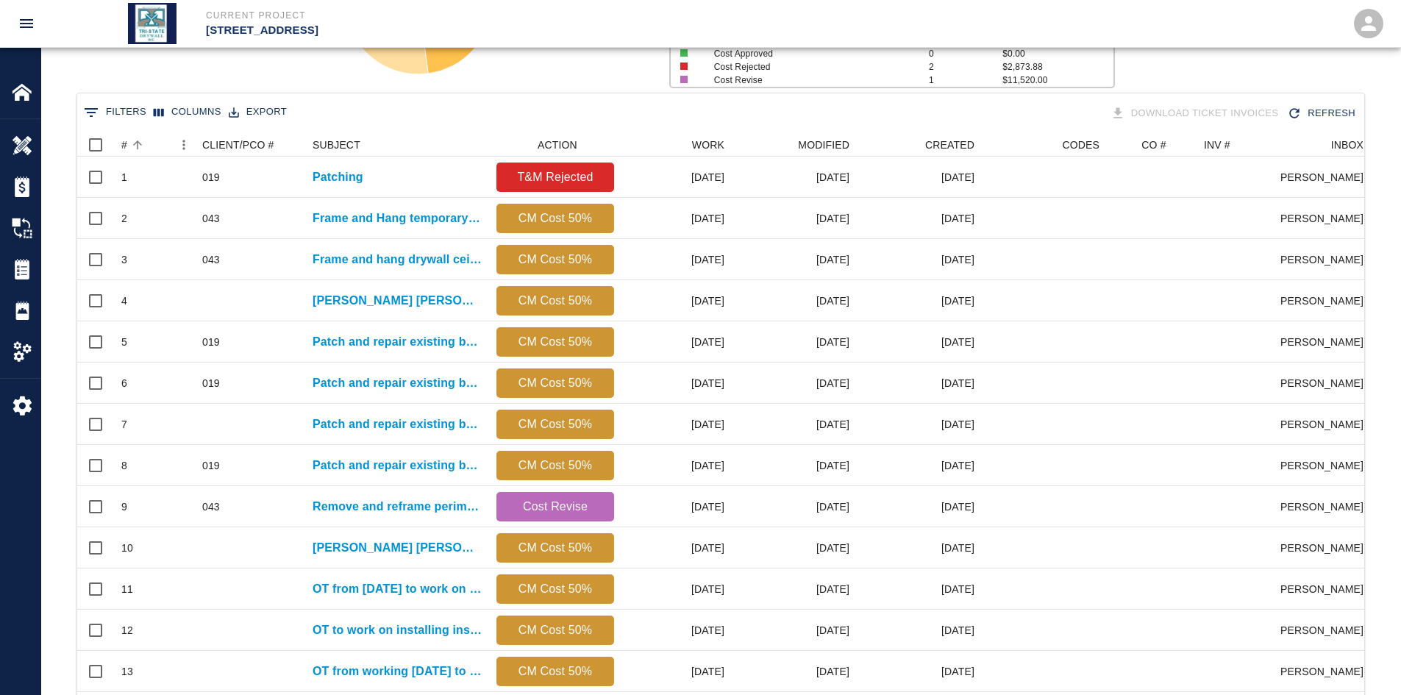
scroll to position [477, 1276]
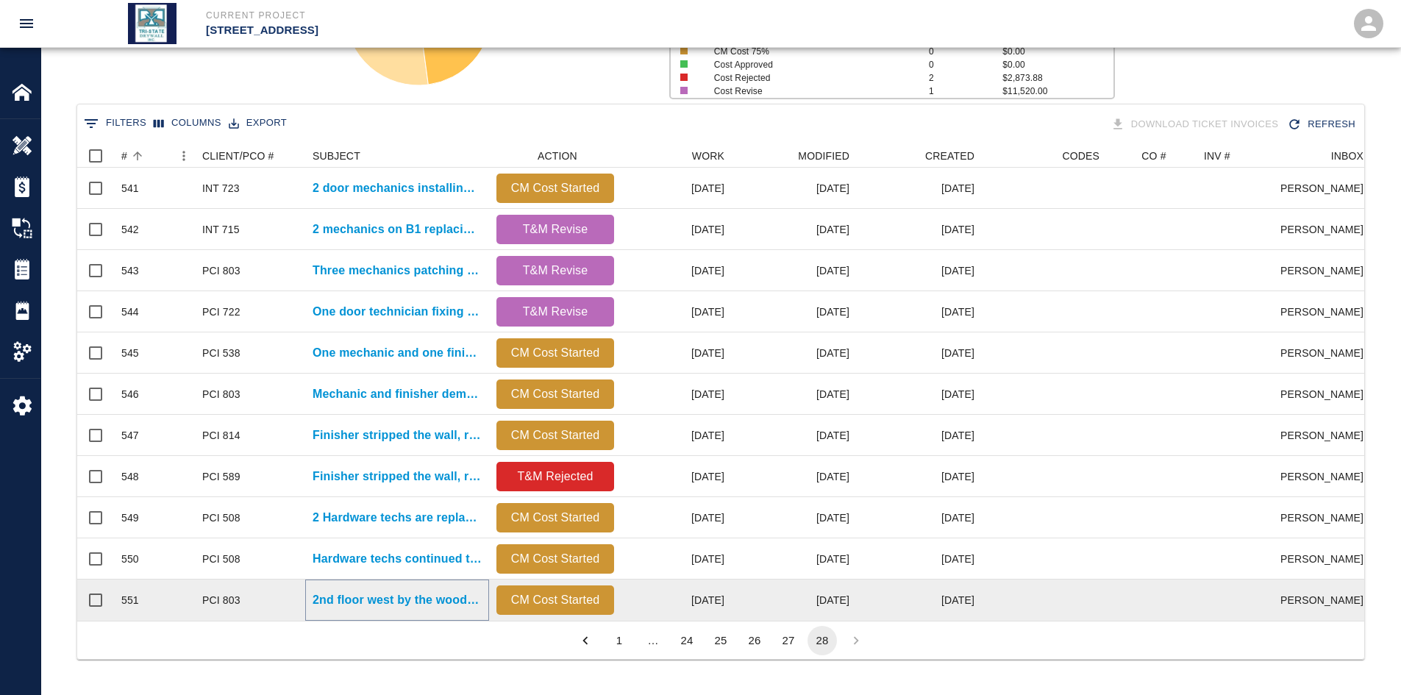
click at [385, 536] on p "2nd floor west by the wood ceiling SPC 10. Finisher..." at bounding box center [397, 600] width 169 height 18
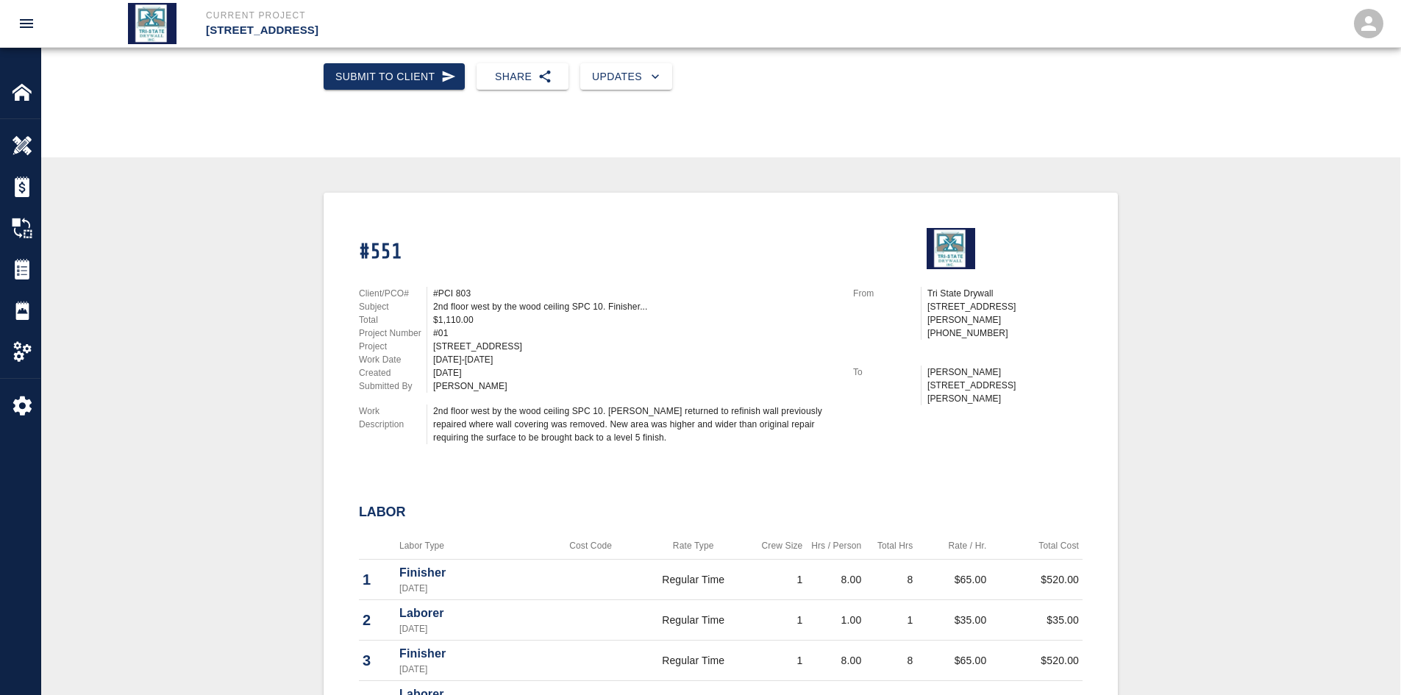
scroll to position [294, 0]
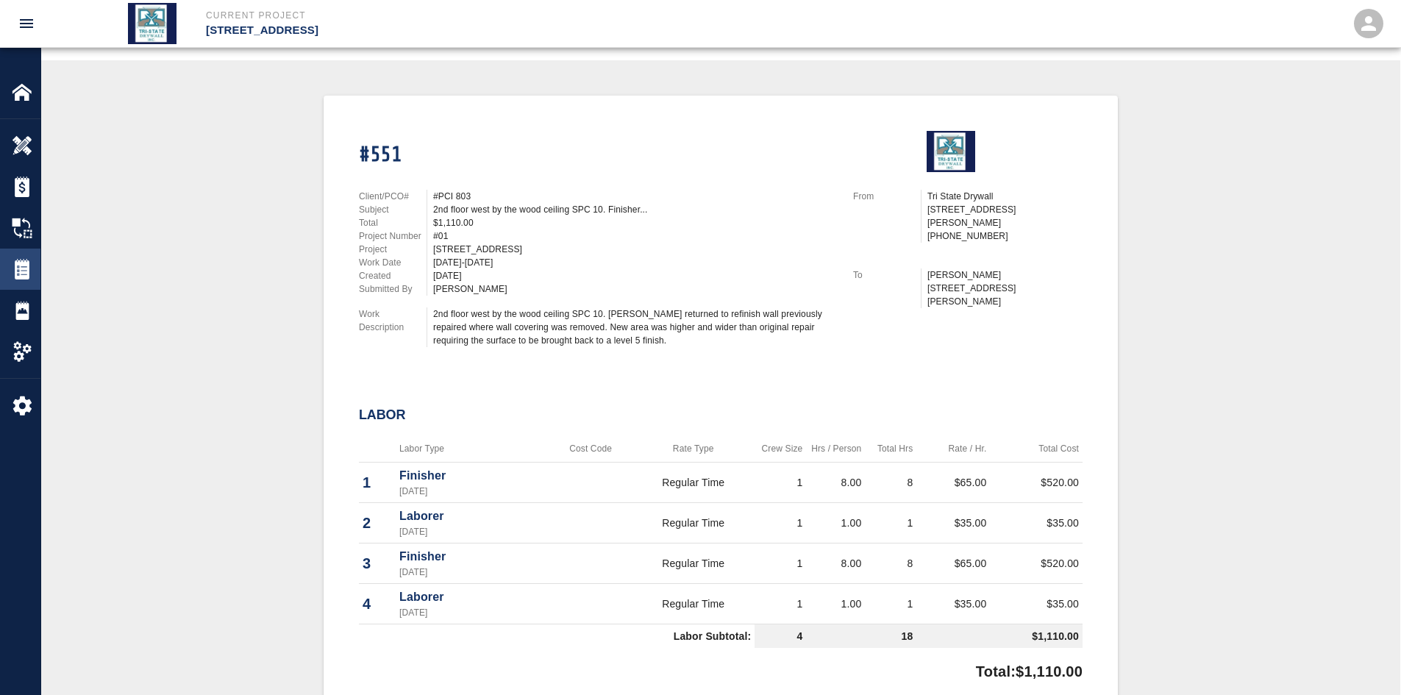
click at [15, 274] on img at bounding box center [22, 269] width 21 height 21
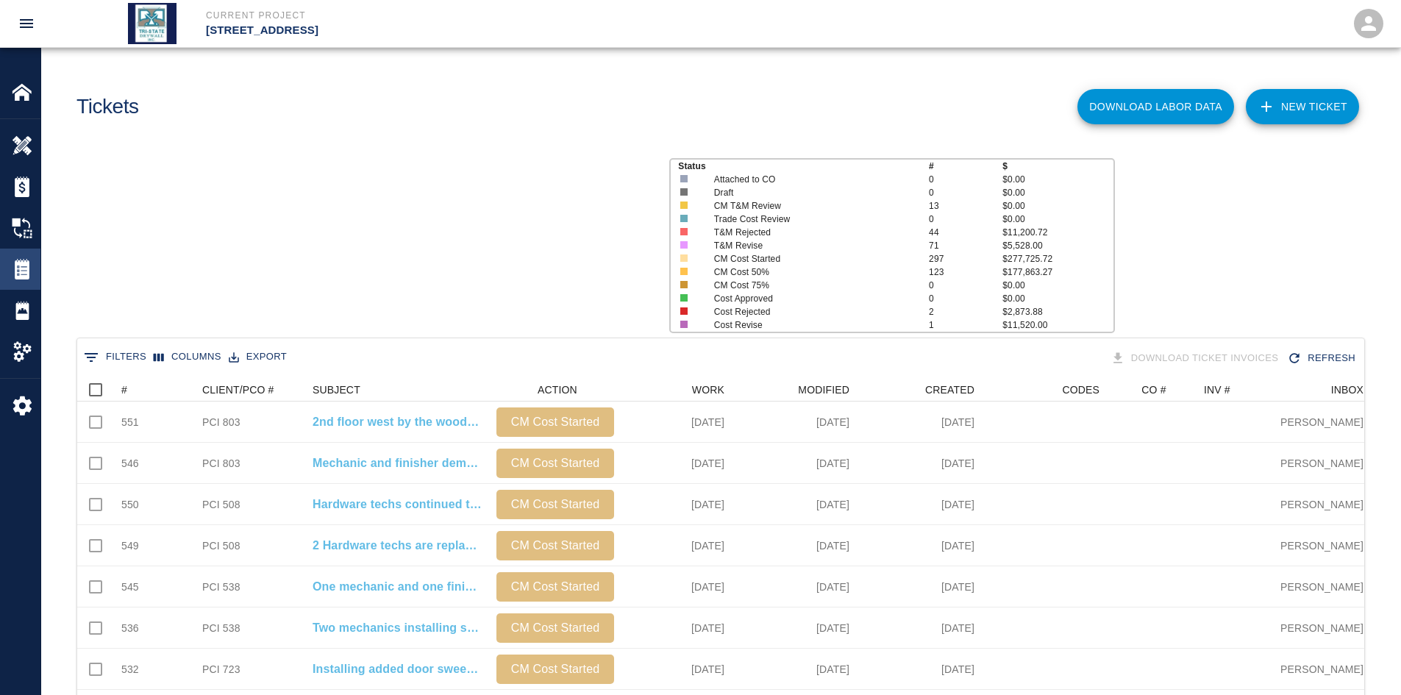
scroll to position [847, 1276]
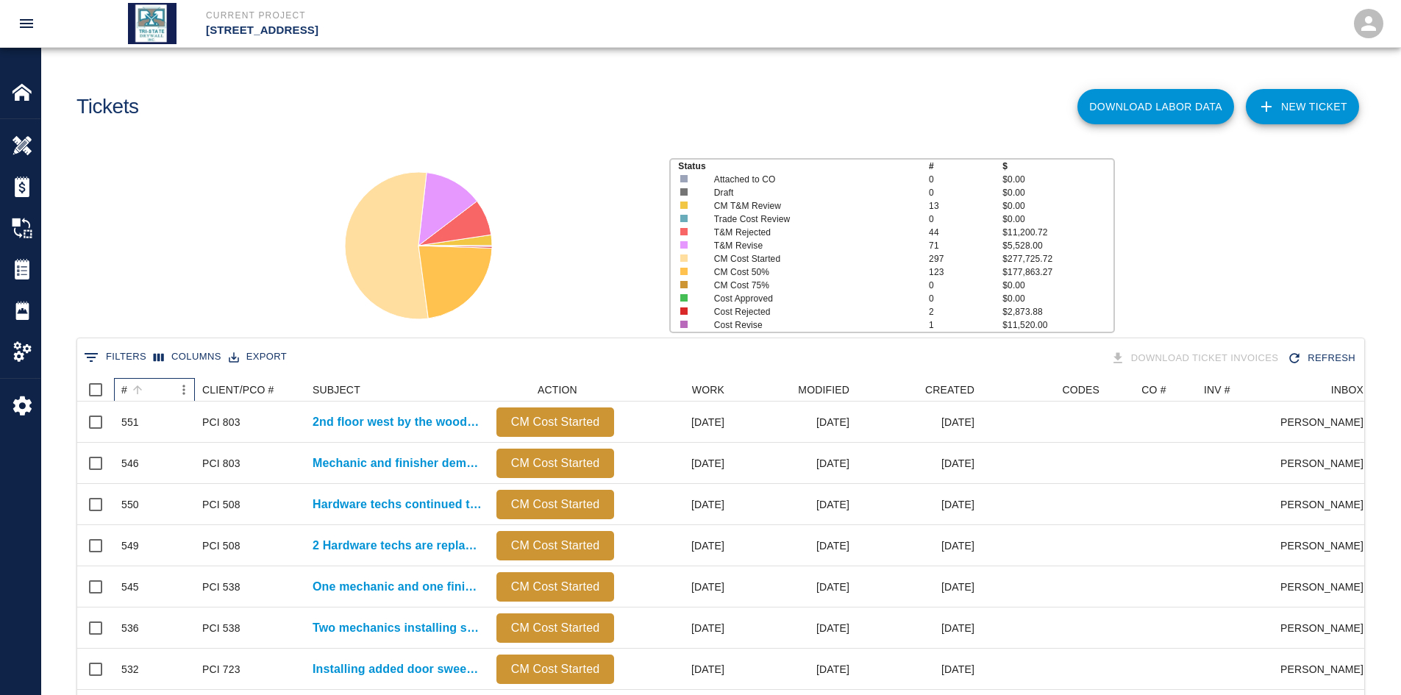
click at [128, 386] on div "#" at bounding box center [146, 390] width 51 height 24
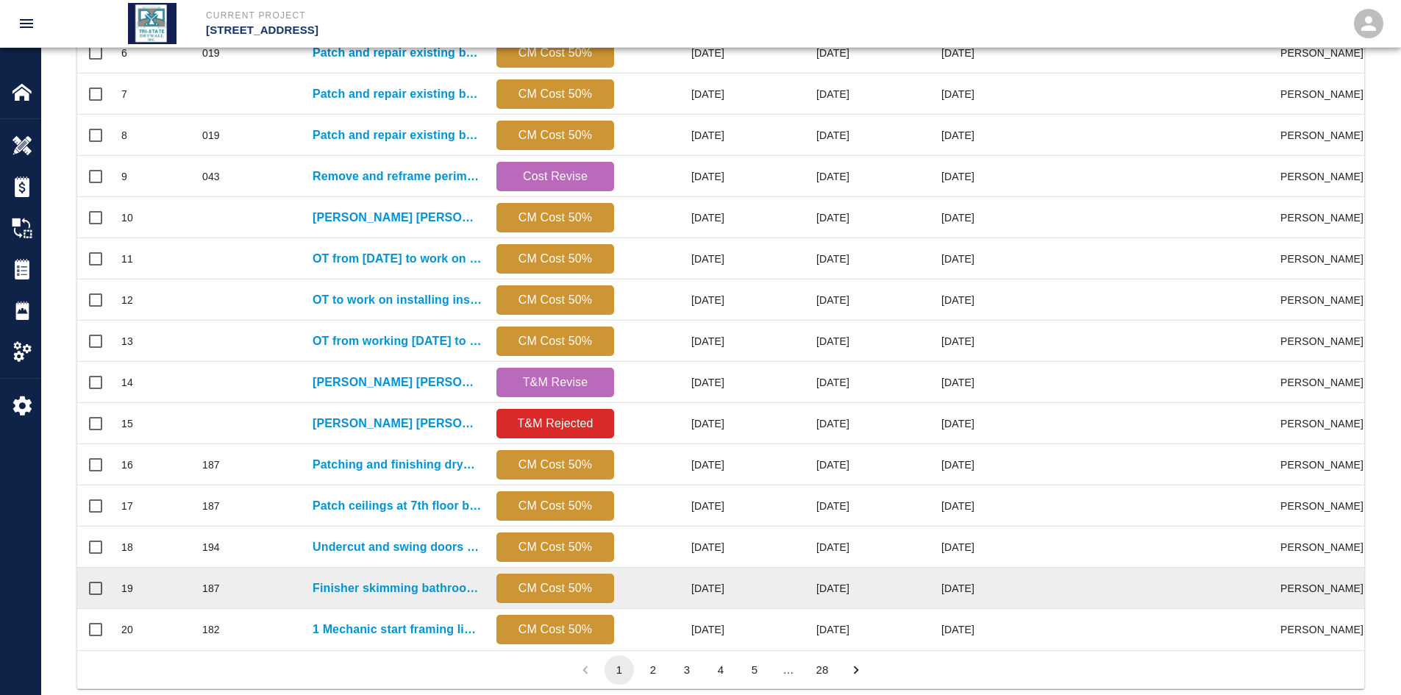
scroll to position [615, 0]
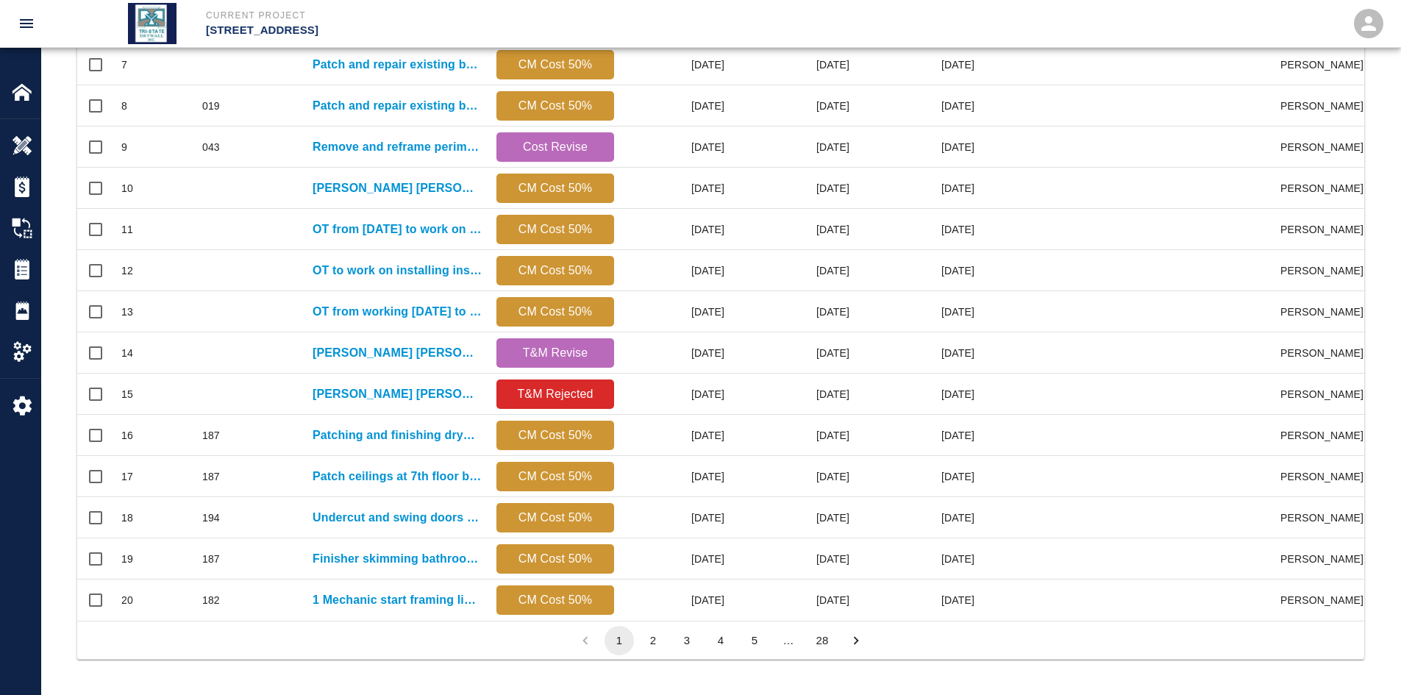
click at [828, 536] on button "28" at bounding box center [821, 640] width 29 height 29
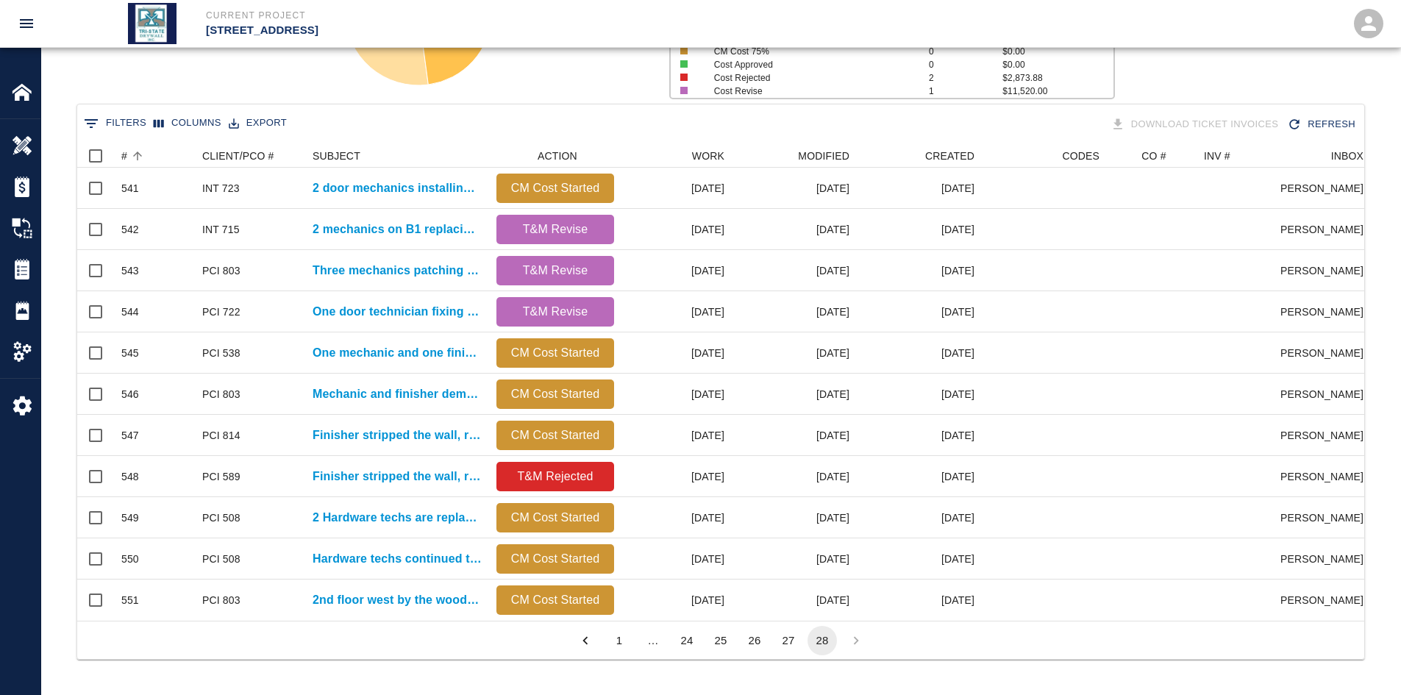
scroll to position [477, 1276]
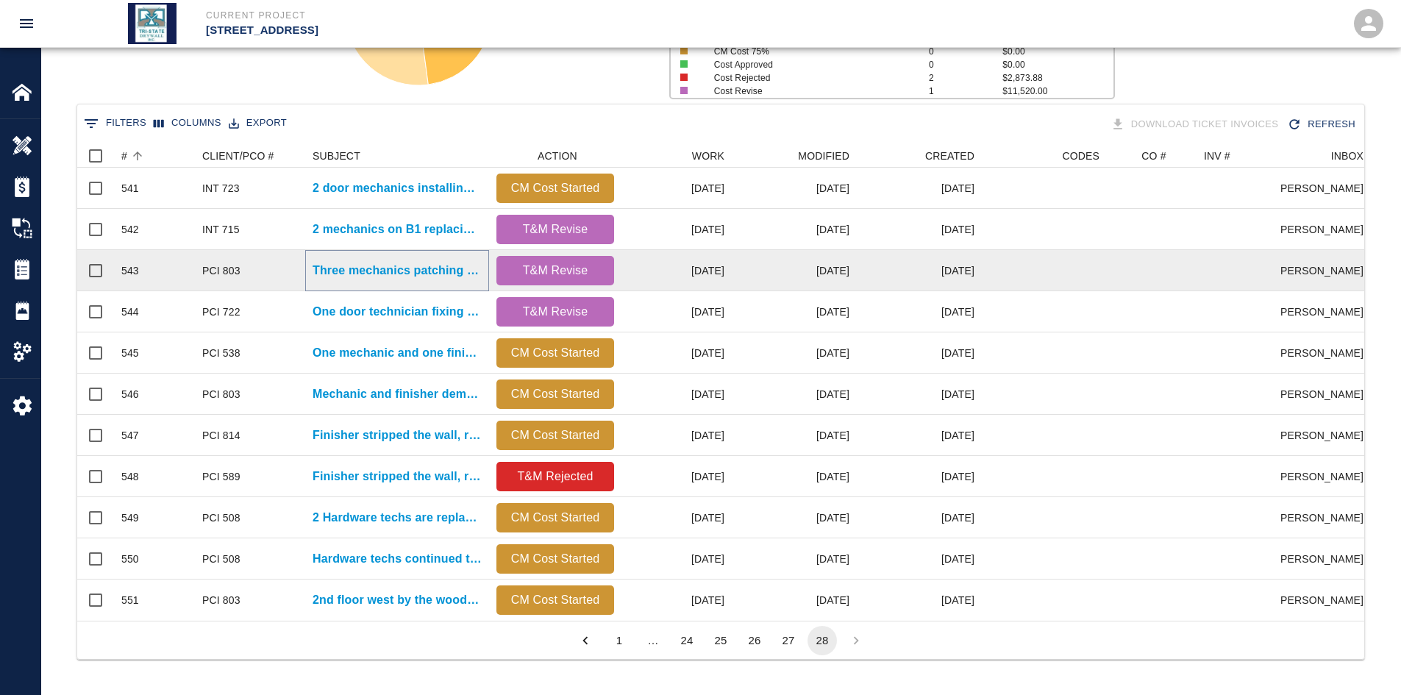
click at [349, 264] on p "Three mechanics patching demoed shaft and wall to identify water..." at bounding box center [397, 271] width 169 height 18
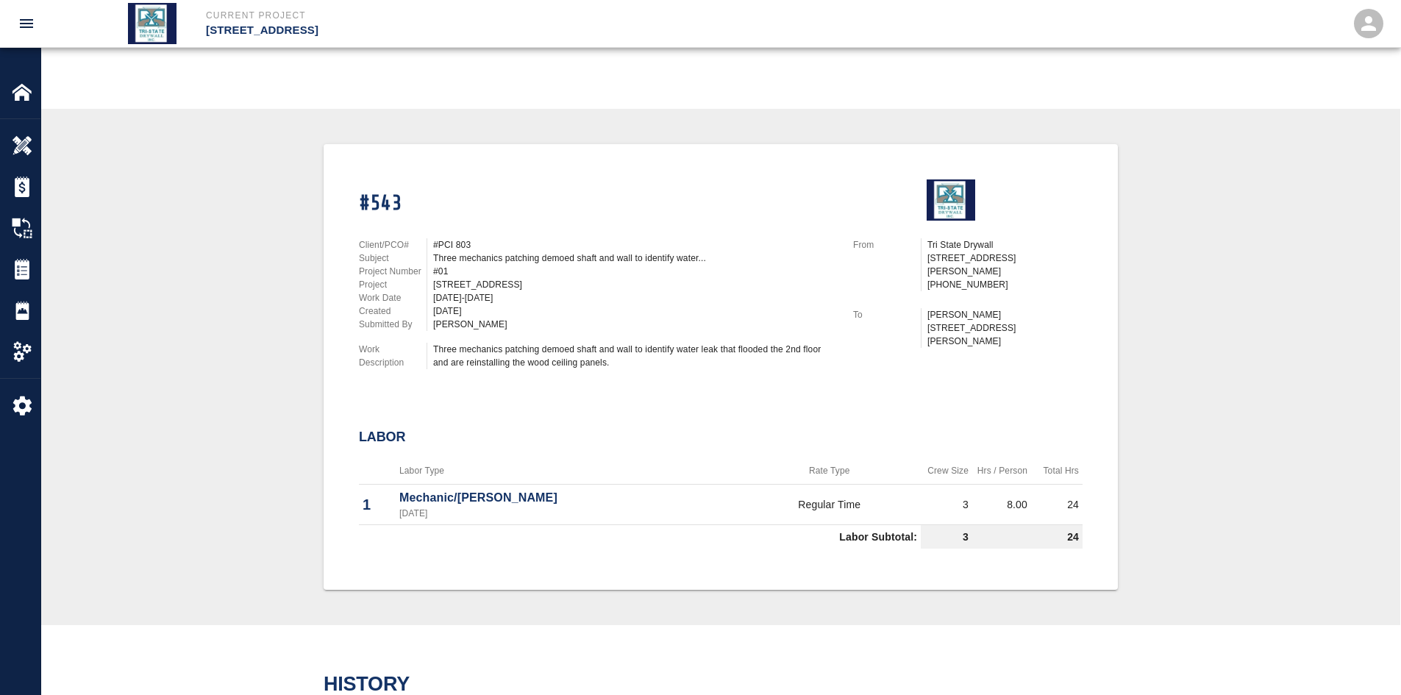
scroll to position [245, 0]
click at [22, 267] on img at bounding box center [22, 269] width 21 height 21
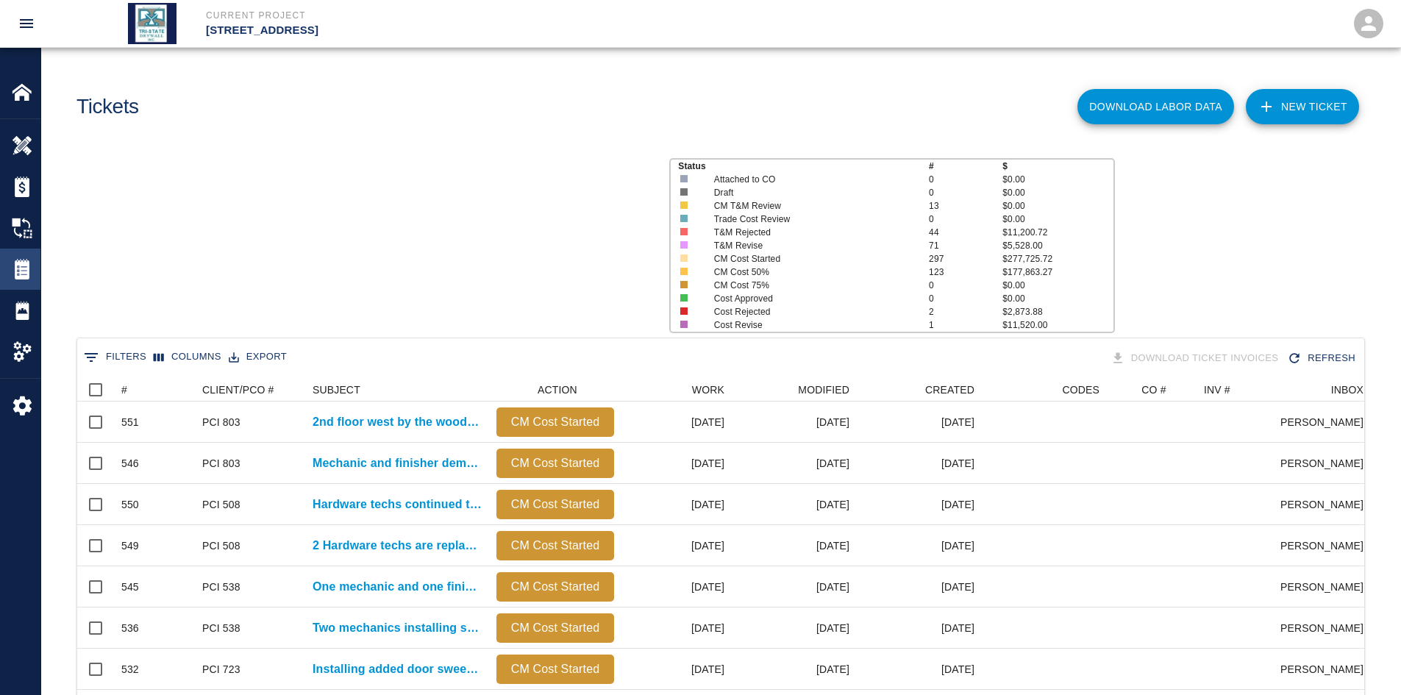
scroll to position [847, 1276]
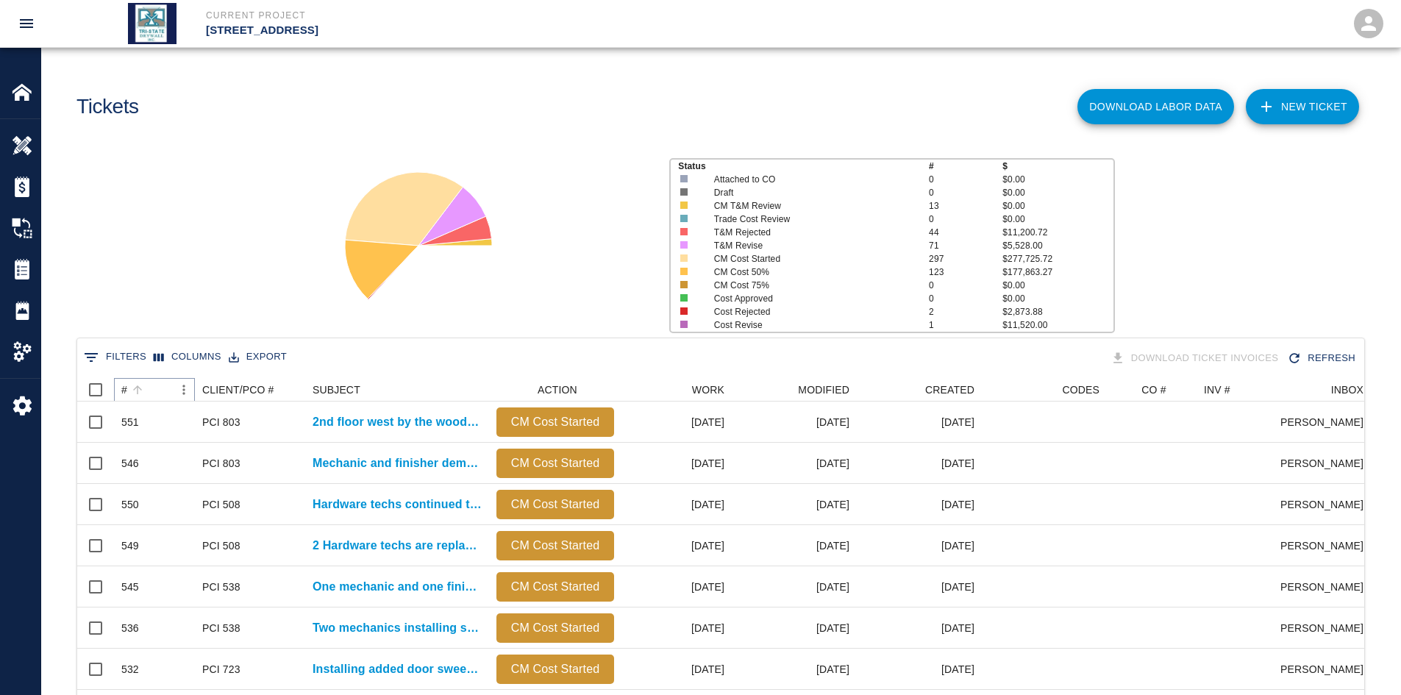
click at [135, 390] on icon "Sort" at bounding box center [137, 389] width 13 height 13
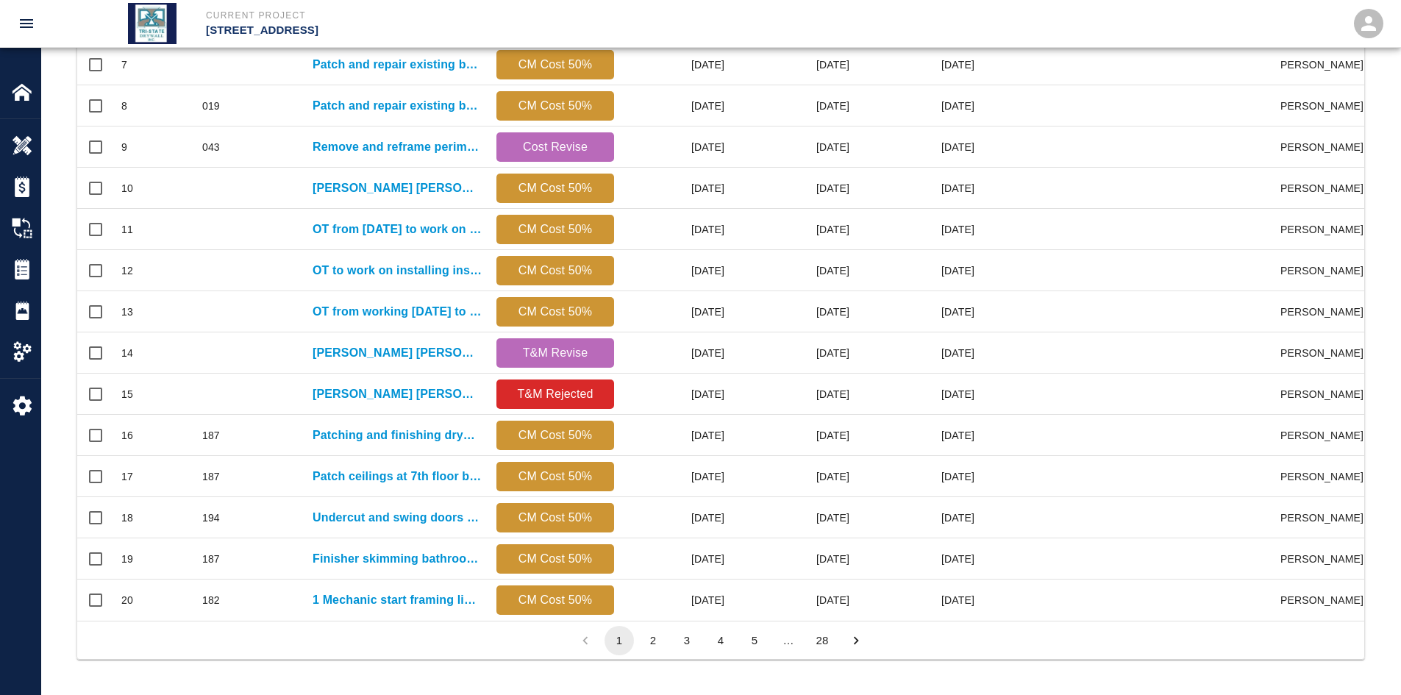
click at [820, 536] on button "28" at bounding box center [821, 640] width 29 height 29
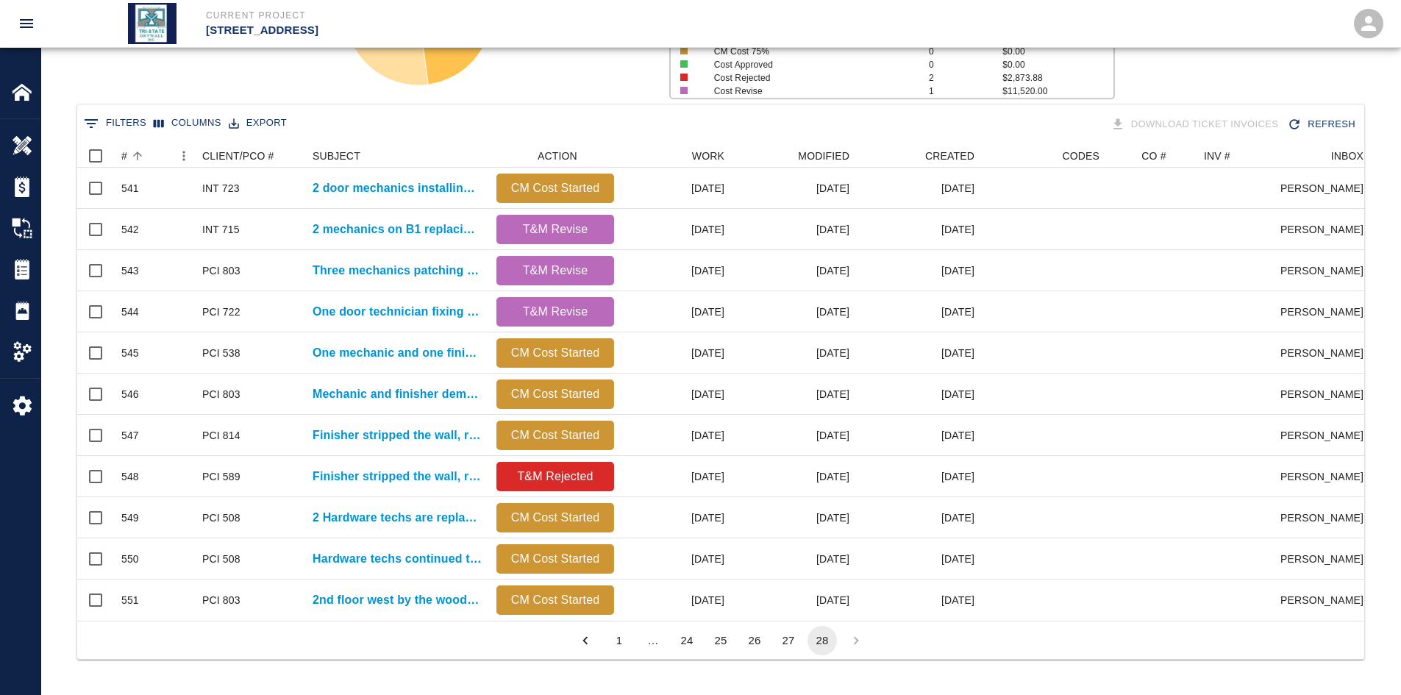
scroll to position [477, 1276]
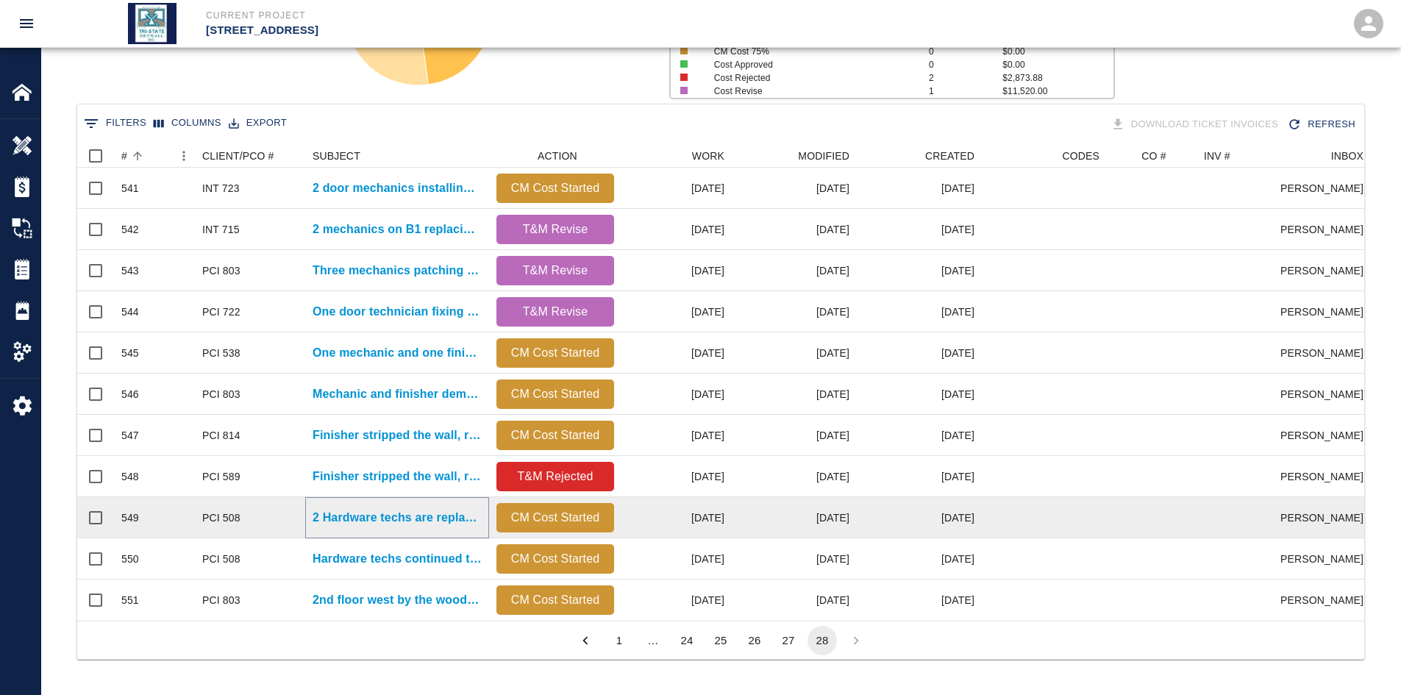
click at [421, 513] on p "2 Hardware techs are replacing the original level handle locksets..." at bounding box center [397, 518] width 169 height 18
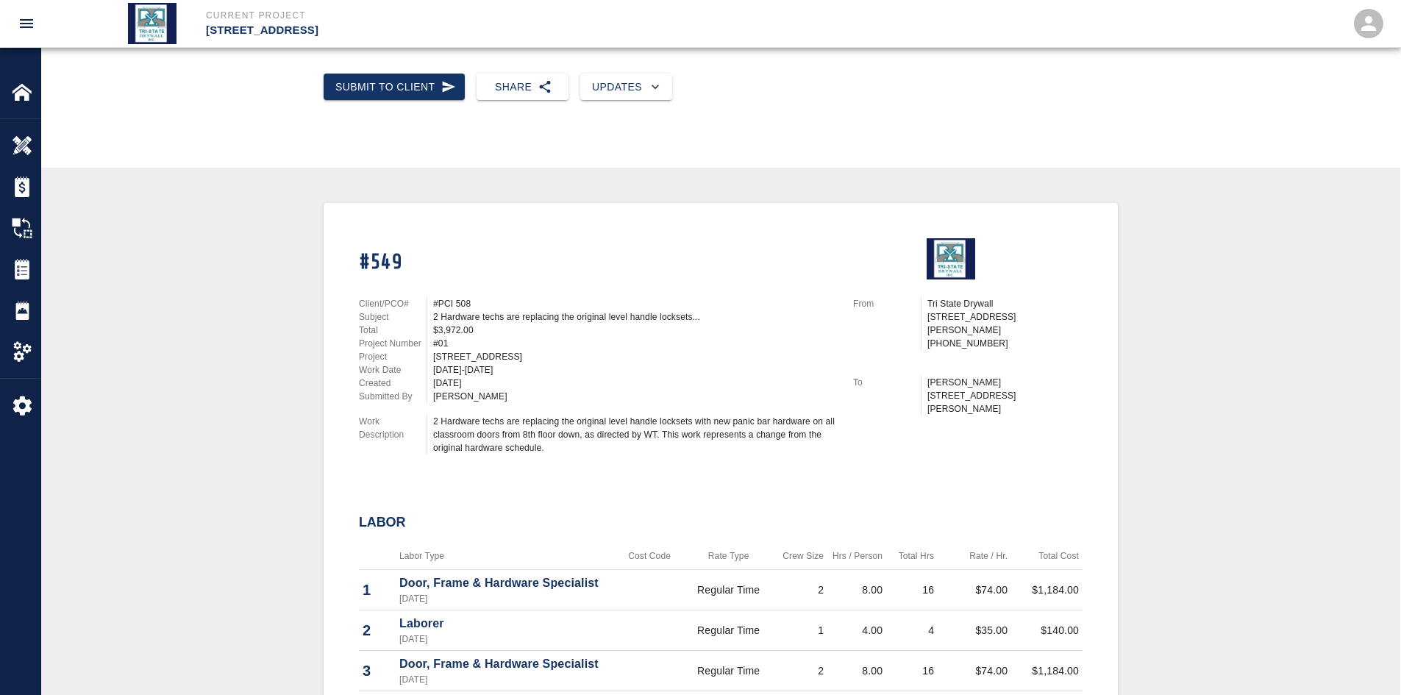
scroll to position [196, 0]
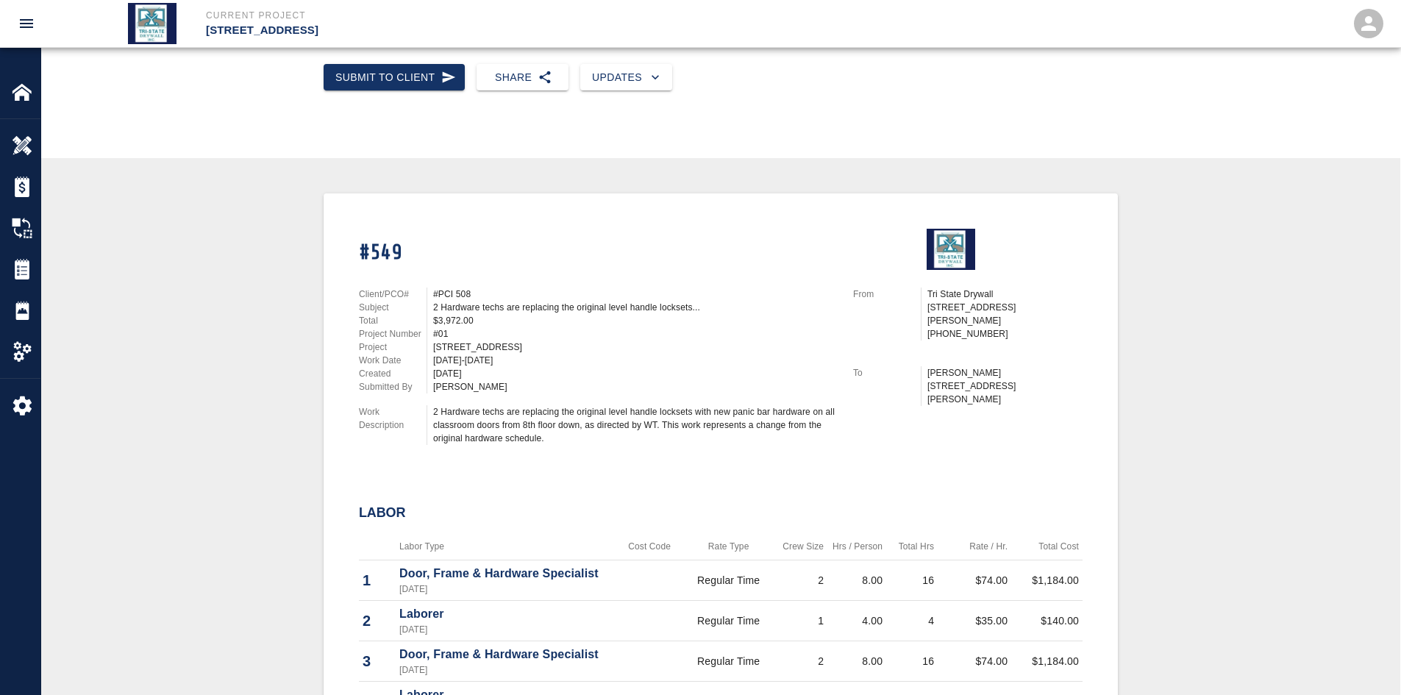
click at [440, 419] on div "2 Hardware techs are replacing the original level handle locksets with new pani…" at bounding box center [634, 425] width 402 height 40
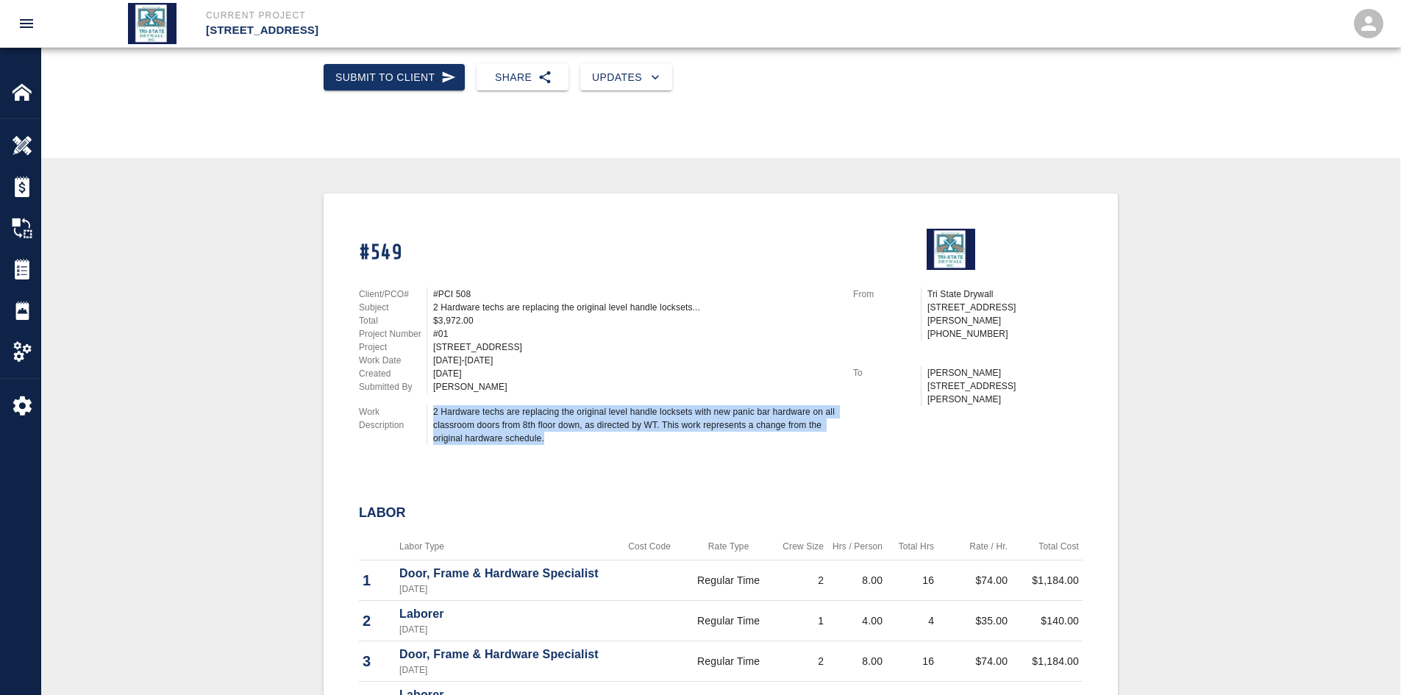
drag, startPoint x: 433, startPoint y: 410, endPoint x: 549, endPoint y: 433, distance: 118.5
click at [549, 433] on div "2 Hardware techs are replacing the original level handle locksets with new pani…" at bounding box center [634, 425] width 402 height 40
copy div "2 Hardware techs are replacing the original level handle locksets with new pani…"
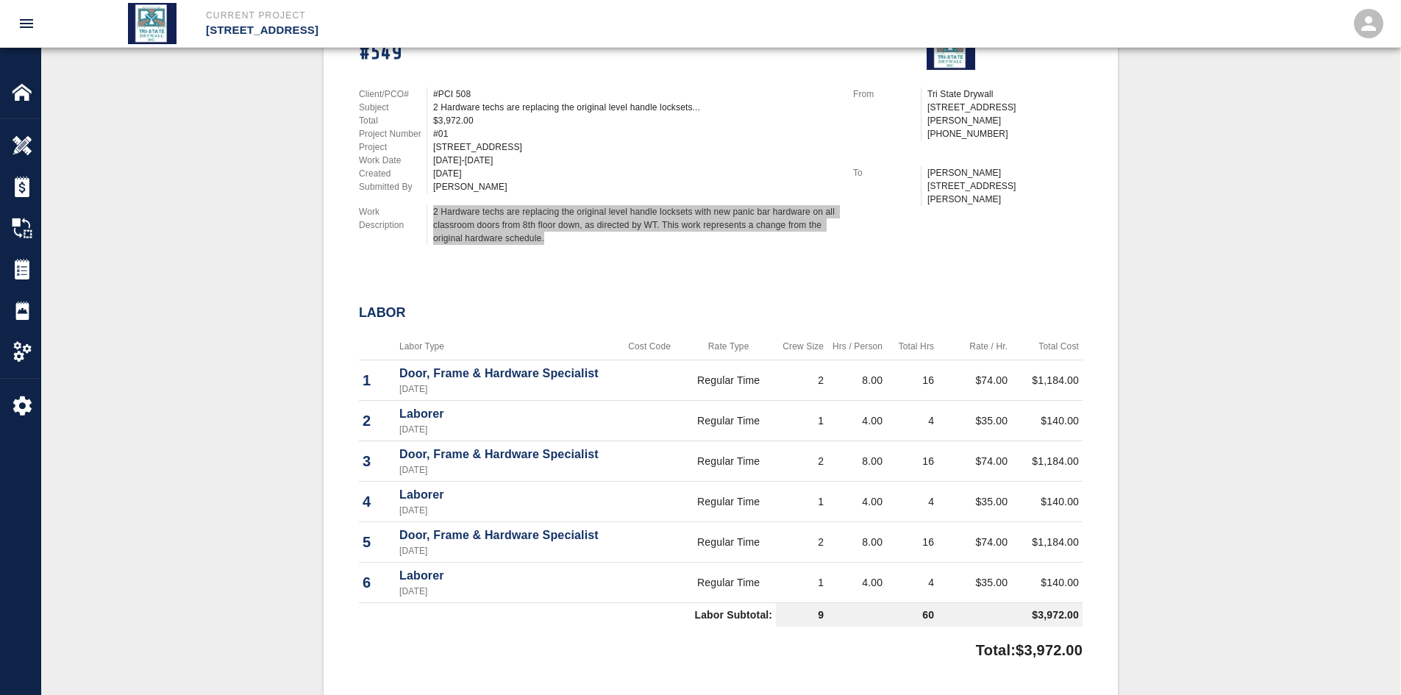
scroll to position [441, 0]
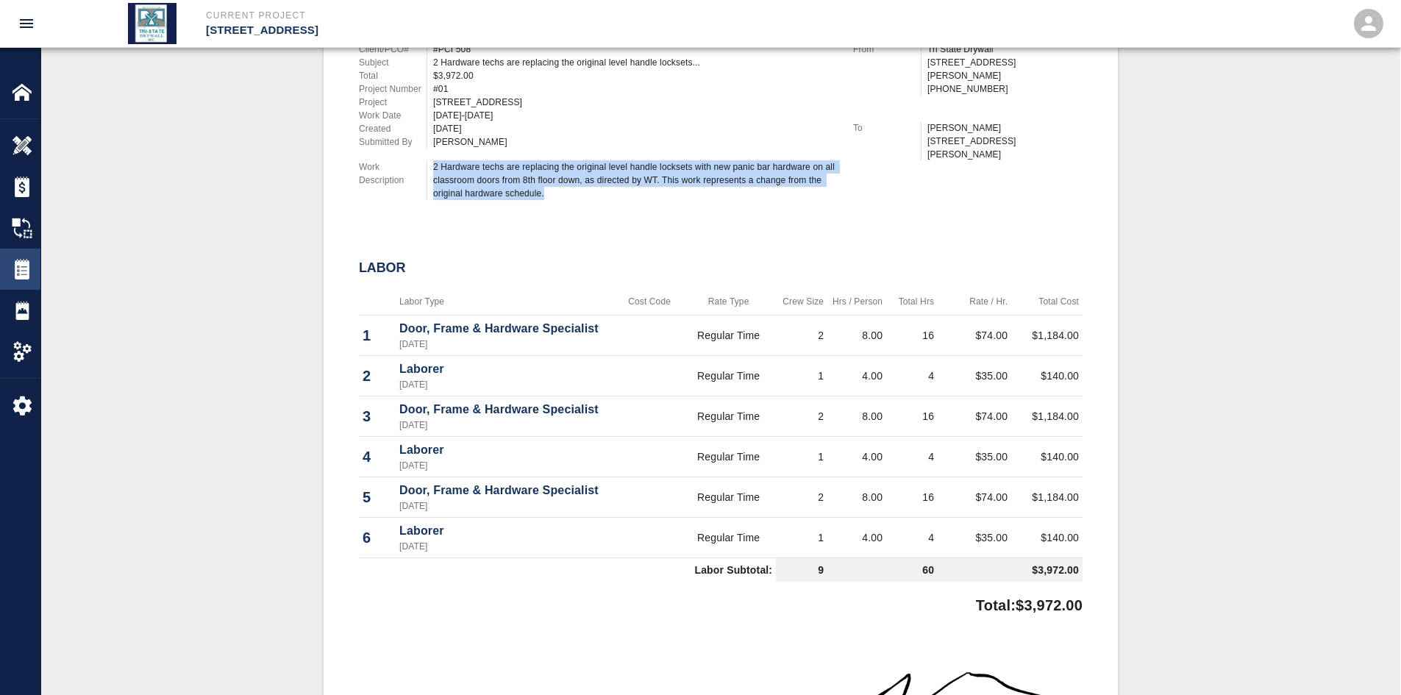
click at [34, 279] on div at bounding box center [32, 269] width 41 height 21
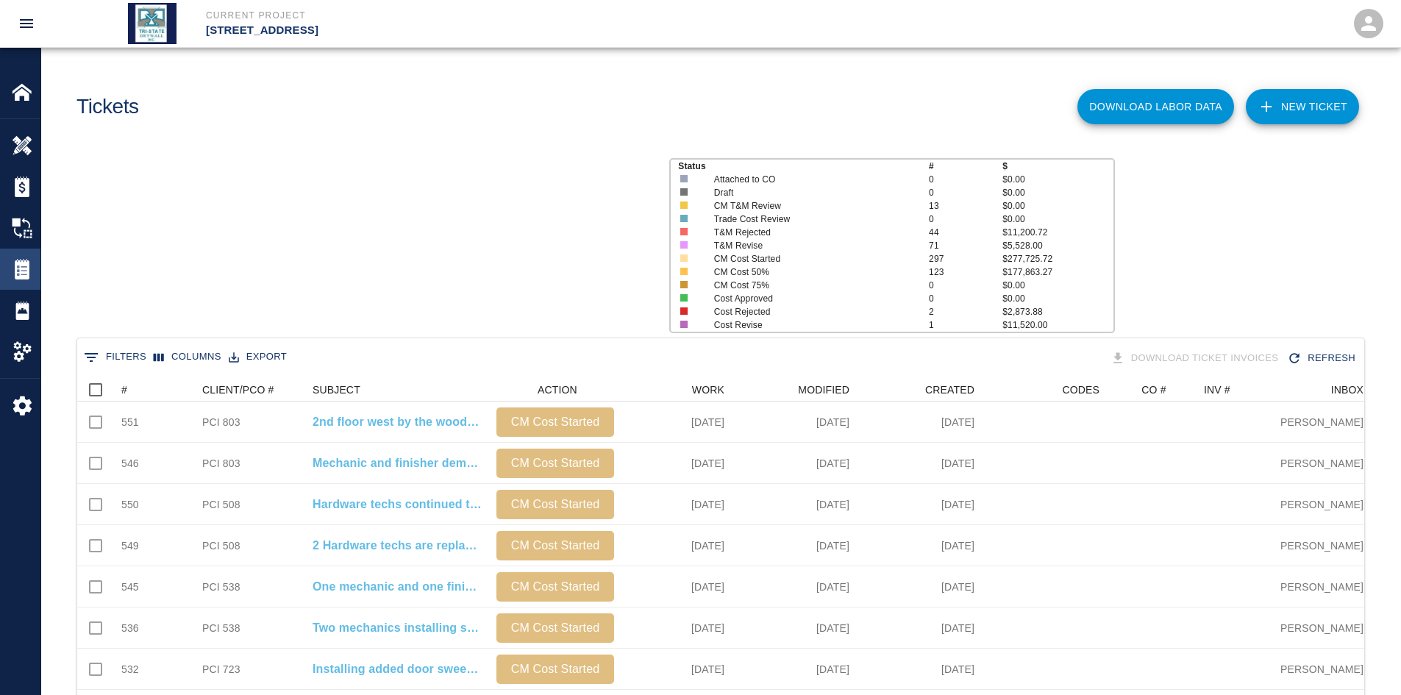
scroll to position [847, 1276]
click at [124, 391] on div "#" at bounding box center [124, 390] width 6 height 24
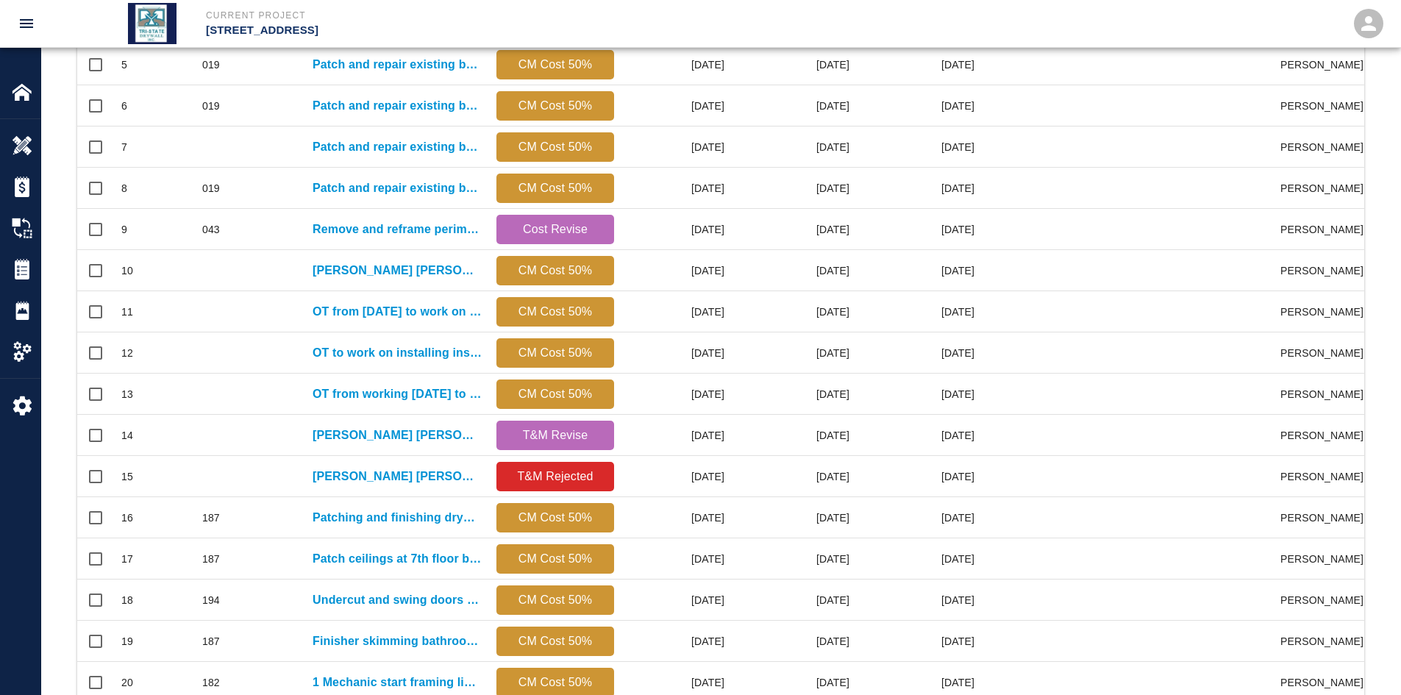
scroll to position [615, 0]
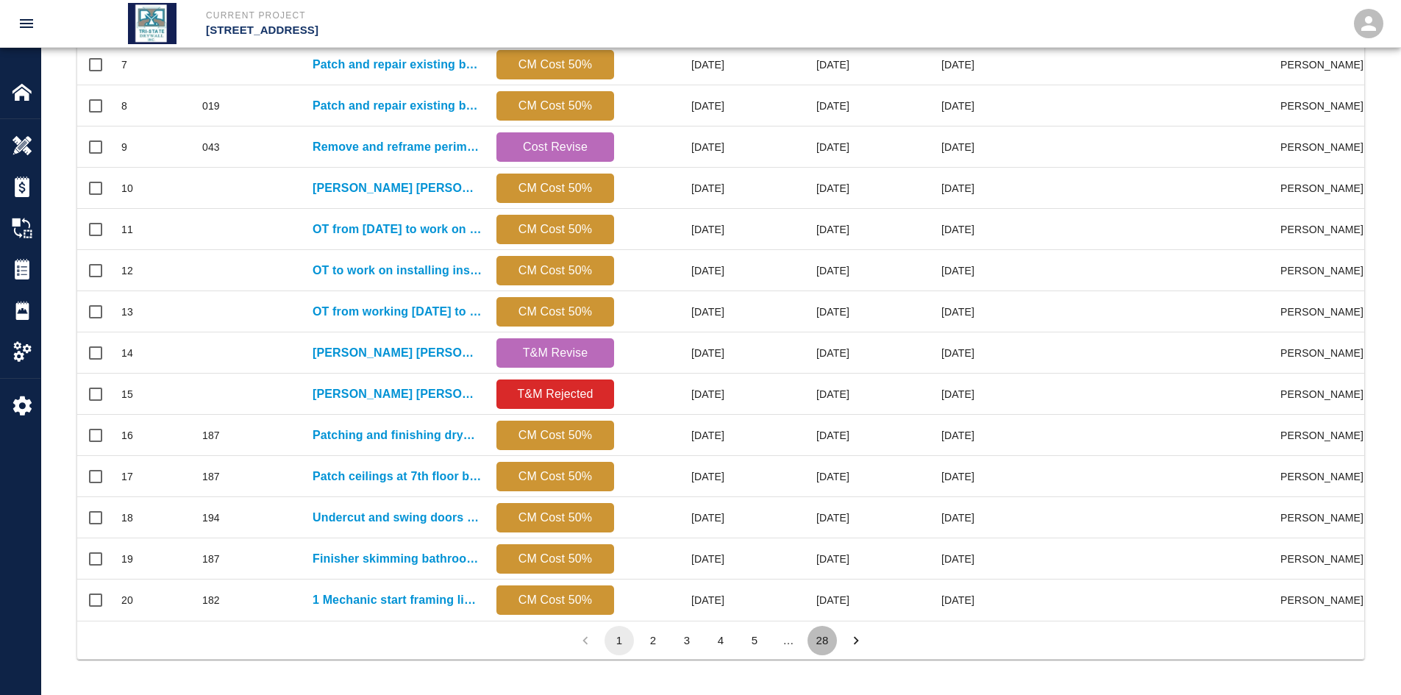
click at [827, 536] on button "28" at bounding box center [821, 640] width 29 height 29
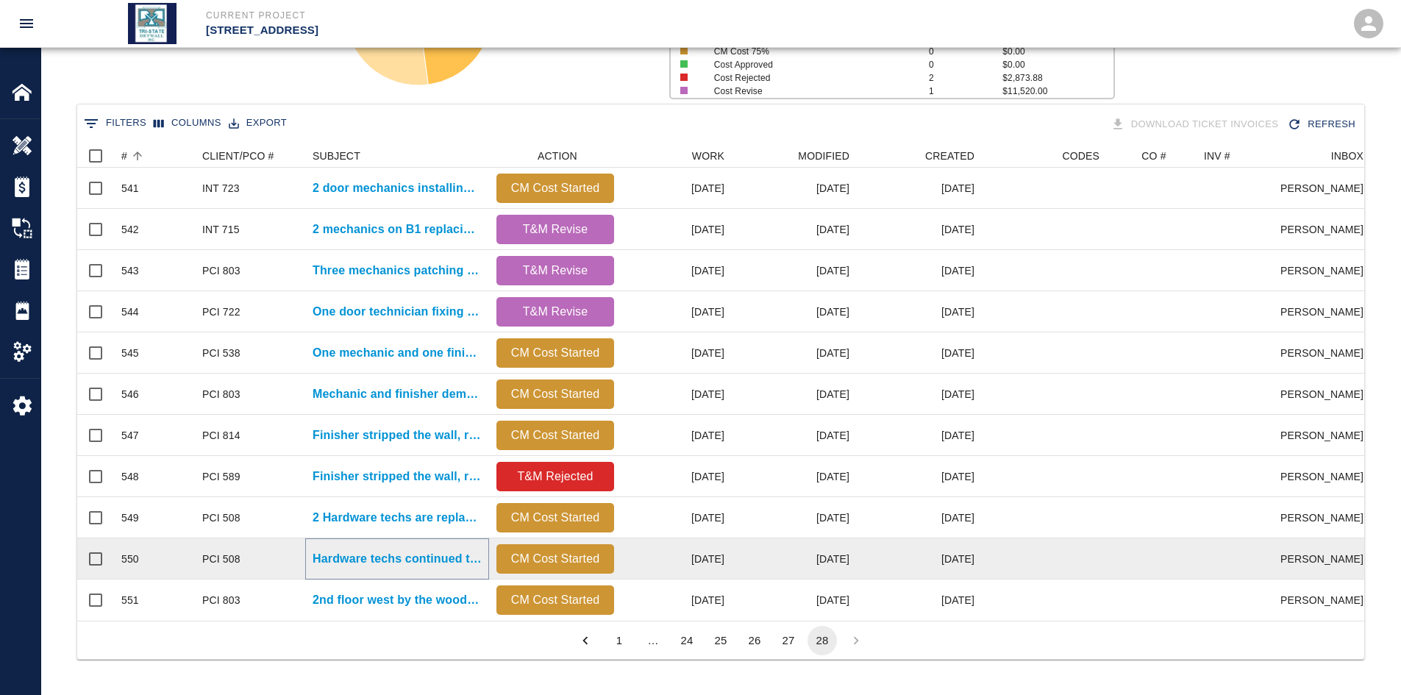
click at [416, 536] on p "Hardware techs continued the work [DATE] and this week..." at bounding box center [397, 559] width 169 height 18
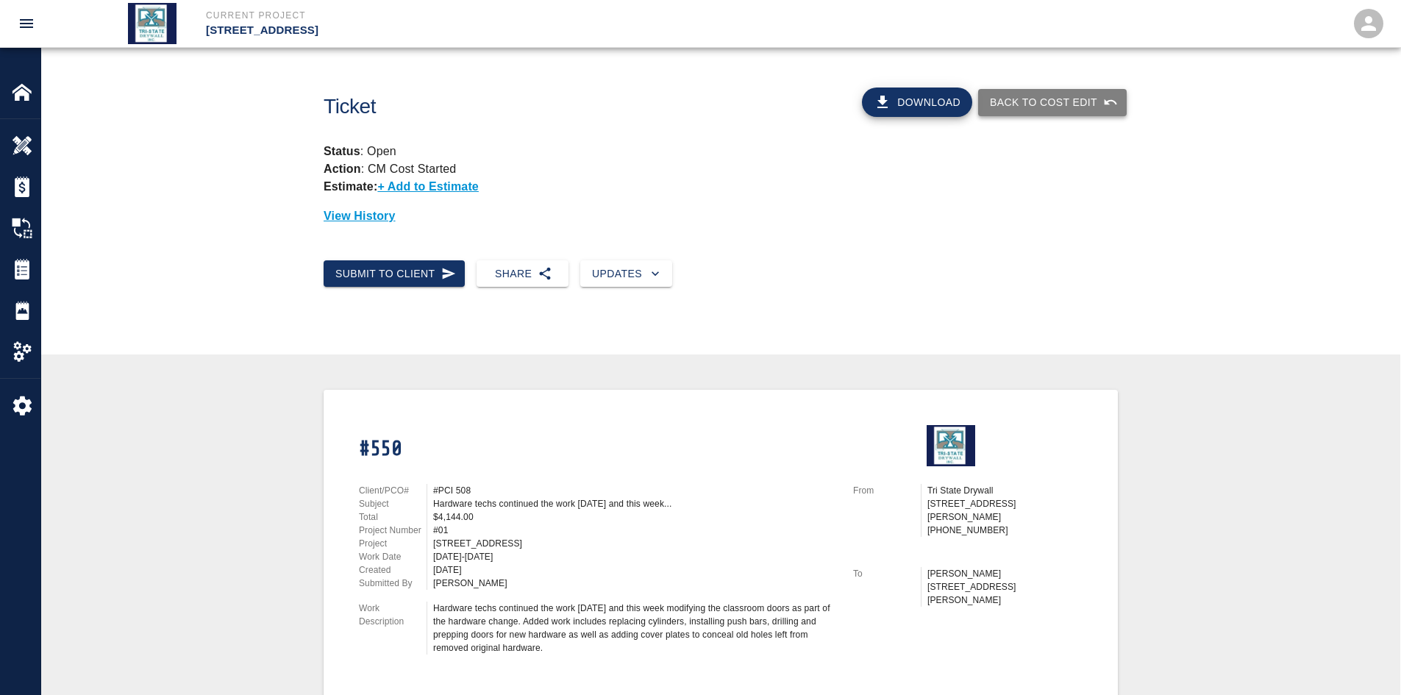
click at [1078, 104] on button "Back to Cost Edit" at bounding box center [1052, 102] width 149 height 27
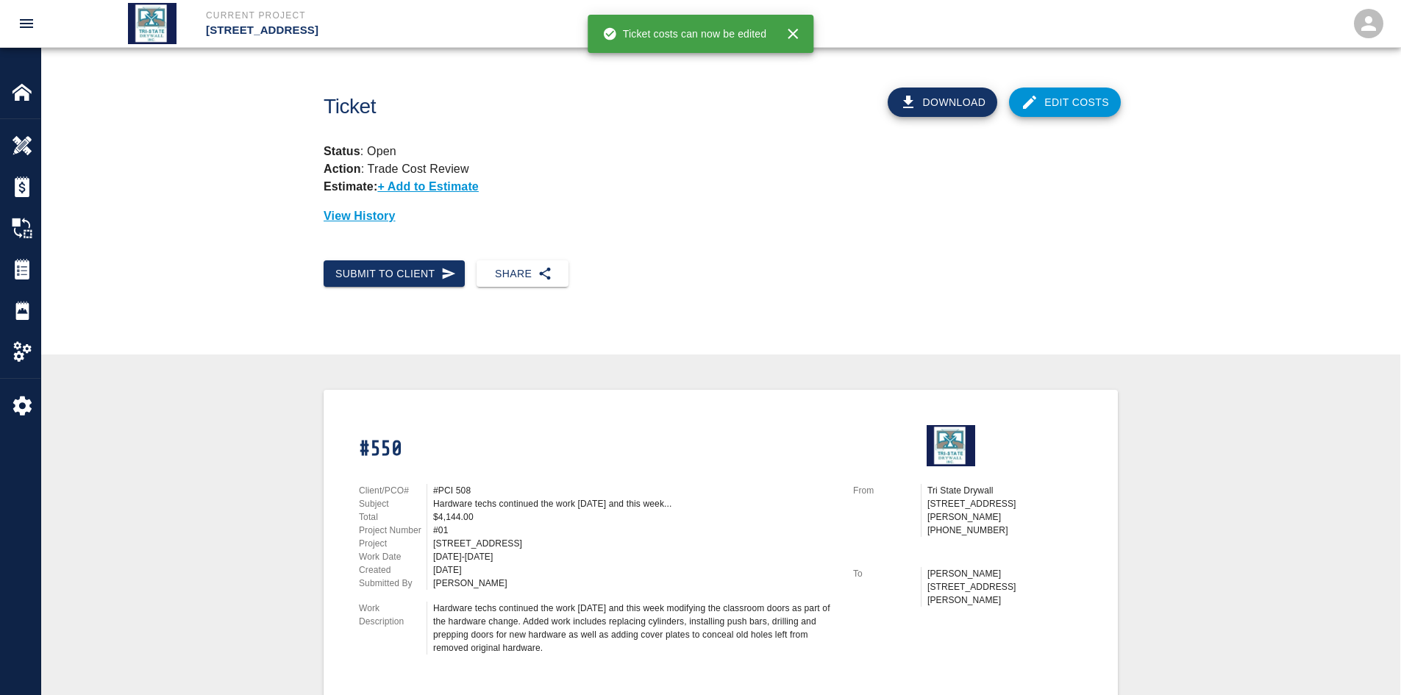
click at [1093, 96] on link "Edit Costs" at bounding box center [1065, 102] width 112 height 29
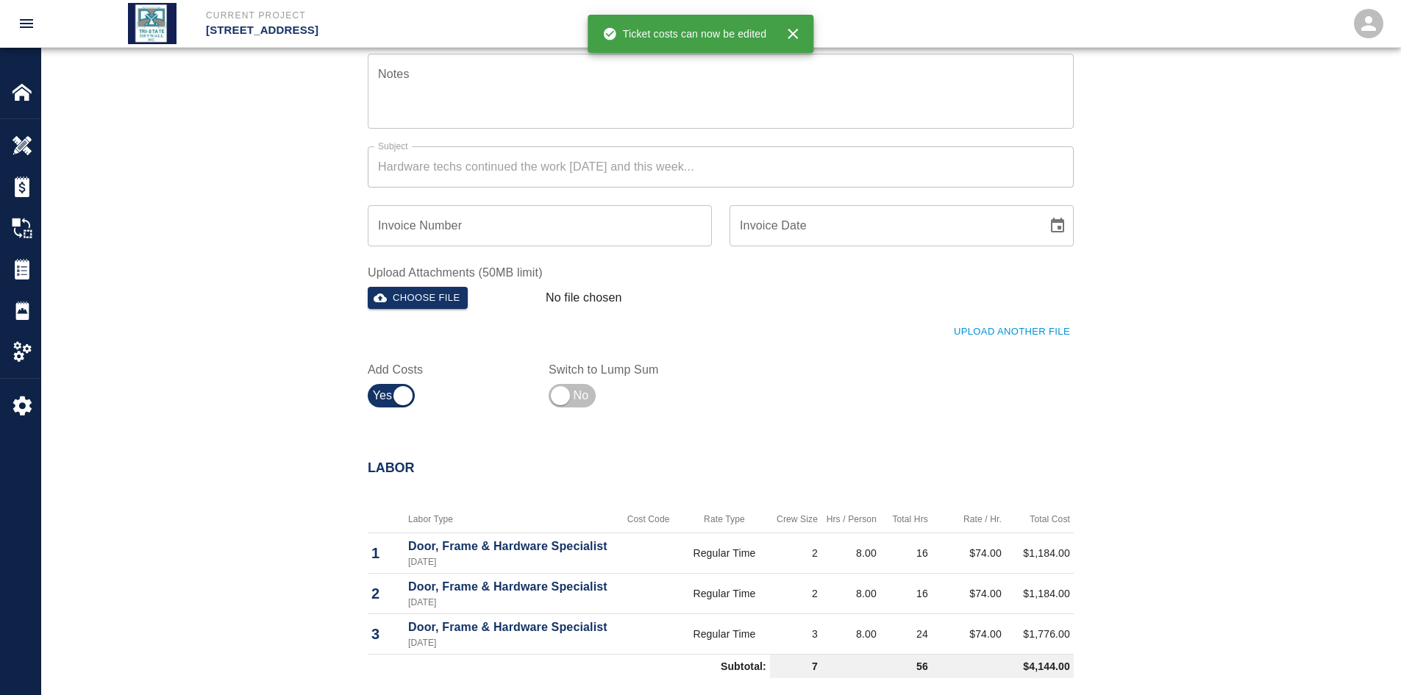
scroll to position [588, 0]
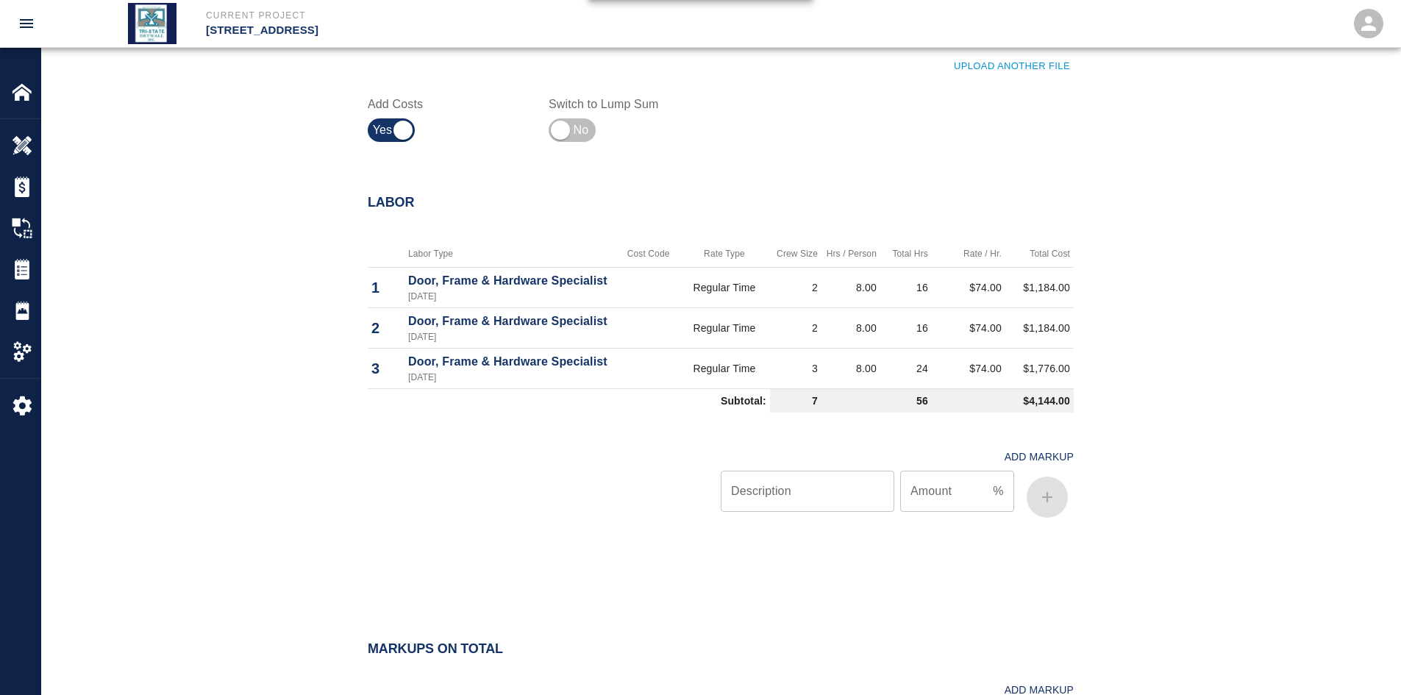
click at [588, 421] on div "Add Markup Description Description Amount % Amount" at bounding box center [712, 470] width 724 height 105
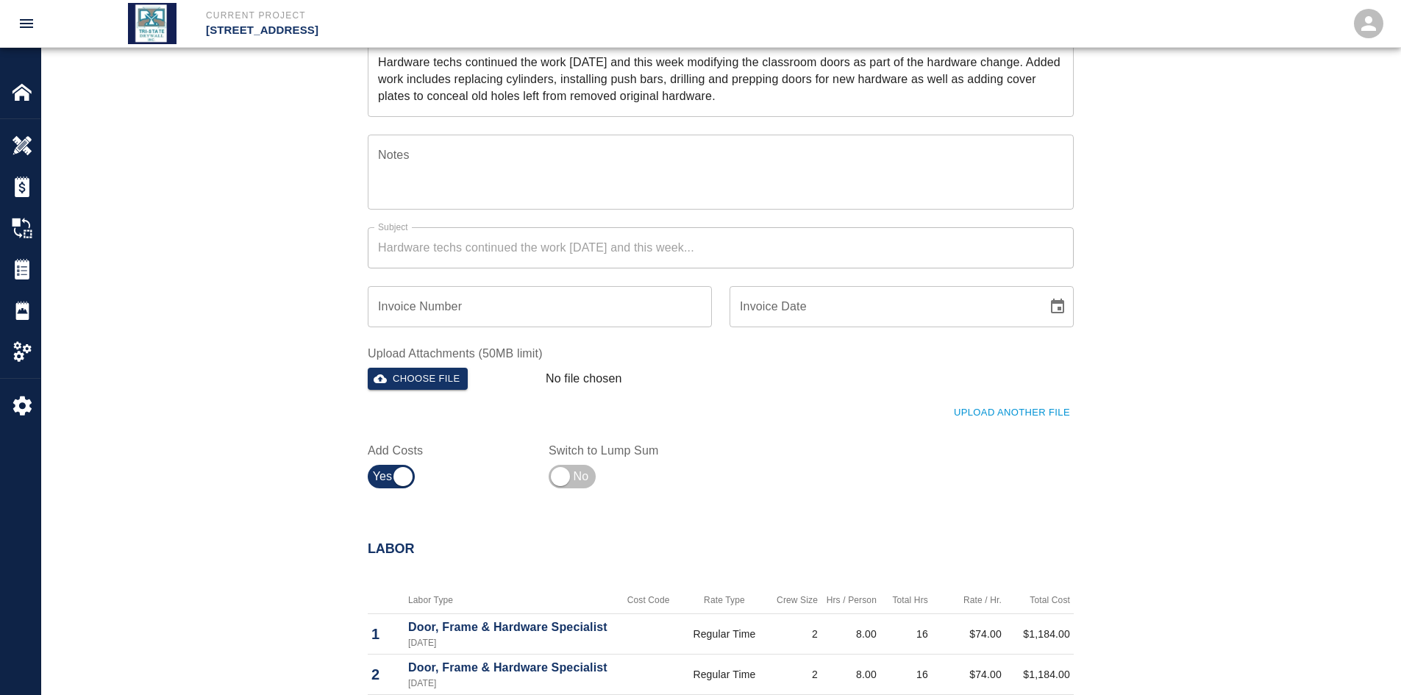
scroll to position [199, 0]
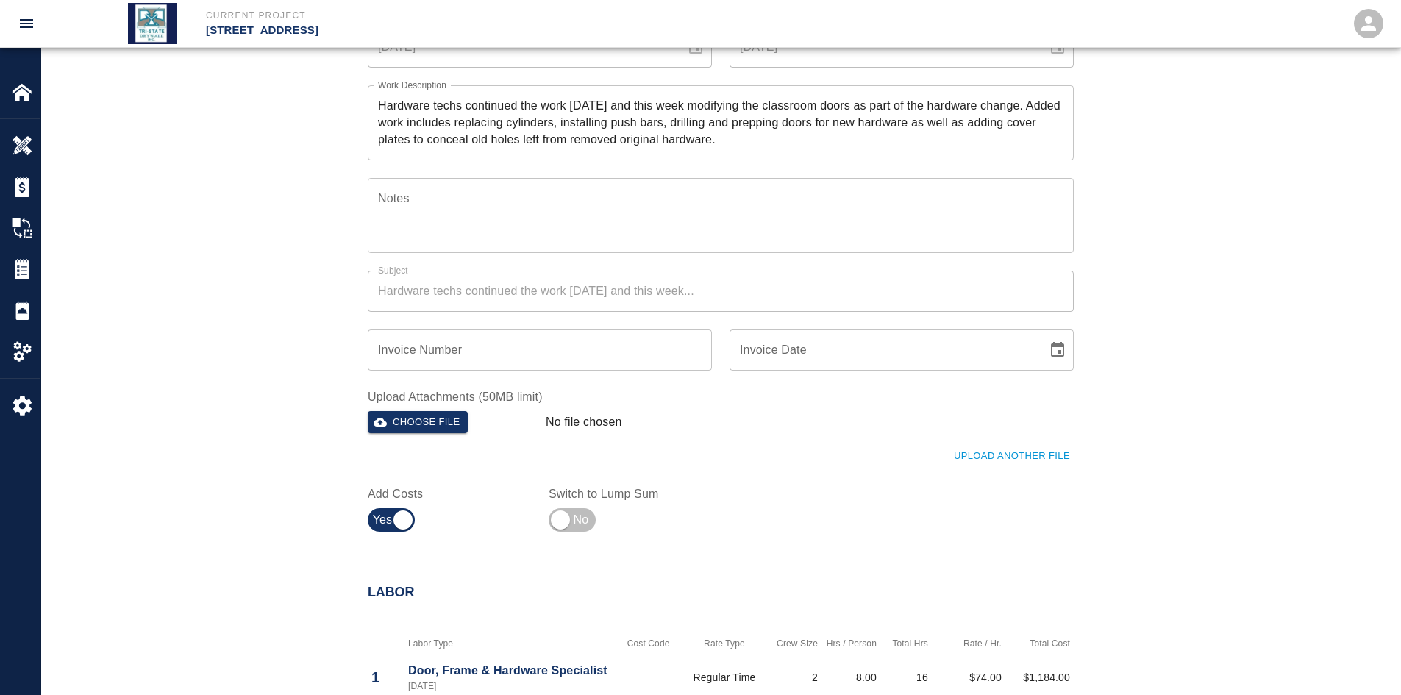
click at [505, 213] on textarea "Notes" at bounding box center [720, 215] width 685 height 51
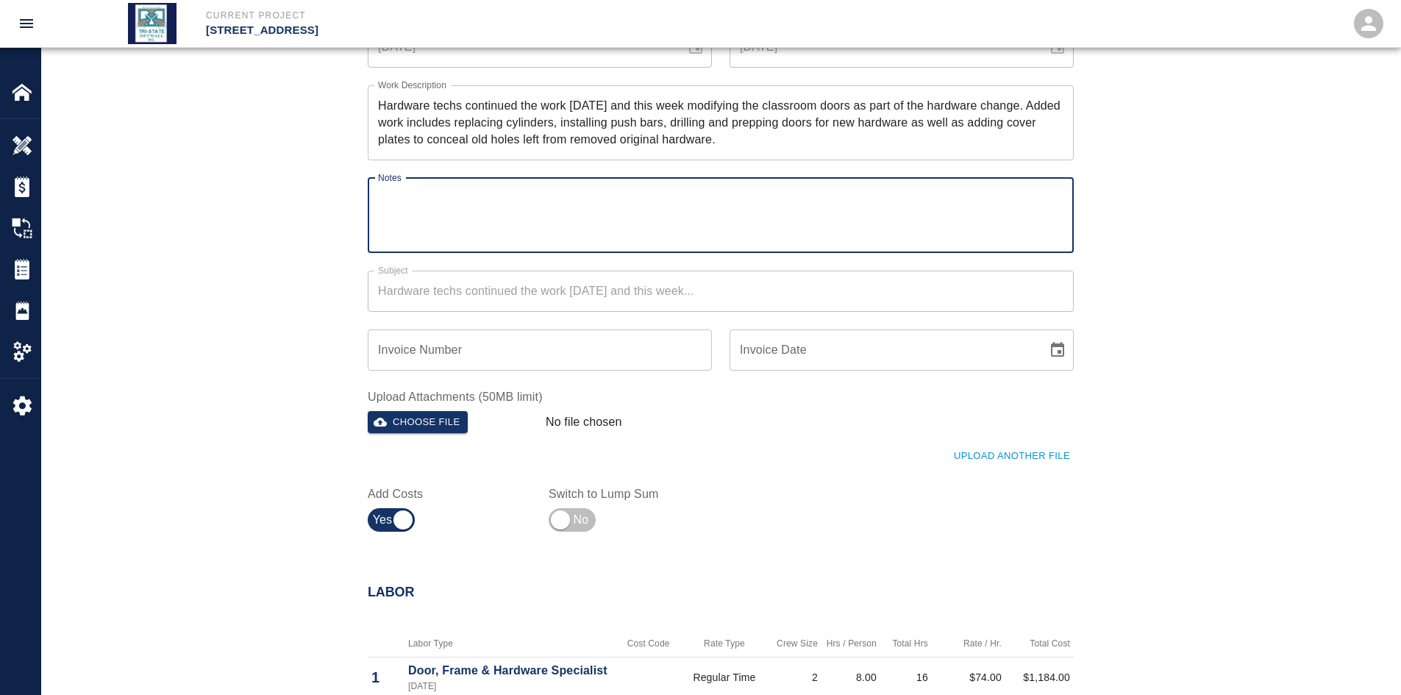
click at [657, 439] on div "Upload Another File" at bounding box center [712, 447] width 724 height 40
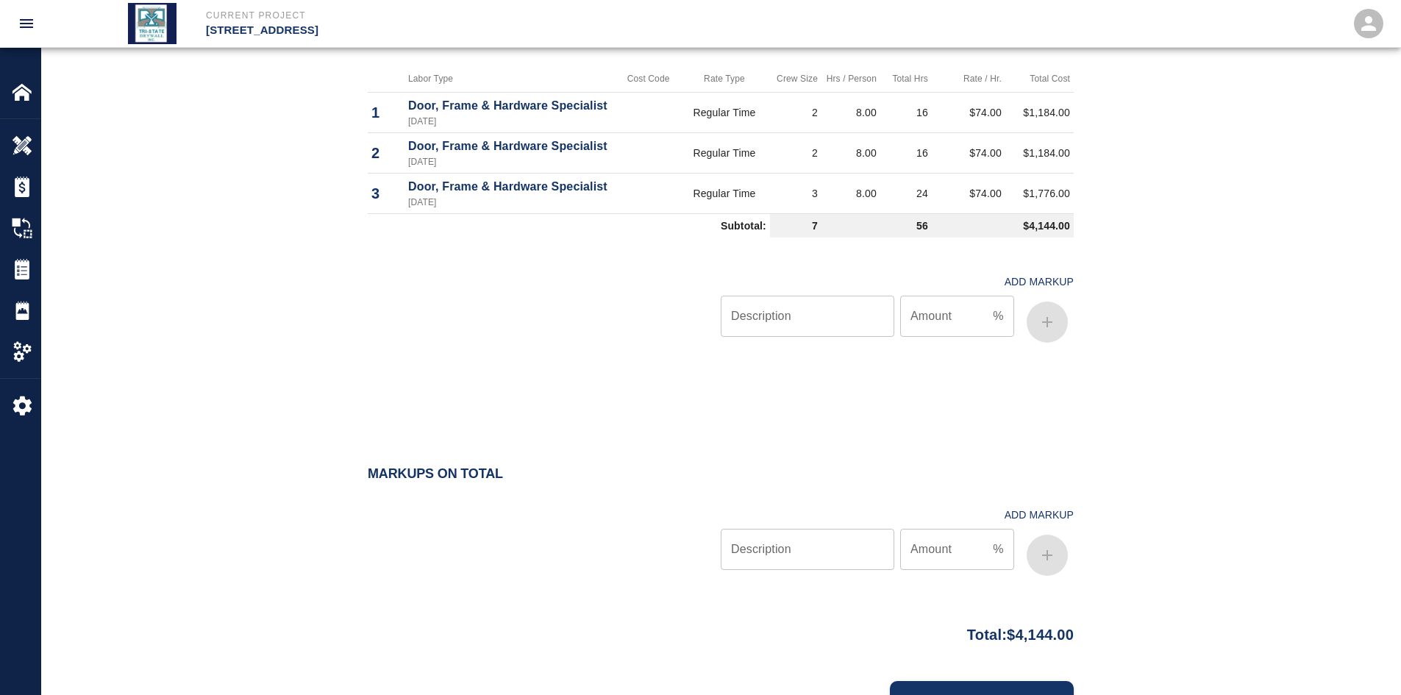
scroll to position [836, 0]
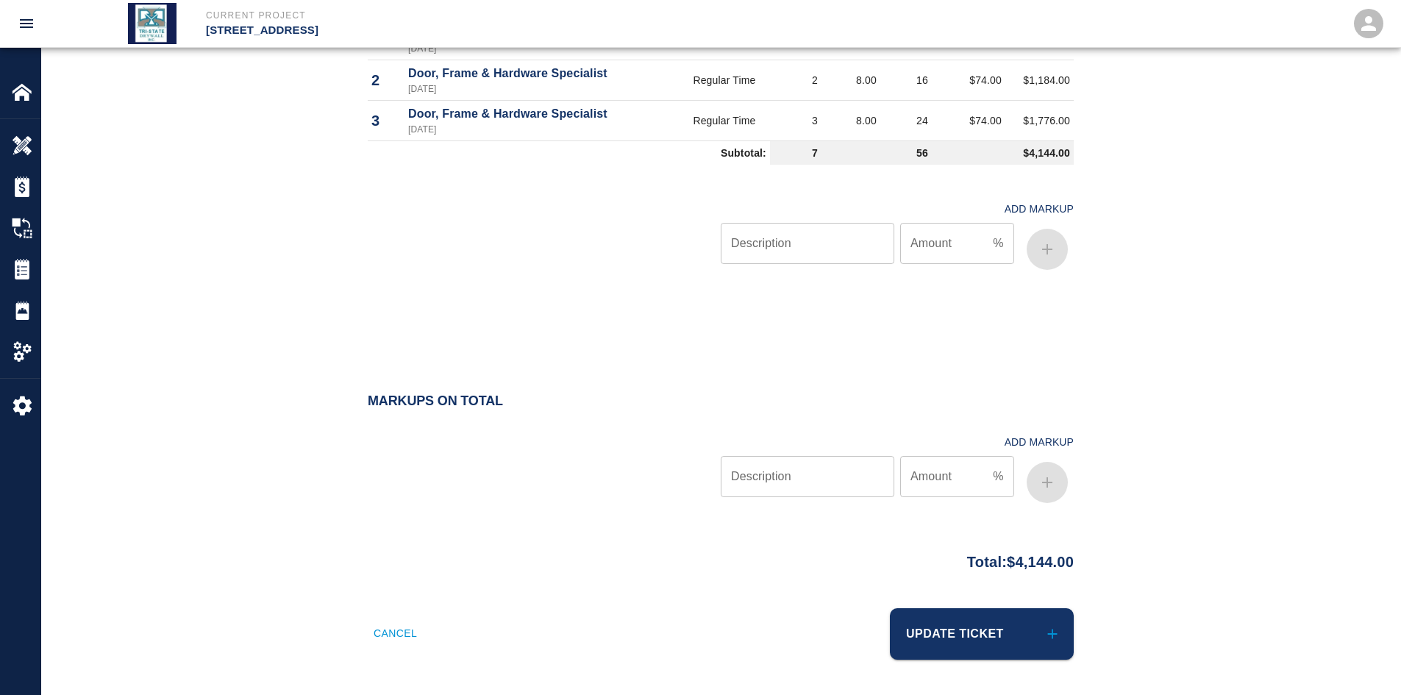
click at [996, 536] on button "Update Ticket" at bounding box center [982, 633] width 184 height 51
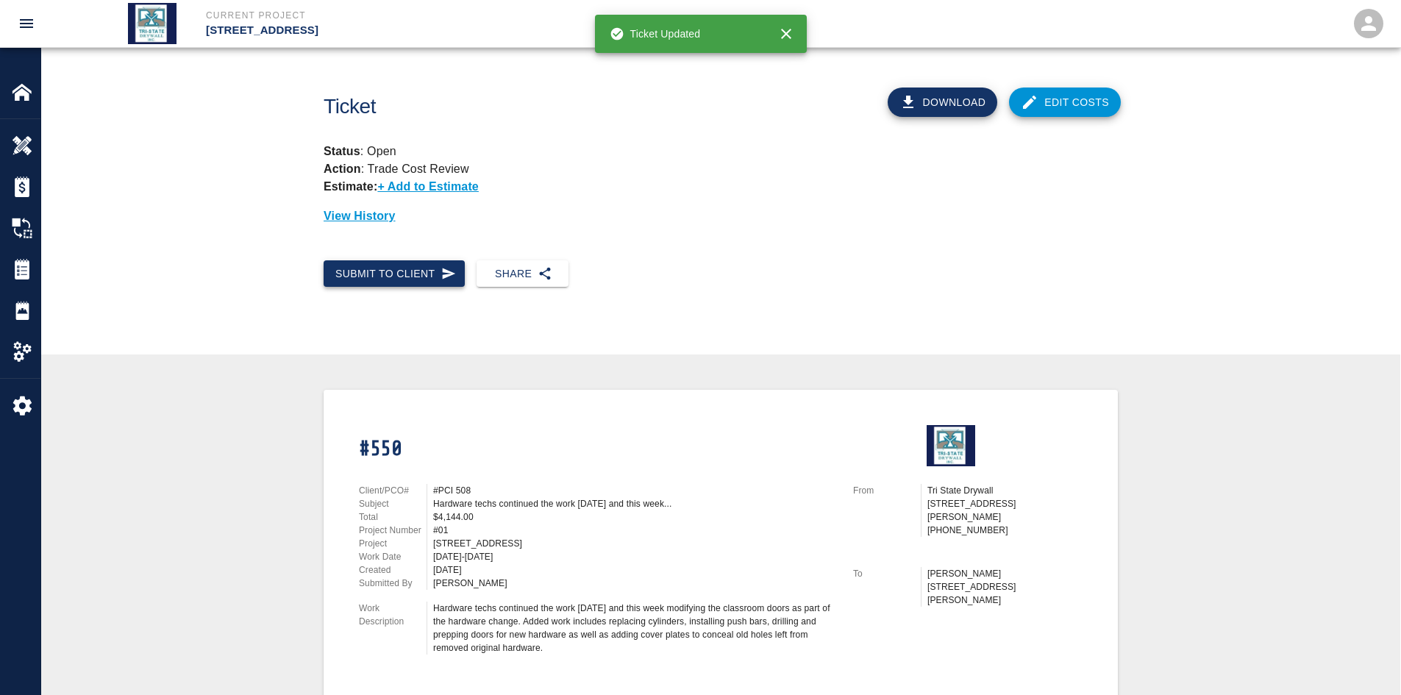
click at [428, 278] on button "Submit to Client" at bounding box center [394, 273] width 141 height 27
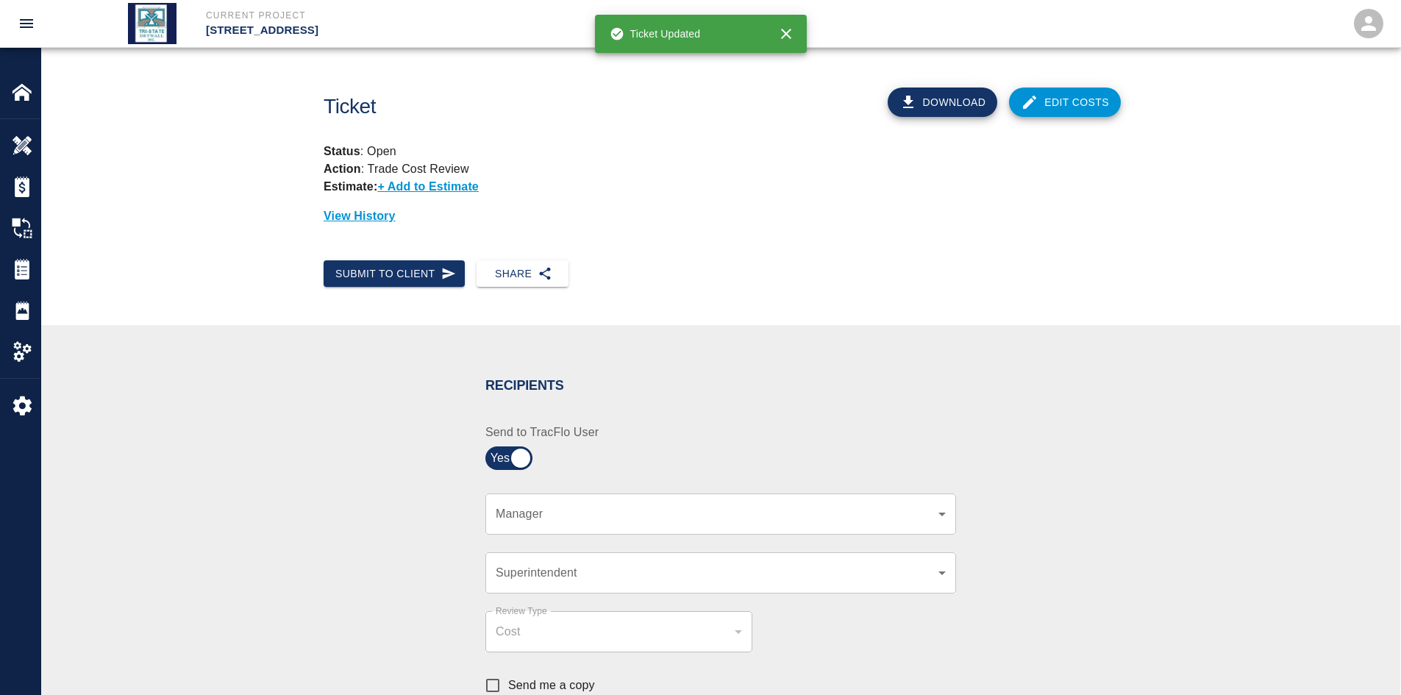
click at [755, 522] on body "Current Project [STREET_ADDRESS] Home [STREET_ADDRESS] Overview Estimates Chang…" at bounding box center [700, 347] width 1401 height 695
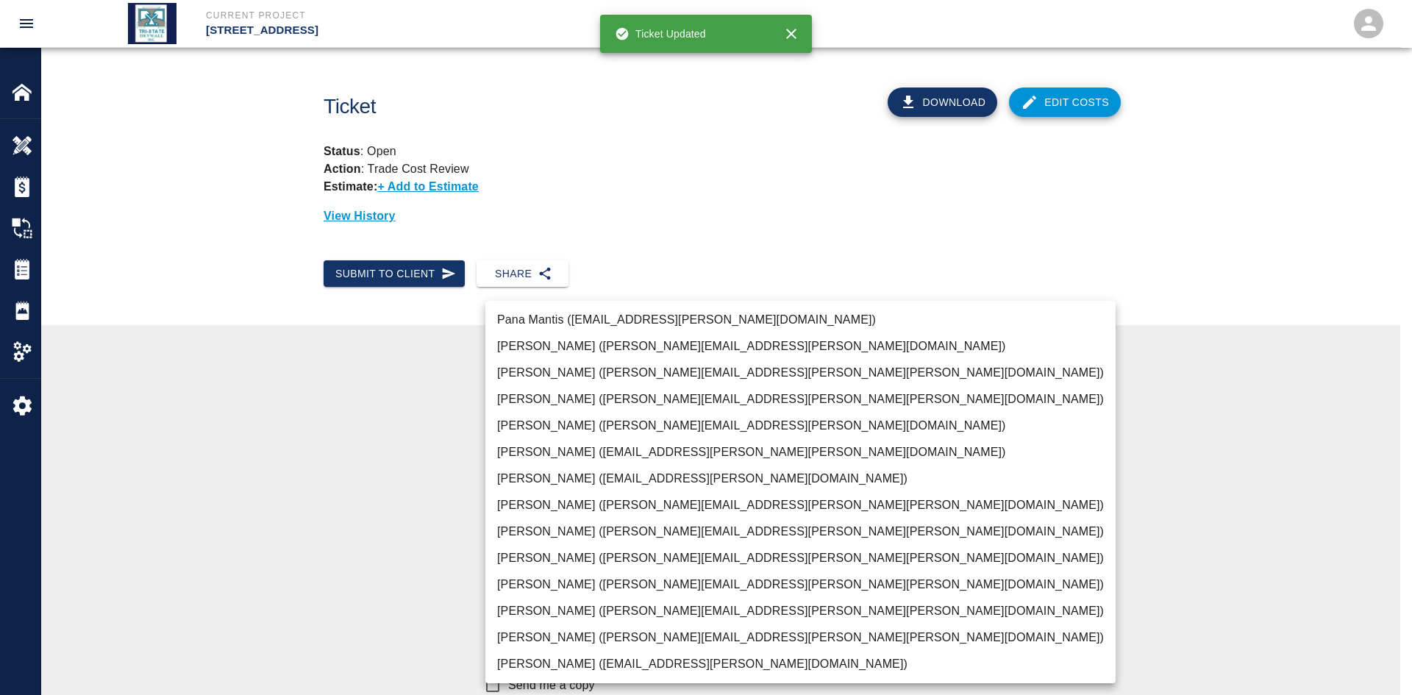
click at [628, 536] on li "[PERSON_NAME] ([PERSON_NAME][EMAIL_ADDRESS][PERSON_NAME][PERSON_NAME][DOMAIN_NA…" at bounding box center [800, 637] width 630 height 26
type input "f2151df9-a33d-4239-98b3-85d2c5195f79"
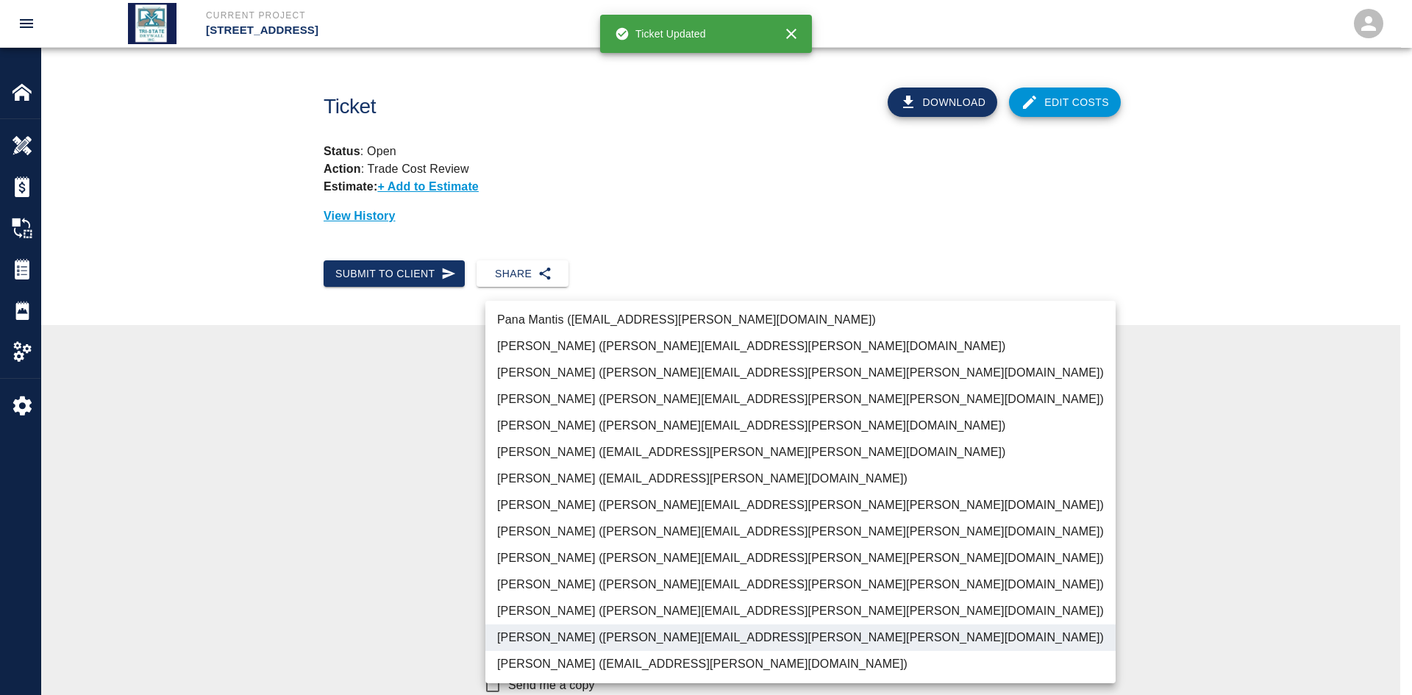
click at [436, 536] on div at bounding box center [706, 347] width 1412 height 695
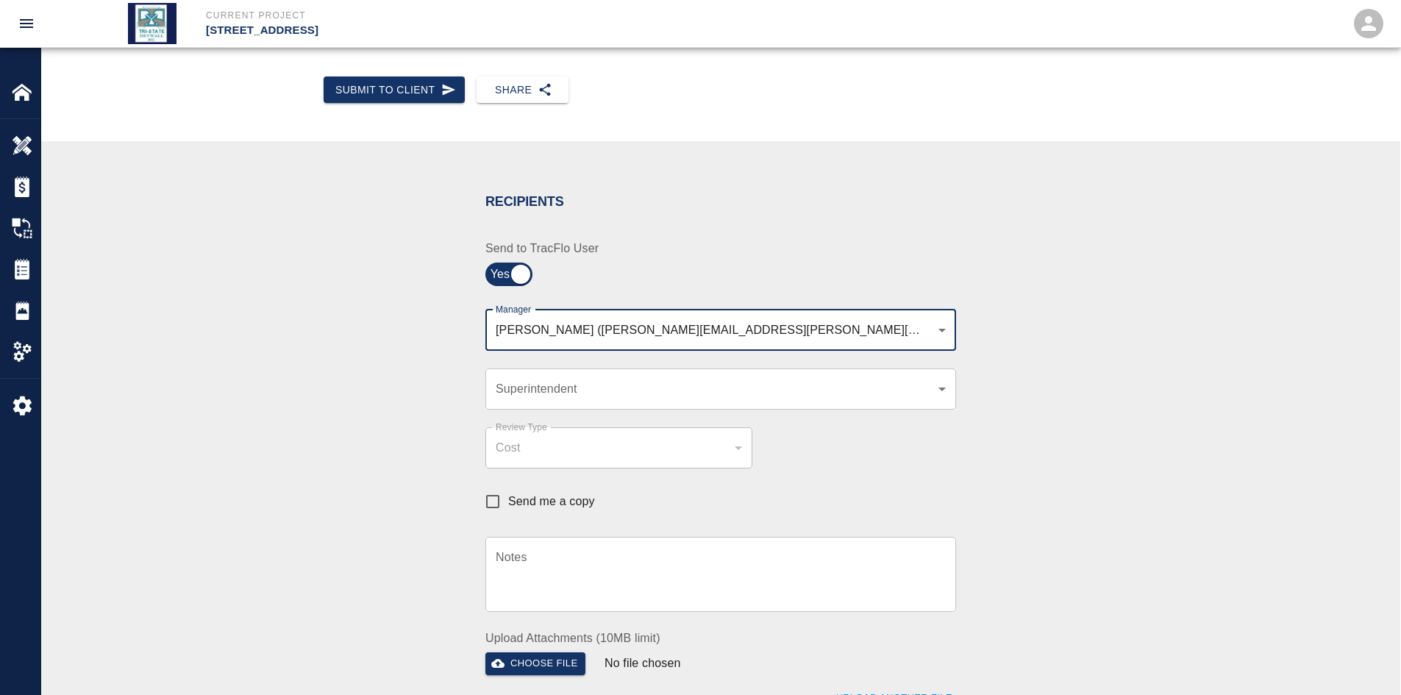
scroll to position [196, 0]
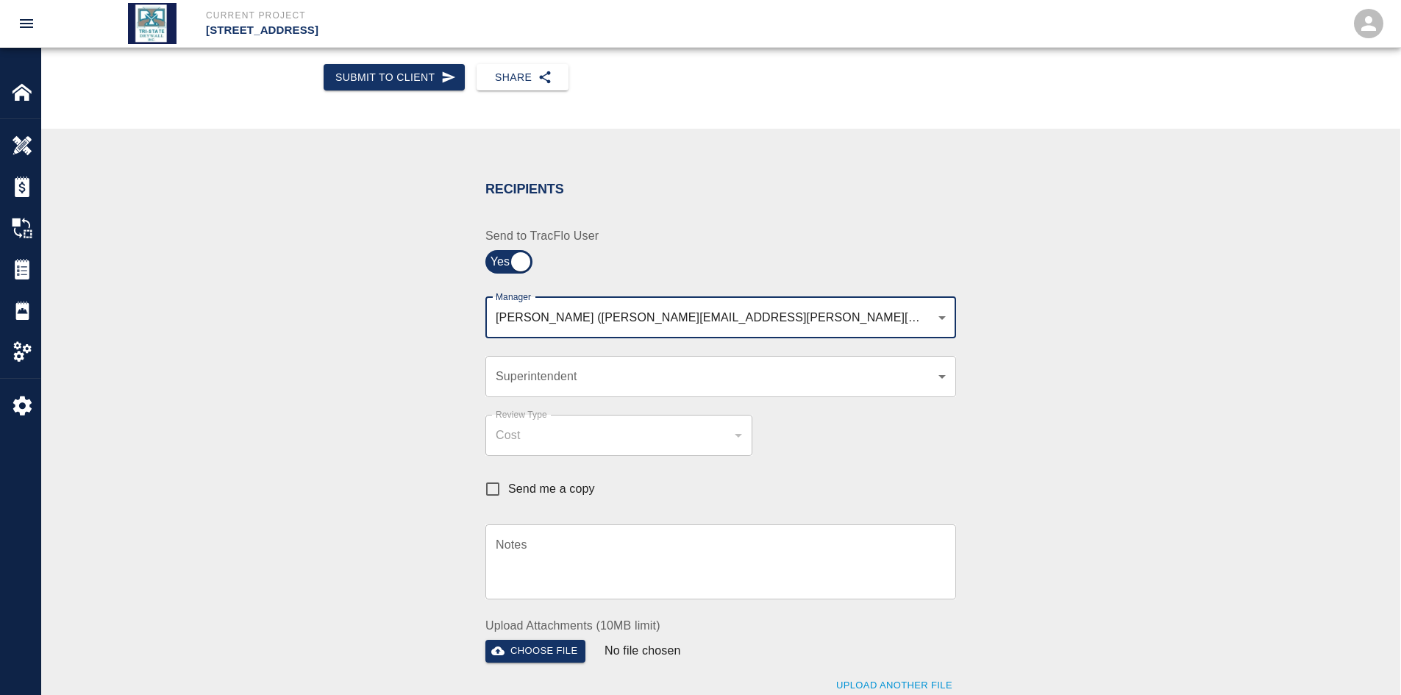
click at [569, 536] on textarea "Notes" at bounding box center [721, 561] width 450 height 51
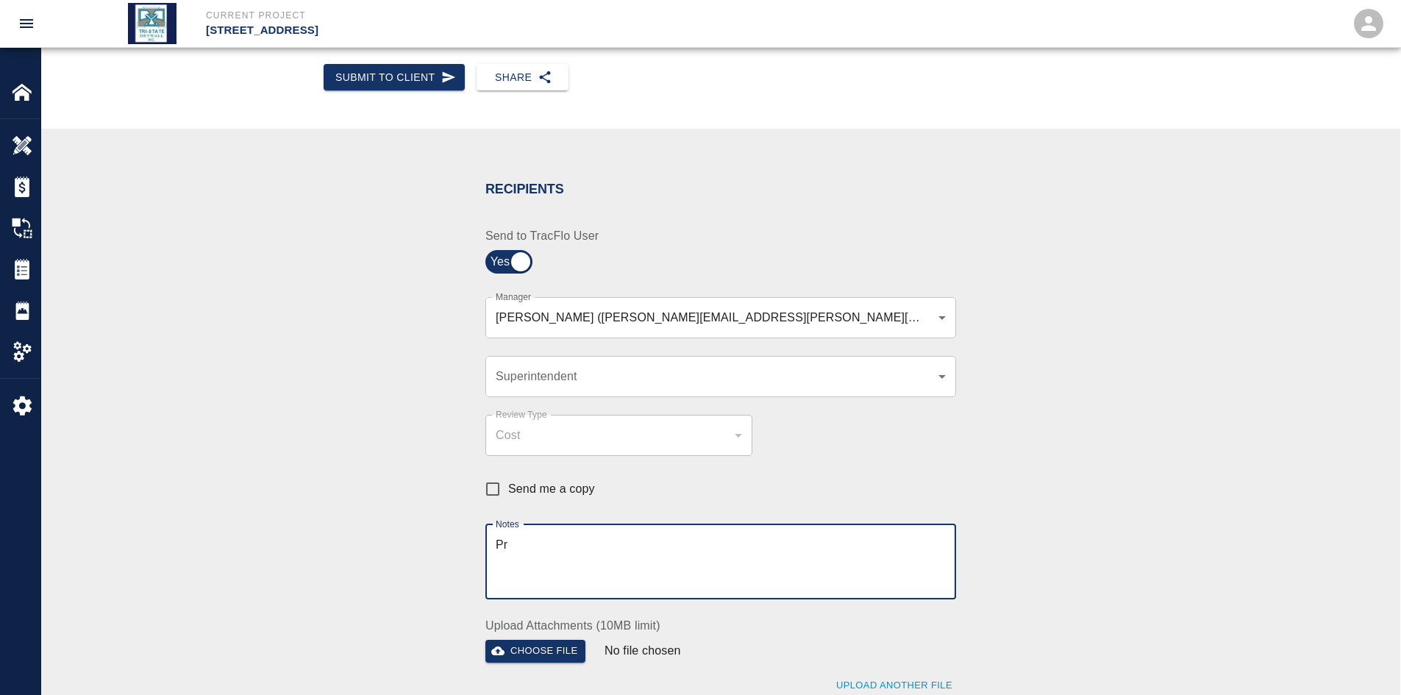
type textarea "P"
type textarea "C"
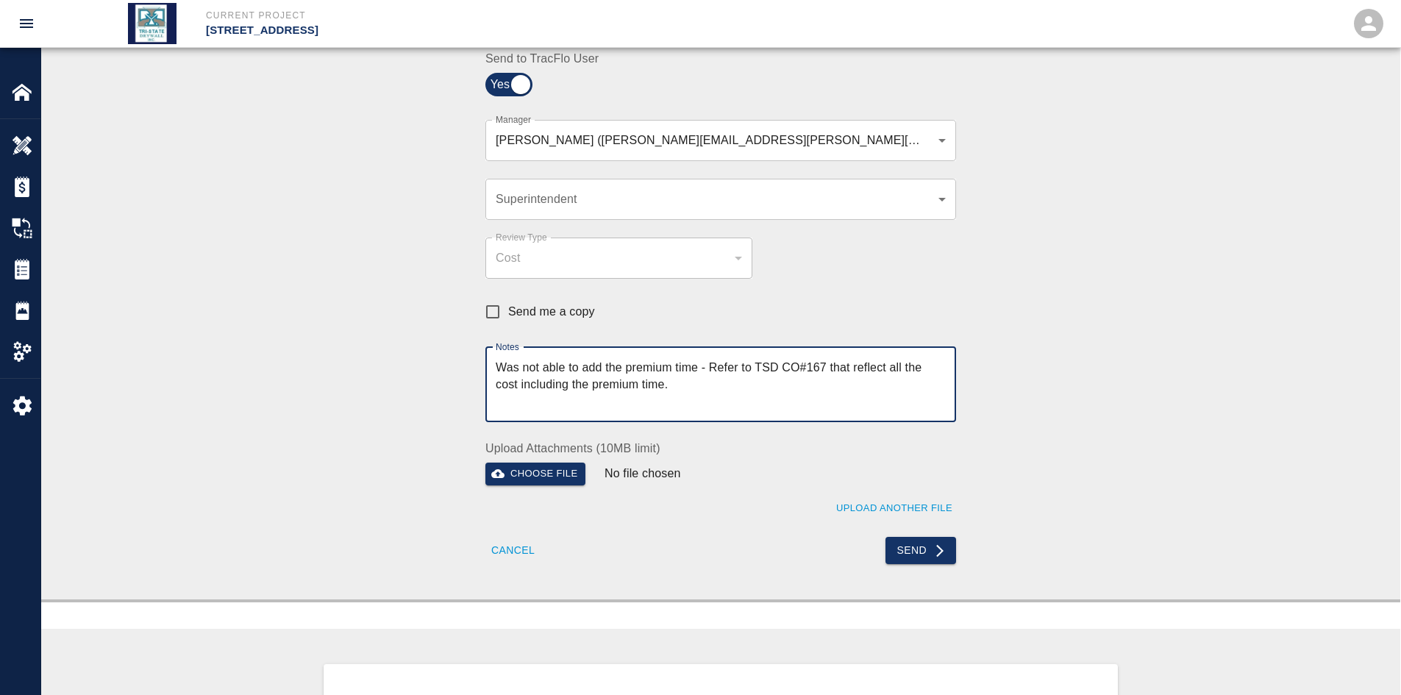
scroll to position [392, 0]
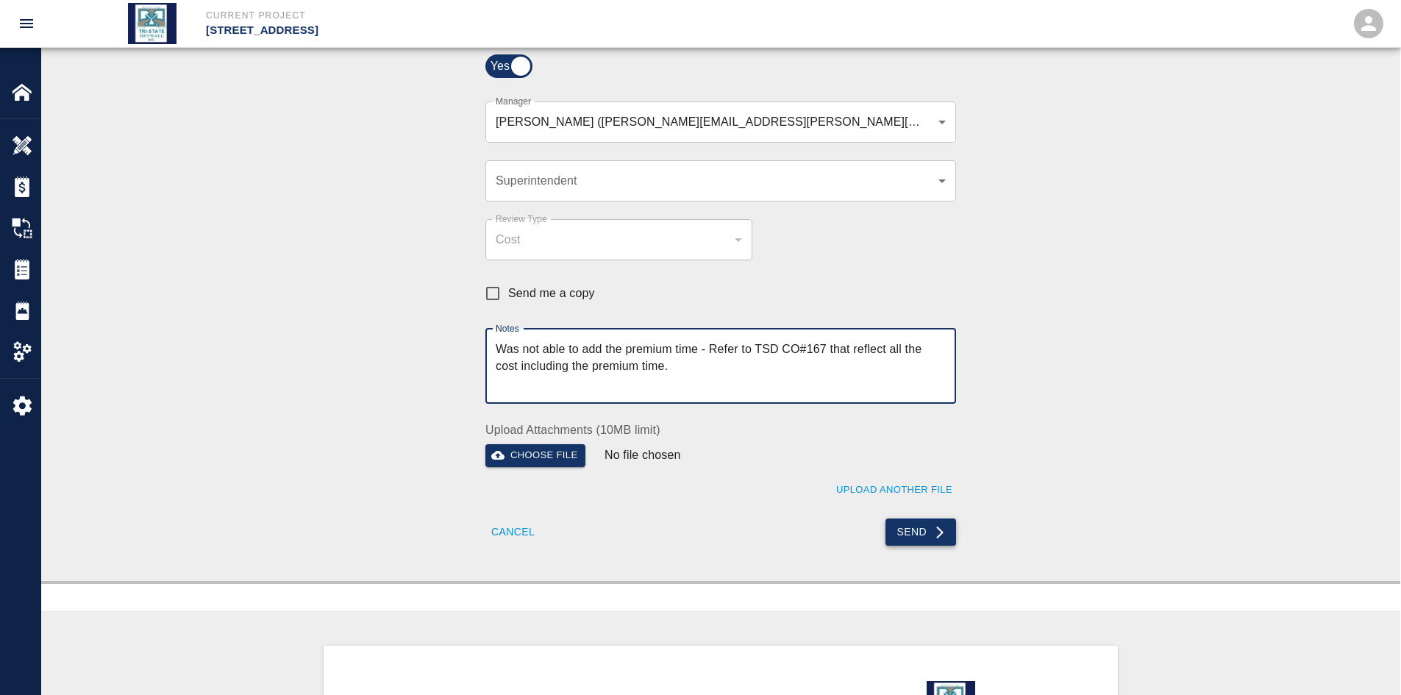
type textarea "Was not able to add the premium time - Refer to TSD CO#167 that reflect all the…"
click at [936, 527] on icon "submit" at bounding box center [939, 532] width 15 height 15
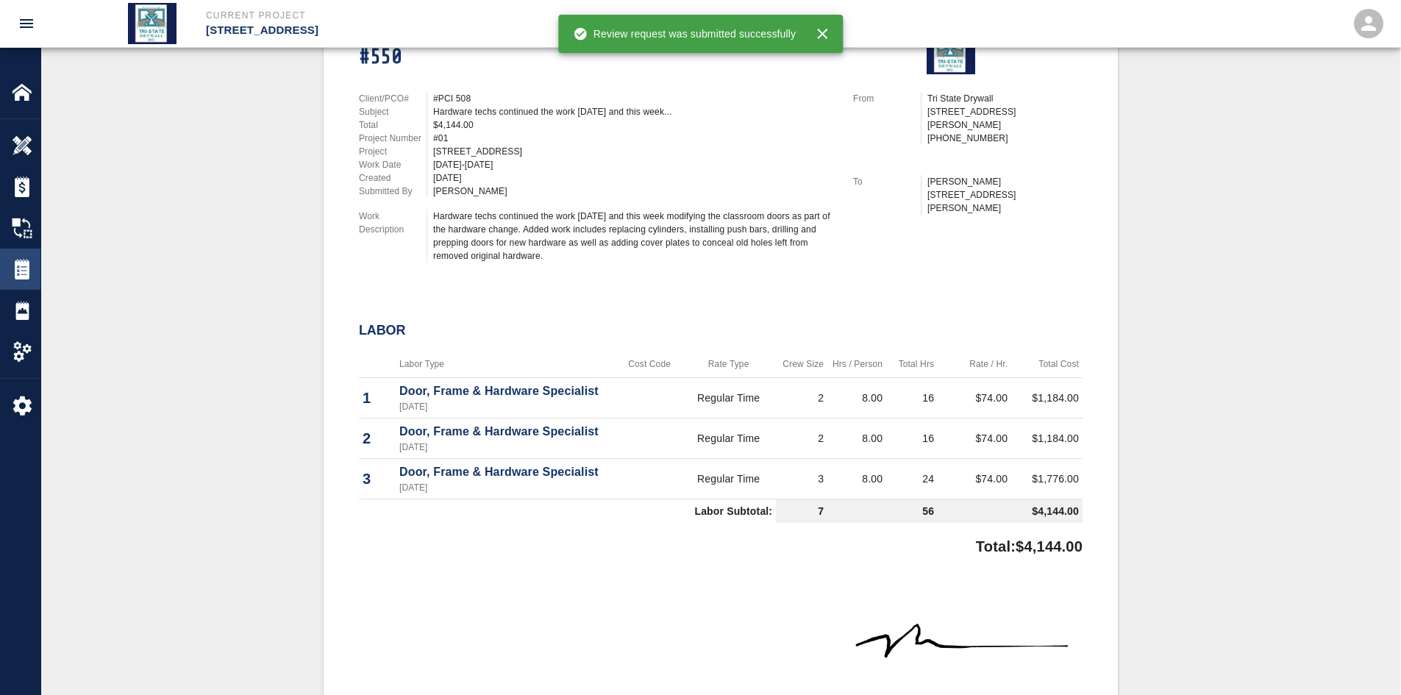
click at [11, 265] on div "Tickets" at bounding box center [20, 269] width 40 height 41
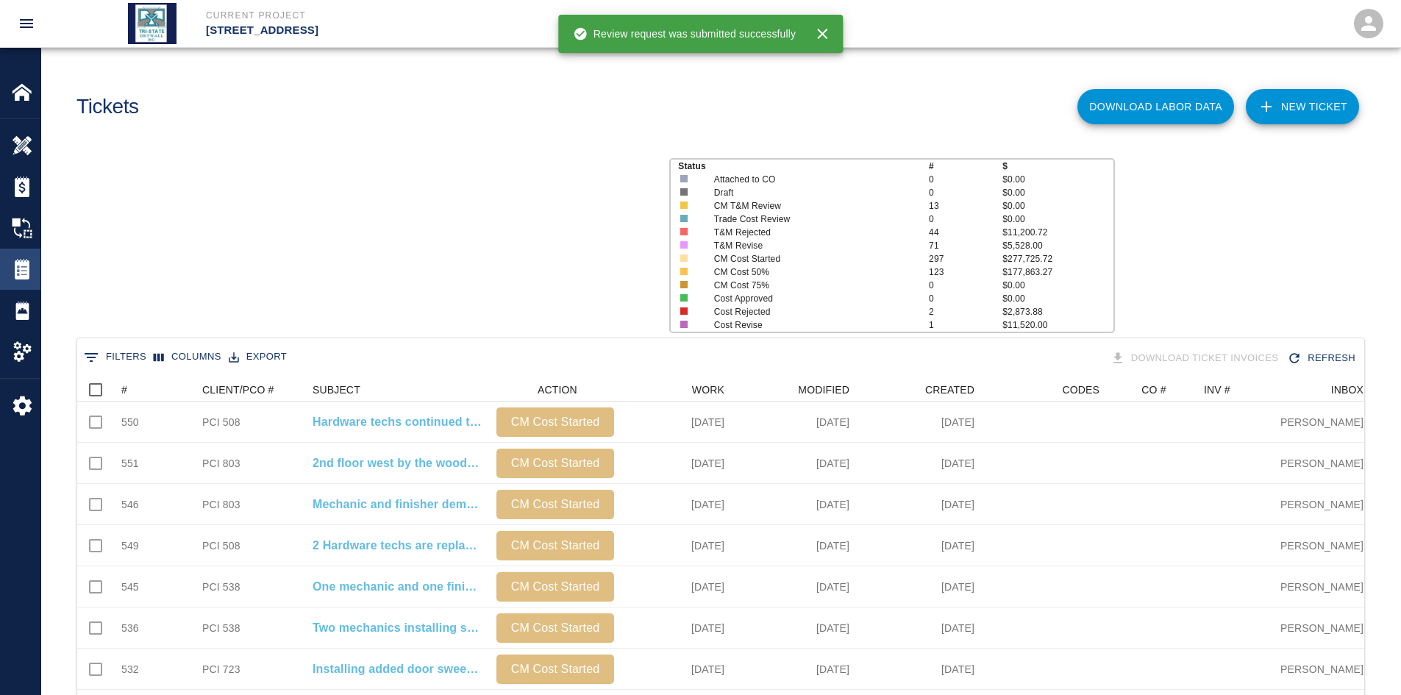
scroll to position [847, 1276]
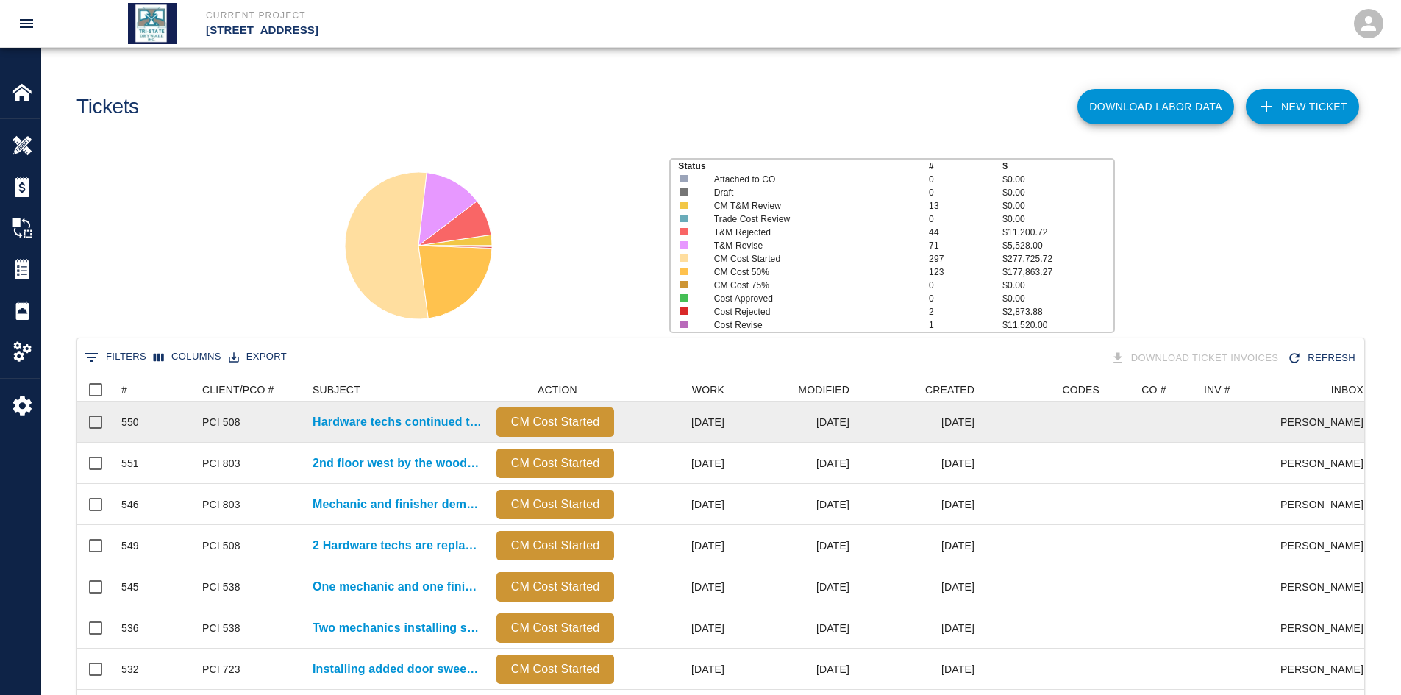
click at [220, 427] on div "PCI 508" at bounding box center [221, 422] width 38 height 15
click at [401, 424] on p "Hardware techs continued the work [DATE] and this week..." at bounding box center [397, 422] width 169 height 18
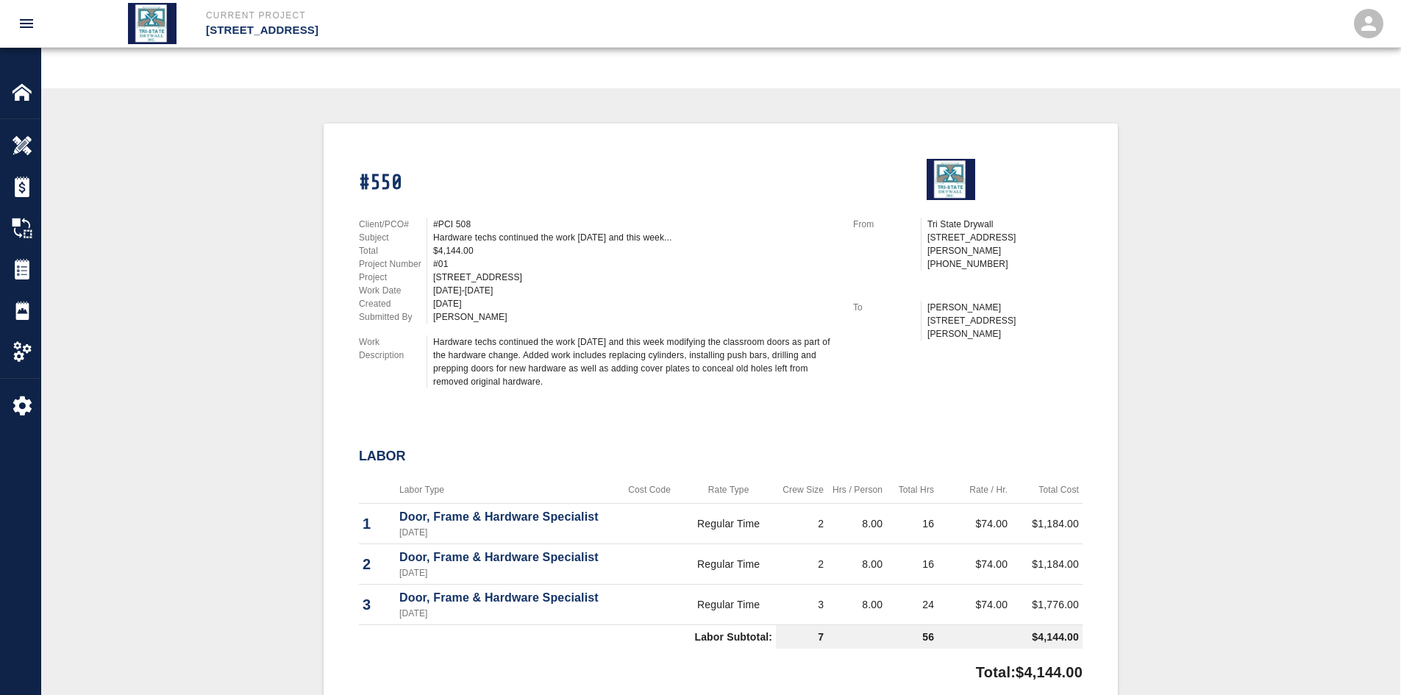
scroll to position [392, 0]
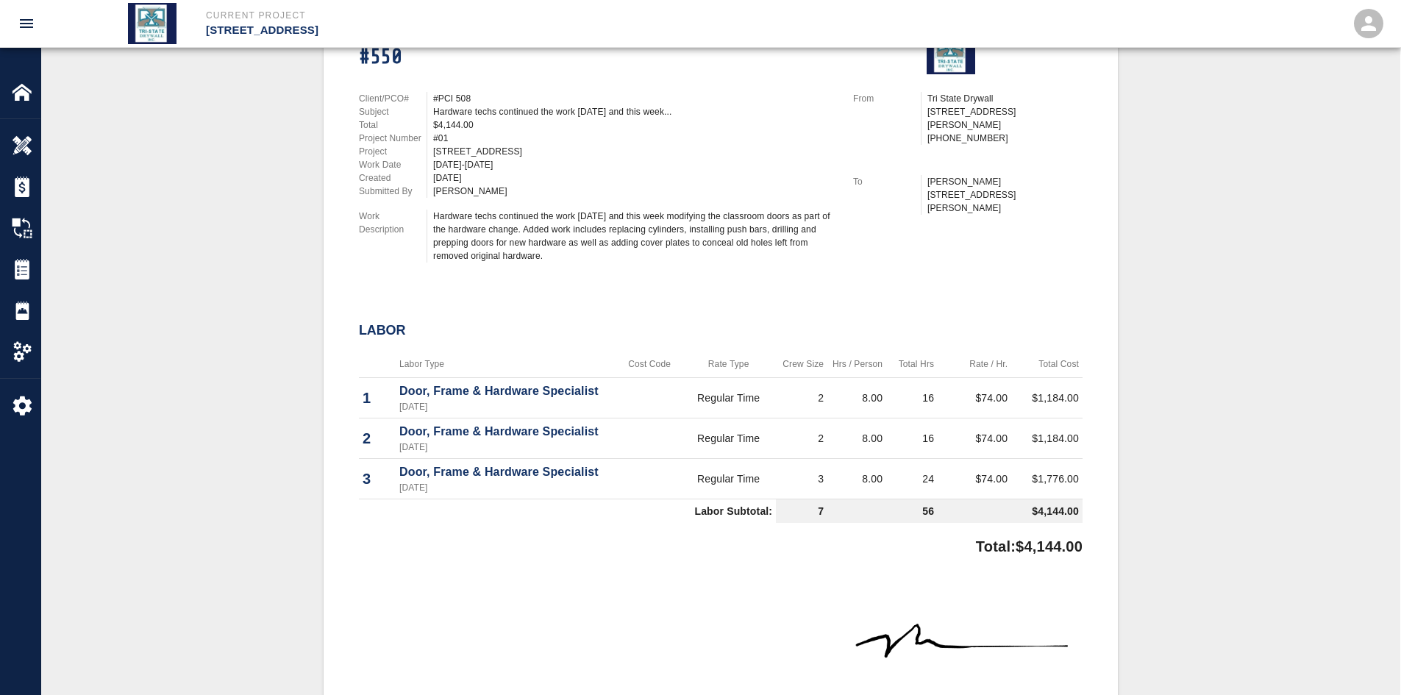
drag, startPoint x: 548, startPoint y: 226, endPoint x: 540, endPoint y: 262, distance: 36.2
click at [540, 262] on div "Hardware techs continued the work [DATE] and this week modifying the classroom …" at bounding box center [634, 236] width 402 height 53
copy div "Added work includes replacing cylinders, installing push bars, drilling and pre…"
click at [15, 285] on div "Tickets" at bounding box center [20, 269] width 40 height 41
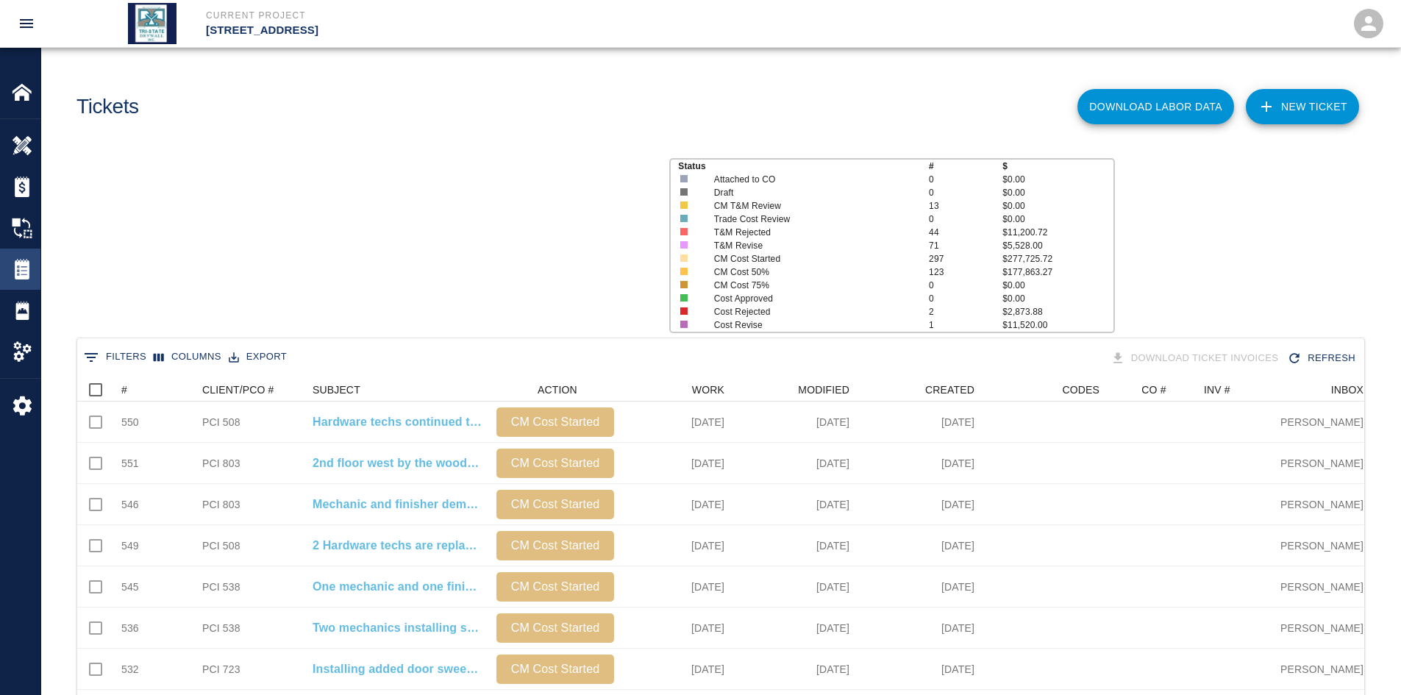
scroll to position [847, 1276]
click at [17, 282] on div "Tickets" at bounding box center [20, 269] width 40 height 41
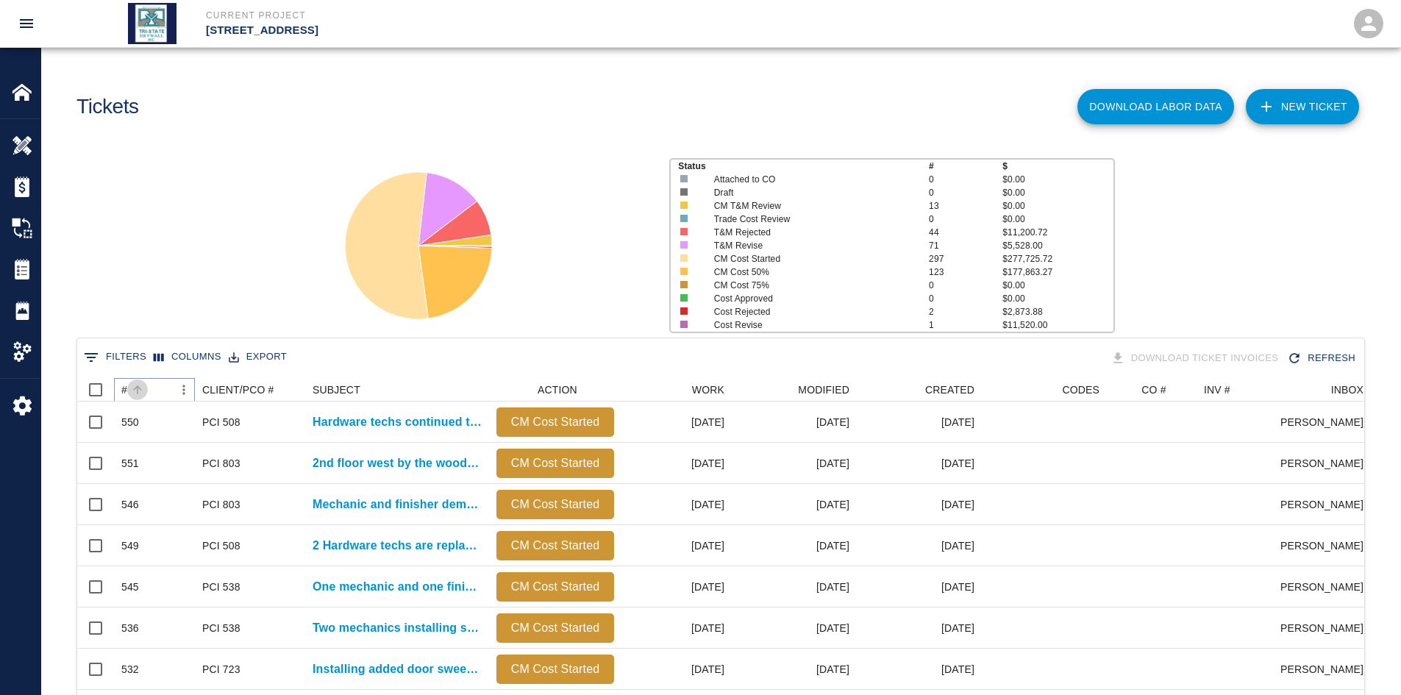
click at [132, 388] on icon "Sort" at bounding box center [137, 389] width 13 height 13
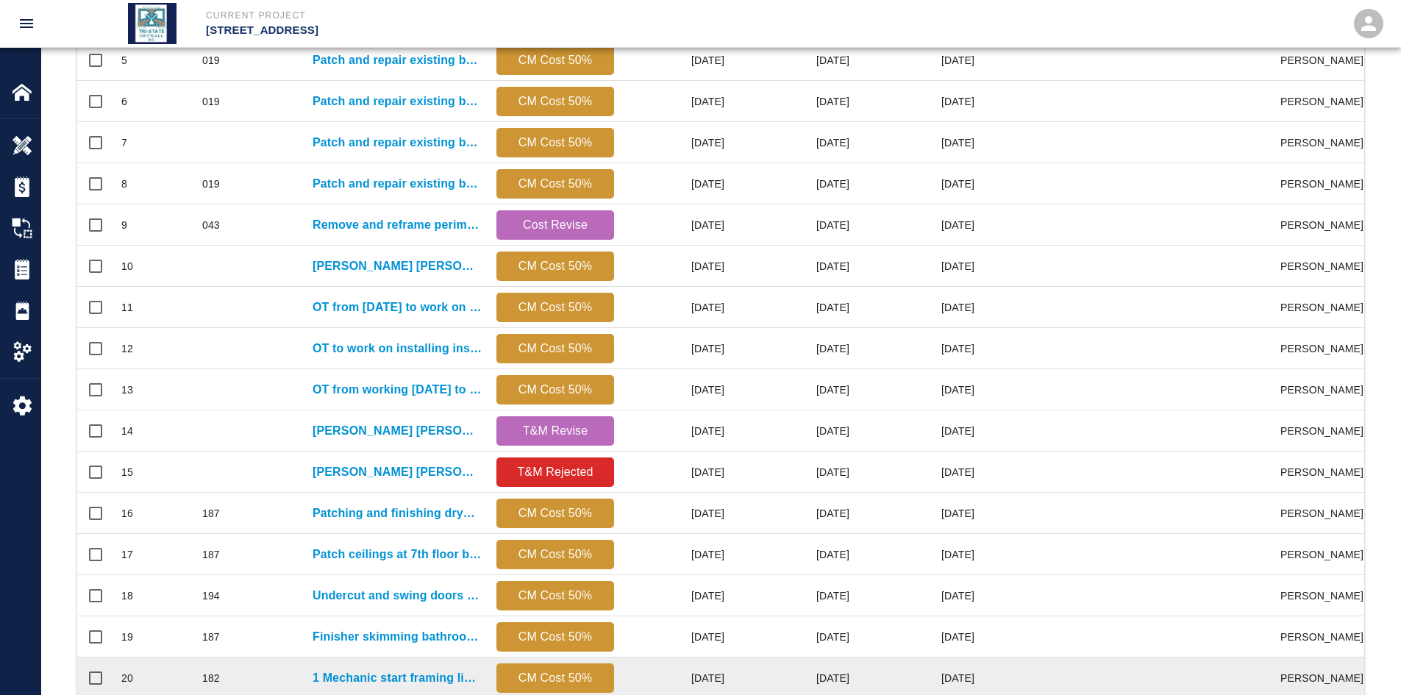
scroll to position [615, 0]
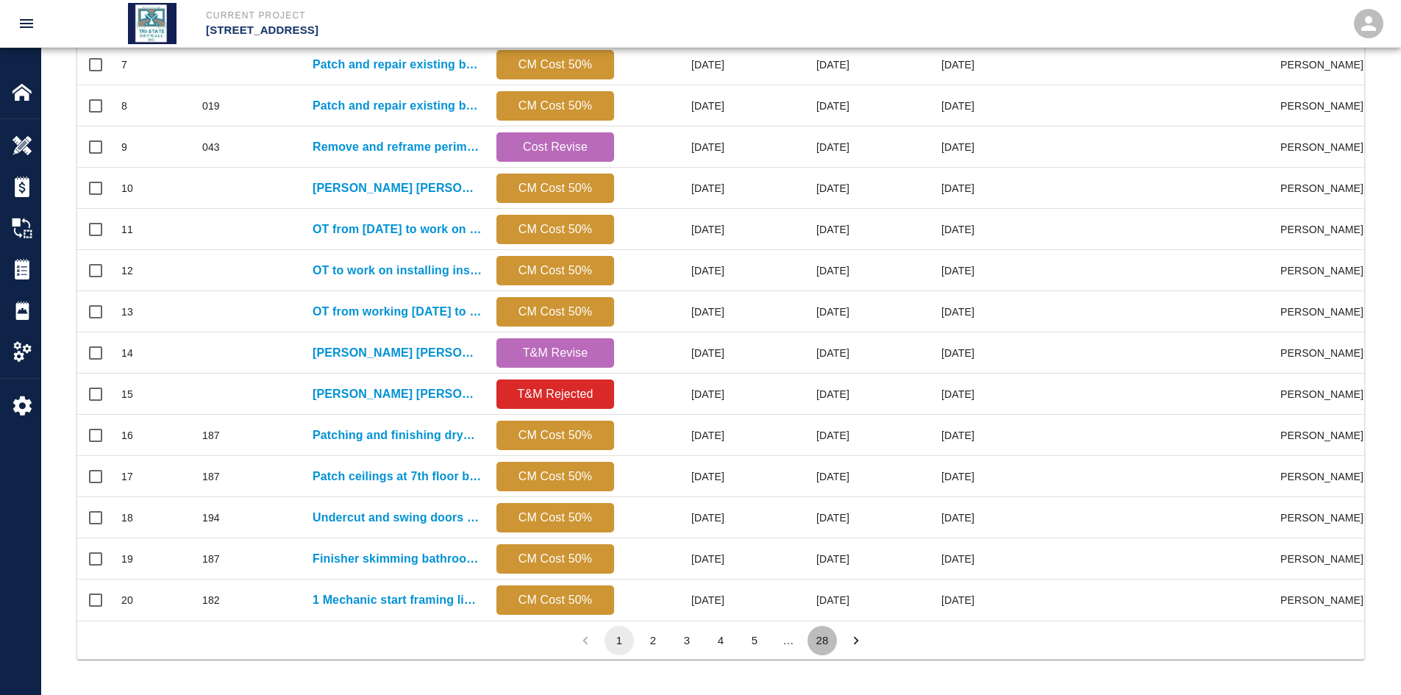
click at [821, 536] on button "28" at bounding box center [821, 640] width 29 height 29
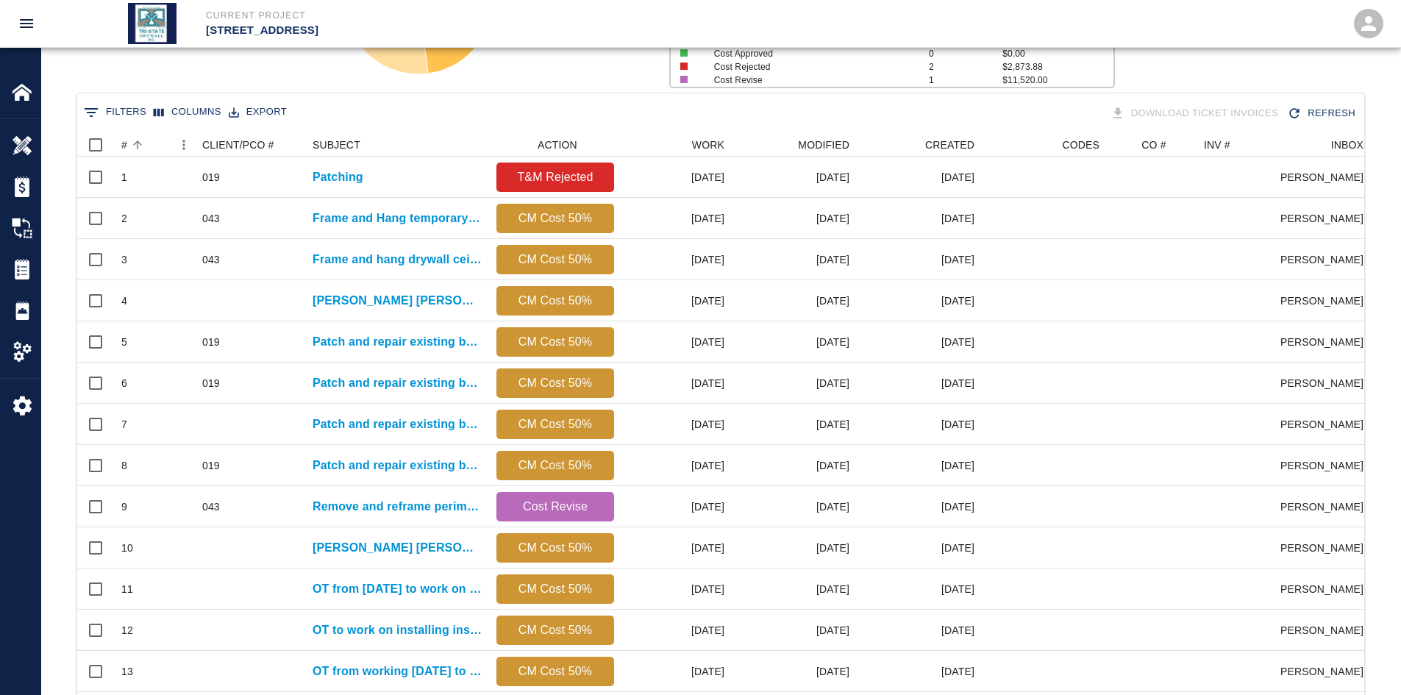
scroll to position [477, 1276]
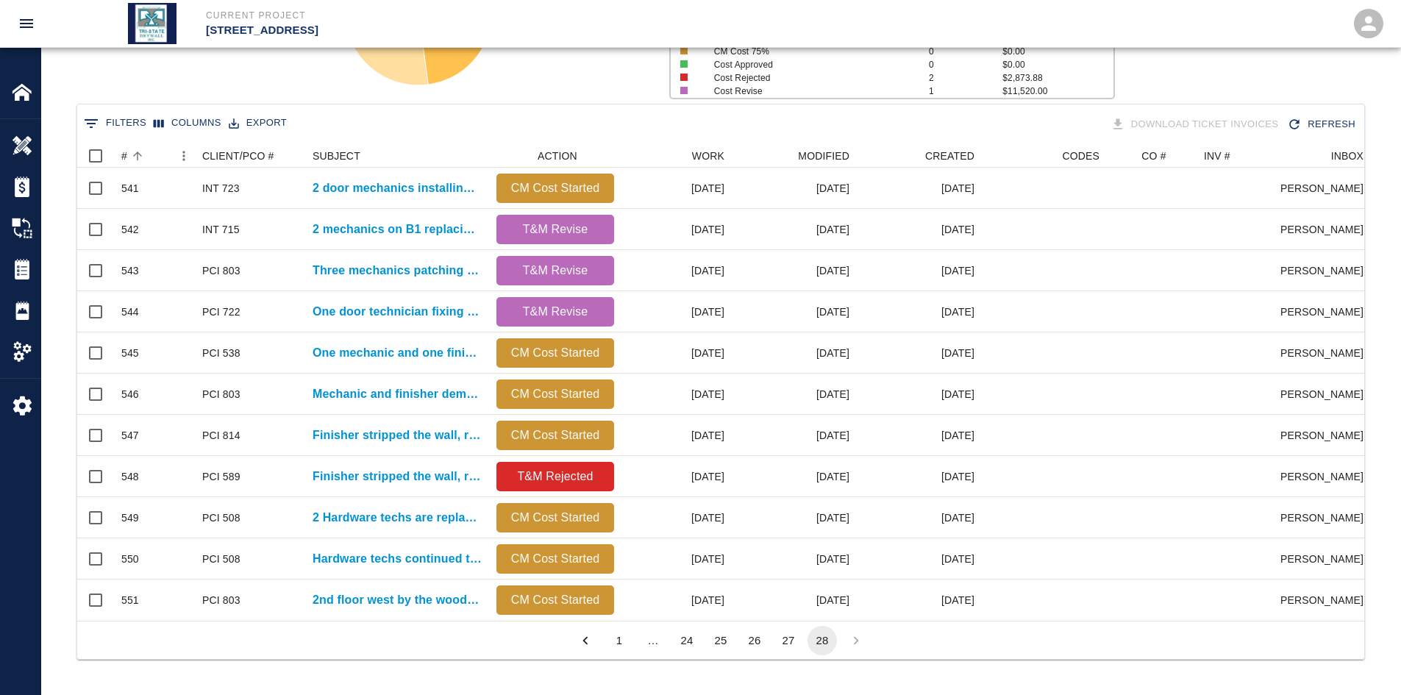
click at [787, 536] on button "27" at bounding box center [788, 640] width 29 height 29
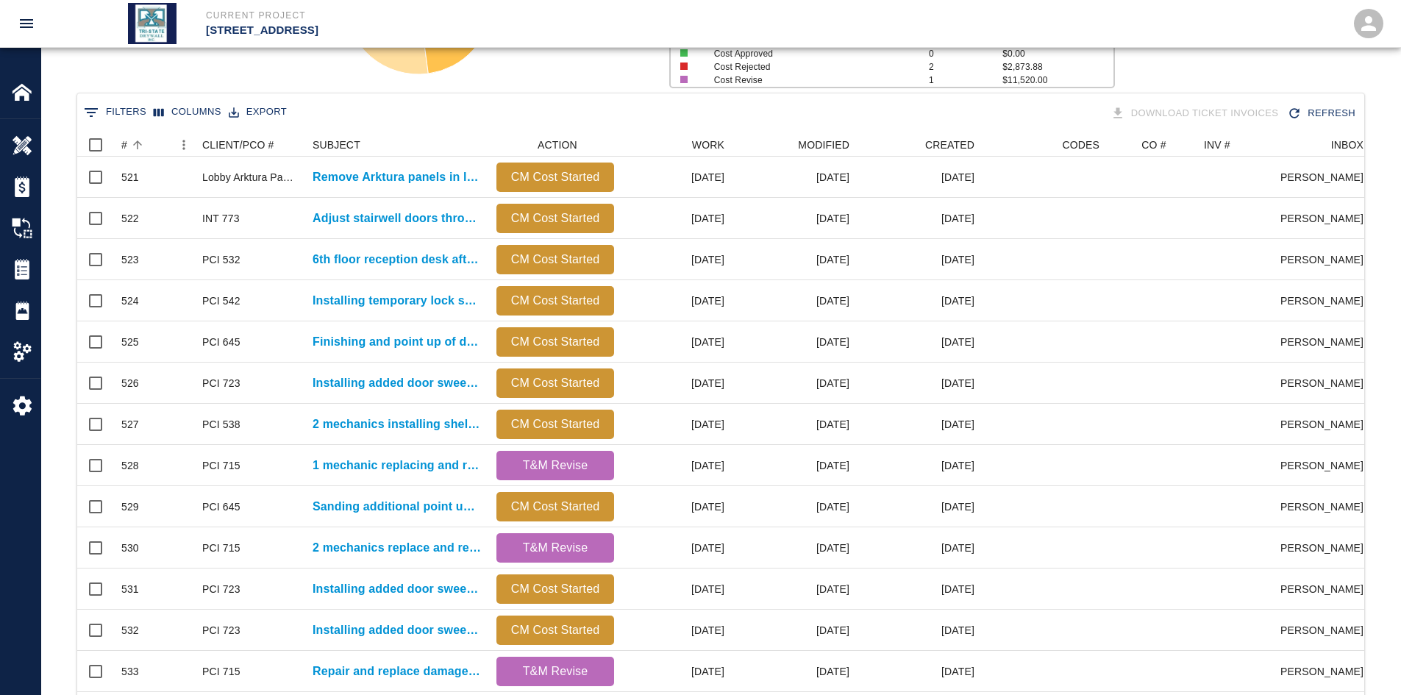
scroll to position [847, 1276]
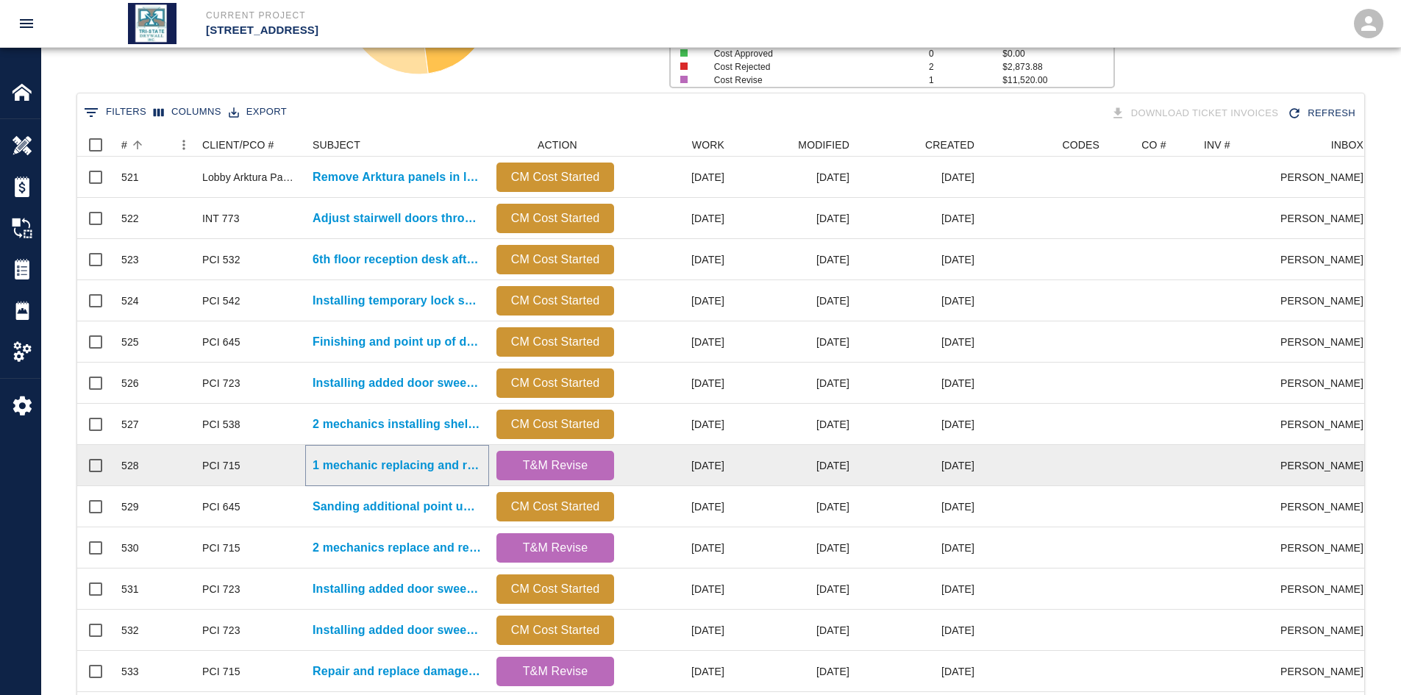
click at [327, 468] on p "1 mechanic replacing and repairing damaged ceiling tiles again on..." at bounding box center [397, 466] width 169 height 18
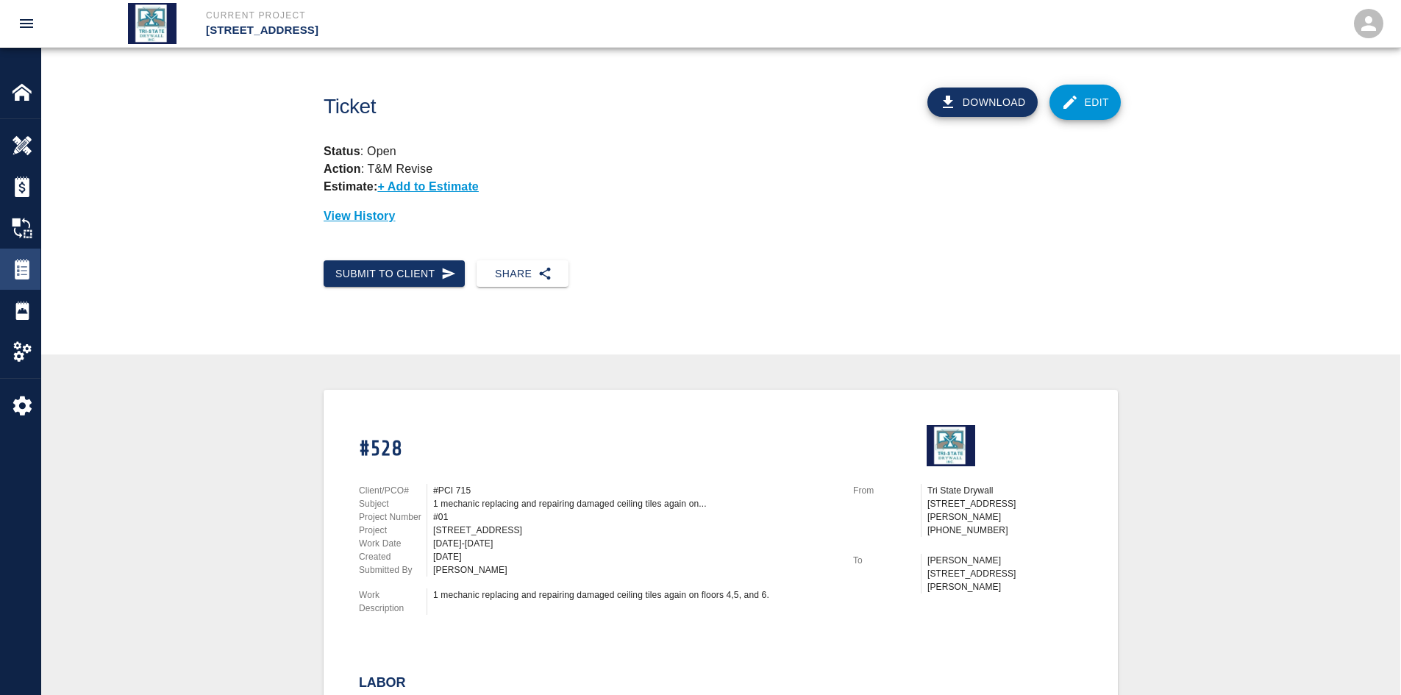
click at [28, 277] on img at bounding box center [22, 269] width 21 height 21
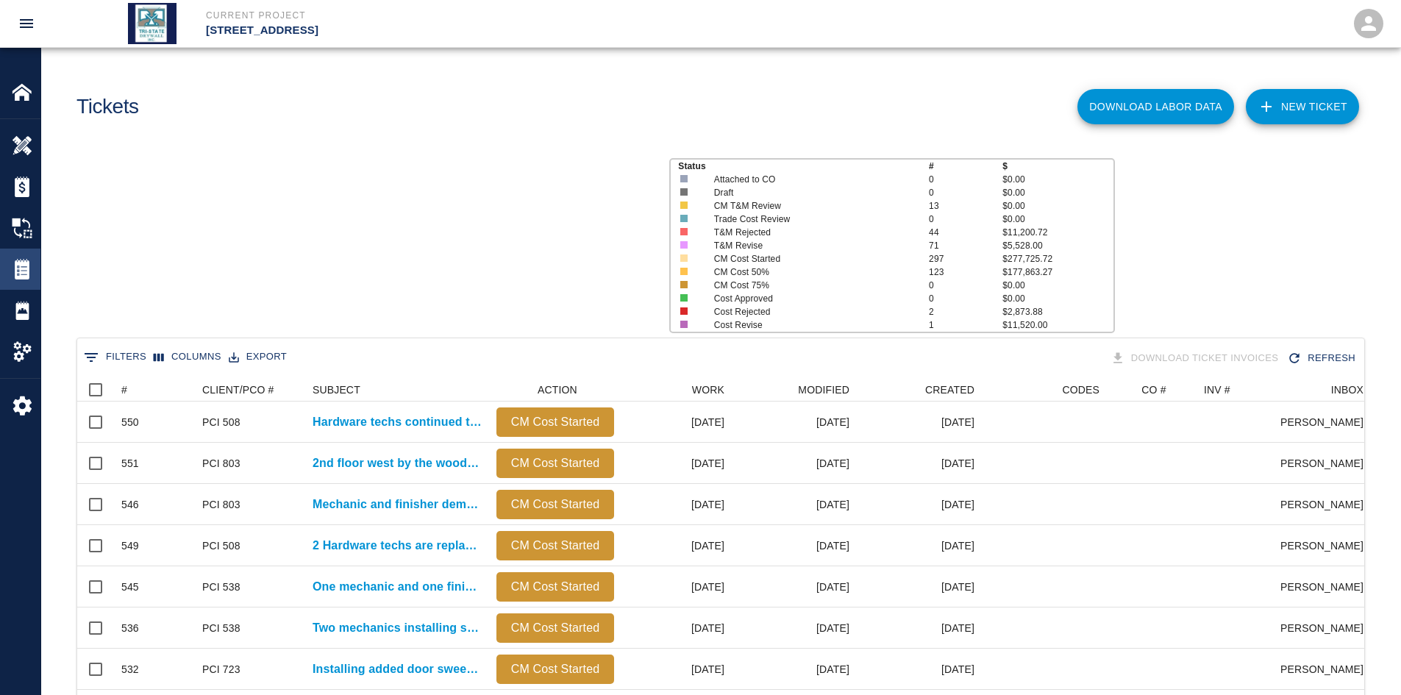
scroll to position [847, 1276]
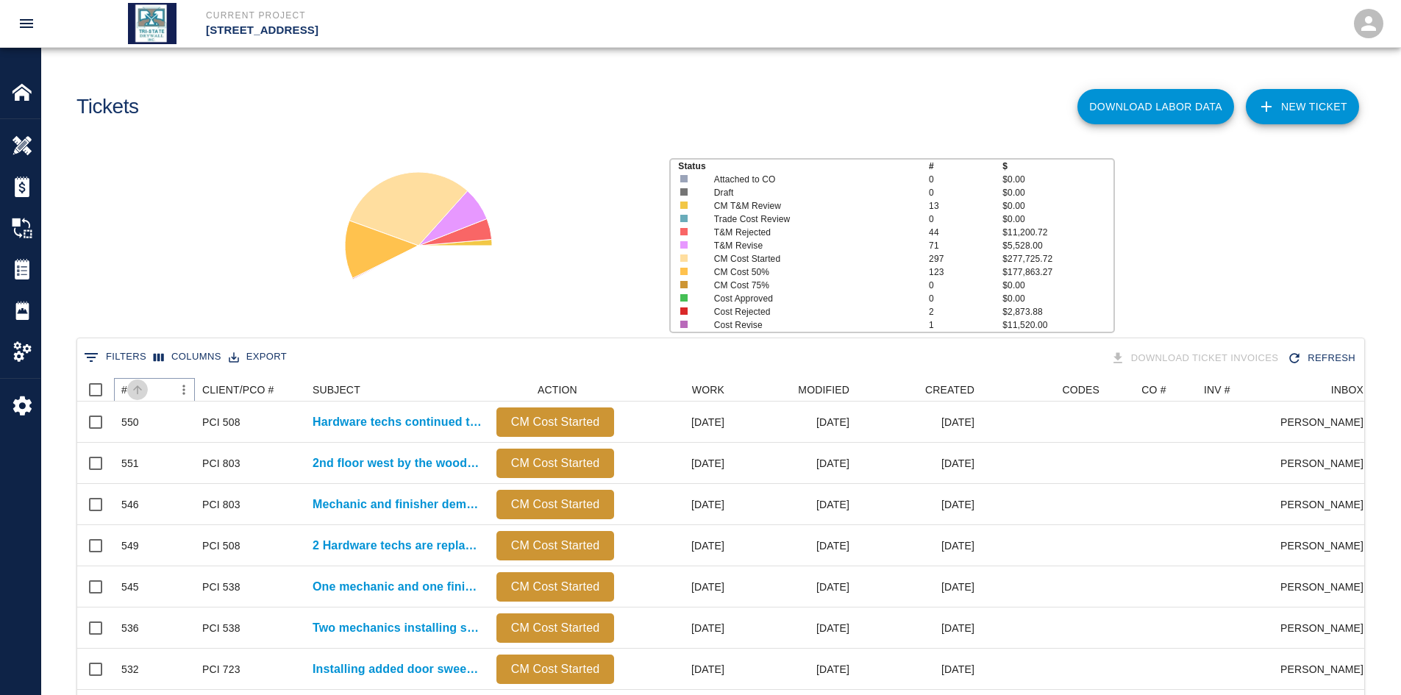
click at [143, 385] on icon "Sort" at bounding box center [137, 389] width 13 height 13
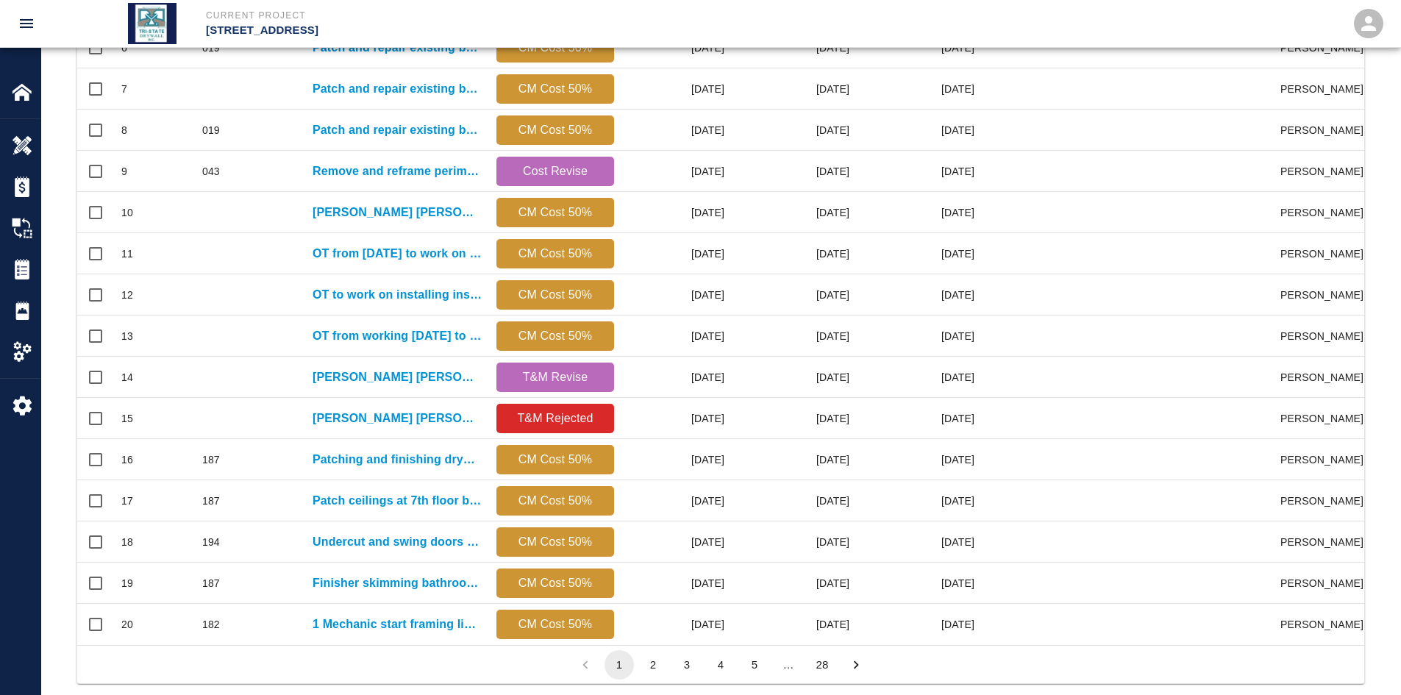
scroll to position [615, 0]
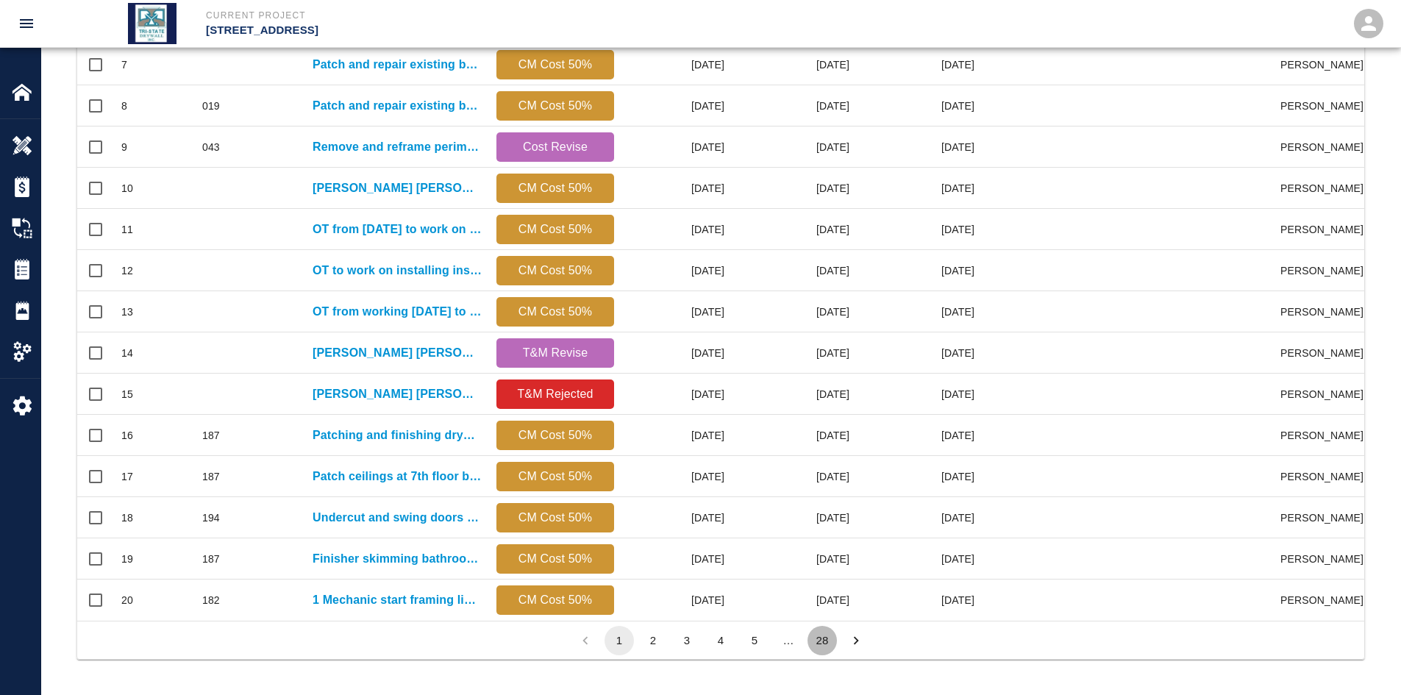
click at [821, 536] on button "28" at bounding box center [821, 640] width 29 height 29
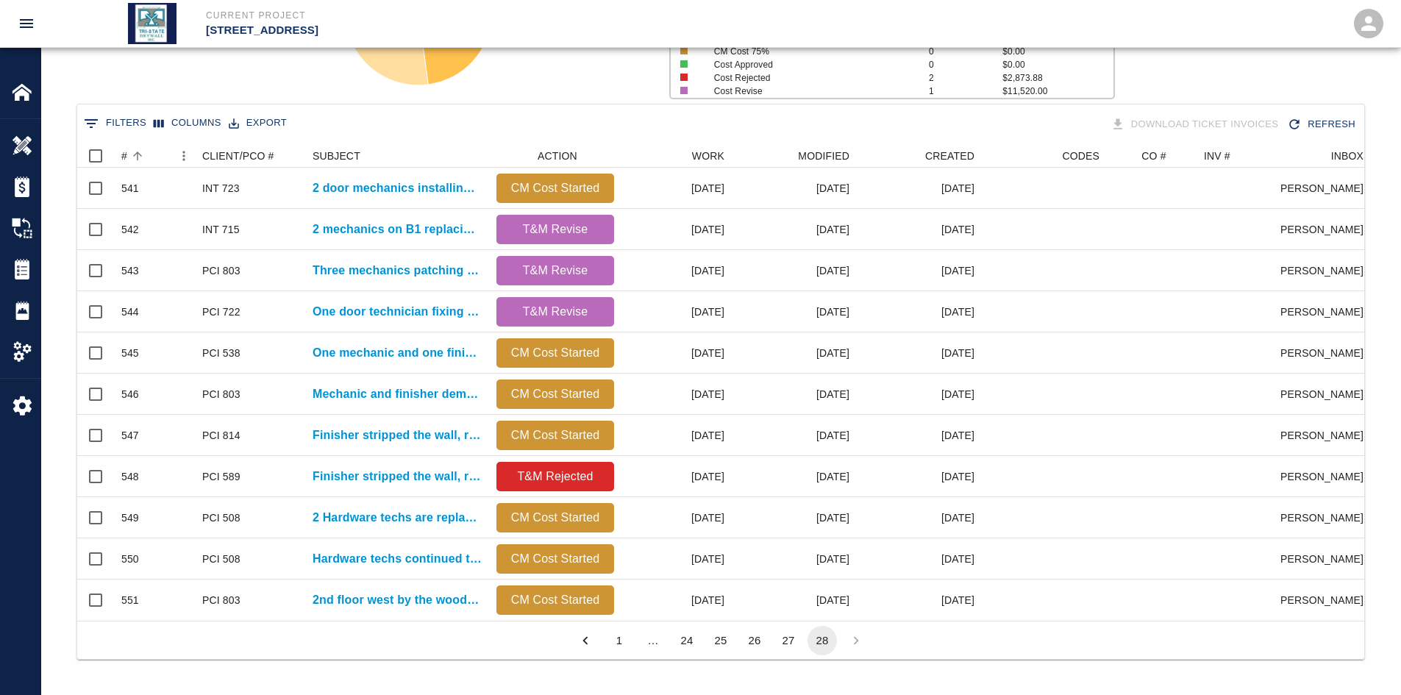
click at [782, 536] on button "27" at bounding box center [788, 640] width 29 height 29
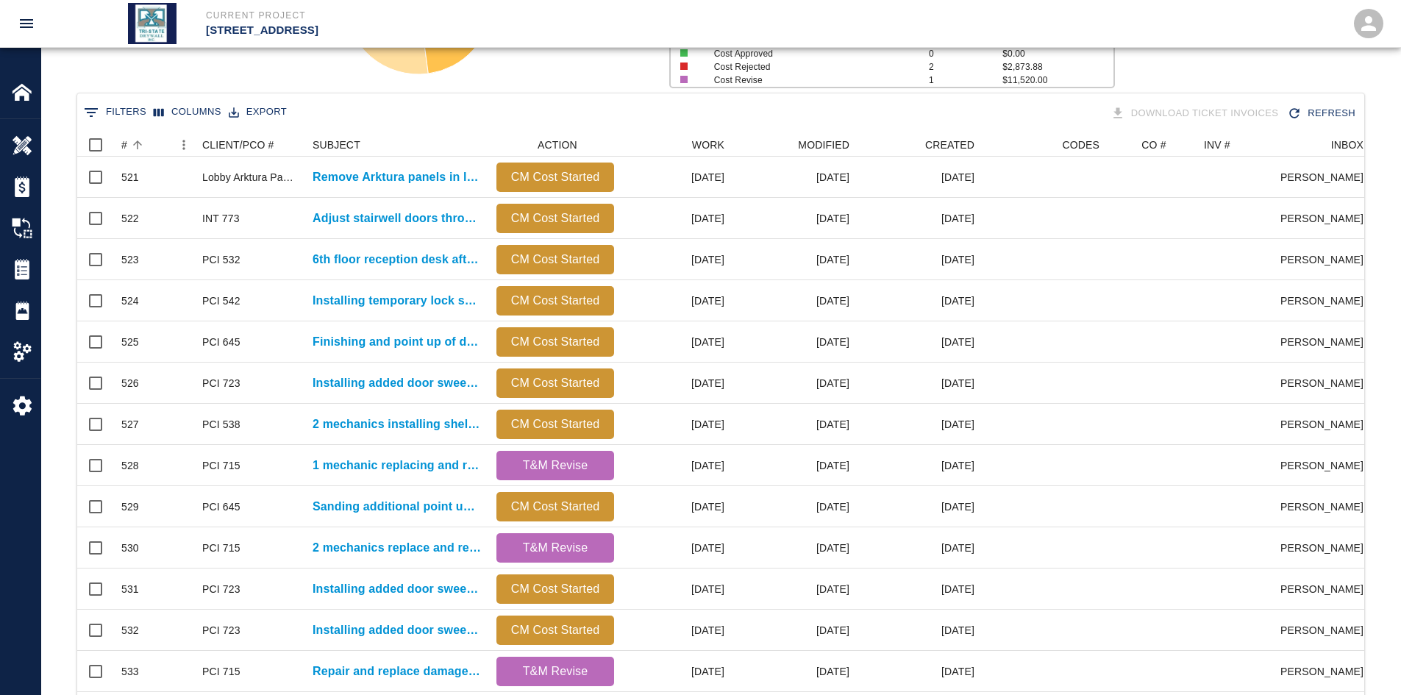
scroll to position [847, 1276]
click at [338, 254] on p "6th floor reception desk after duct work was removed 1..." at bounding box center [397, 260] width 169 height 18
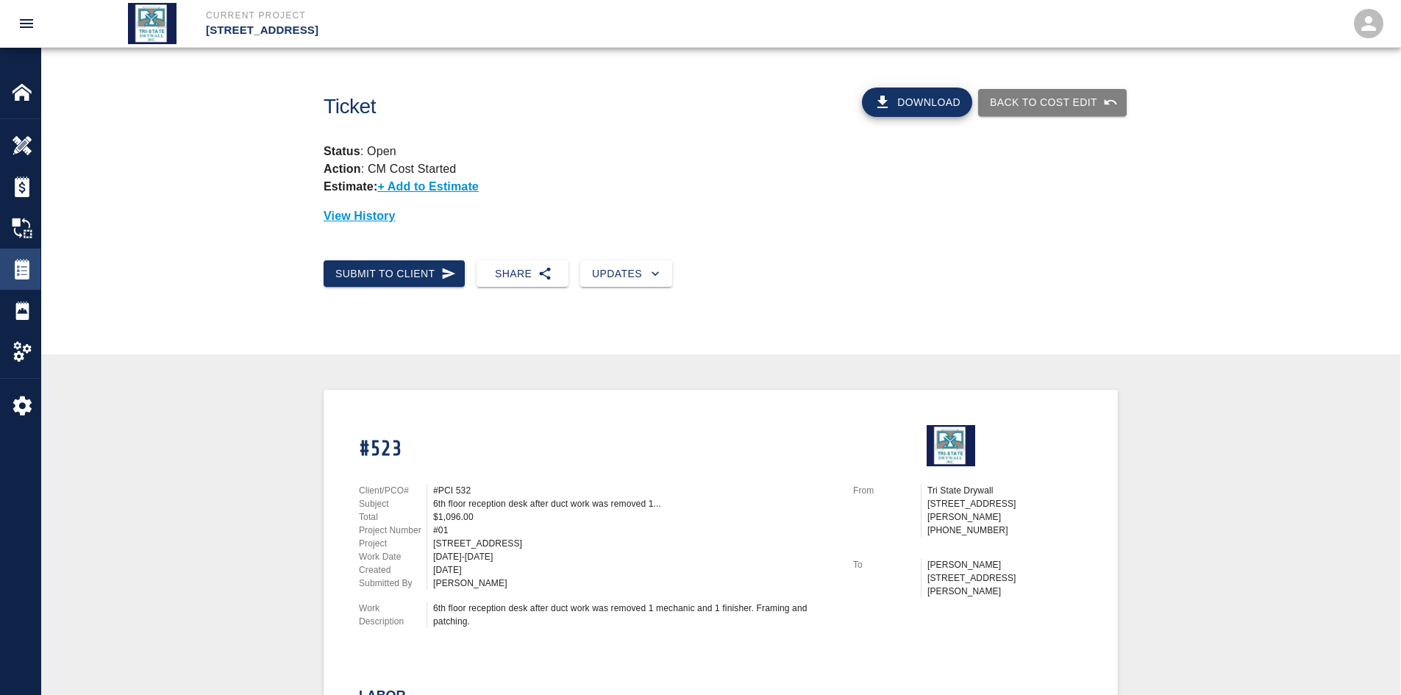
click at [21, 271] on img at bounding box center [22, 269] width 21 height 21
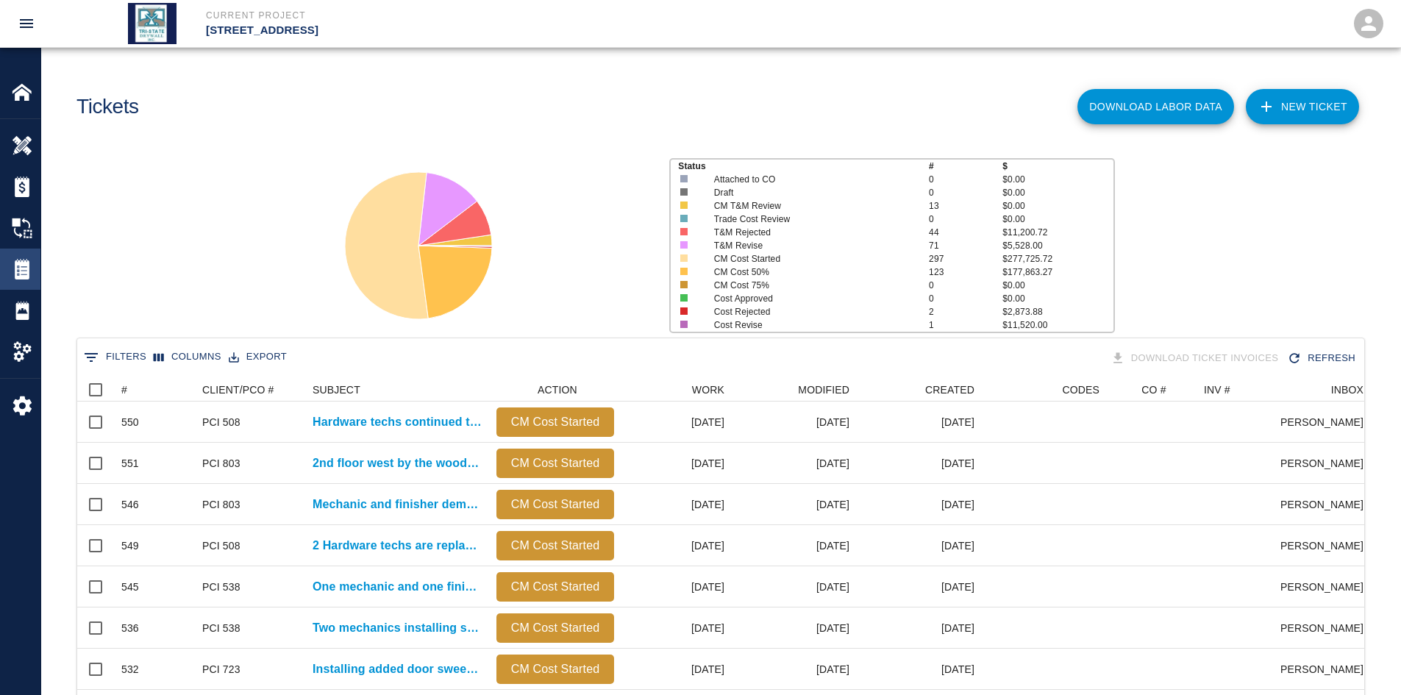
scroll to position [847, 1276]
click at [128, 389] on button "Sort" at bounding box center [137, 389] width 21 height 21
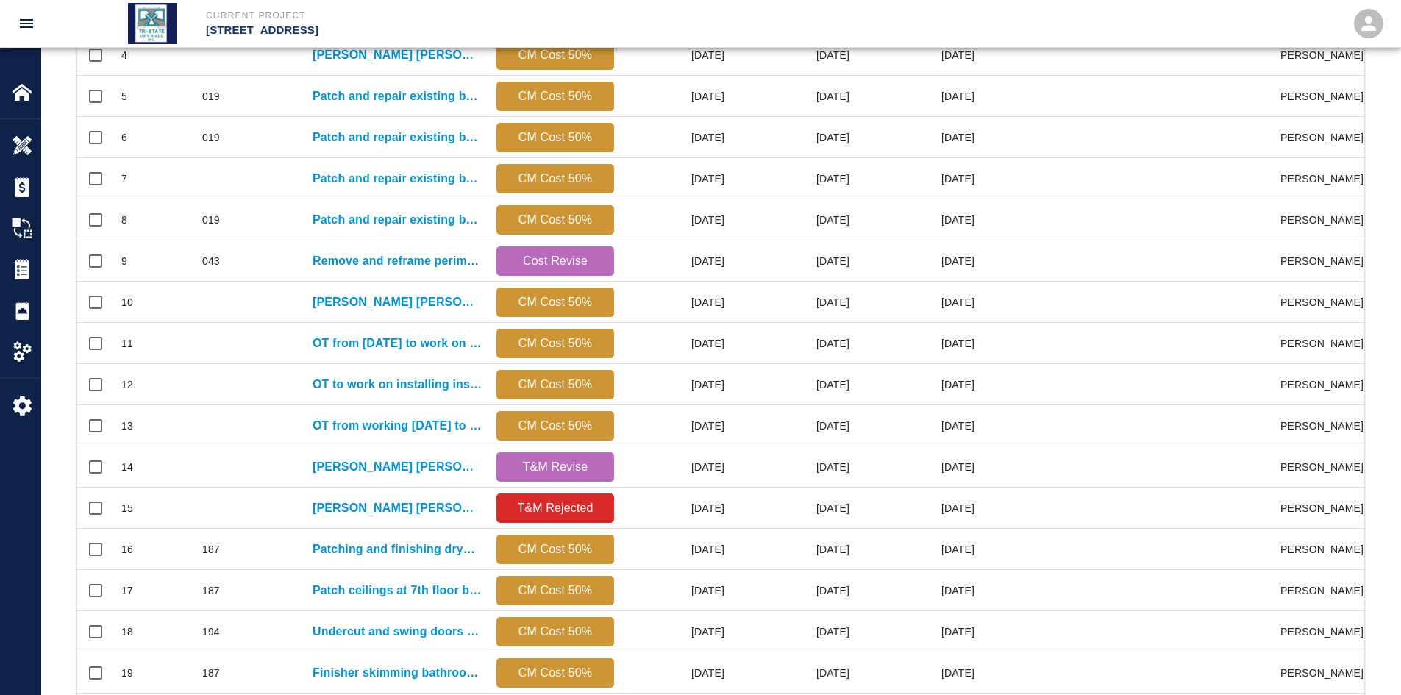
scroll to position [615, 0]
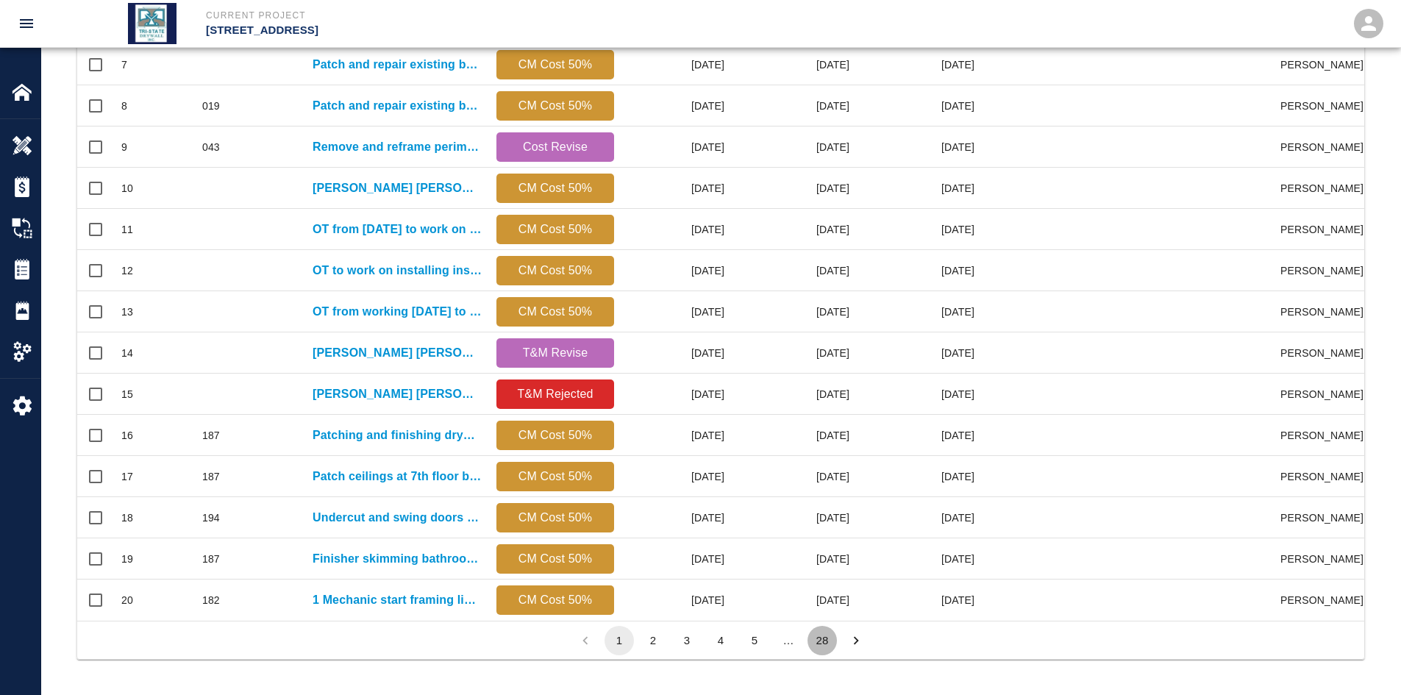
click at [827, 536] on button "28" at bounding box center [821, 640] width 29 height 29
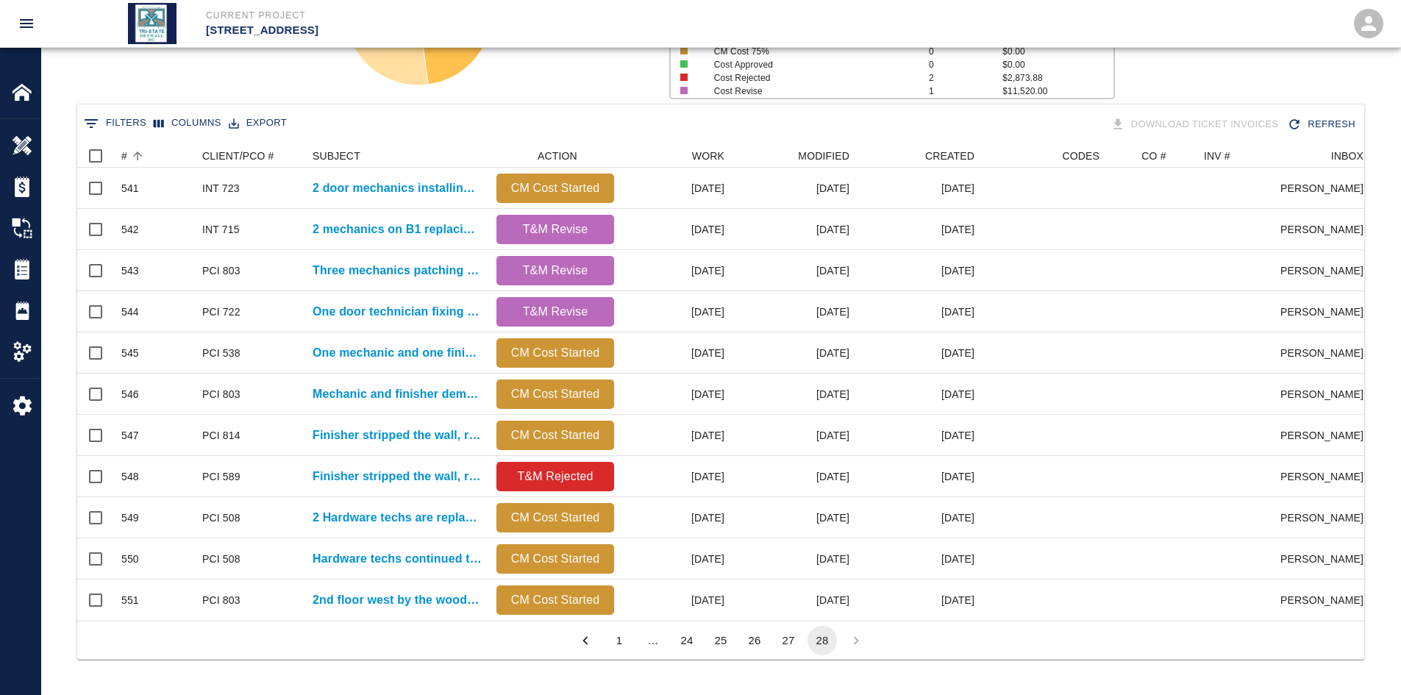
click at [786, 536] on button "27" at bounding box center [788, 640] width 29 height 29
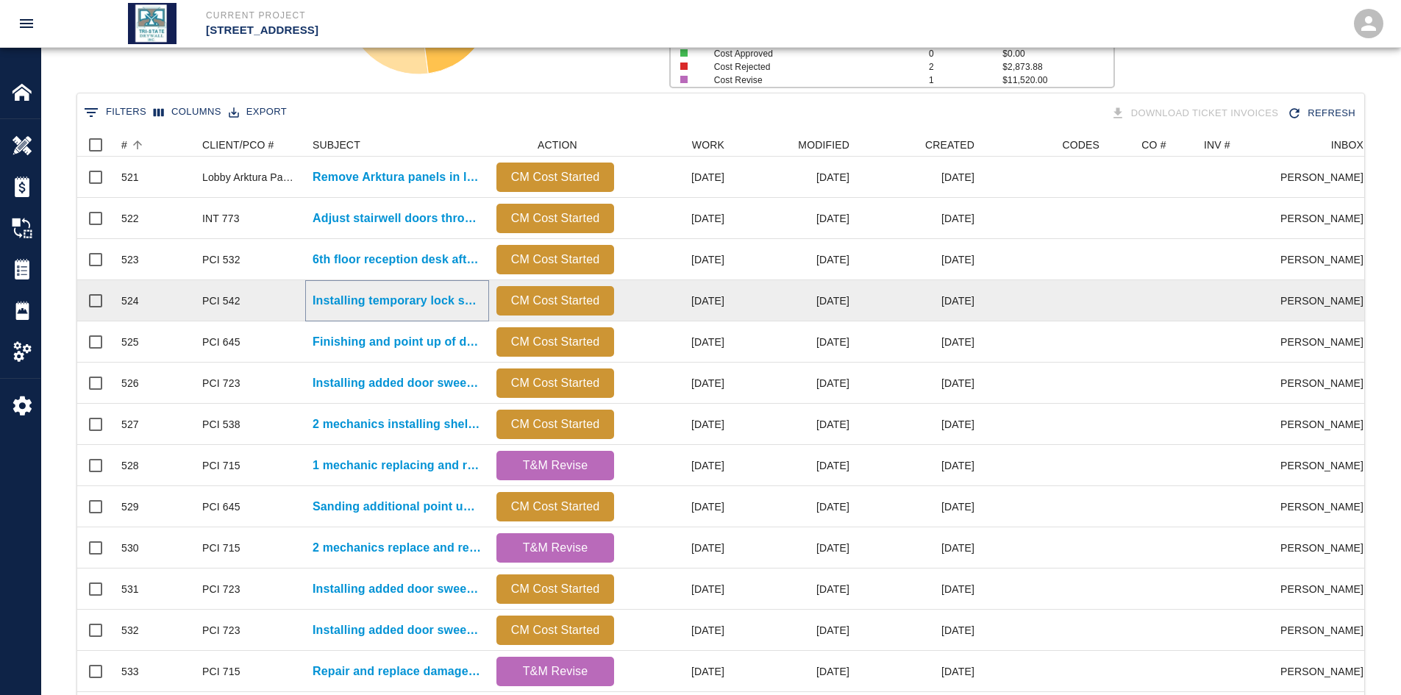
click at [360, 308] on p "Installing temporary lock sets directed by [PERSON_NAME] in G1 and..." at bounding box center [397, 301] width 169 height 18
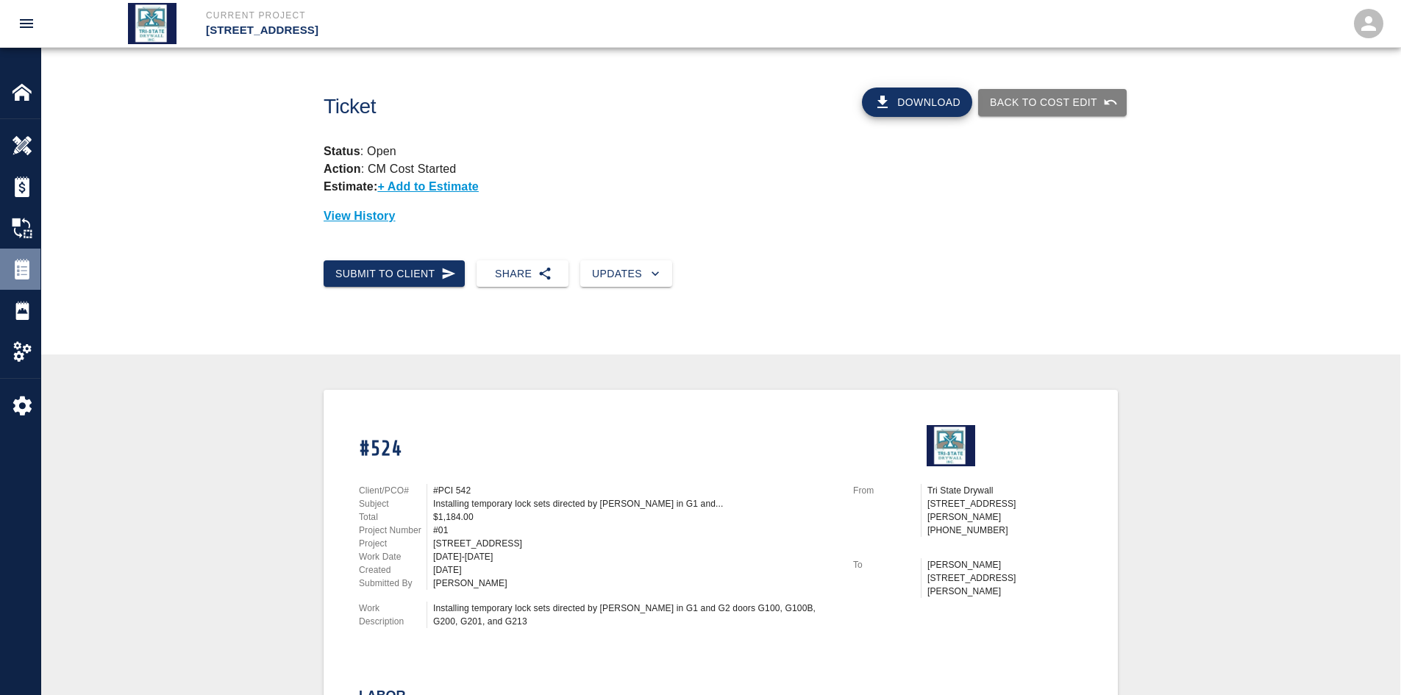
click at [26, 267] on img at bounding box center [22, 269] width 21 height 21
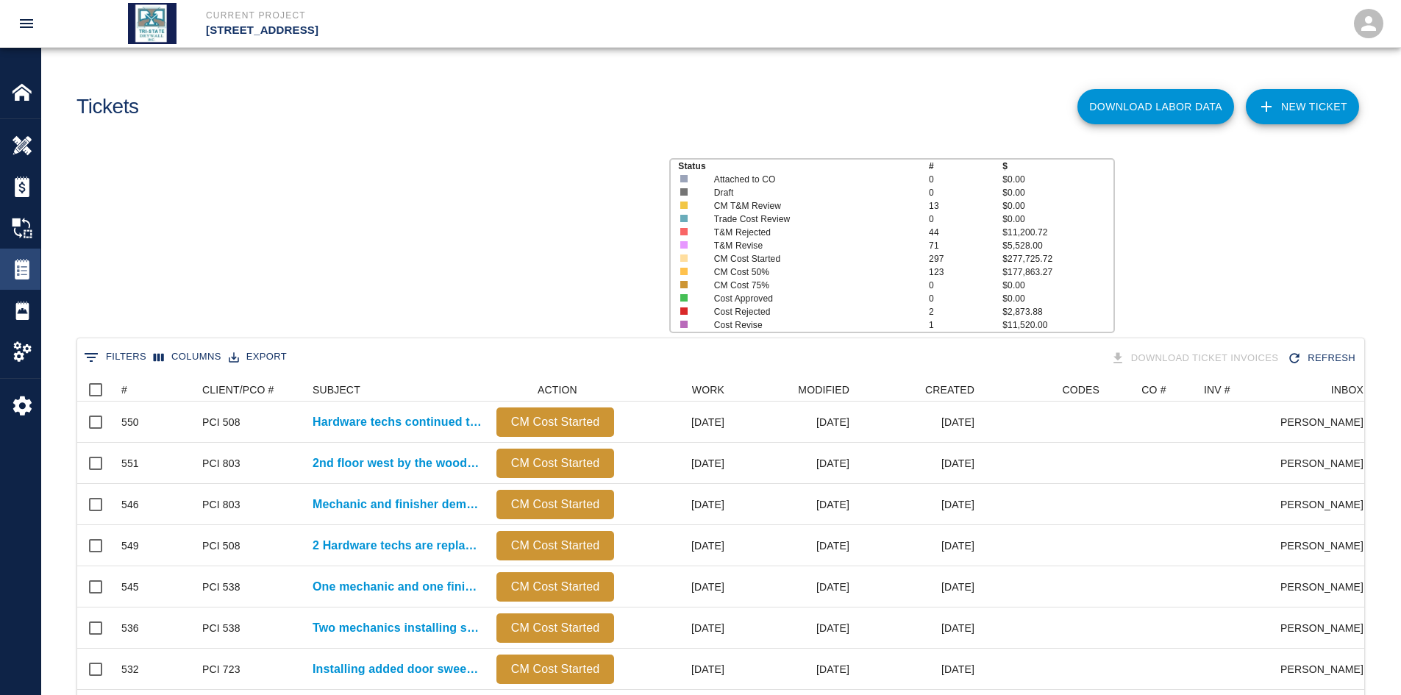
scroll to position [847, 1276]
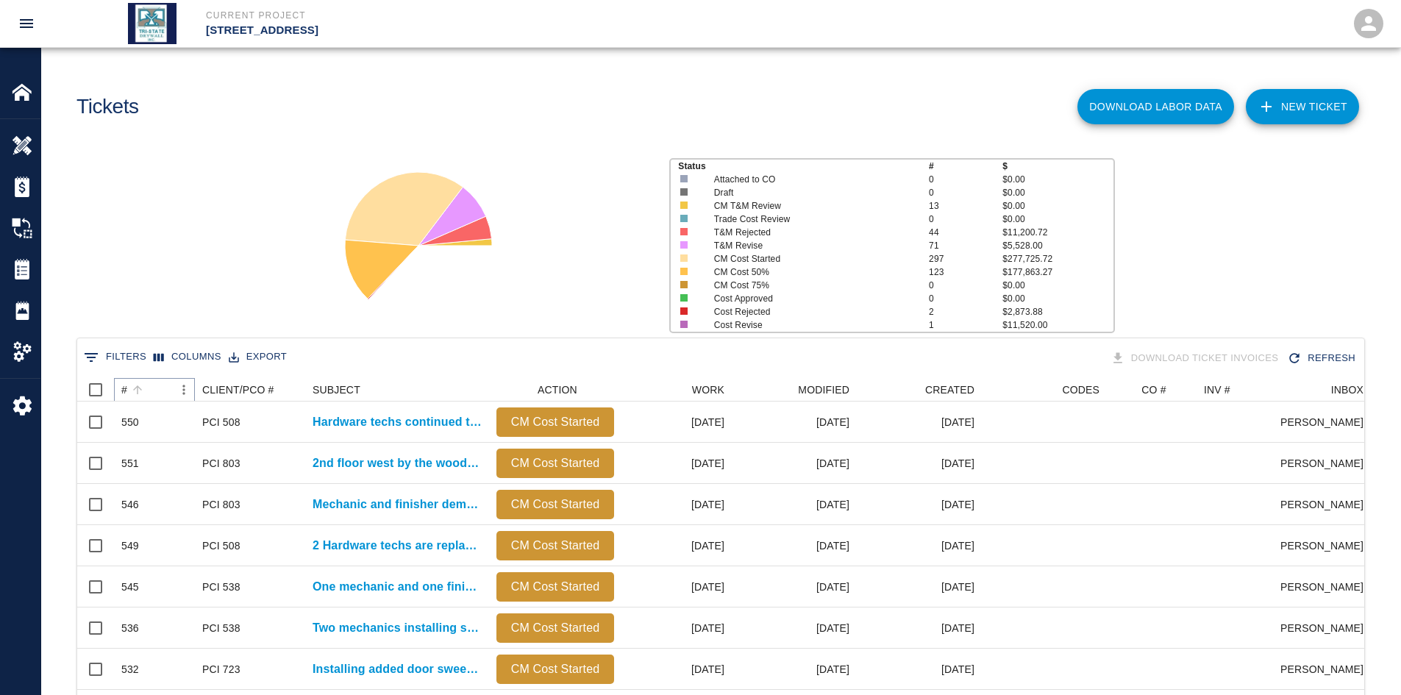
click at [143, 384] on icon "Sort" at bounding box center [137, 389] width 13 height 13
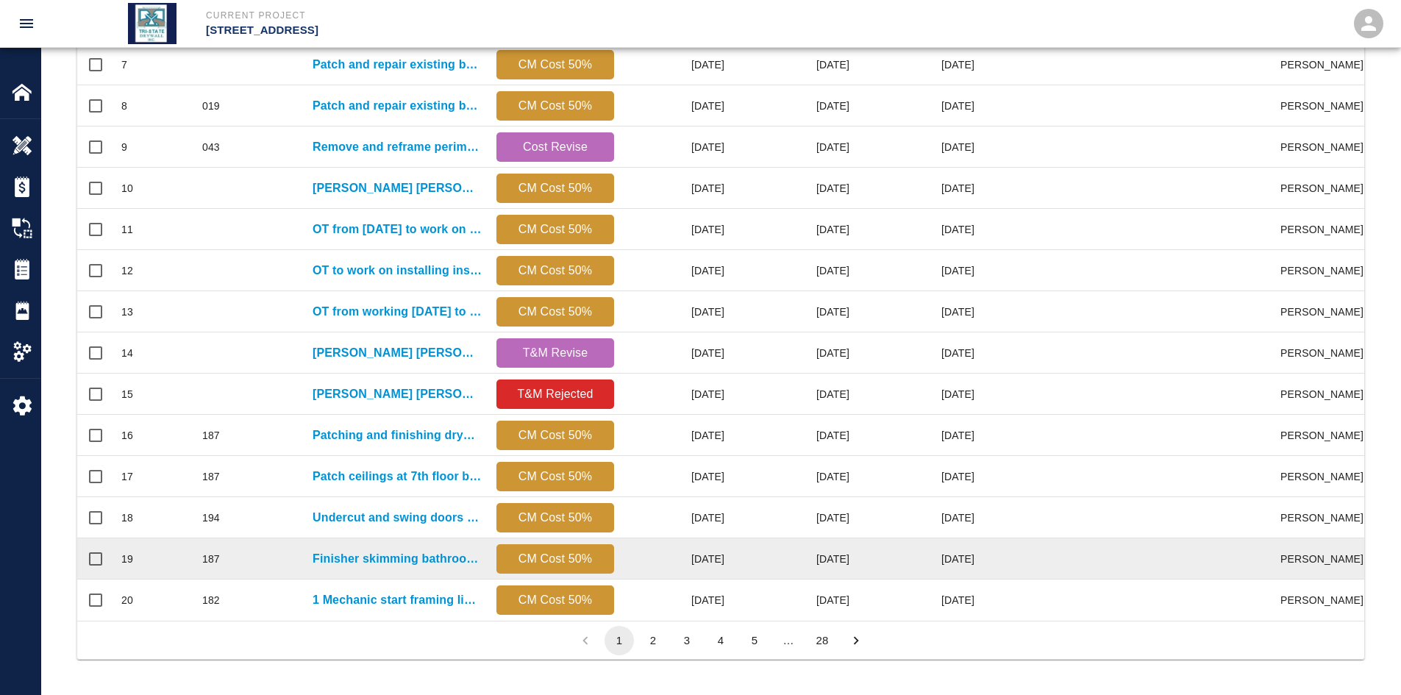
scroll to position [615, 0]
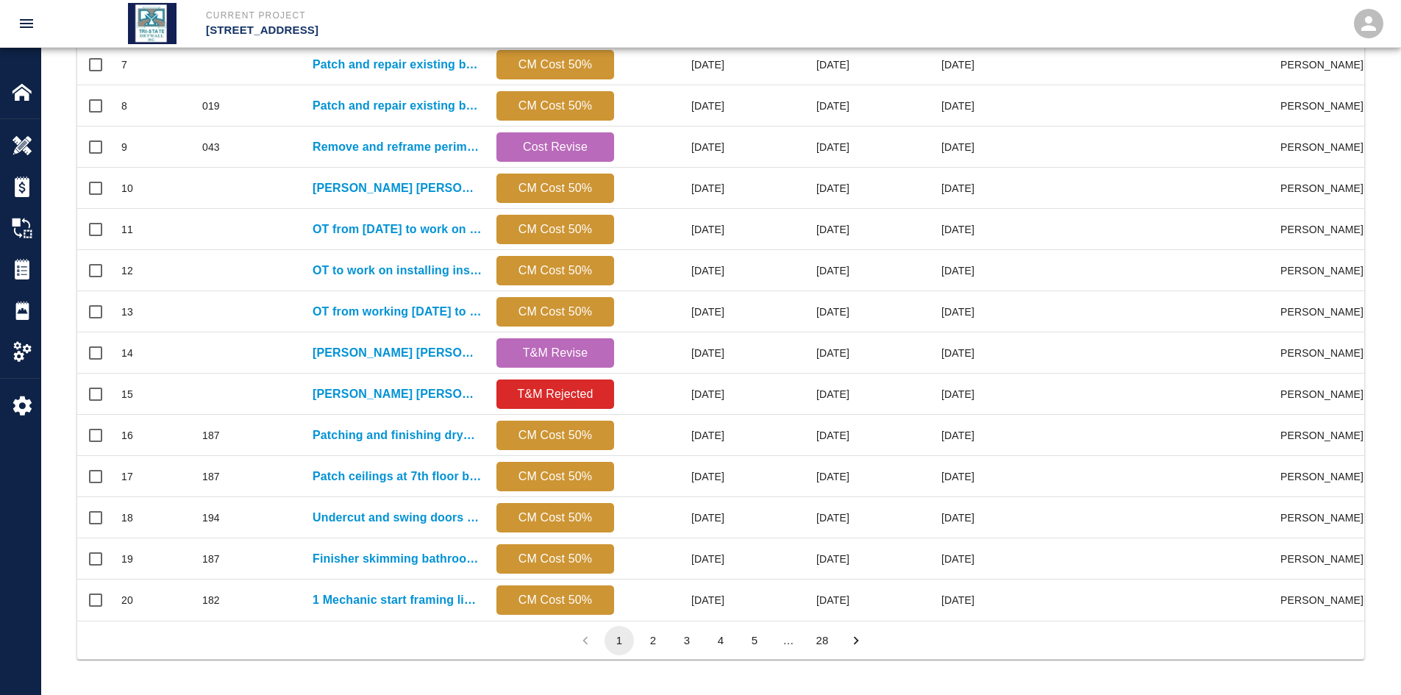
click at [818, 536] on button "28" at bounding box center [821, 640] width 29 height 29
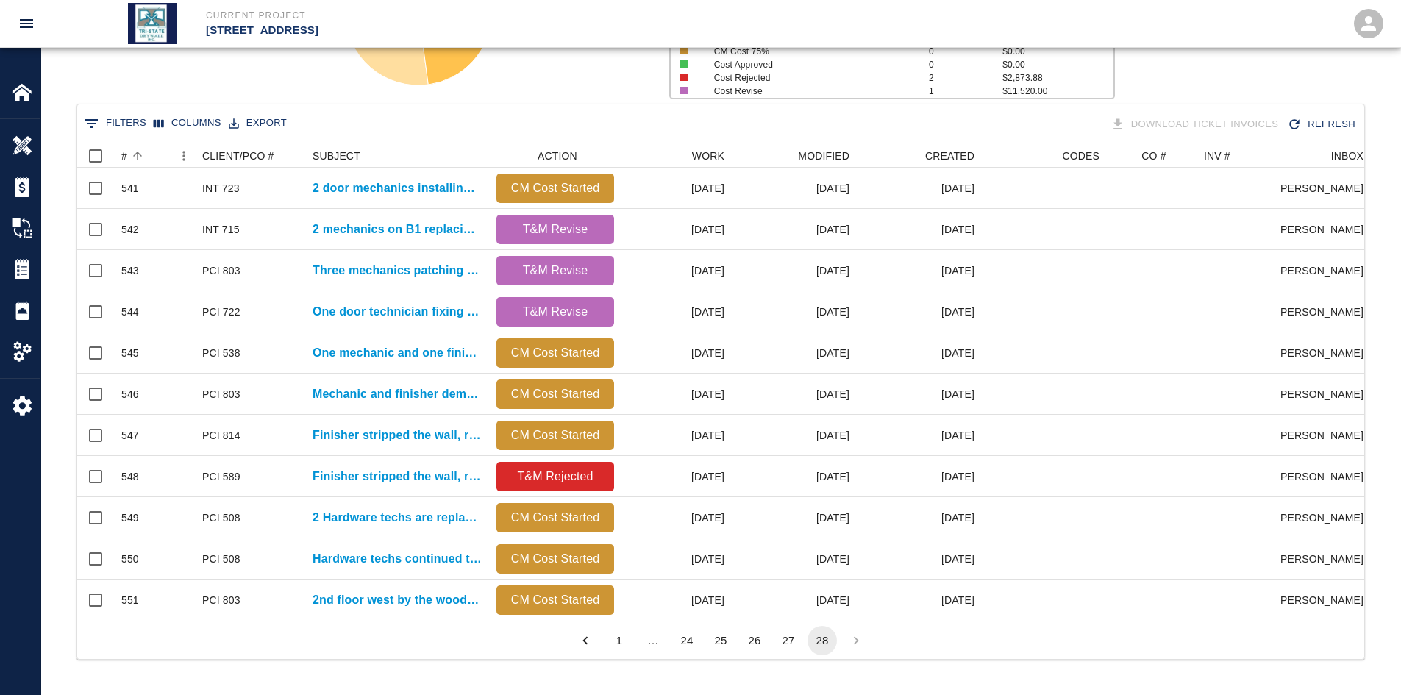
scroll to position [477, 1276]
click at [793, 536] on button "27" at bounding box center [788, 640] width 29 height 29
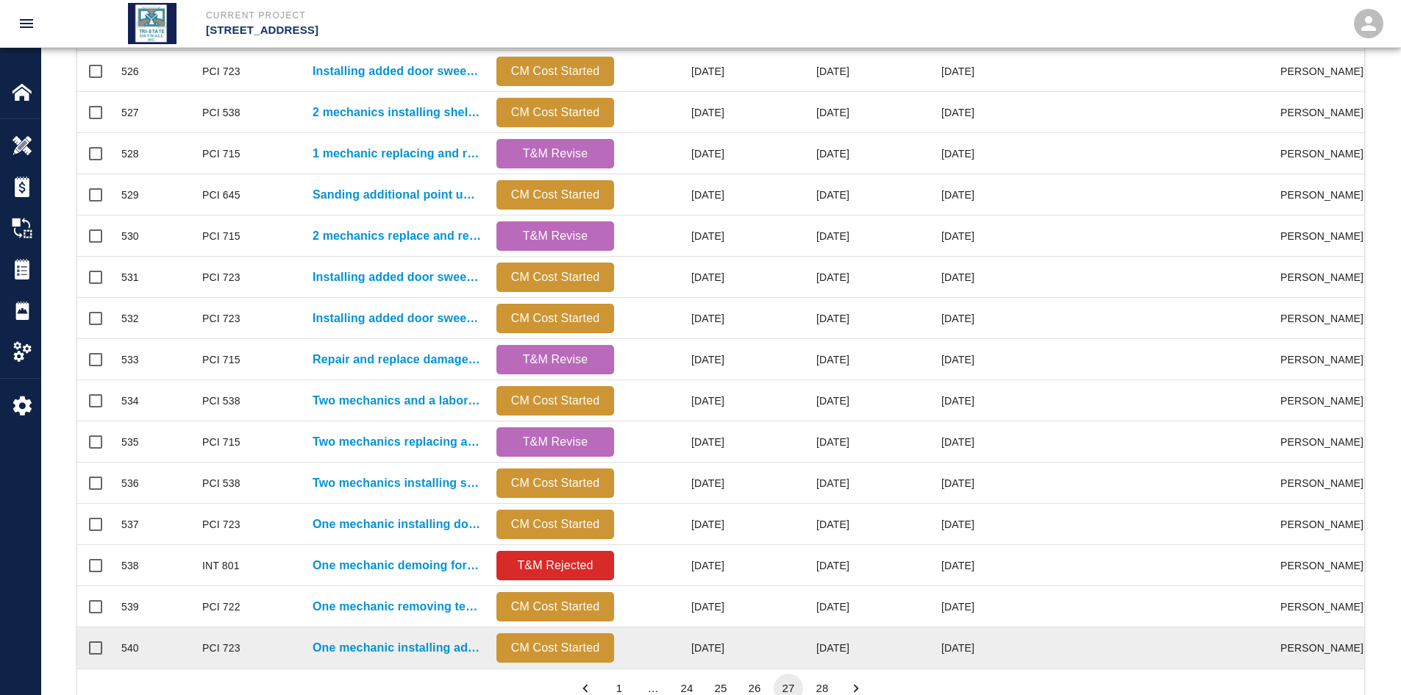
scroll to position [588, 0]
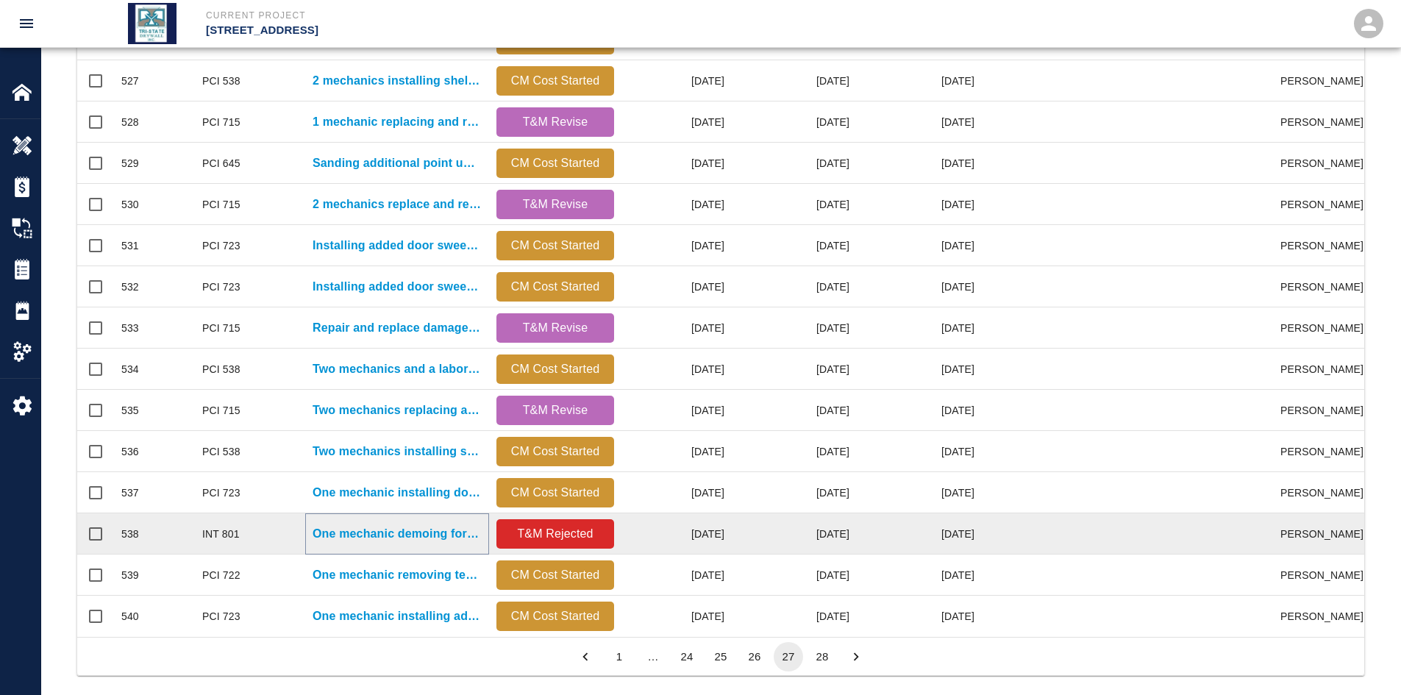
click at [342, 536] on p "One mechanic demoing for install of new shade pocket and..." at bounding box center [397, 534] width 169 height 18
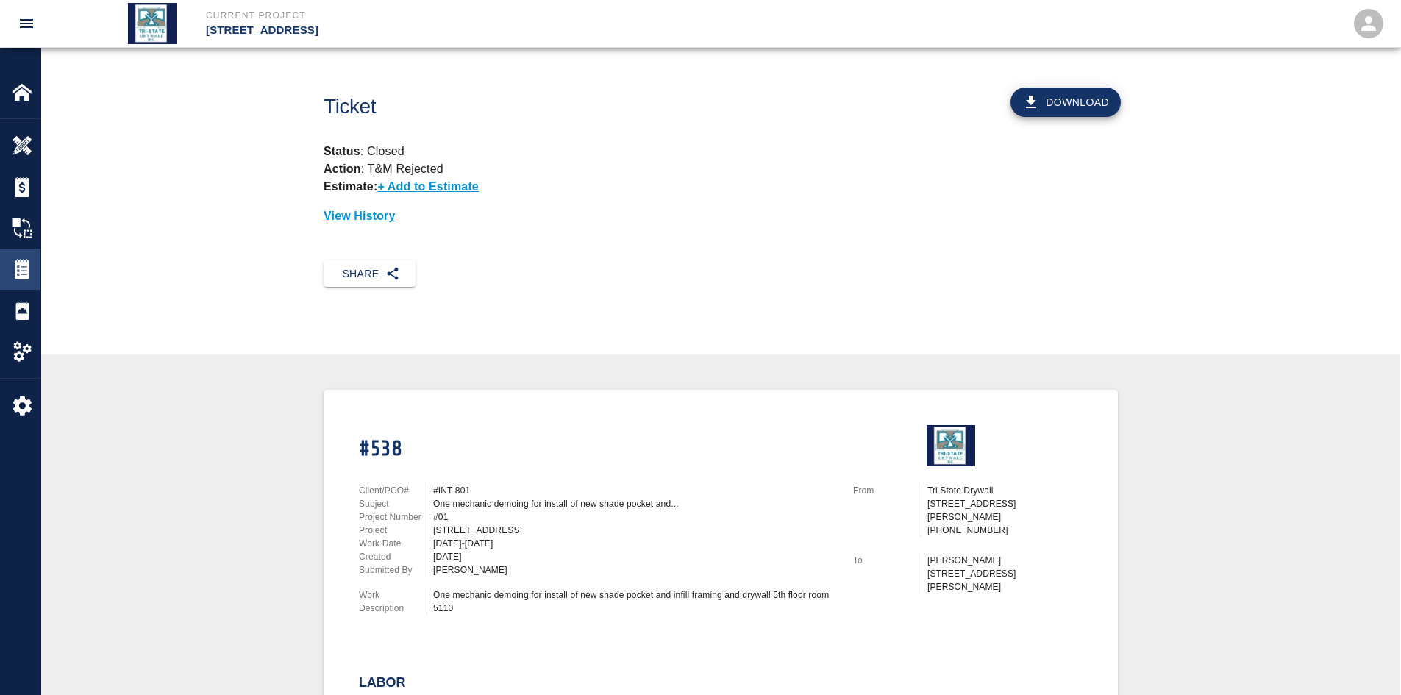
click at [16, 278] on img at bounding box center [22, 269] width 21 height 21
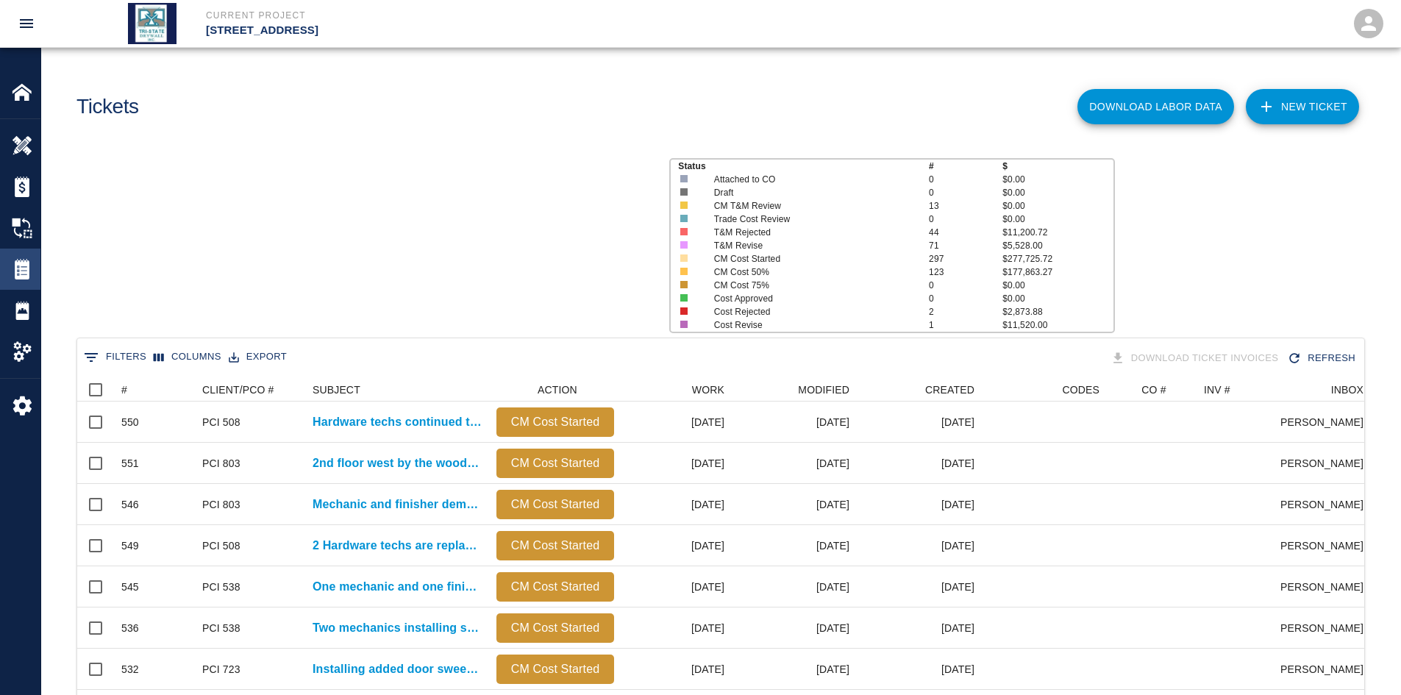
scroll to position [847, 1276]
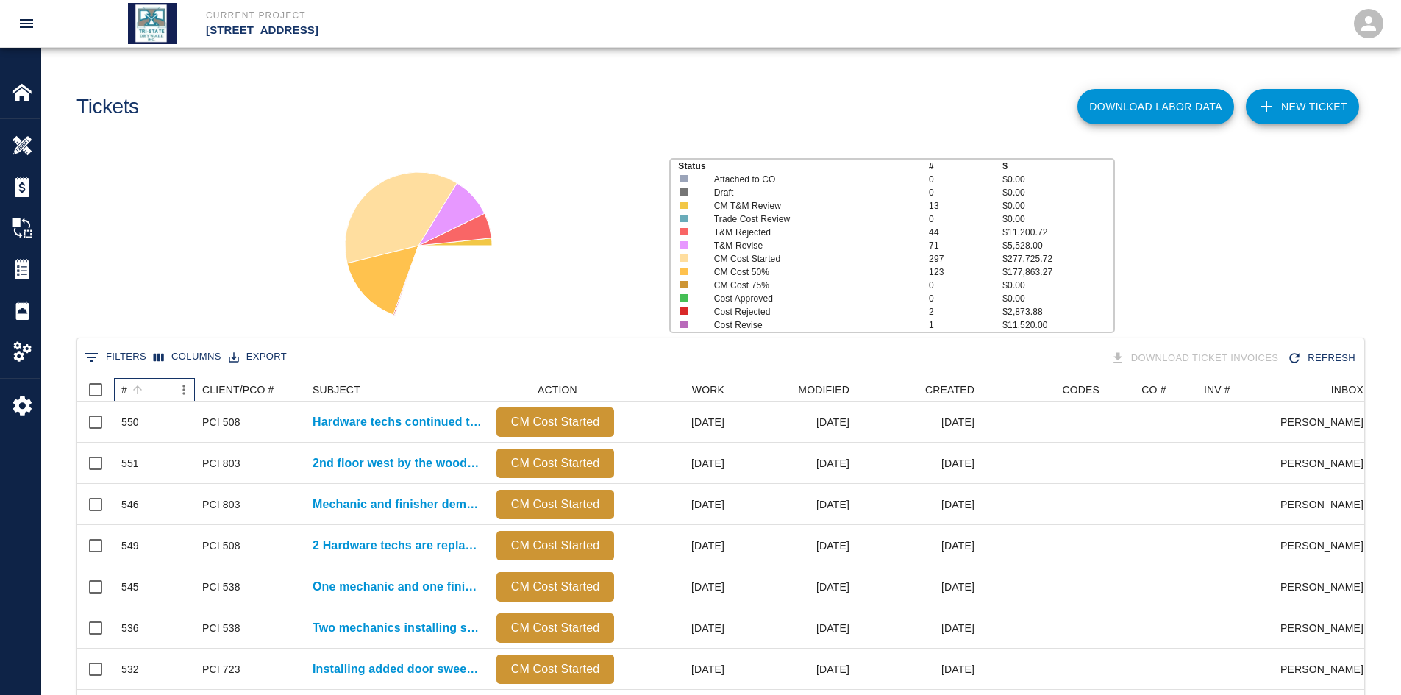
click at [129, 382] on div "#" at bounding box center [137, 389] width 21 height 21
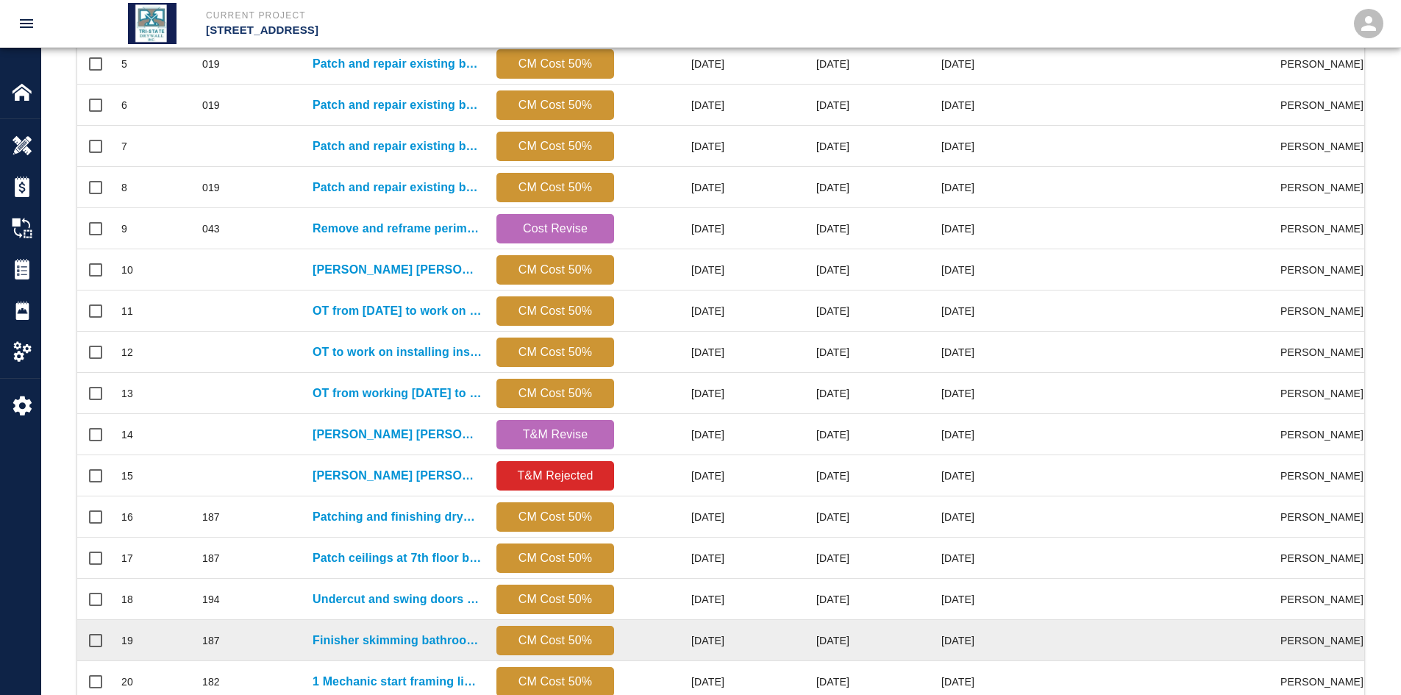
scroll to position [615, 0]
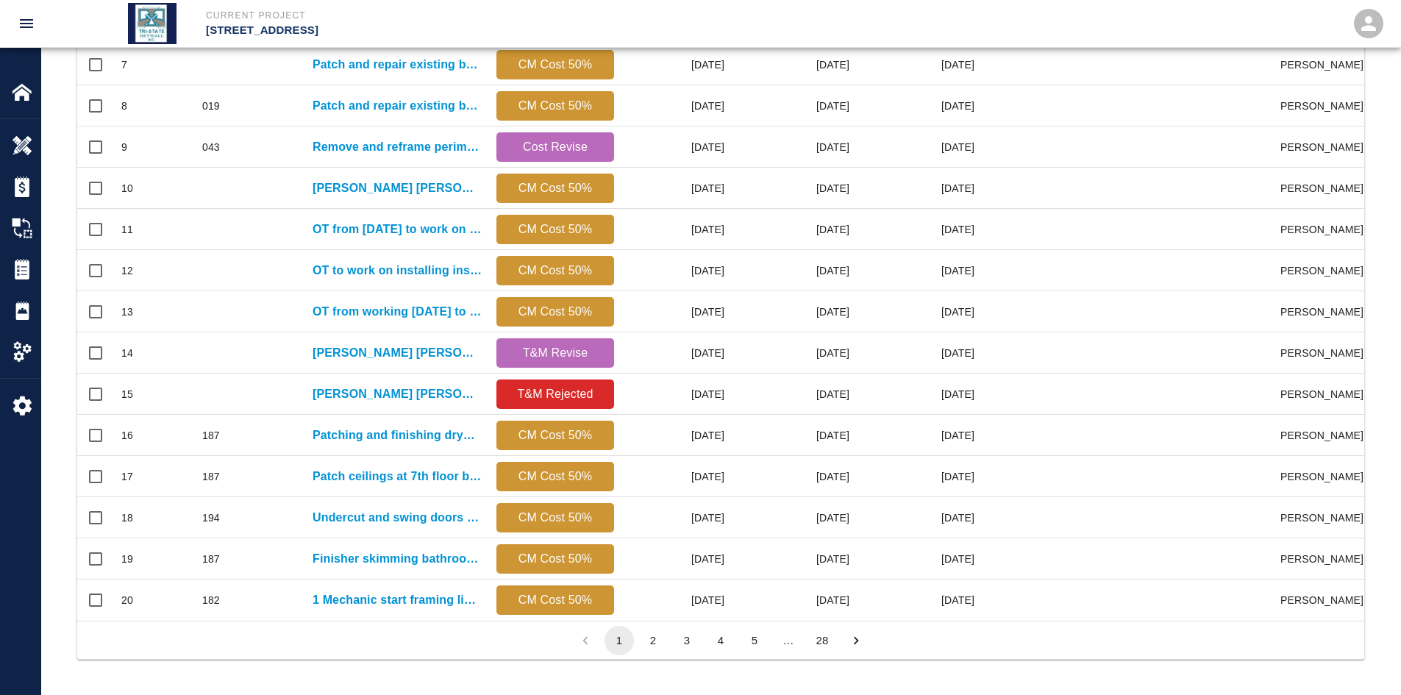
click at [827, 536] on button "28" at bounding box center [821, 640] width 29 height 29
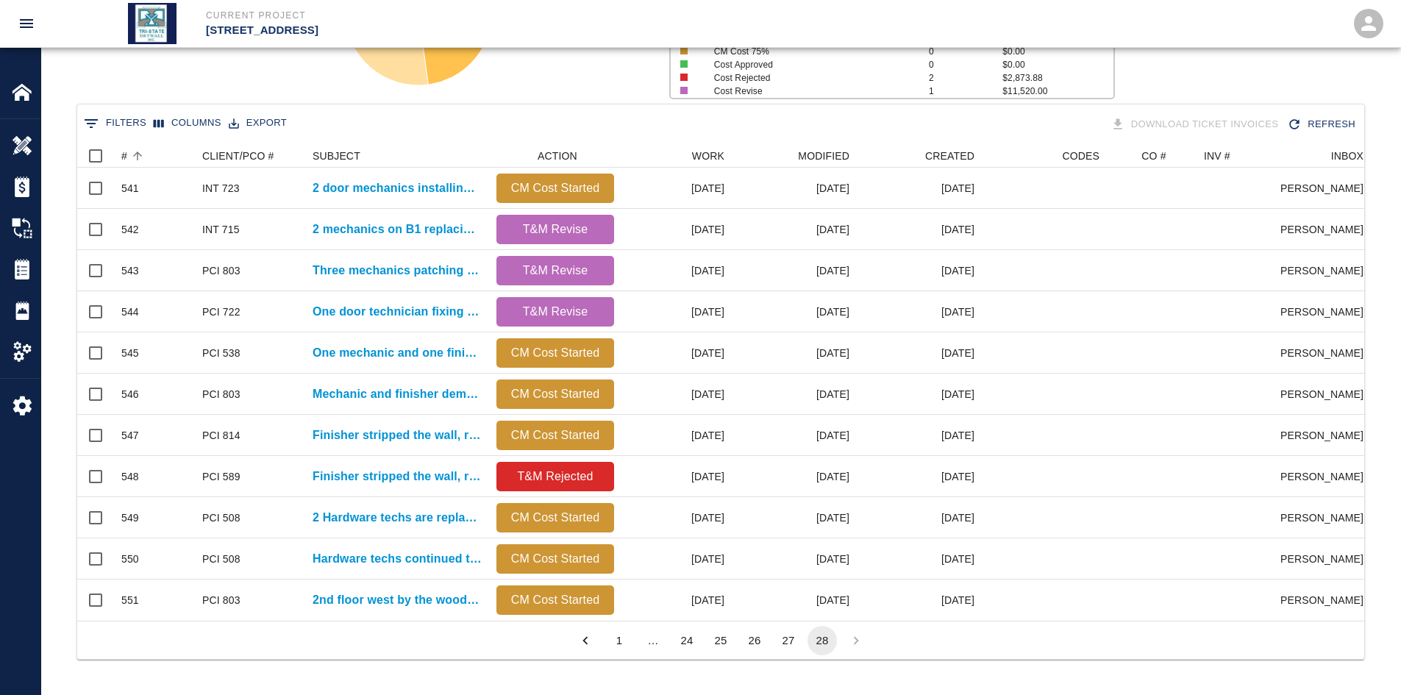
scroll to position [477, 1276]
click at [803, 536] on li "27" at bounding box center [788, 640] width 34 height 29
click at [793, 536] on button "27" at bounding box center [788, 640] width 29 height 29
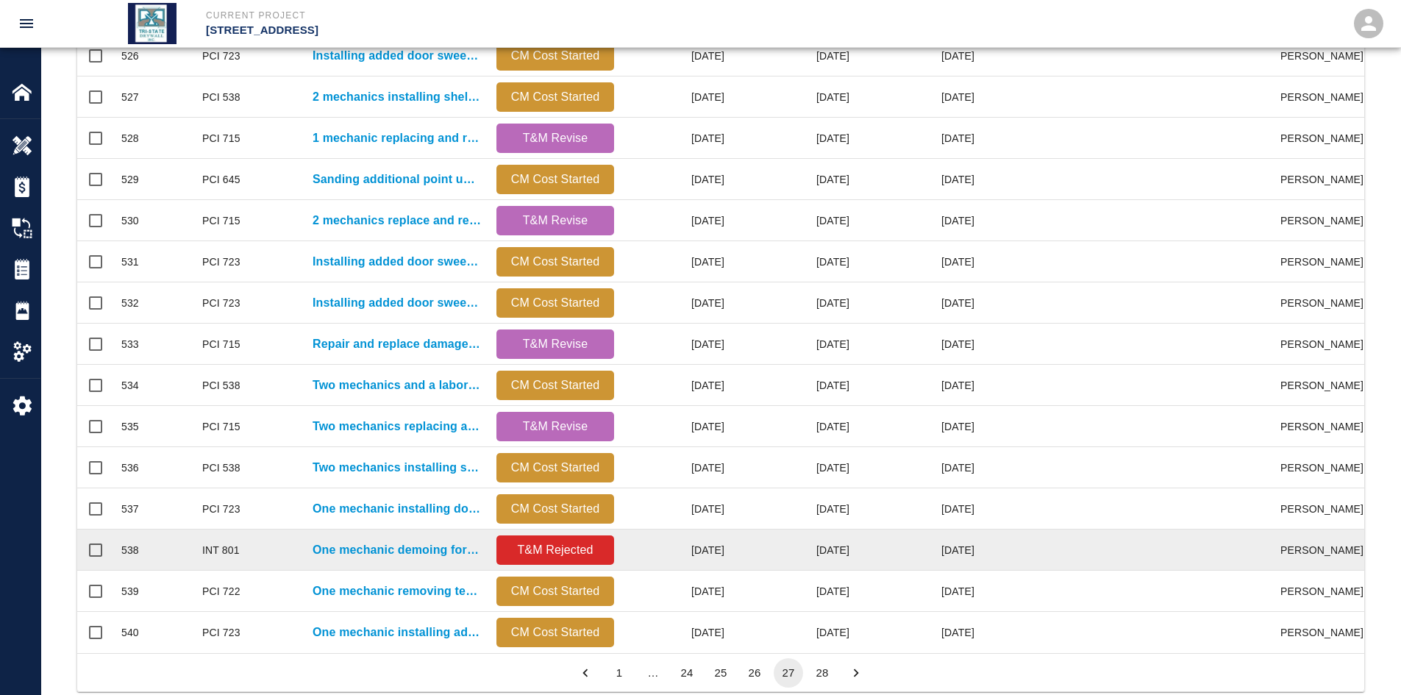
scroll to position [588, 0]
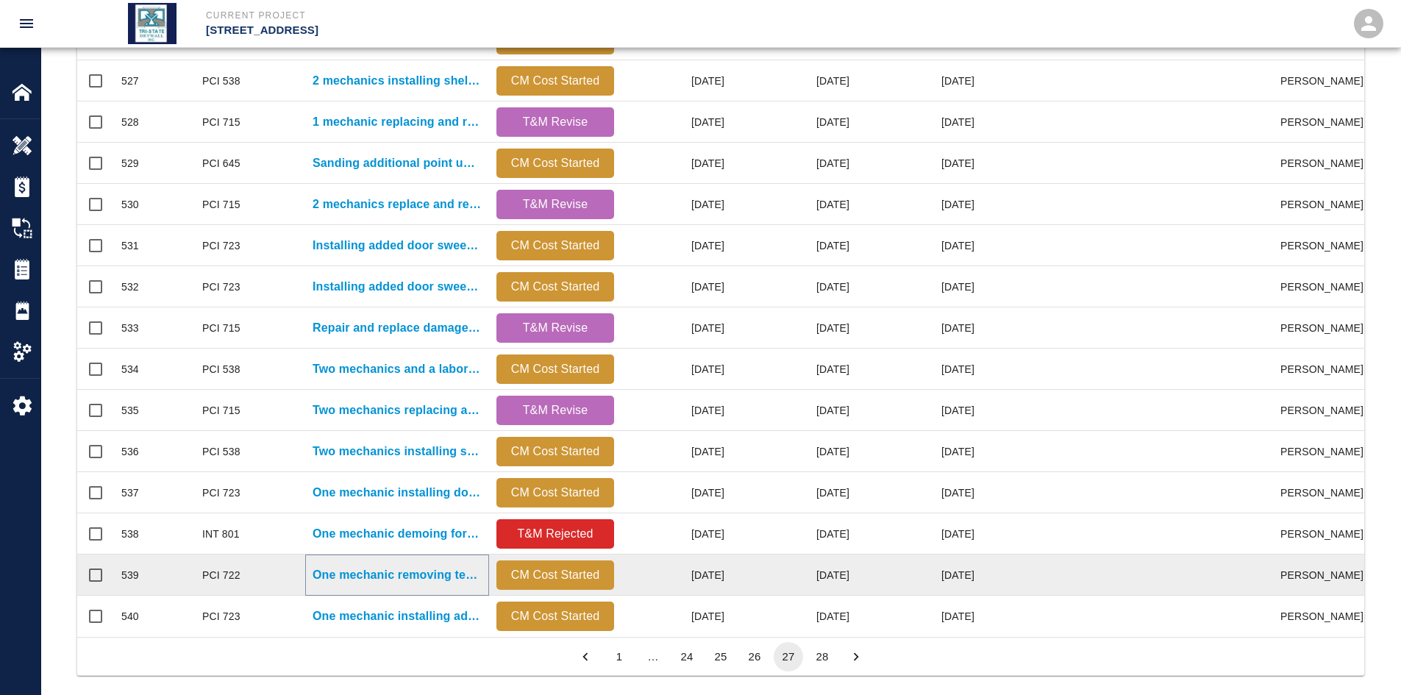
click at [405, 536] on p "One mechanic removing temp door and installing new door and..." at bounding box center [397, 575] width 169 height 18
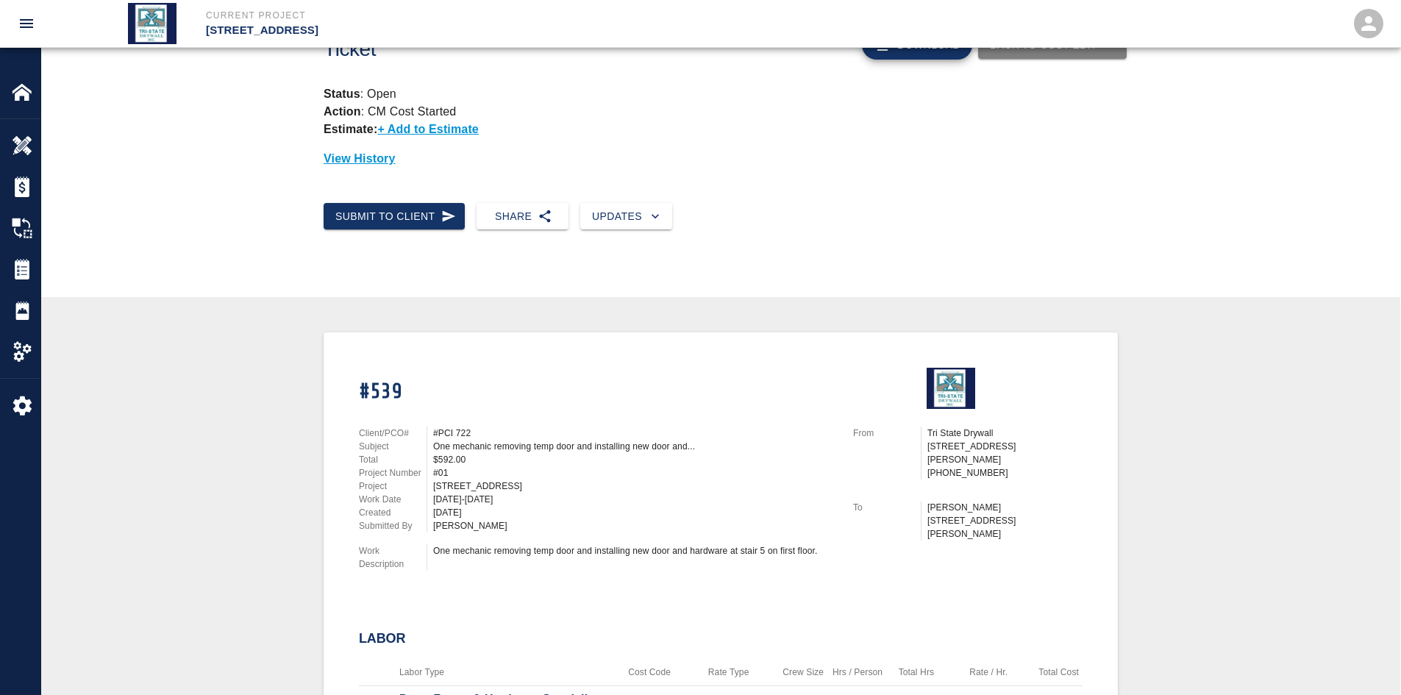
scroll to position [98, 0]
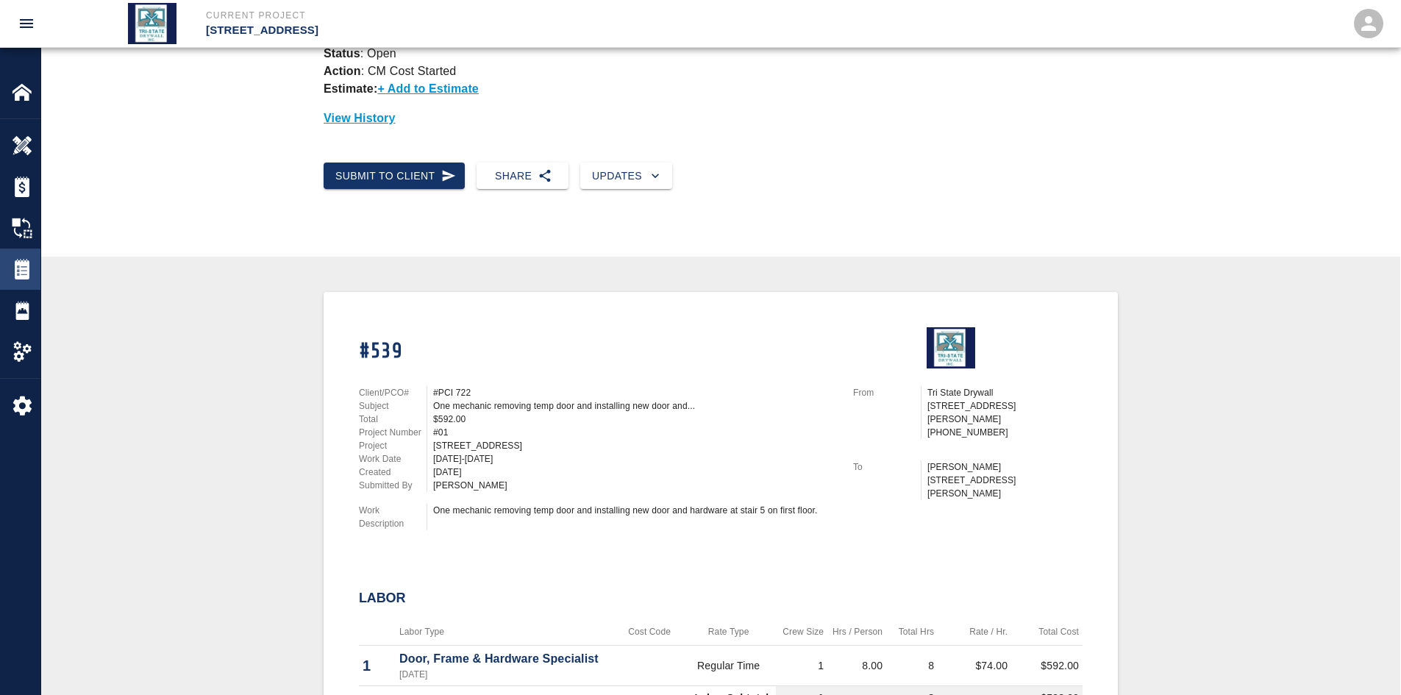
click at [21, 279] on div "Tickets" at bounding box center [20, 269] width 40 height 41
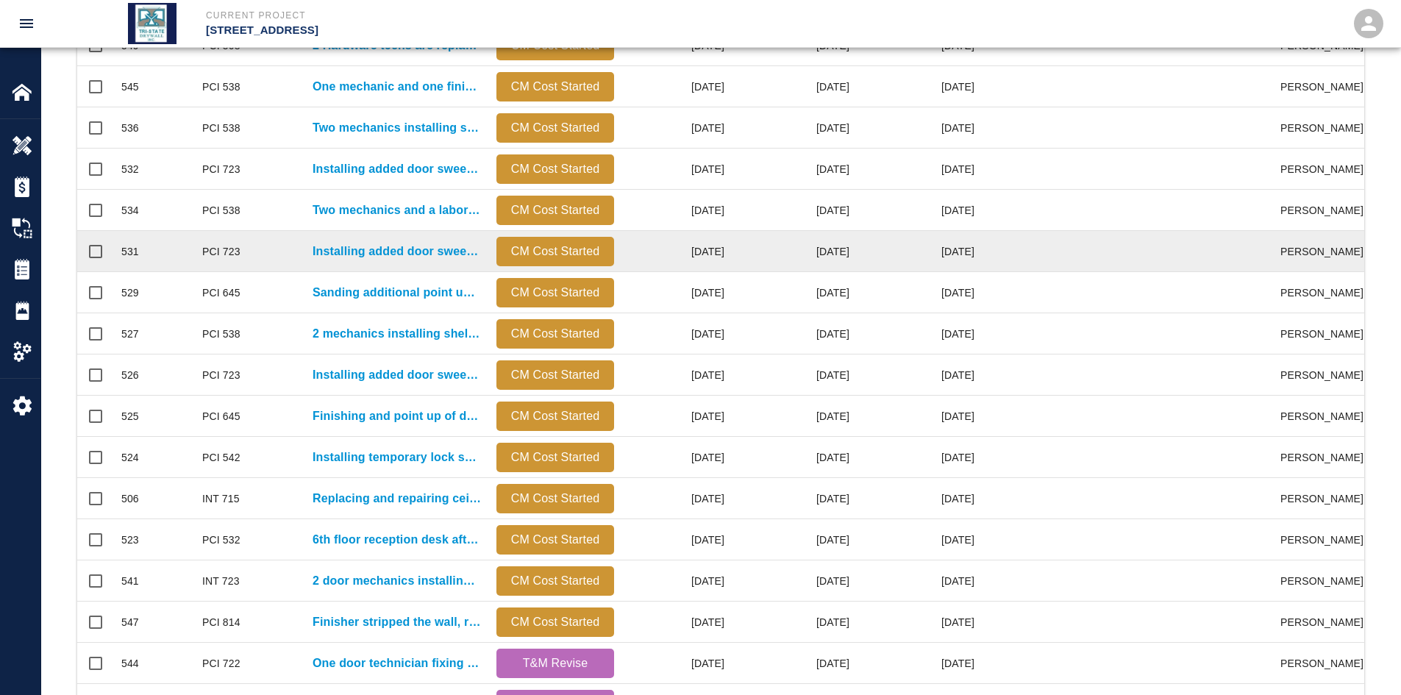
scroll to position [615, 0]
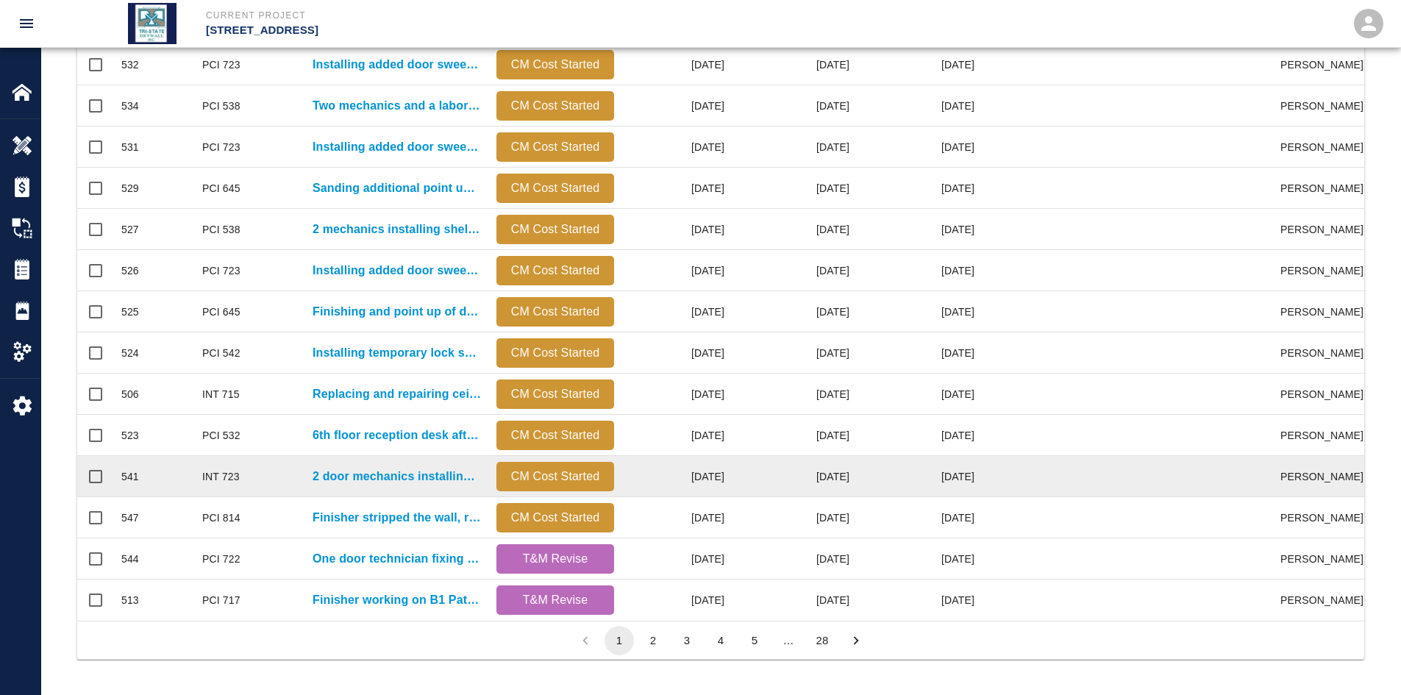
click at [182, 463] on div "541" at bounding box center [154, 476] width 81 height 41
click at [333, 468] on p "2 door mechanics installing mullions at B1001-A/B" at bounding box center [397, 477] width 169 height 18
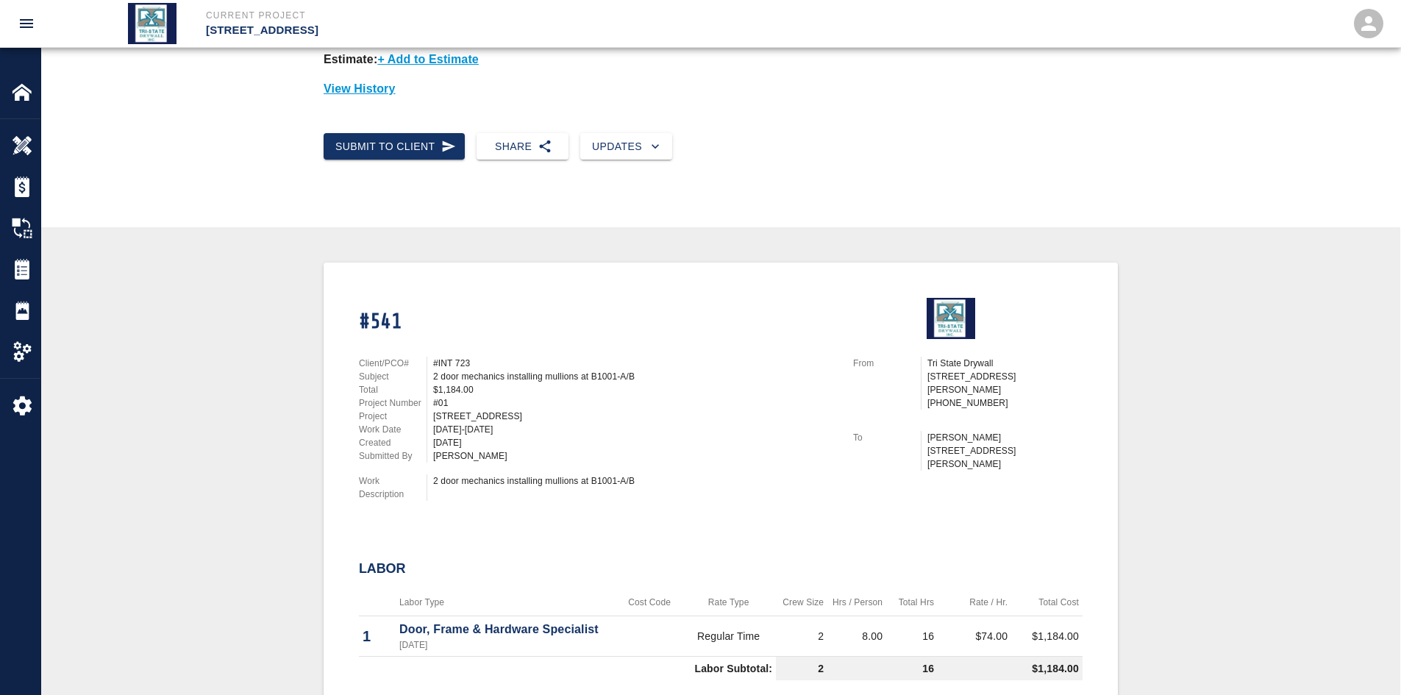
scroll to position [147, 0]
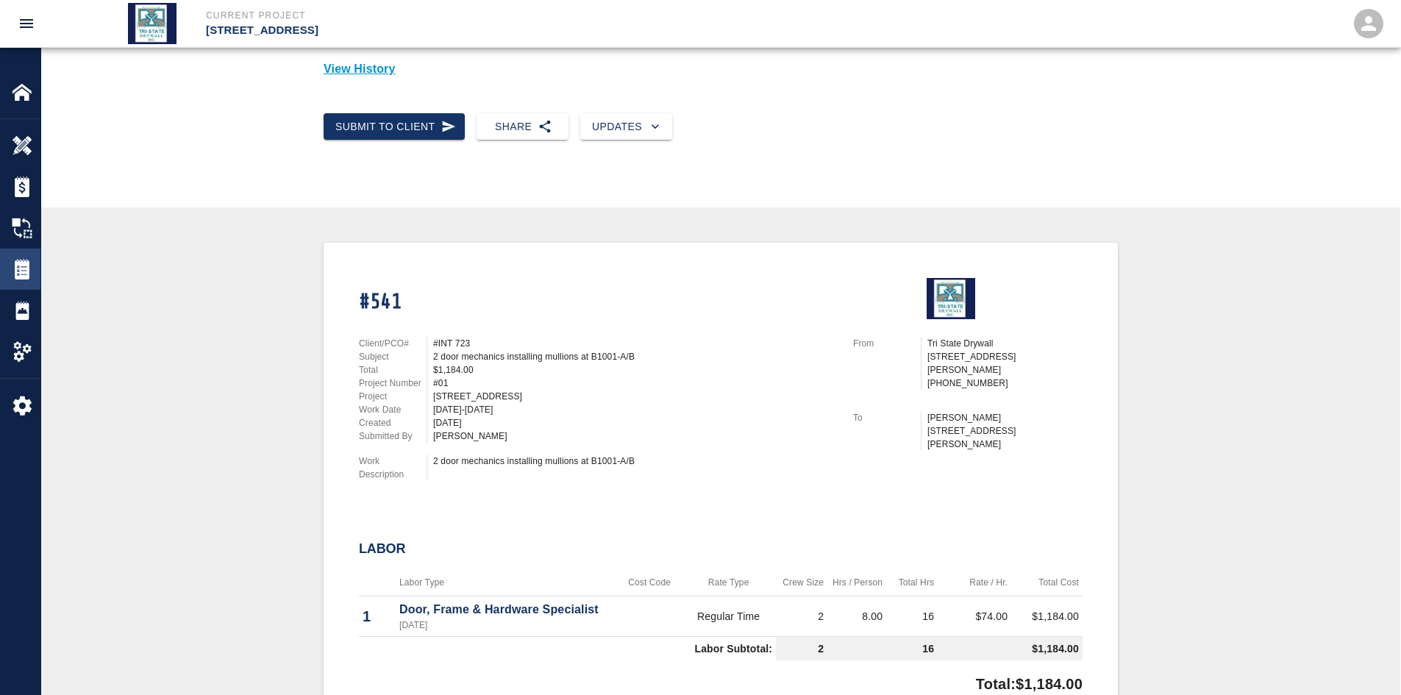
click at [23, 274] on img at bounding box center [22, 269] width 21 height 21
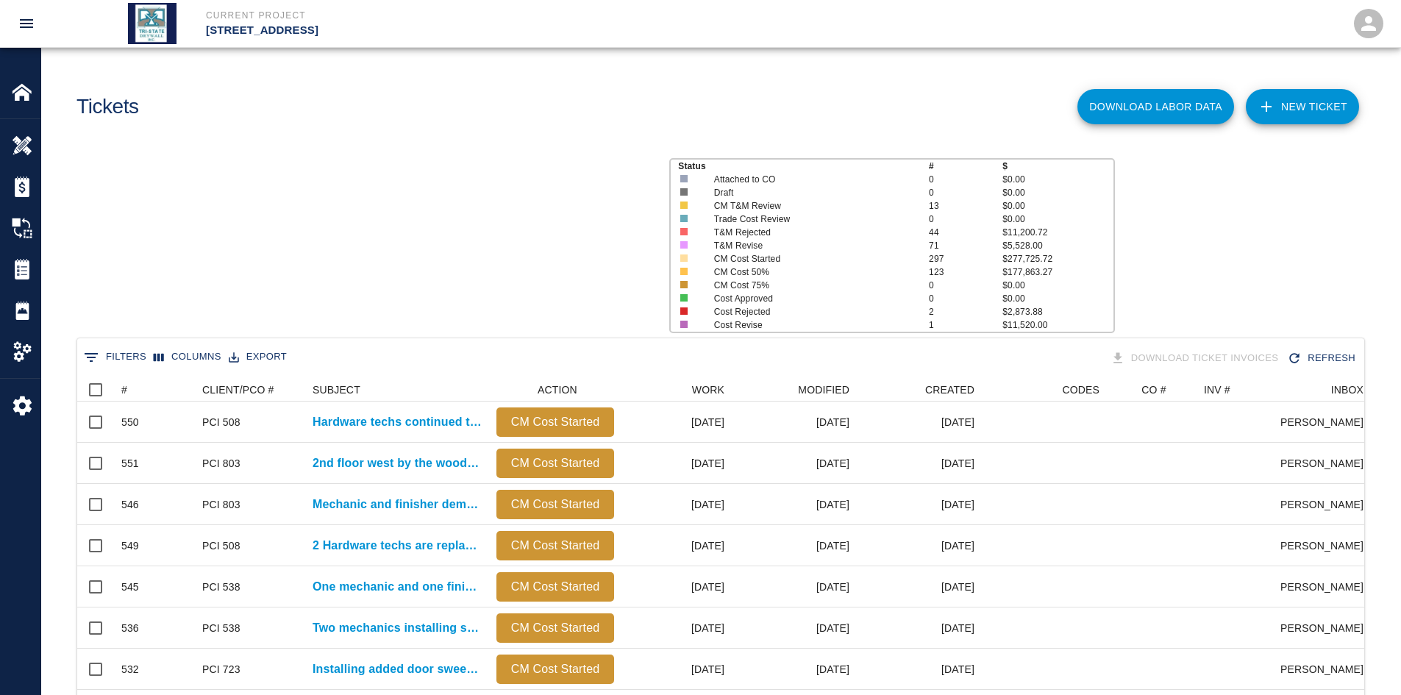
scroll to position [847, 1276]
click at [141, 384] on icon "Sort" at bounding box center [137, 389] width 13 height 13
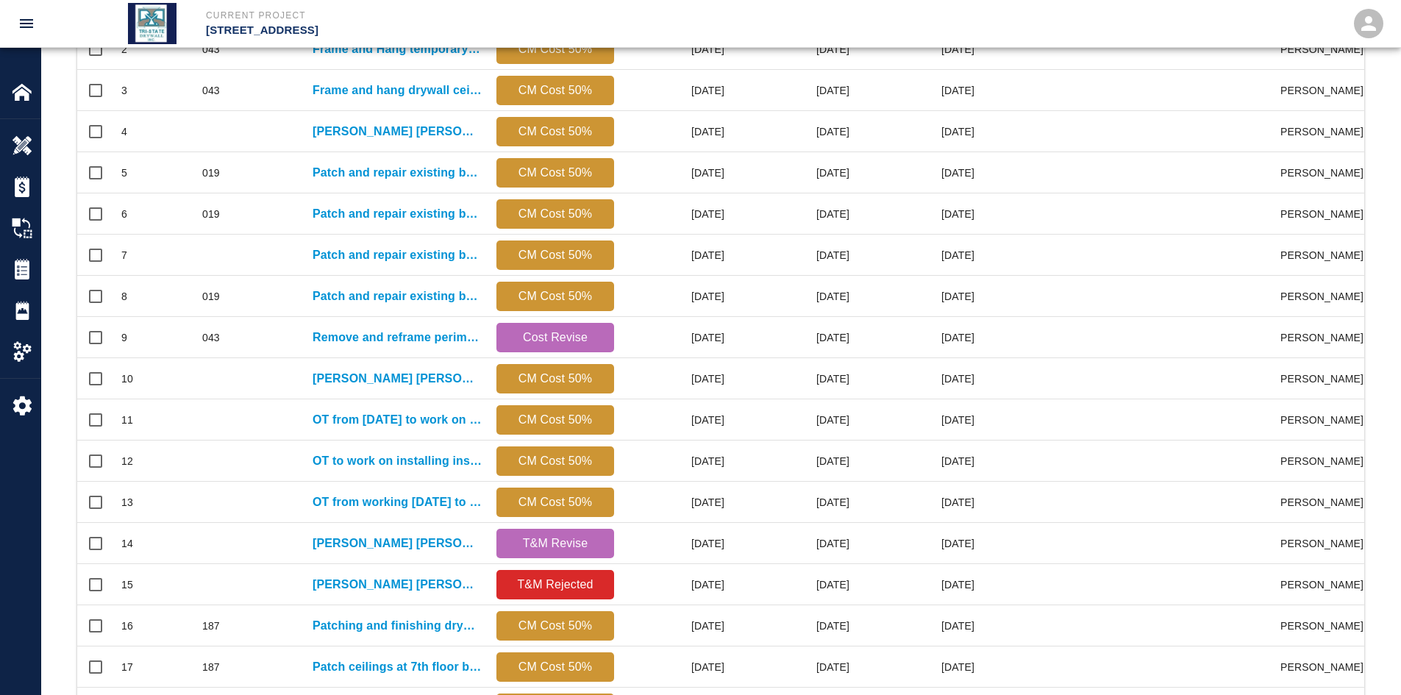
scroll to position [615, 0]
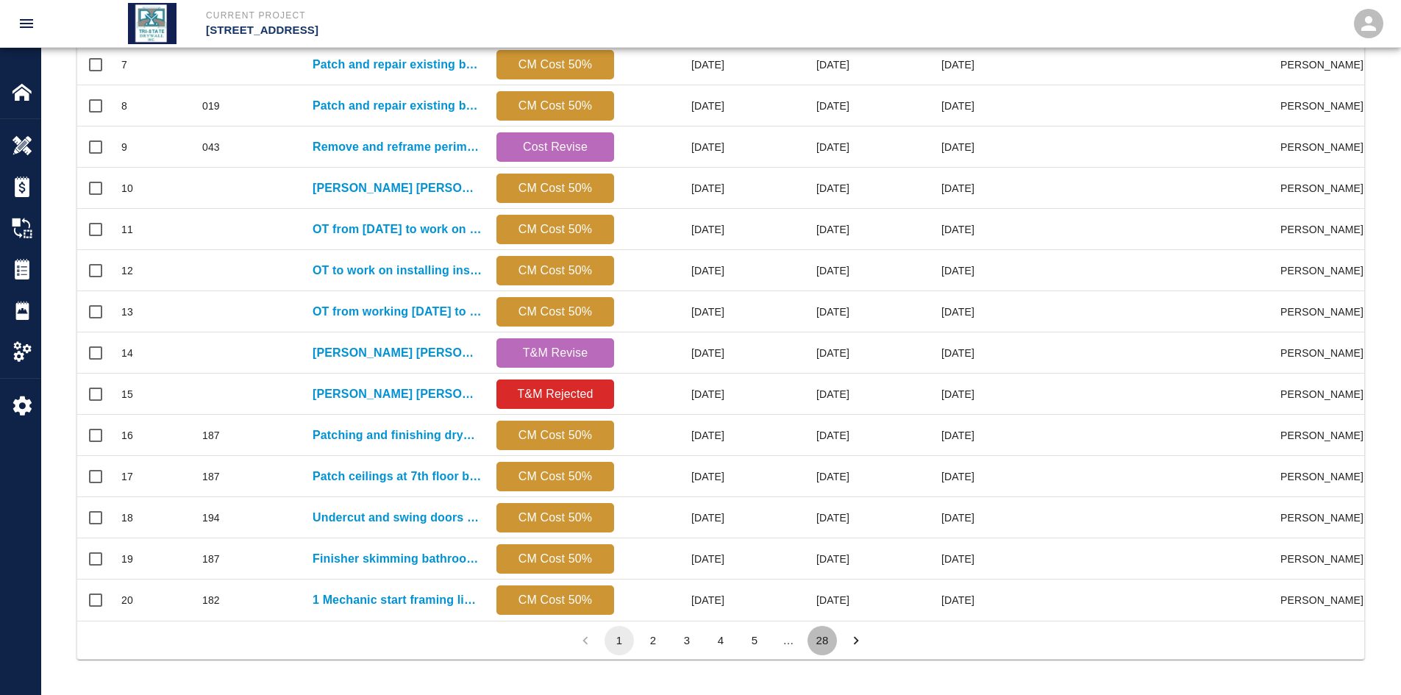
click at [810, 536] on button "28" at bounding box center [821, 640] width 29 height 29
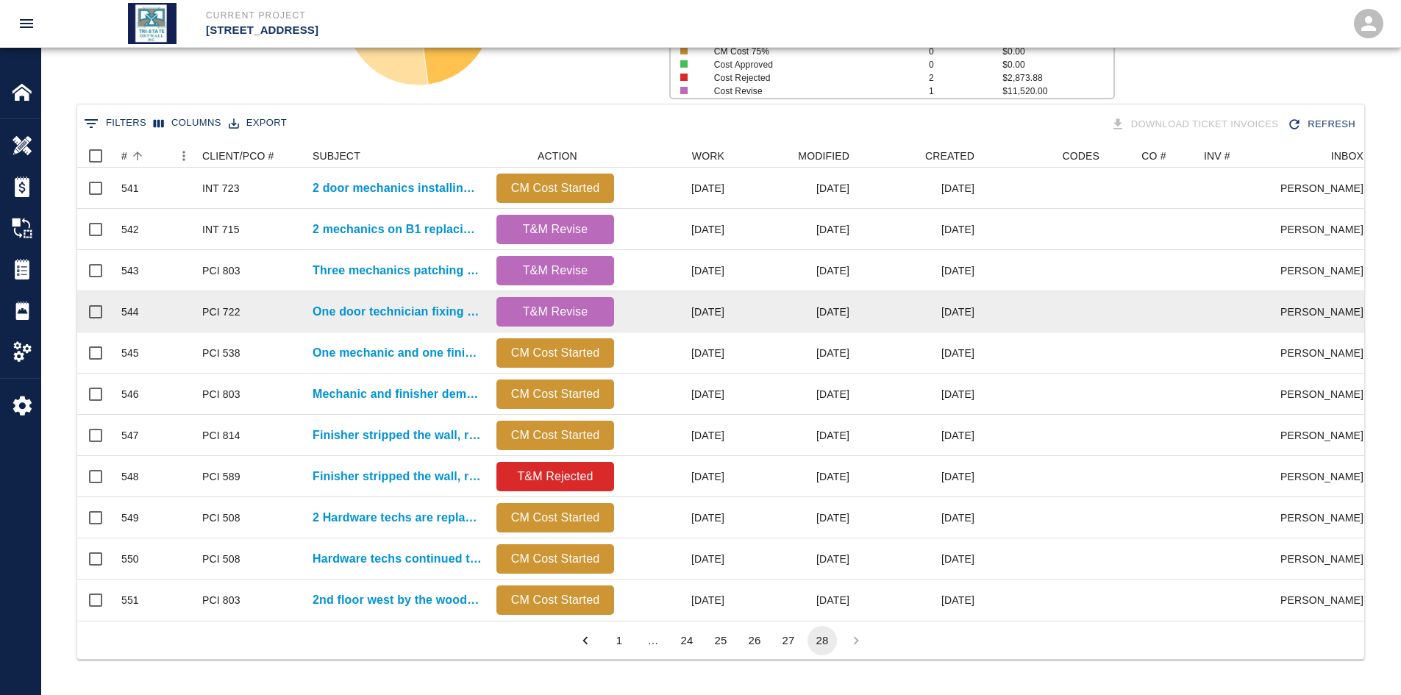
click at [277, 303] on div "PCI 722" at bounding box center [250, 311] width 110 height 41
click at [382, 303] on p "One door technician fixing cores and installing cylinders and added..." at bounding box center [397, 312] width 169 height 18
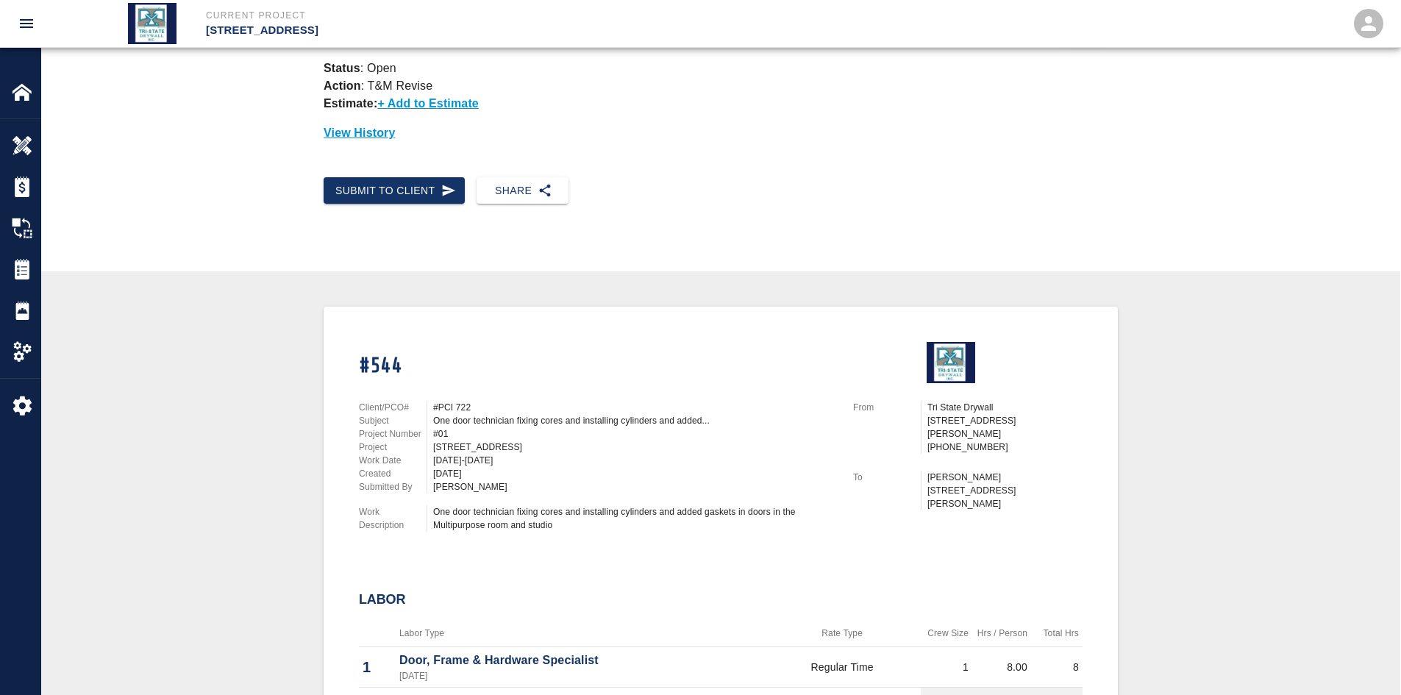
scroll to position [98, 0]
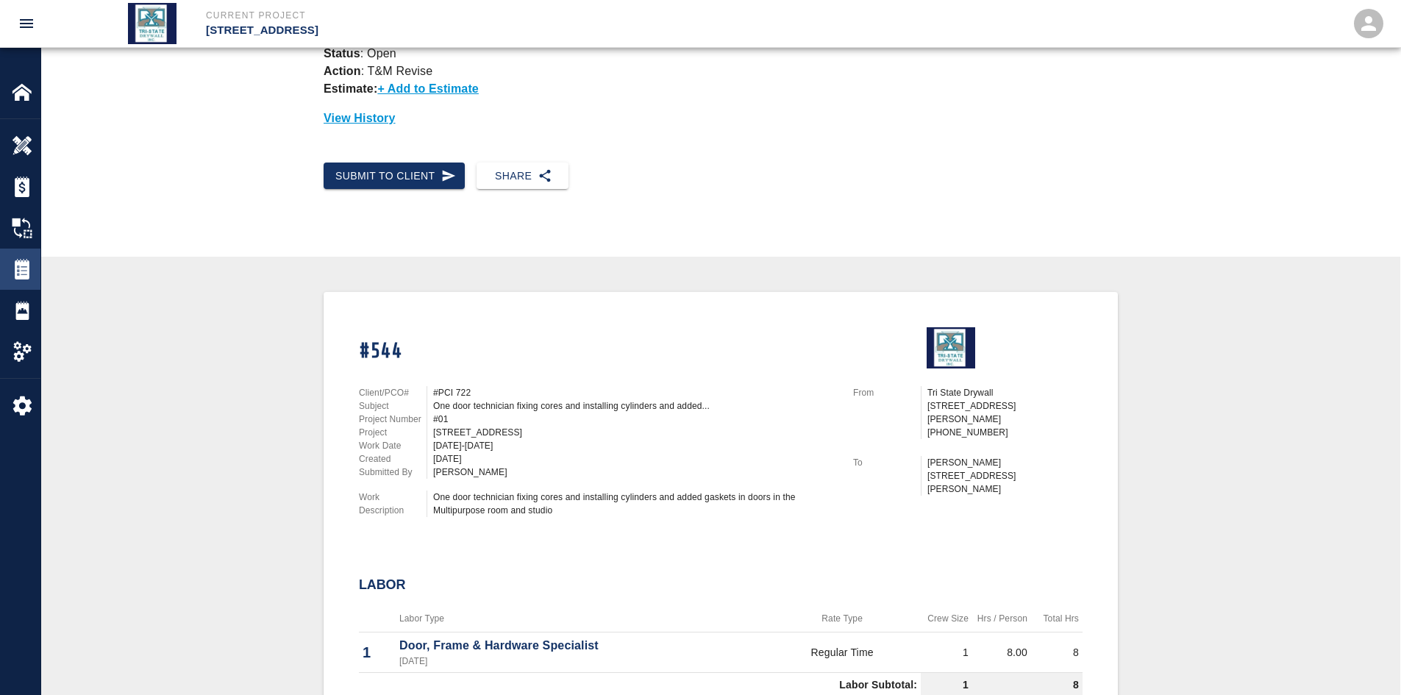
click at [35, 257] on div "Tickets" at bounding box center [20, 269] width 40 height 41
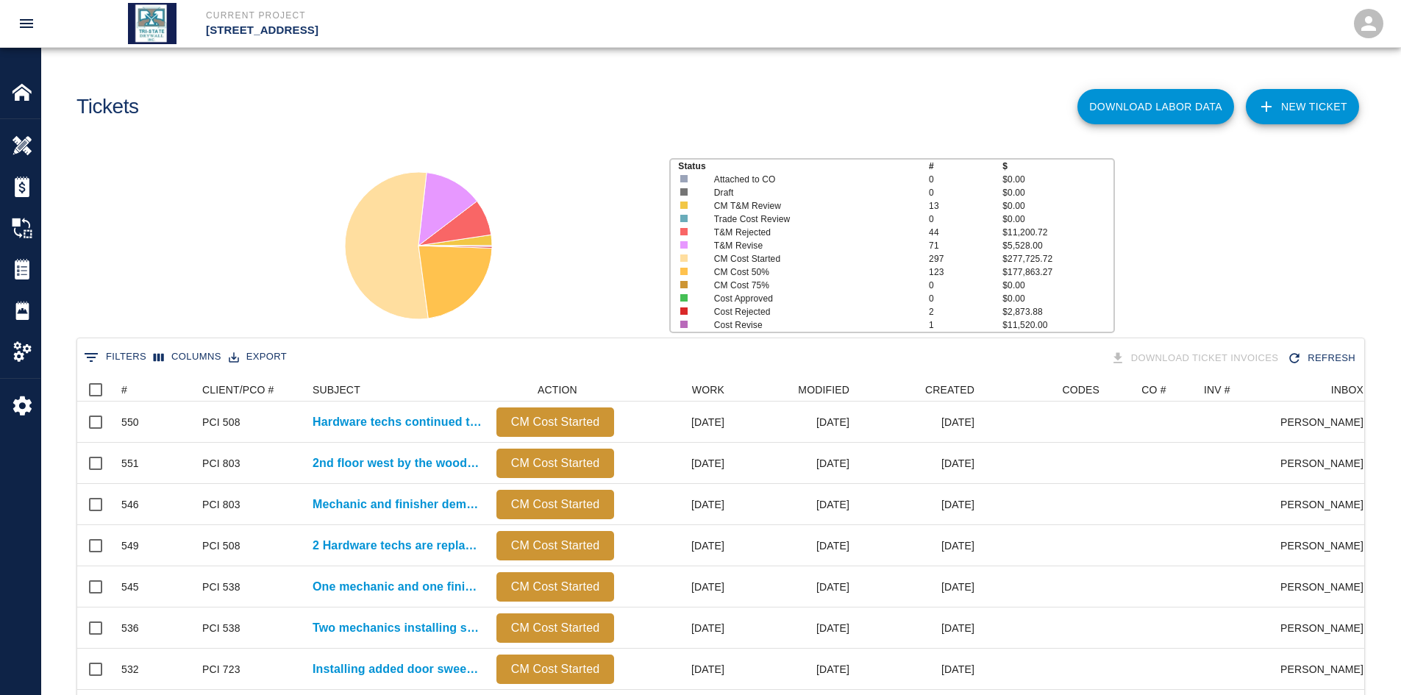
scroll to position [847, 1276]
click at [151, 393] on div "#" at bounding box center [146, 390] width 51 height 24
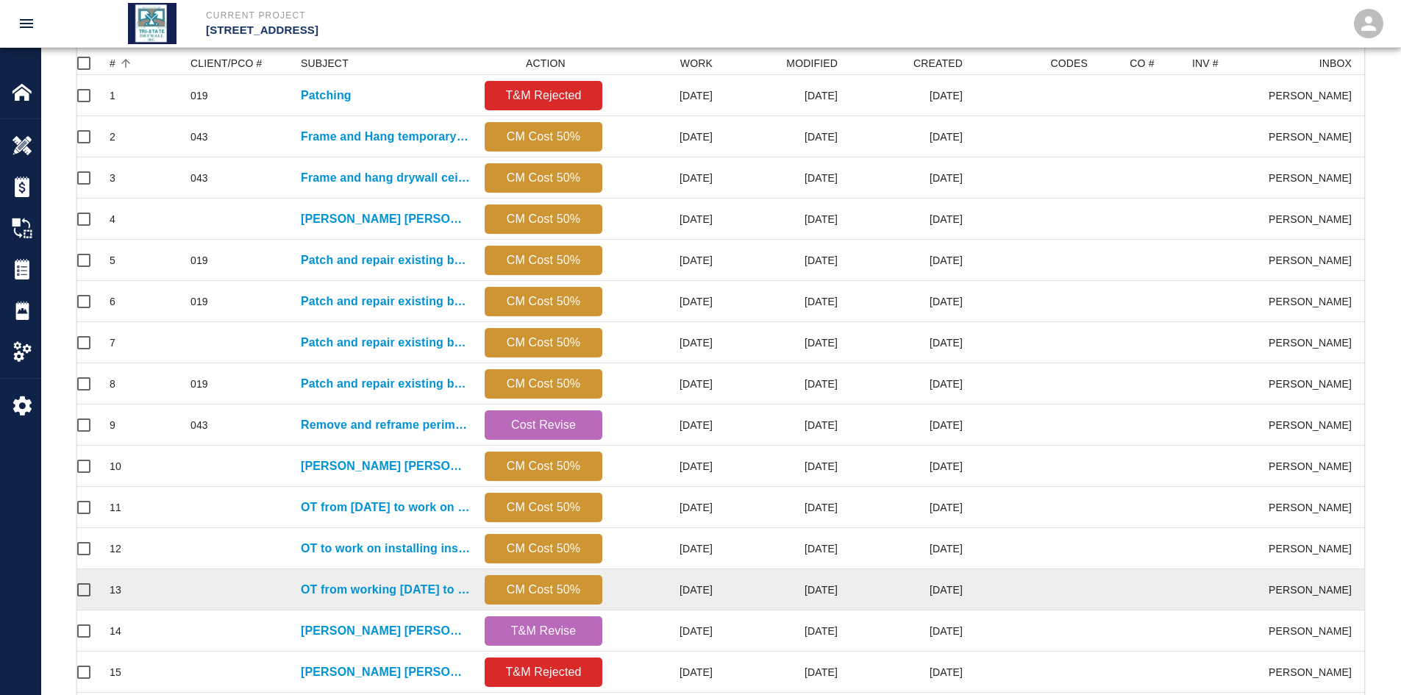
scroll to position [0, 10]
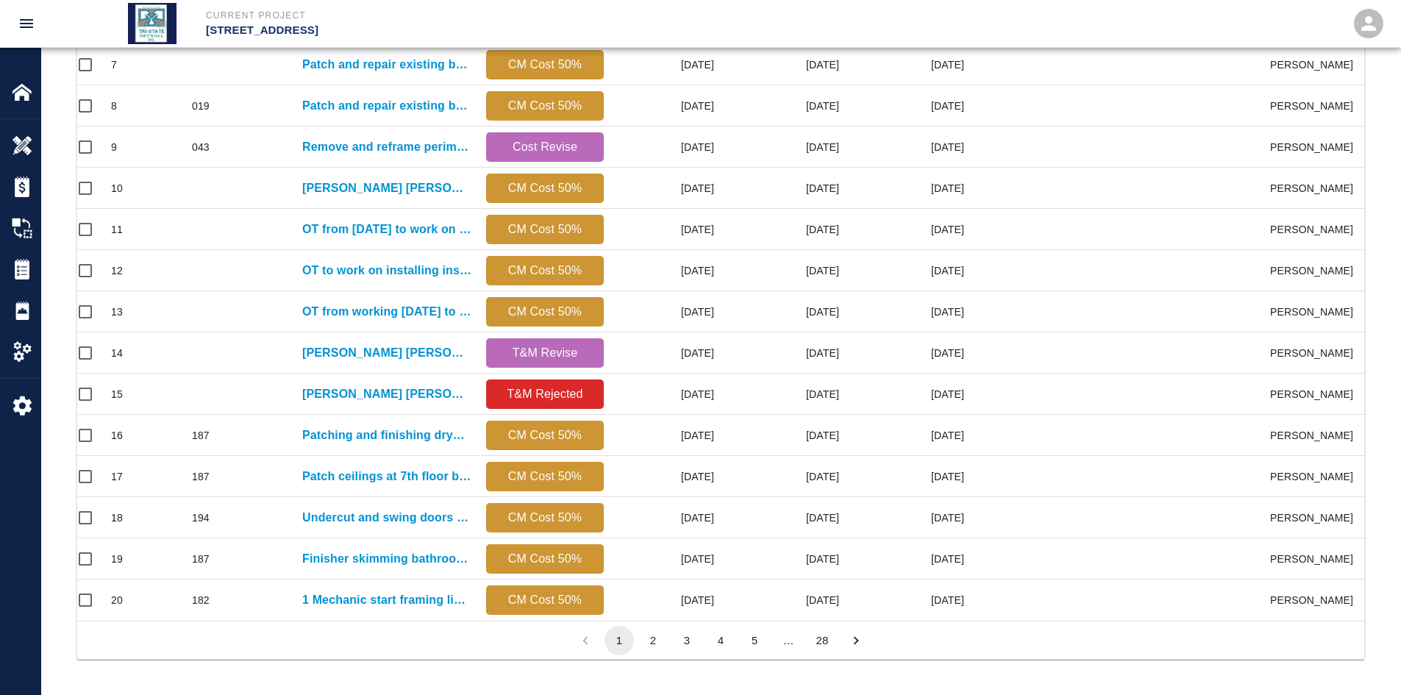
click at [826, 536] on button "28" at bounding box center [821, 640] width 29 height 29
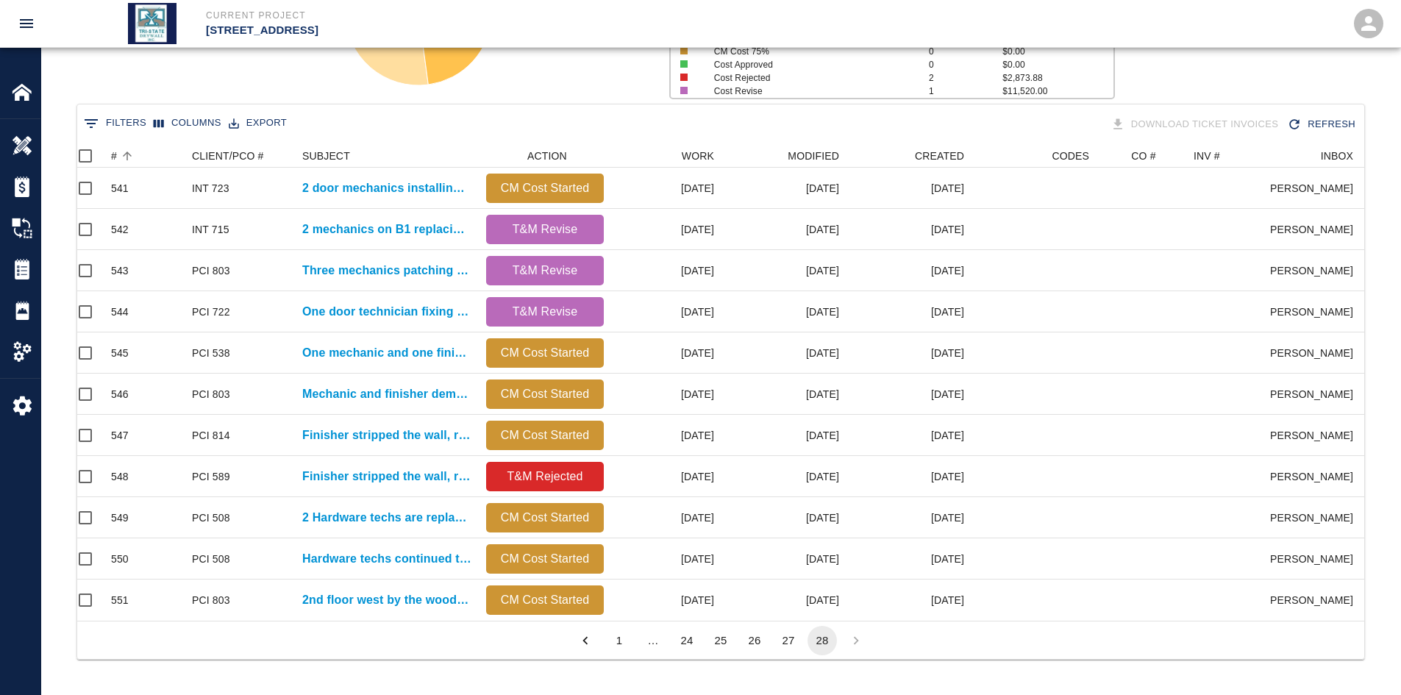
scroll to position [477, 1276]
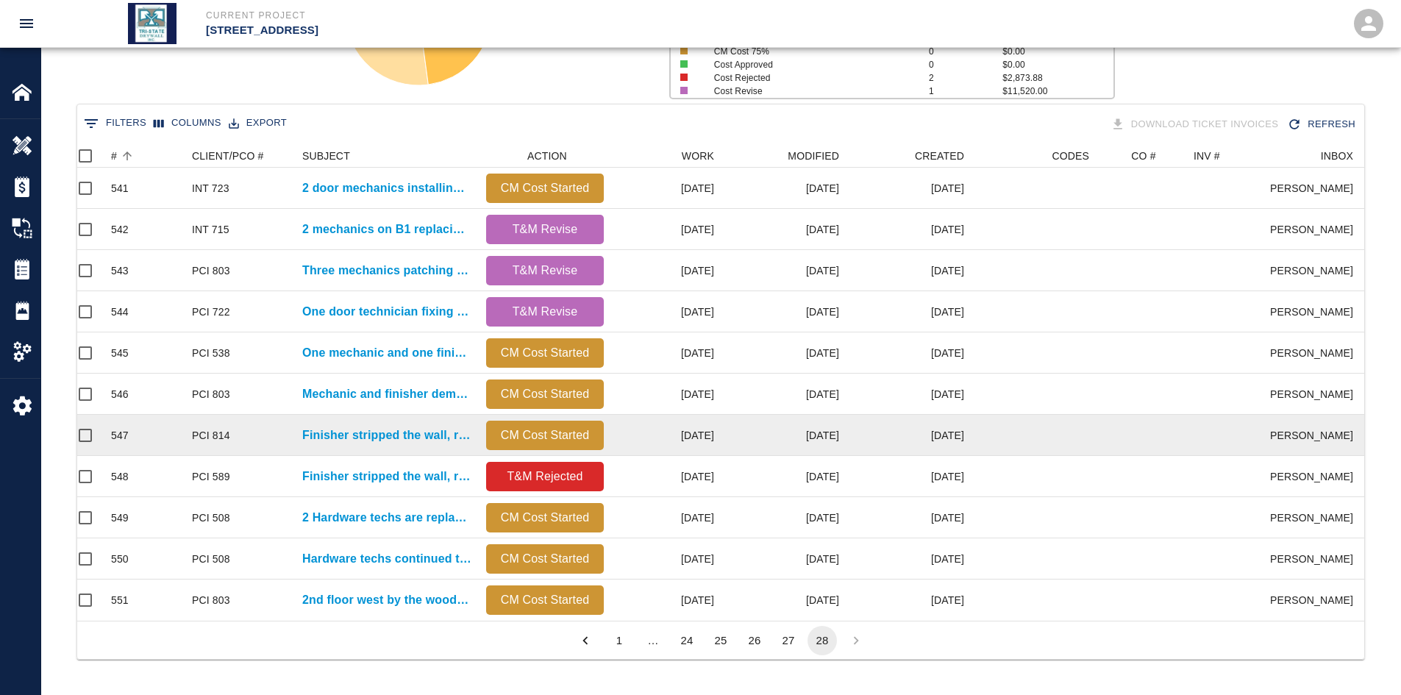
click at [284, 425] on div "PCI 814" at bounding box center [240, 435] width 110 height 41
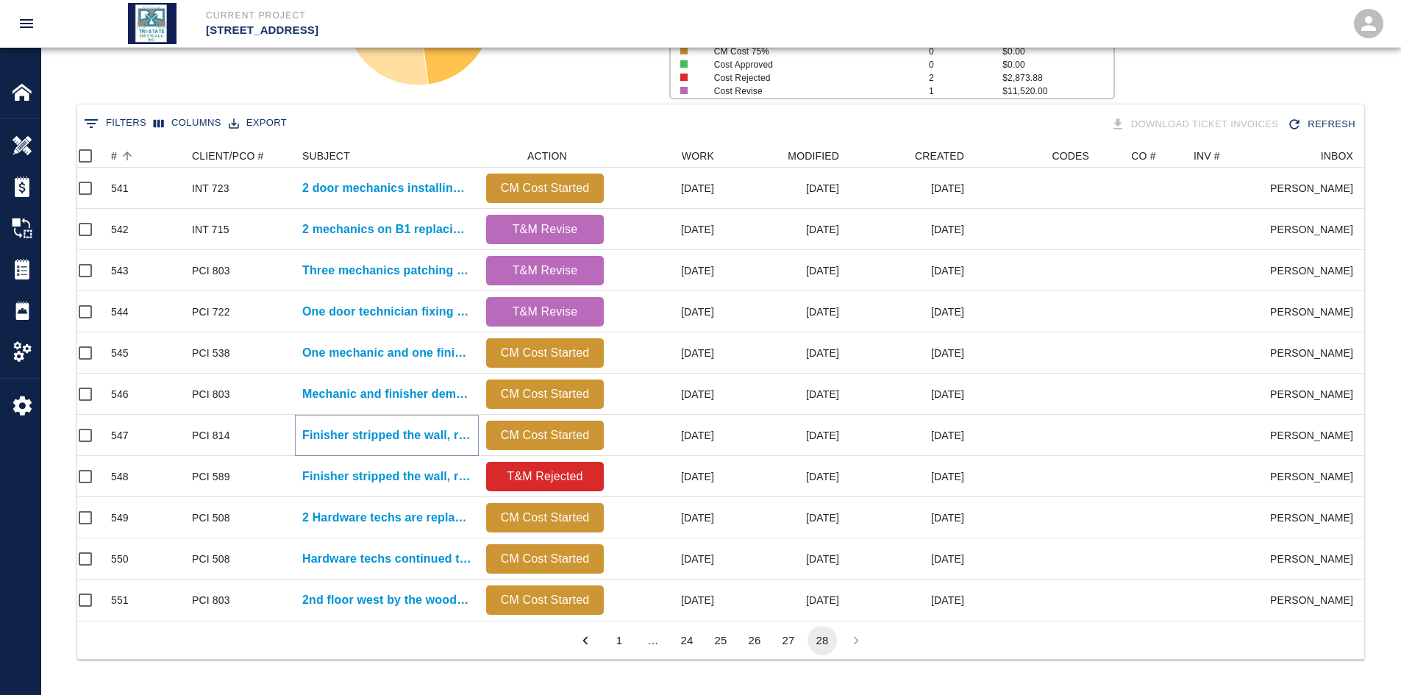
click at [314, 426] on p "Finisher stripped the wall, removing all residue after demo of..." at bounding box center [386, 435] width 169 height 18
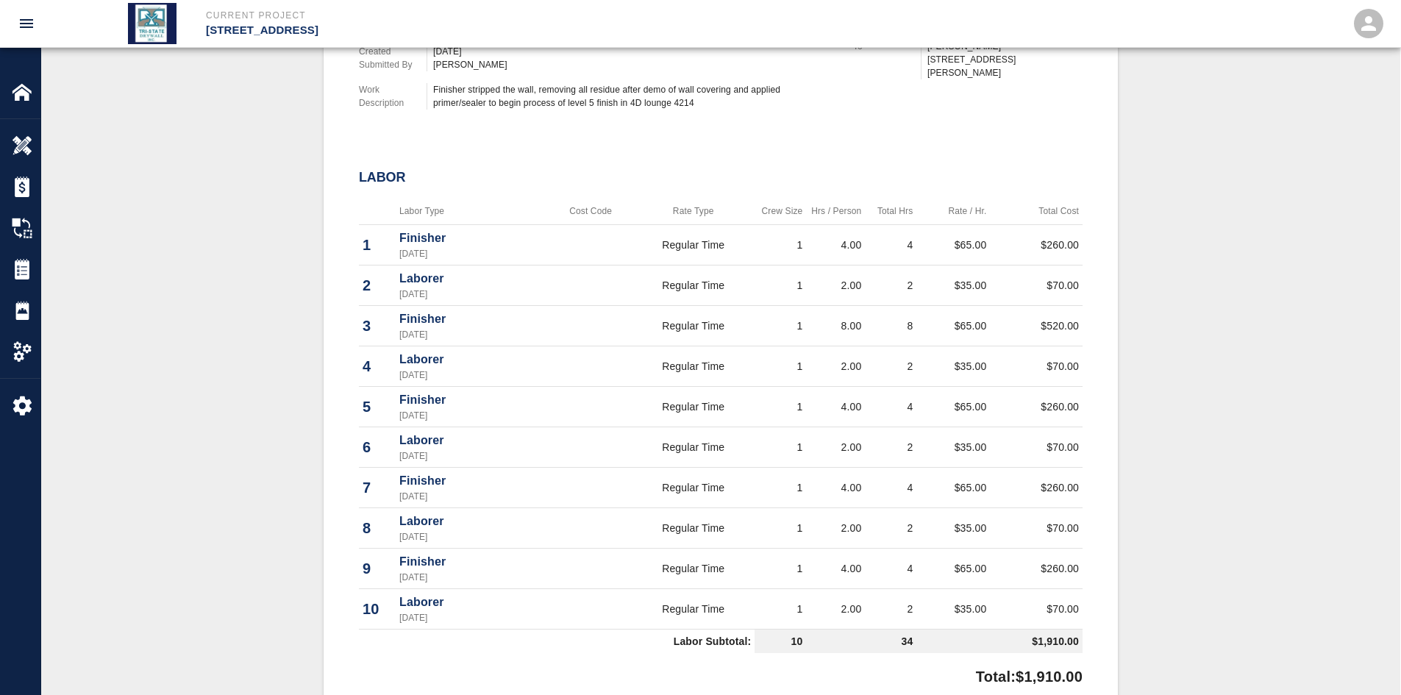
scroll to position [539, 0]
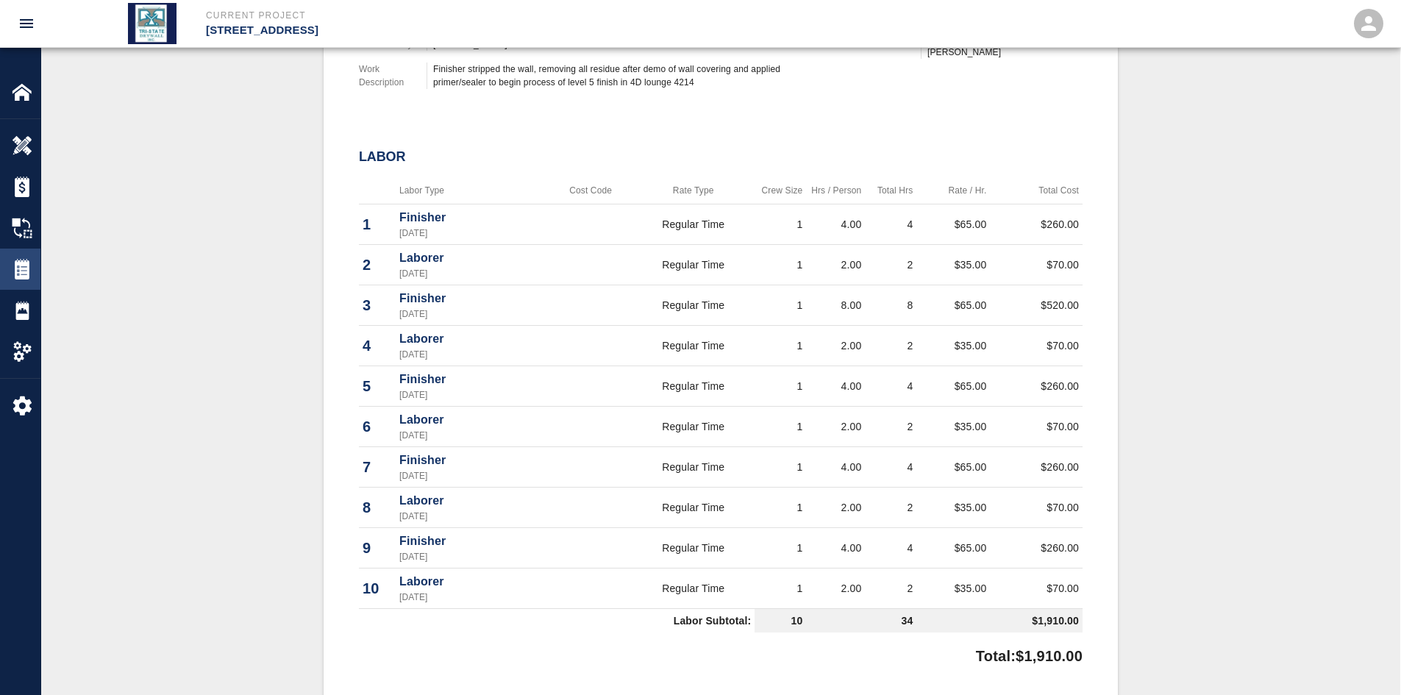
click at [15, 268] on img at bounding box center [22, 269] width 21 height 21
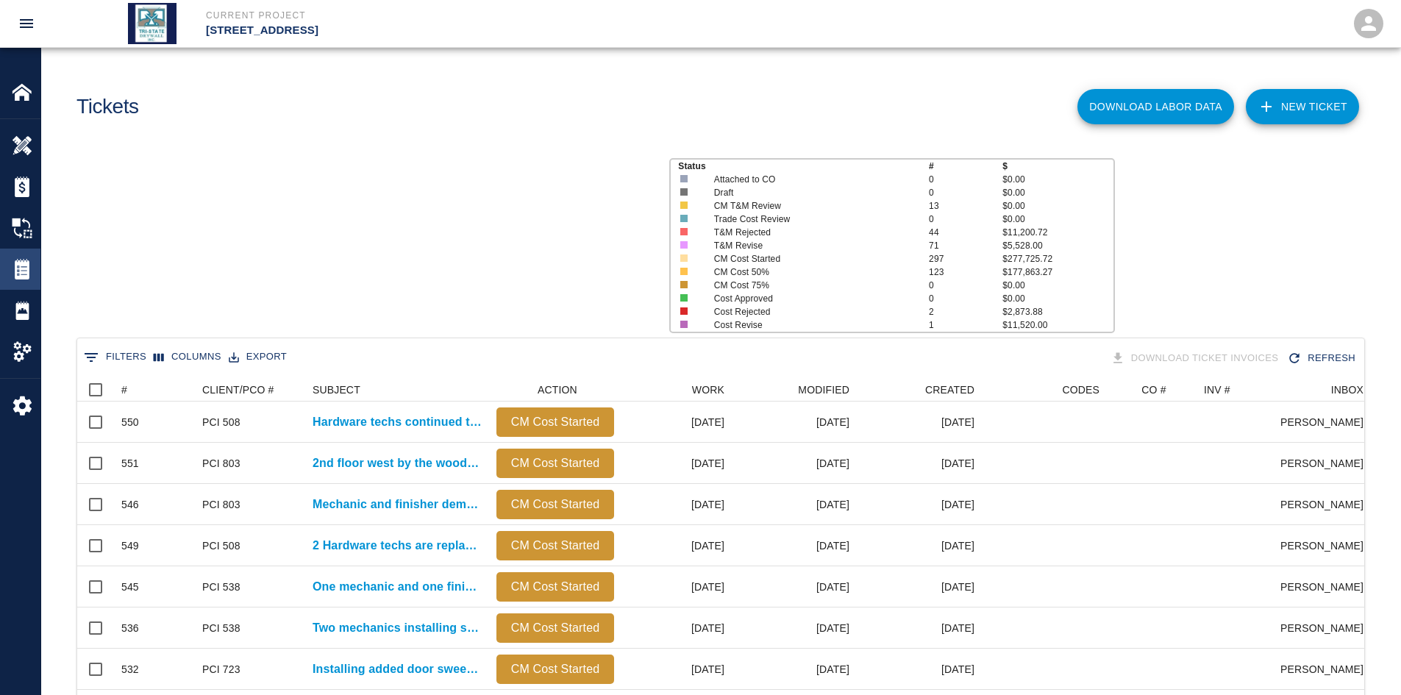
scroll to position [847, 1276]
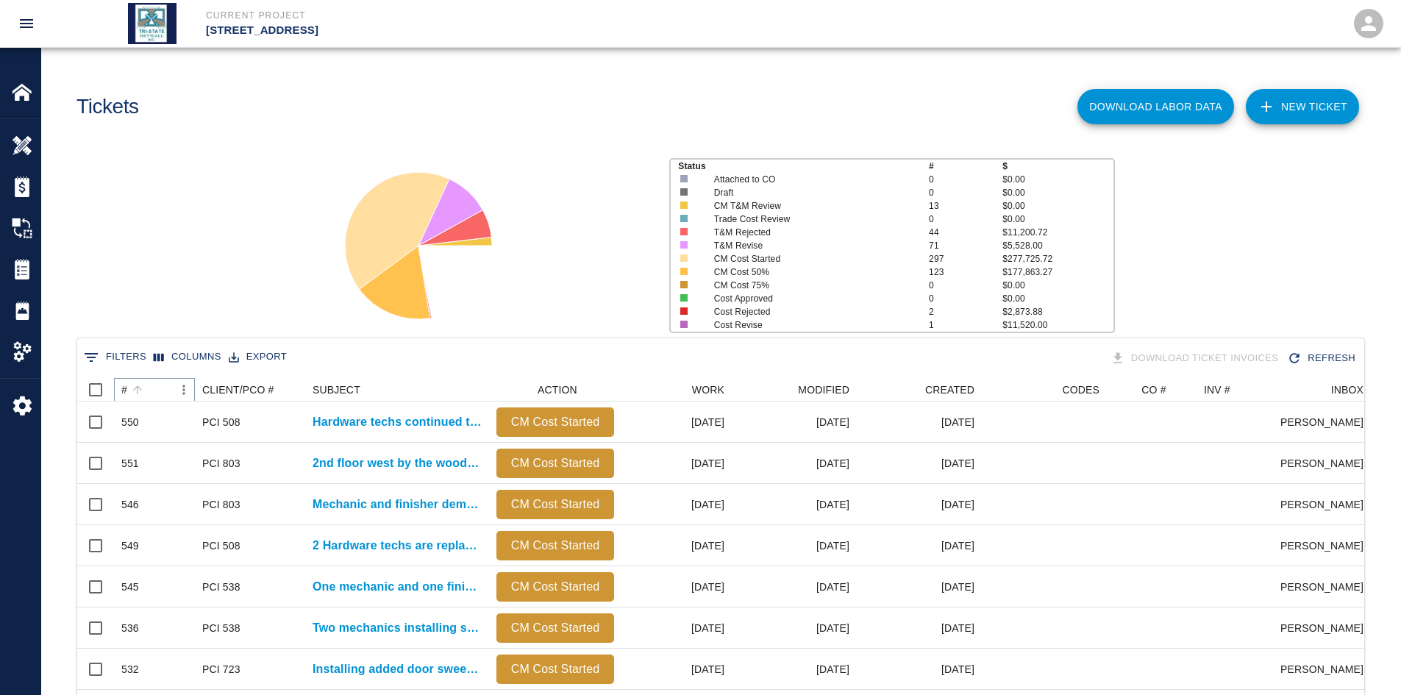
click at [135, 380] on button "Sort" at bounding box center [137, 389] width 21 height 21
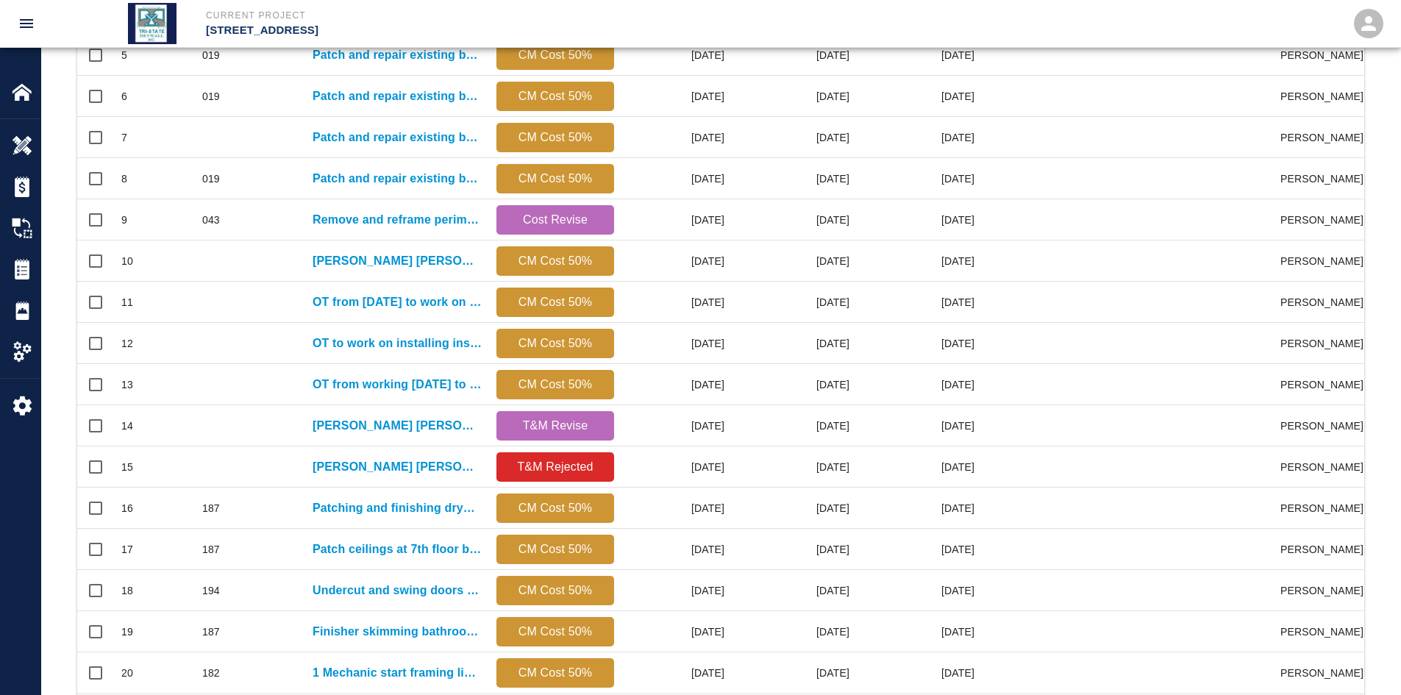
scroll to position [615, 0]
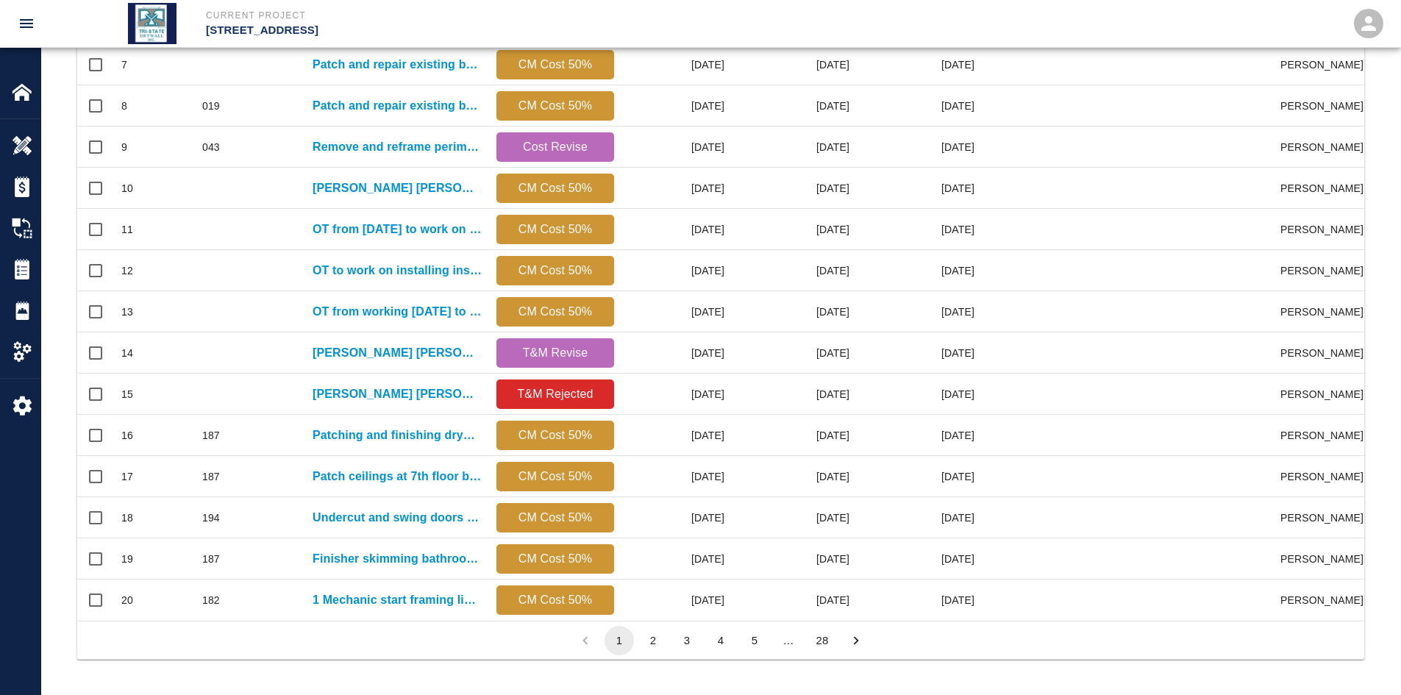
click at [825, 536] on button "28" at bounding box center [821, 640] width 29 height 29
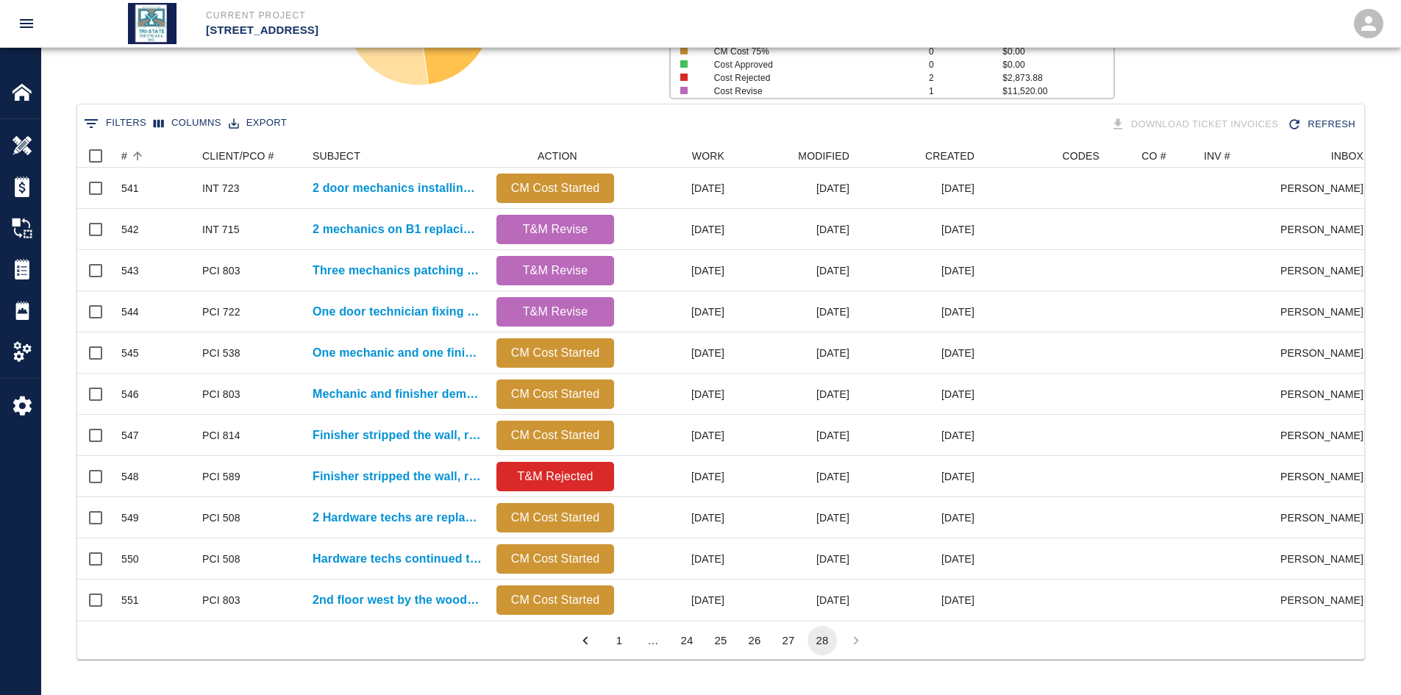
scroll to position [245, 0]
click at [785, 536] on button "27" at bounding box center [788, 640] width 29 height 29
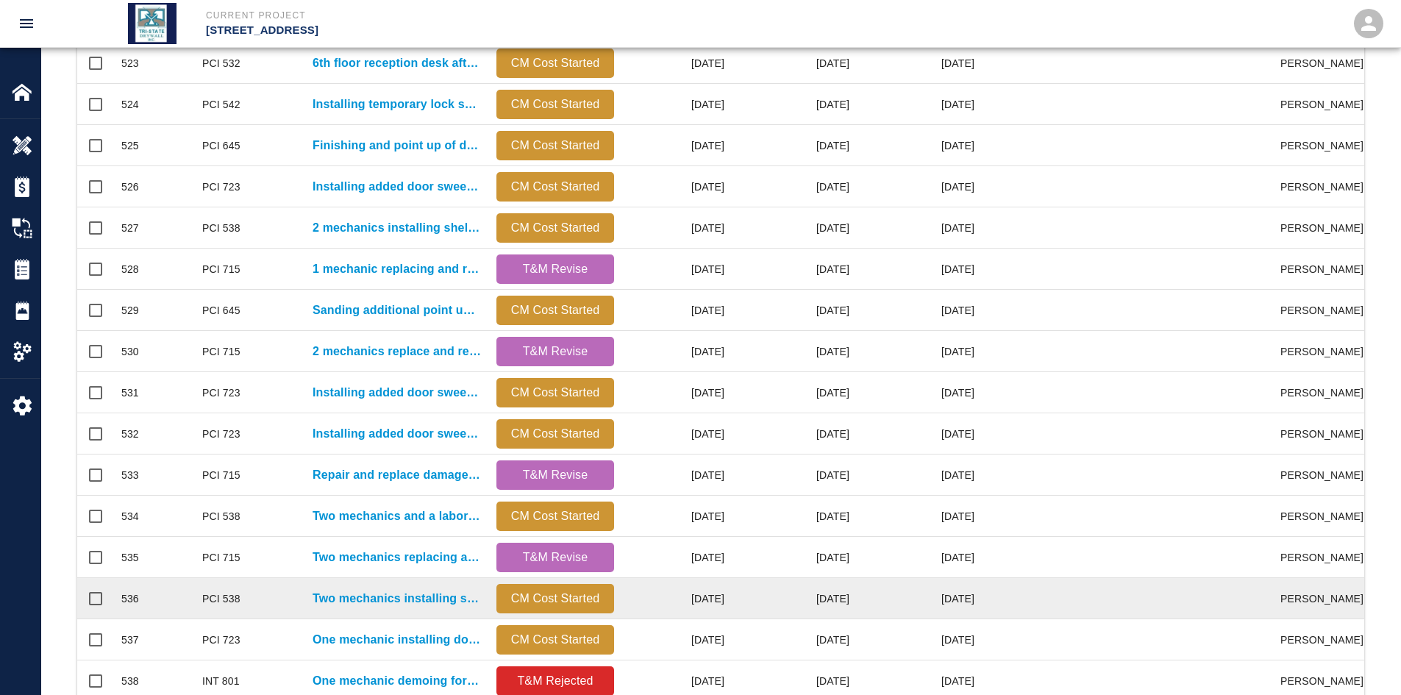
scroll to position [615, 0]
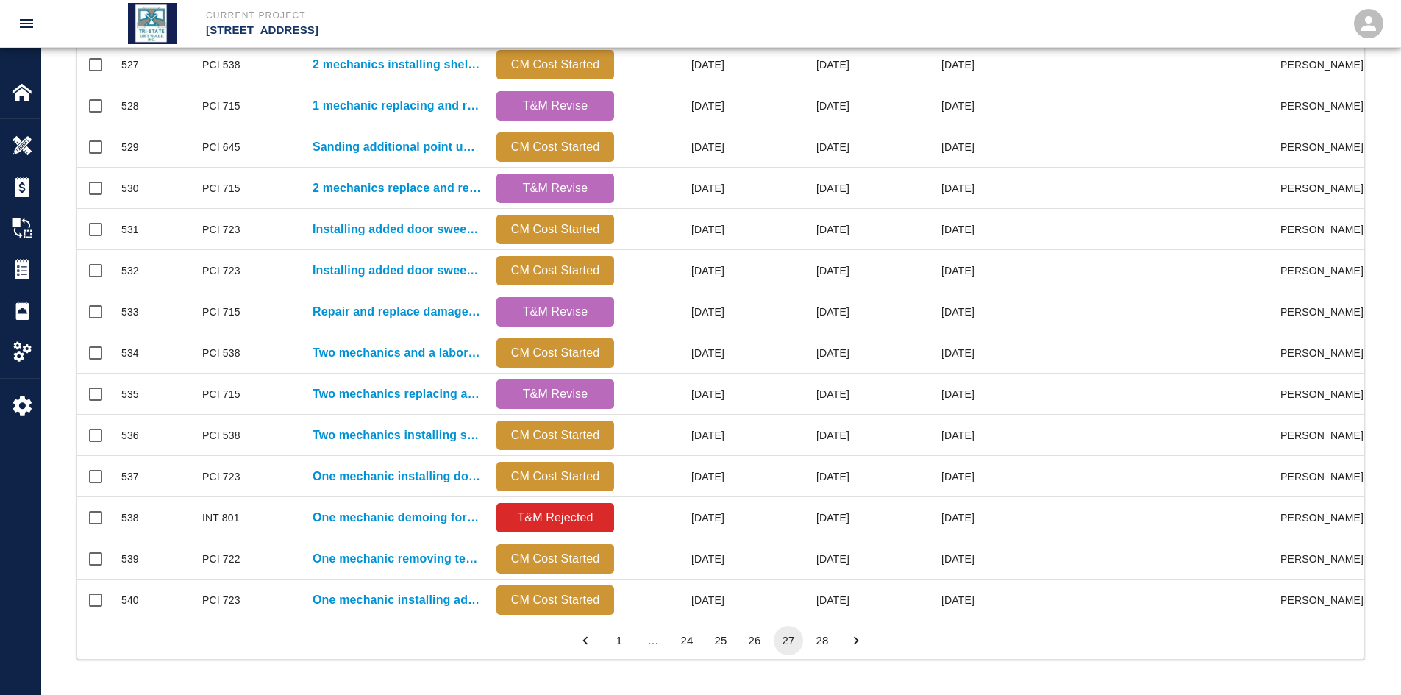
click at [816, 536] on button "28" at bounding box center [821, 640] width 29 height 29
